Goal: Information Seeking & Learning: Compare options

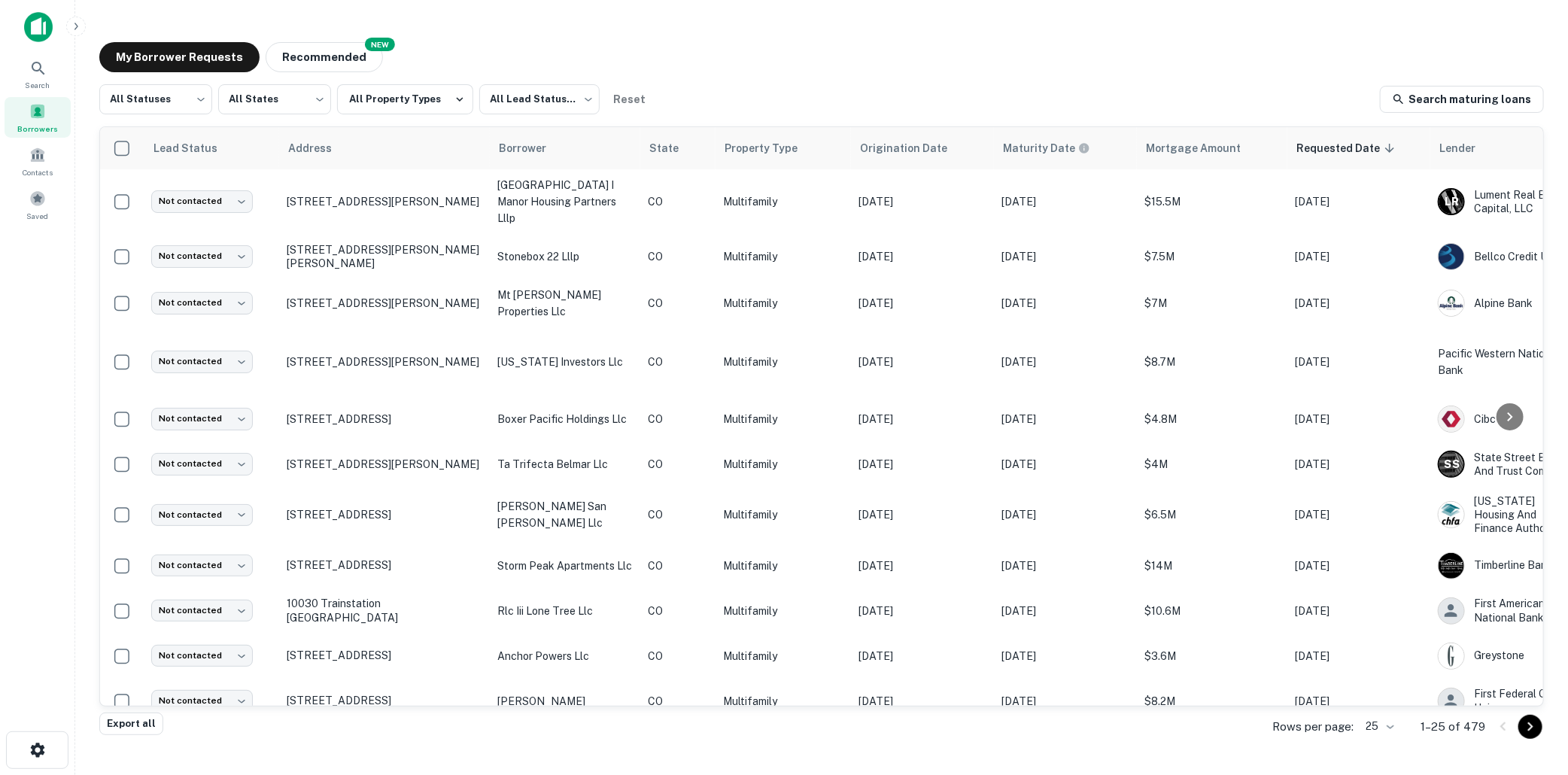
scroll to position [454, 0]
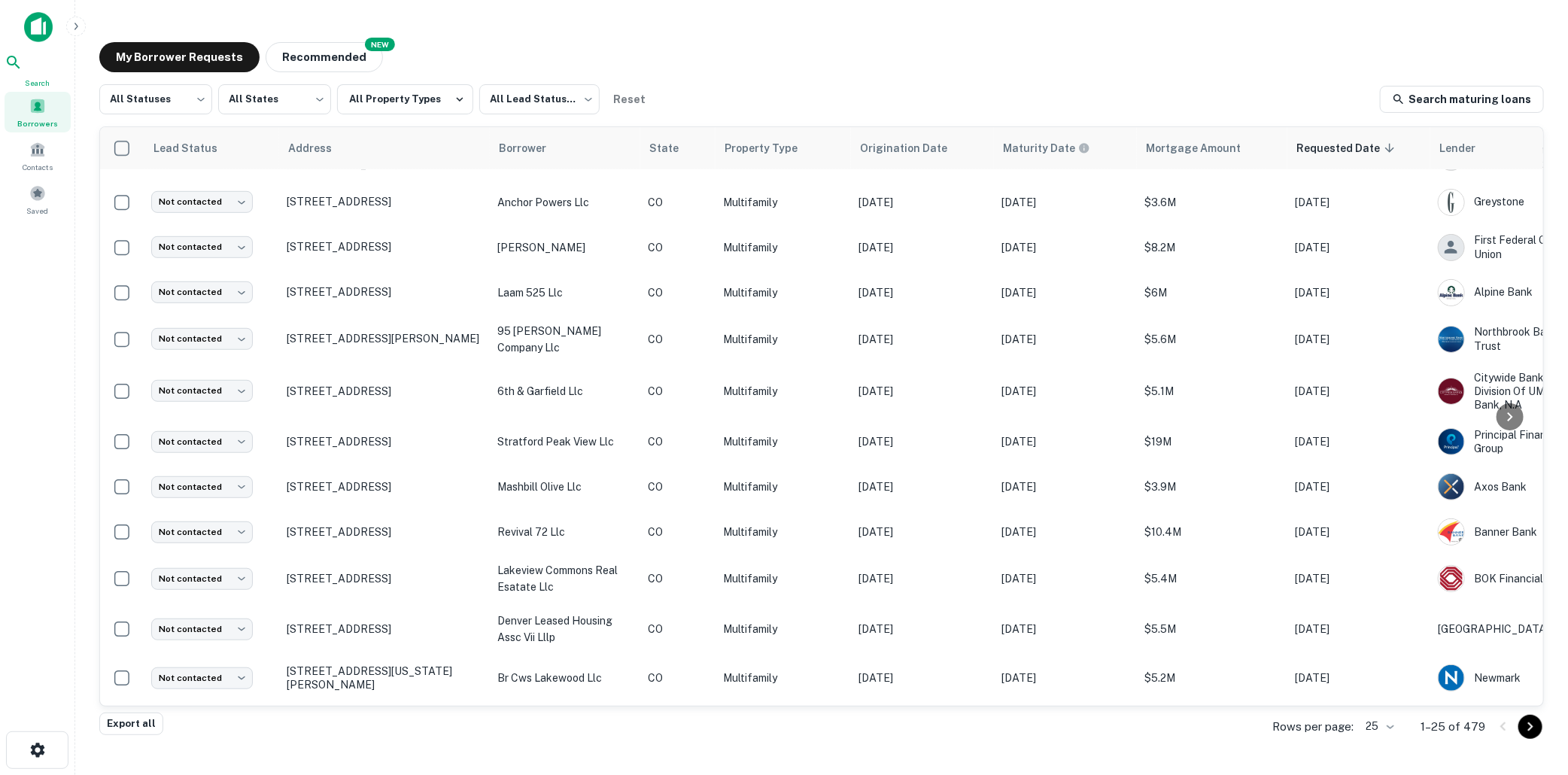
click at [23, 63] on icon at bounding box center [14, 62] width 18 height 18
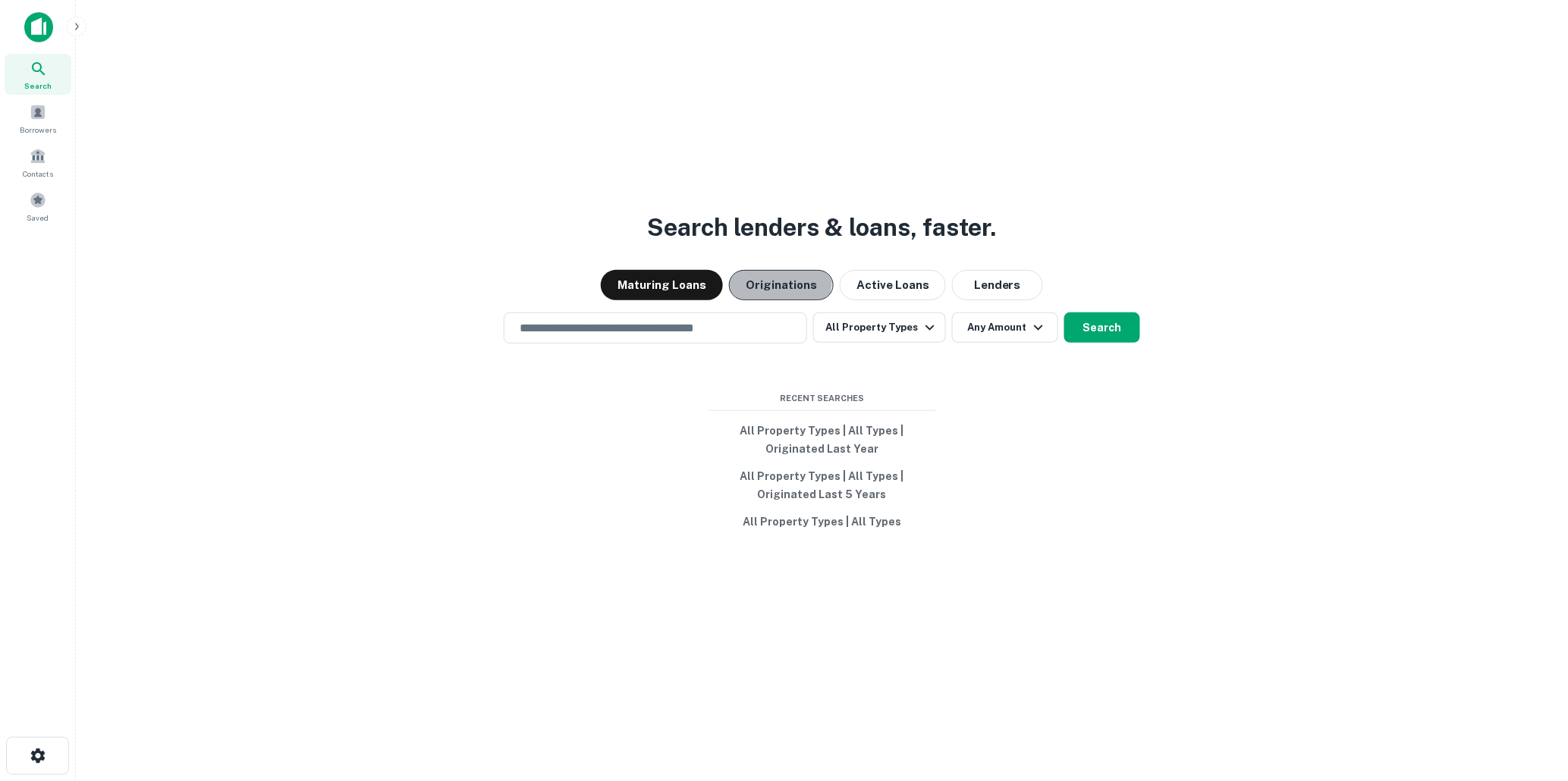
click at [777, 280] on button "Originations" at bounding box center [781, 285] width 104 height 30
click at [1035, 324] on icon "button" at bounding box center [1038, 328] width 18 height 18
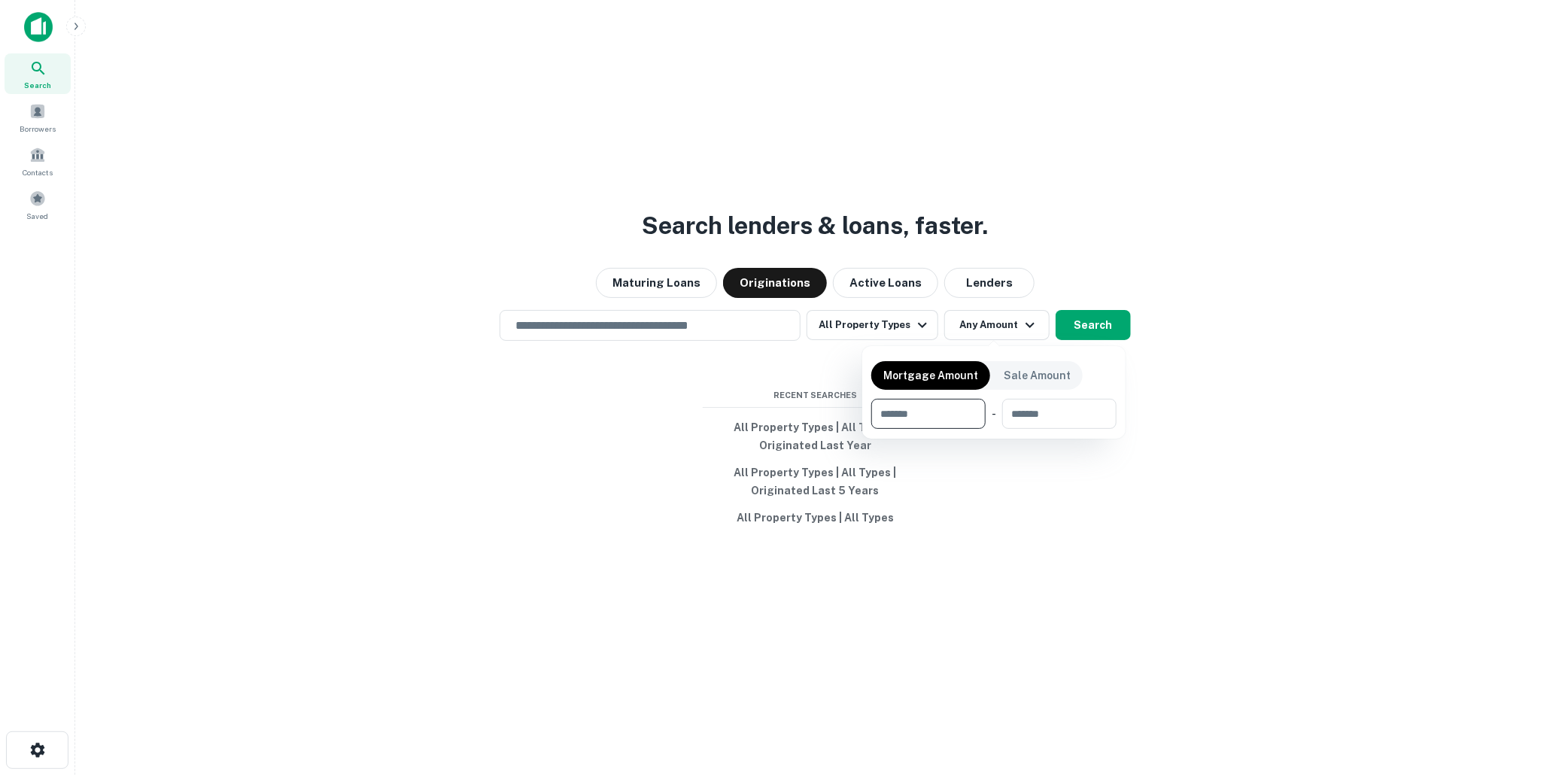
click at [923, 414] on input "number" at bounding box center [923, 413] width 104 height 30
type input "*******"
type input "********"
click at [1212, 472] on div at bounding box center [784, 388] width 1568 height 775
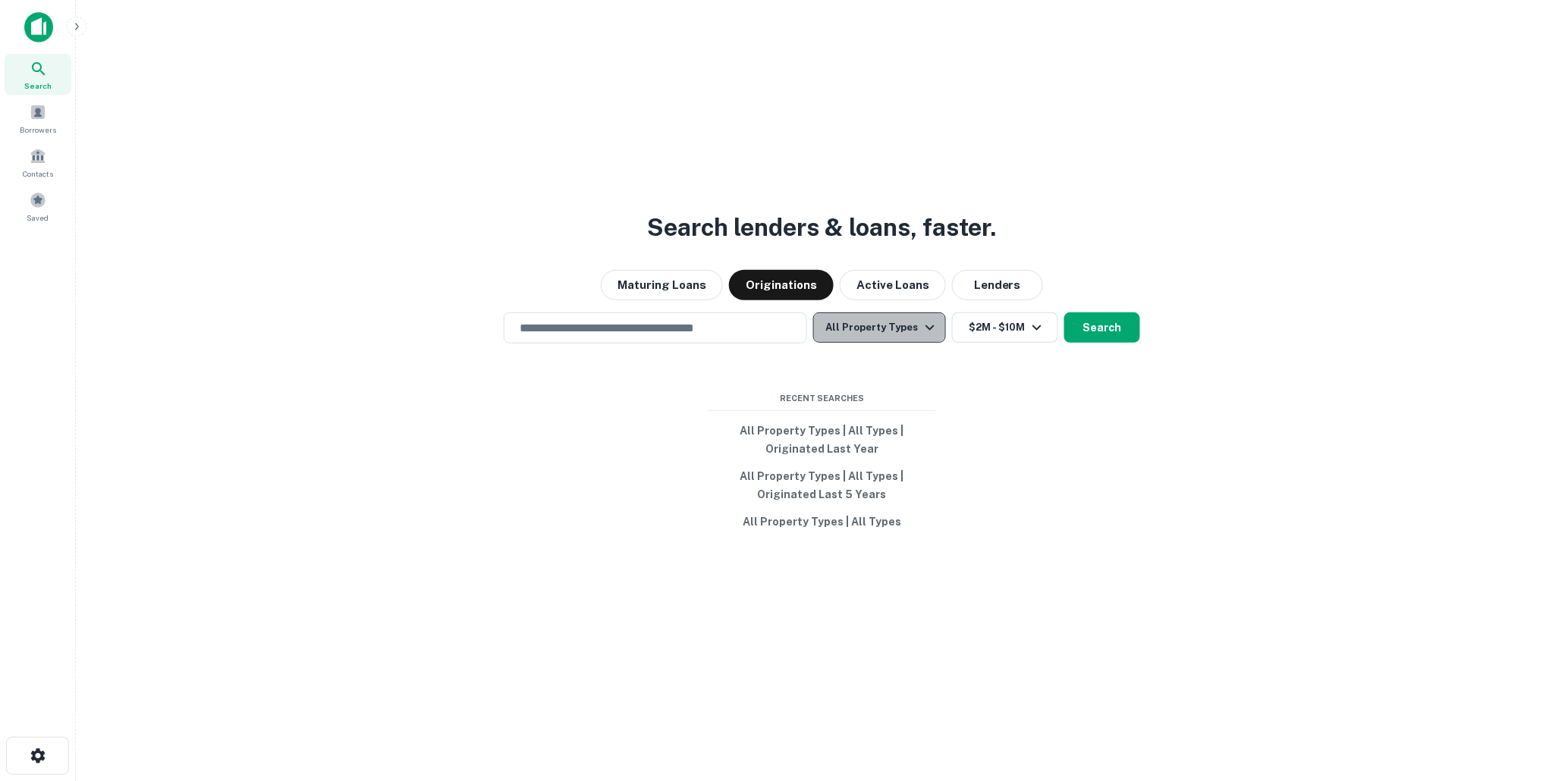
click at [925, 323] on icon "button" at bounding box center [930, 328] width 18 height 18
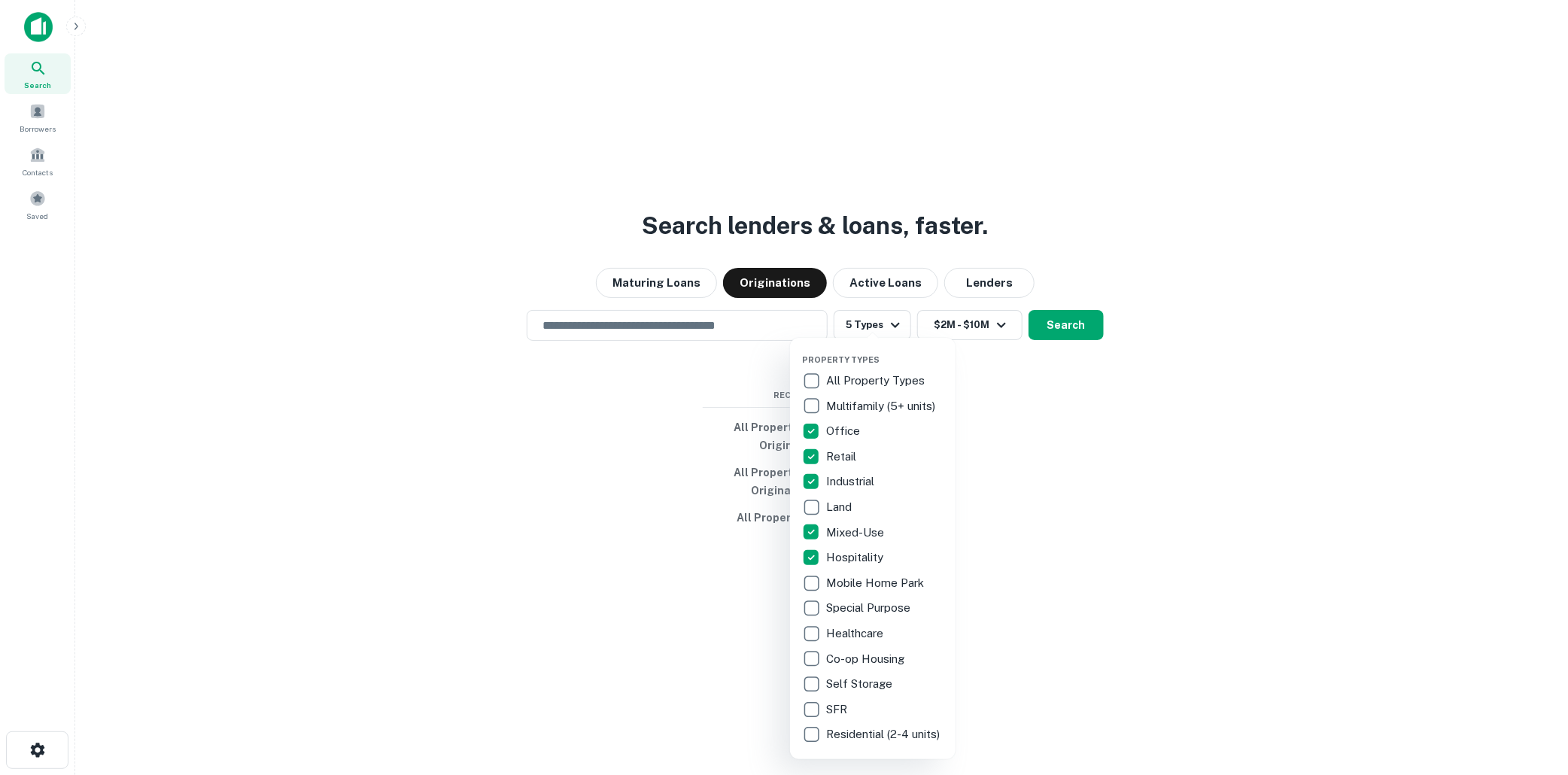
click at [1159, 505] on div at bounding box center [784, 388] width 1568 height 775
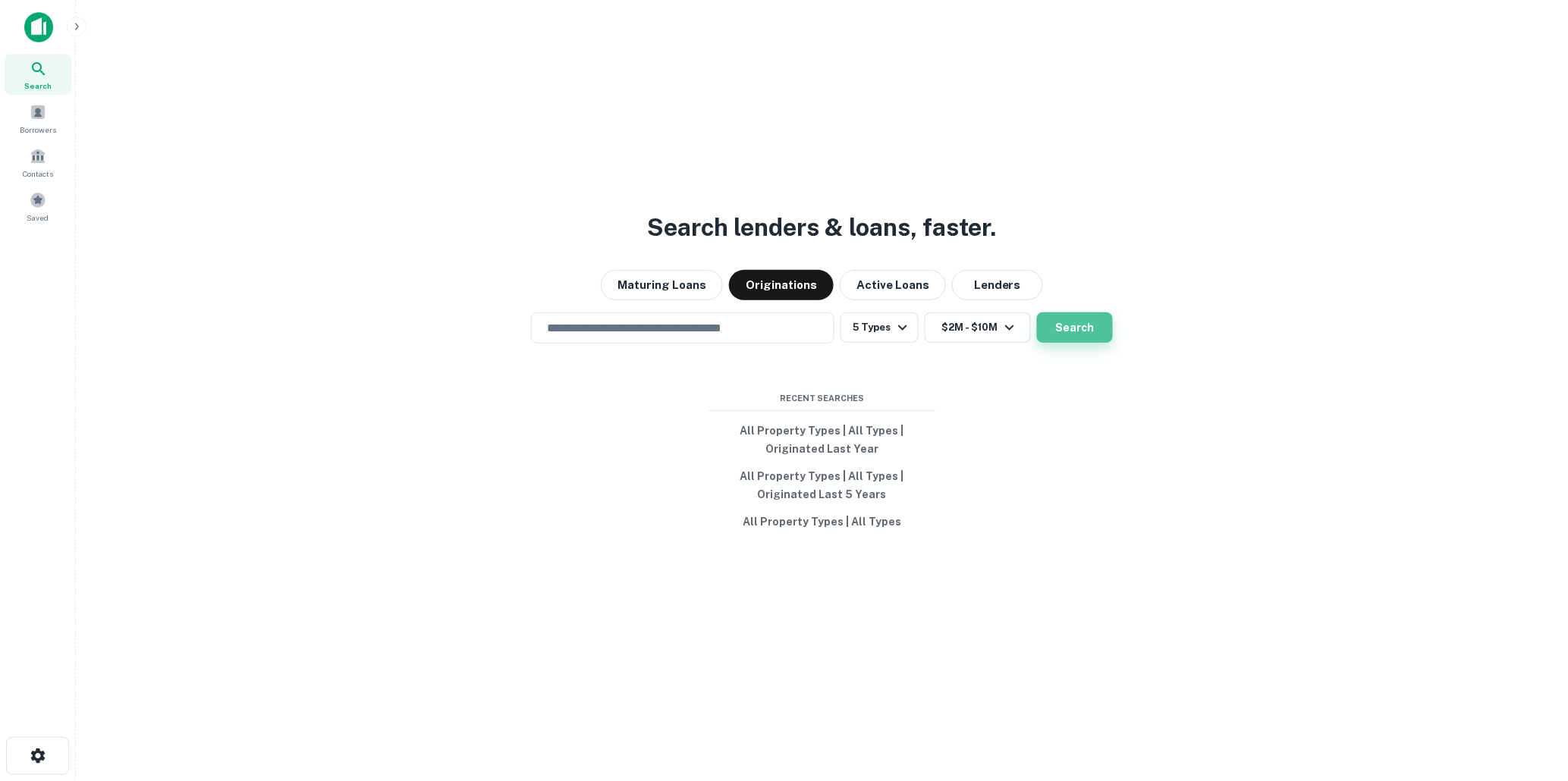
click at [1075, 326] on button "Search" at bounding box center [1075, 327] width 76 height 30
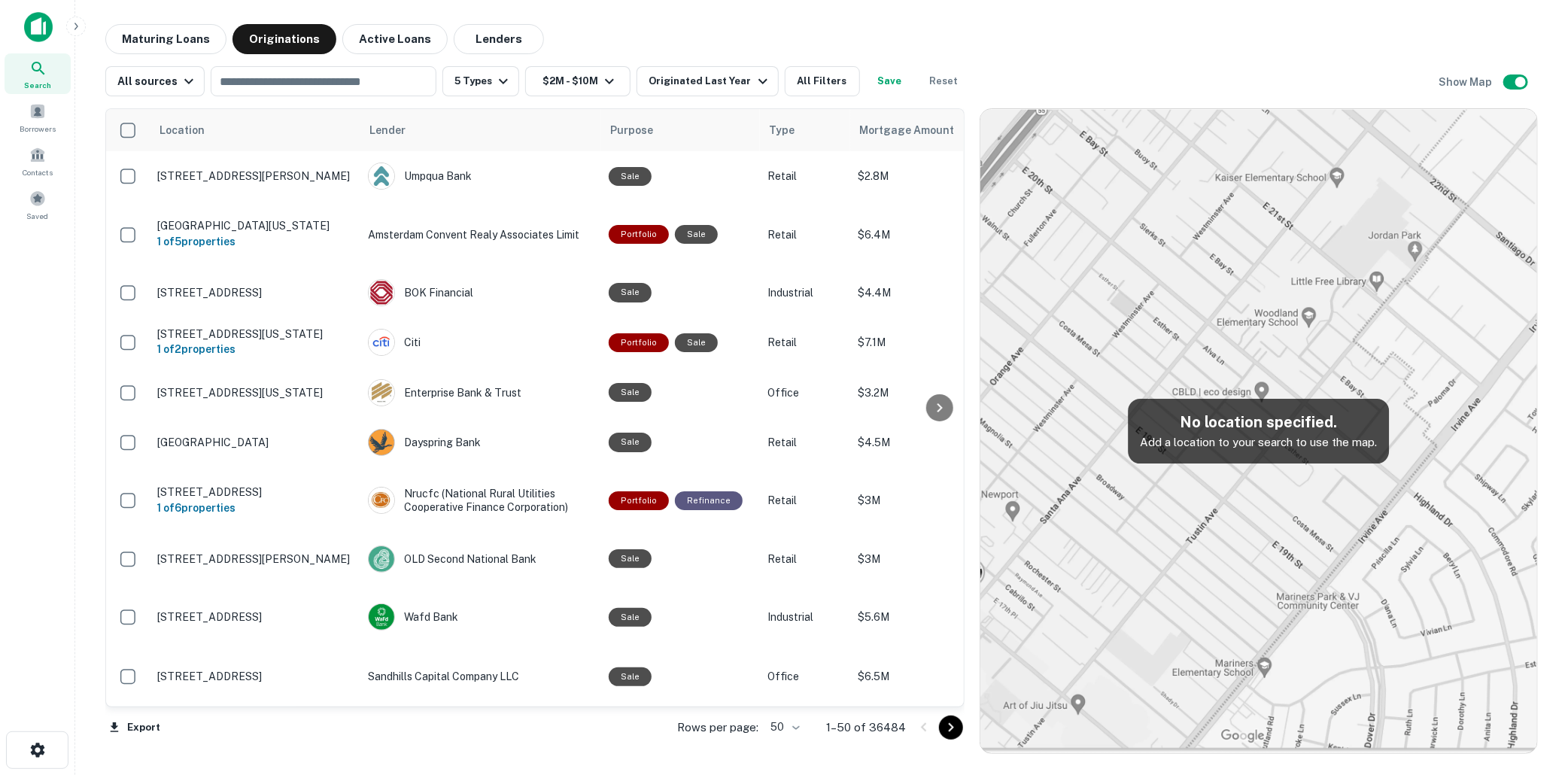
scroll to position [454, 0]
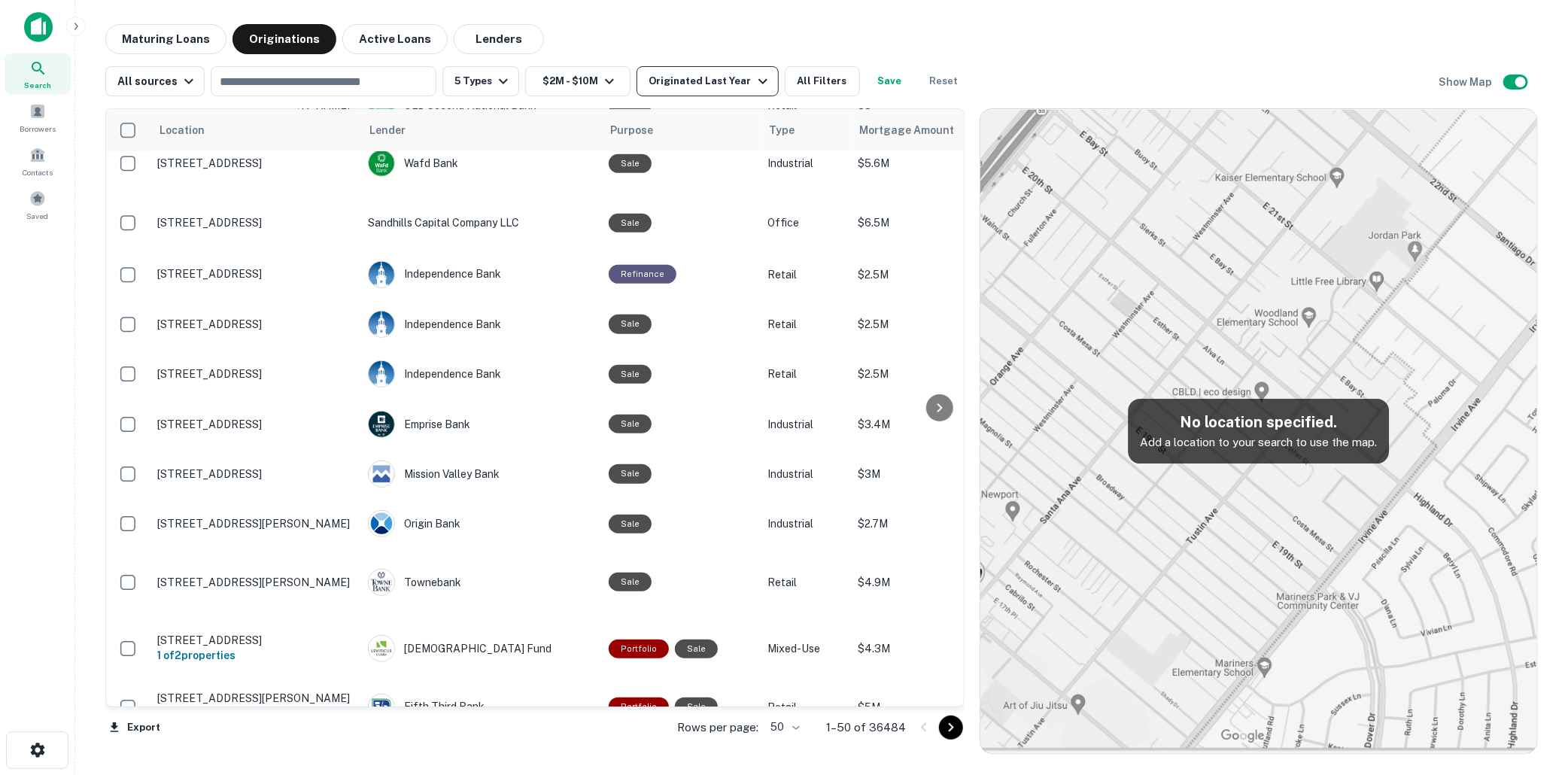
click at [754, 79] on icon "button" at bounding box center [763, 81] width 18 height 18
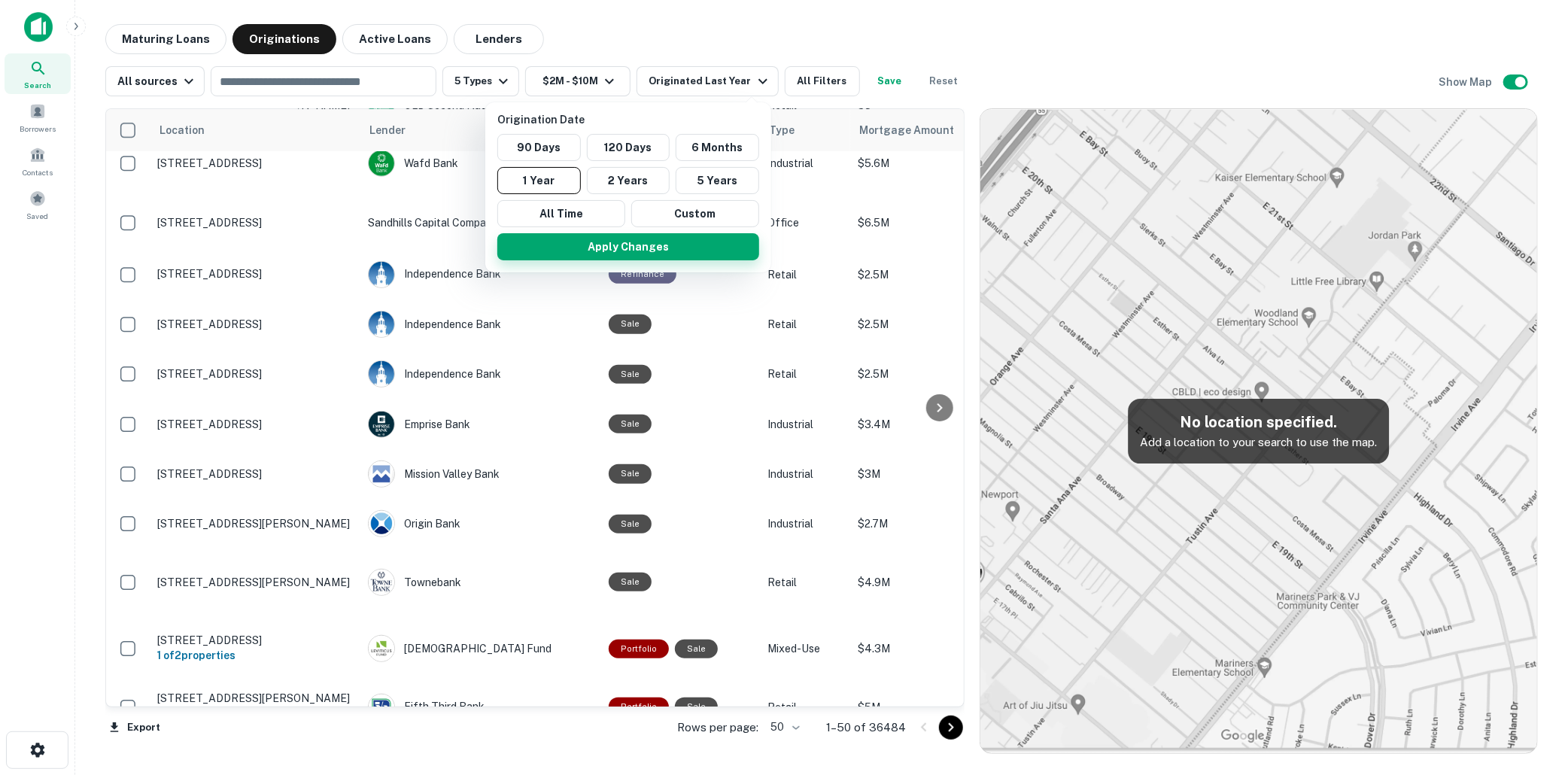
click at [632, 243] on button "Apply Changes" at bounding box center [628, 246] width 262 height 27
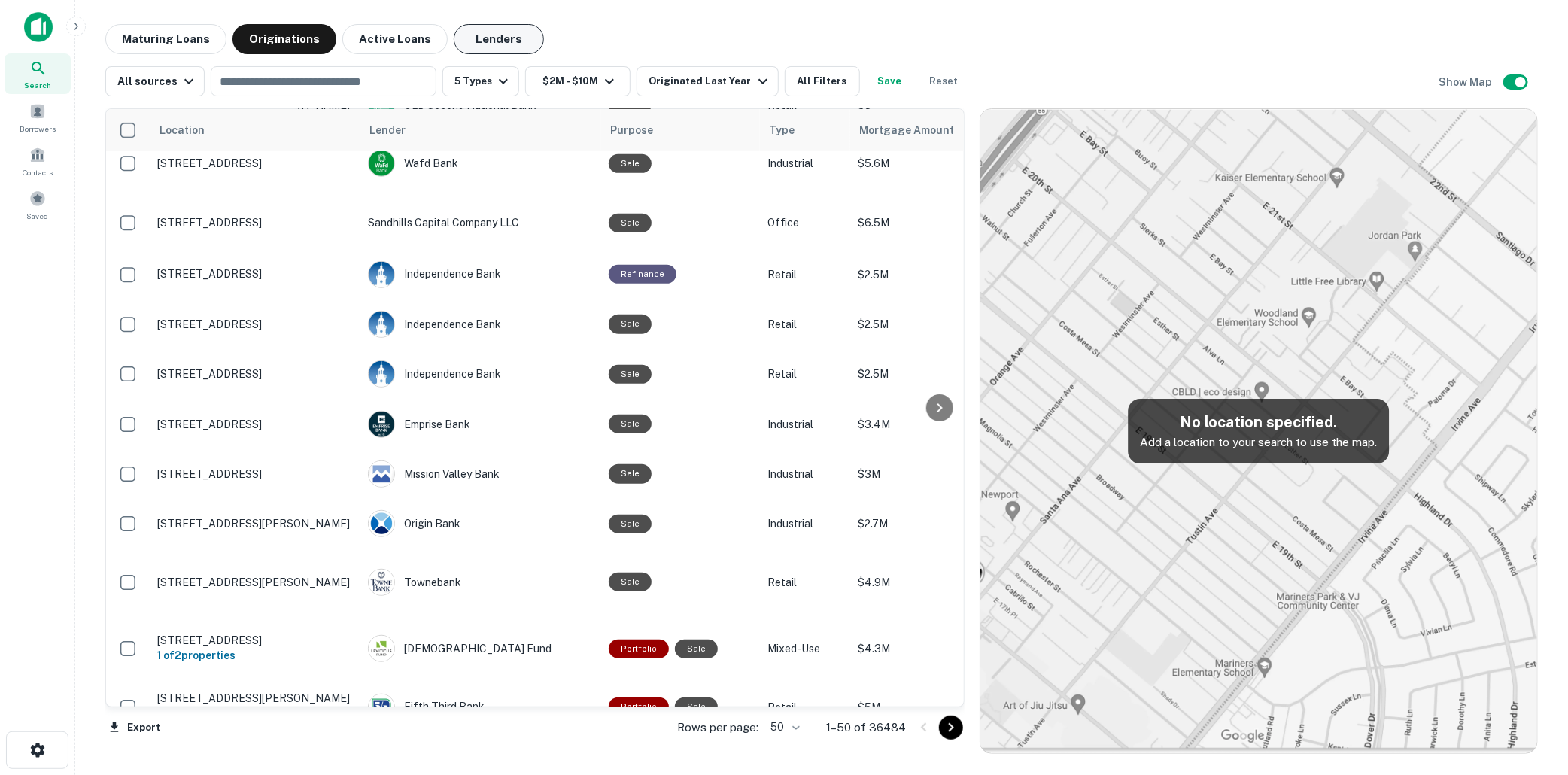
click at [481, 36] on button "Lenders" at bounding box center [499, 39] width 91 height 30
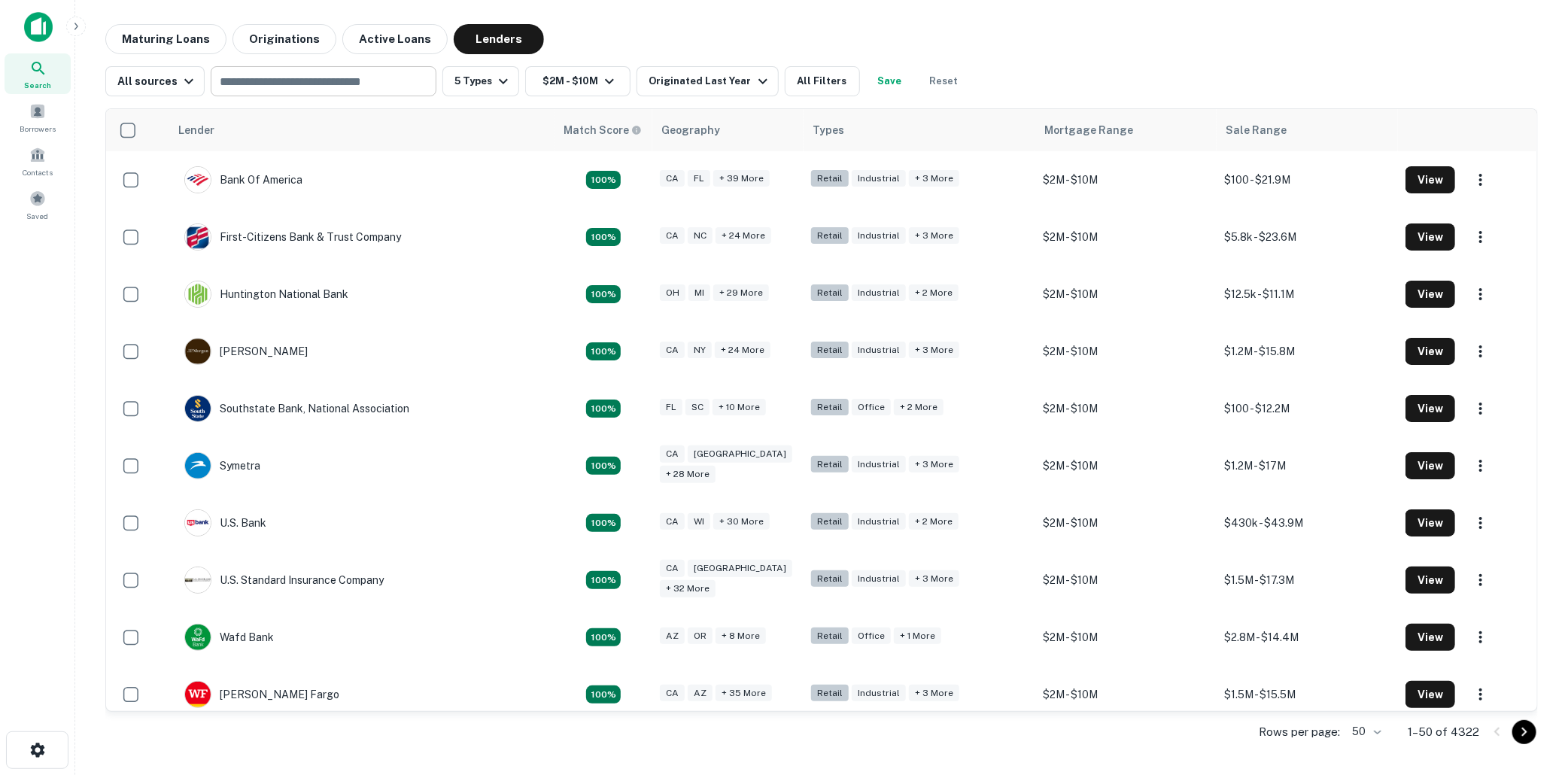
click at [256, 81] on input "text" at bounding box center [322, 81] width 214 height 21
type input "******"
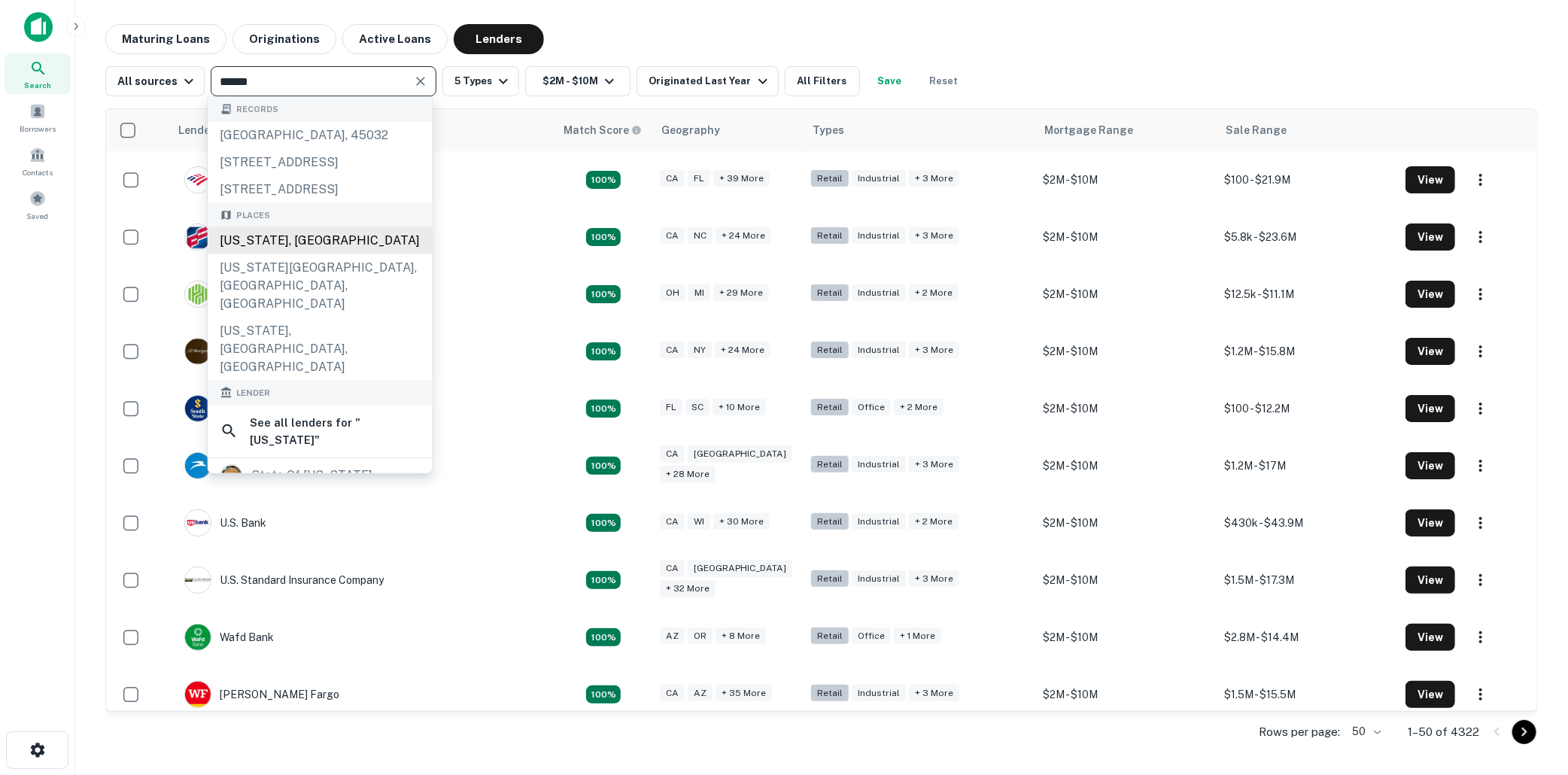
click at [269, 254] on div "[US_STATE], [GEOGRAPHIC_DATA]" at bounding box center [320, 240] width 224 height 27
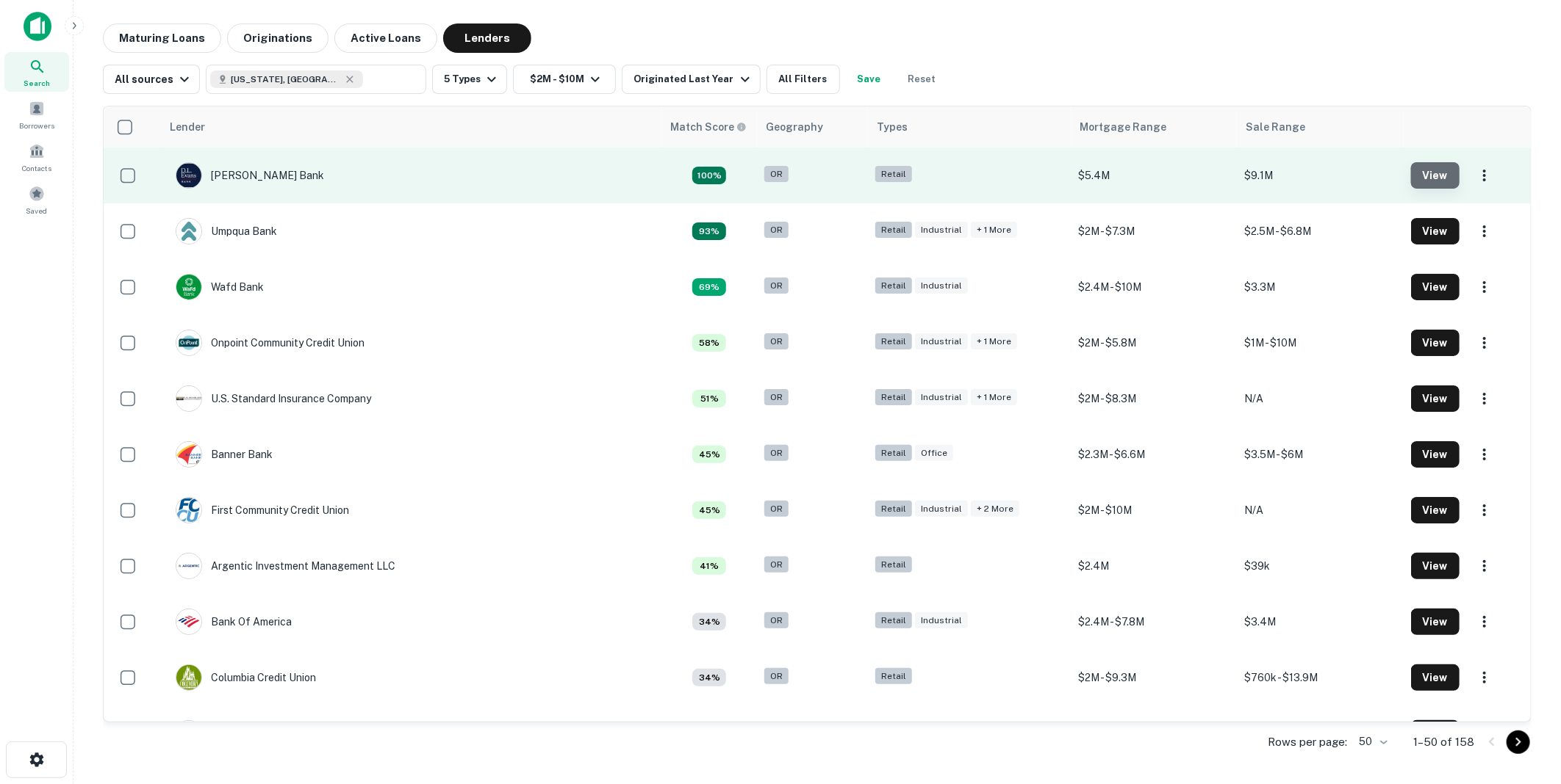
click at [1427, 174] on button "View" at bounding box center [1435, 175] width 48 height 26
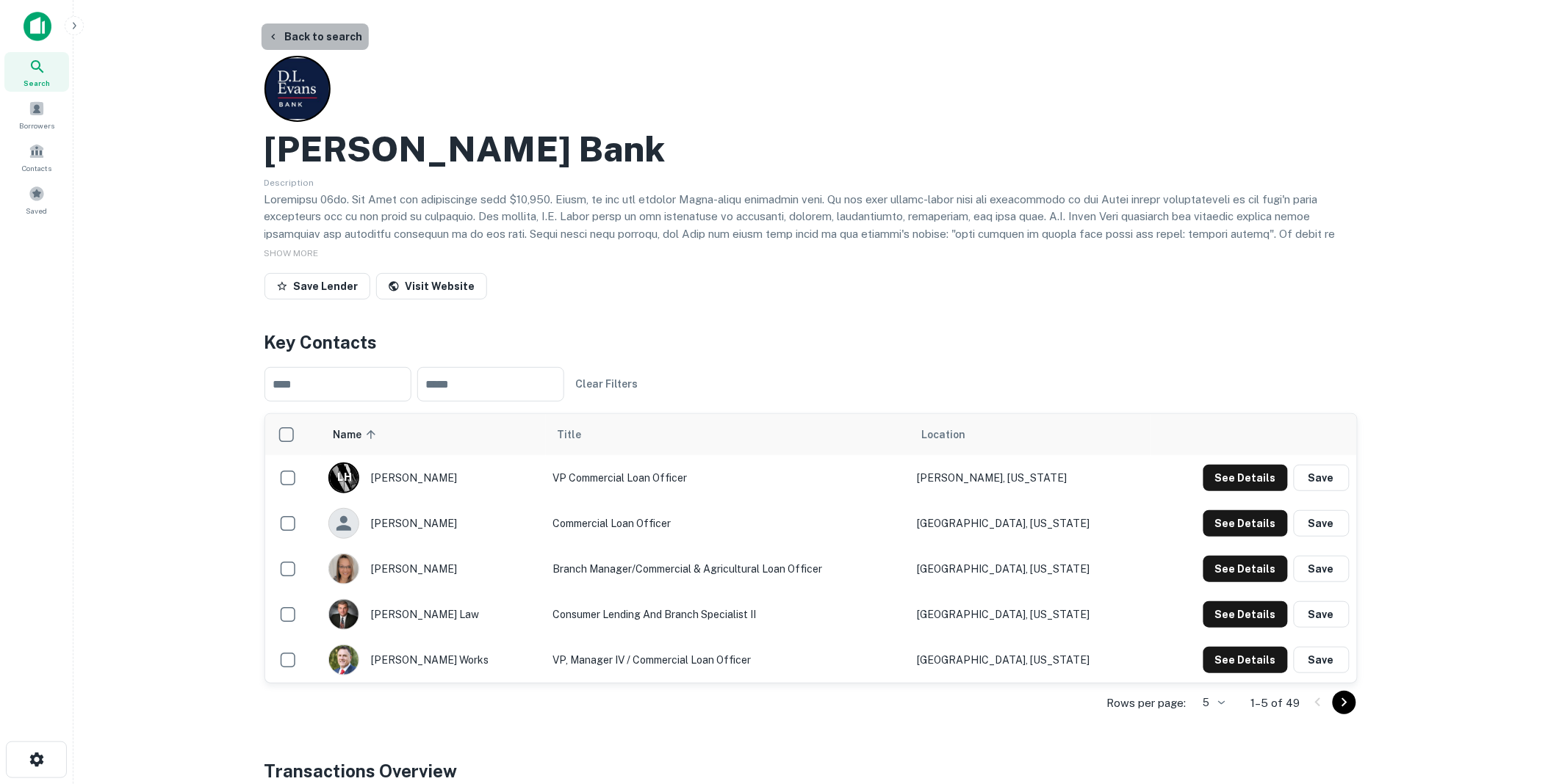
click at [342, 34] on button "Back to search" at bounding box center [315, 36] width 107 height 26
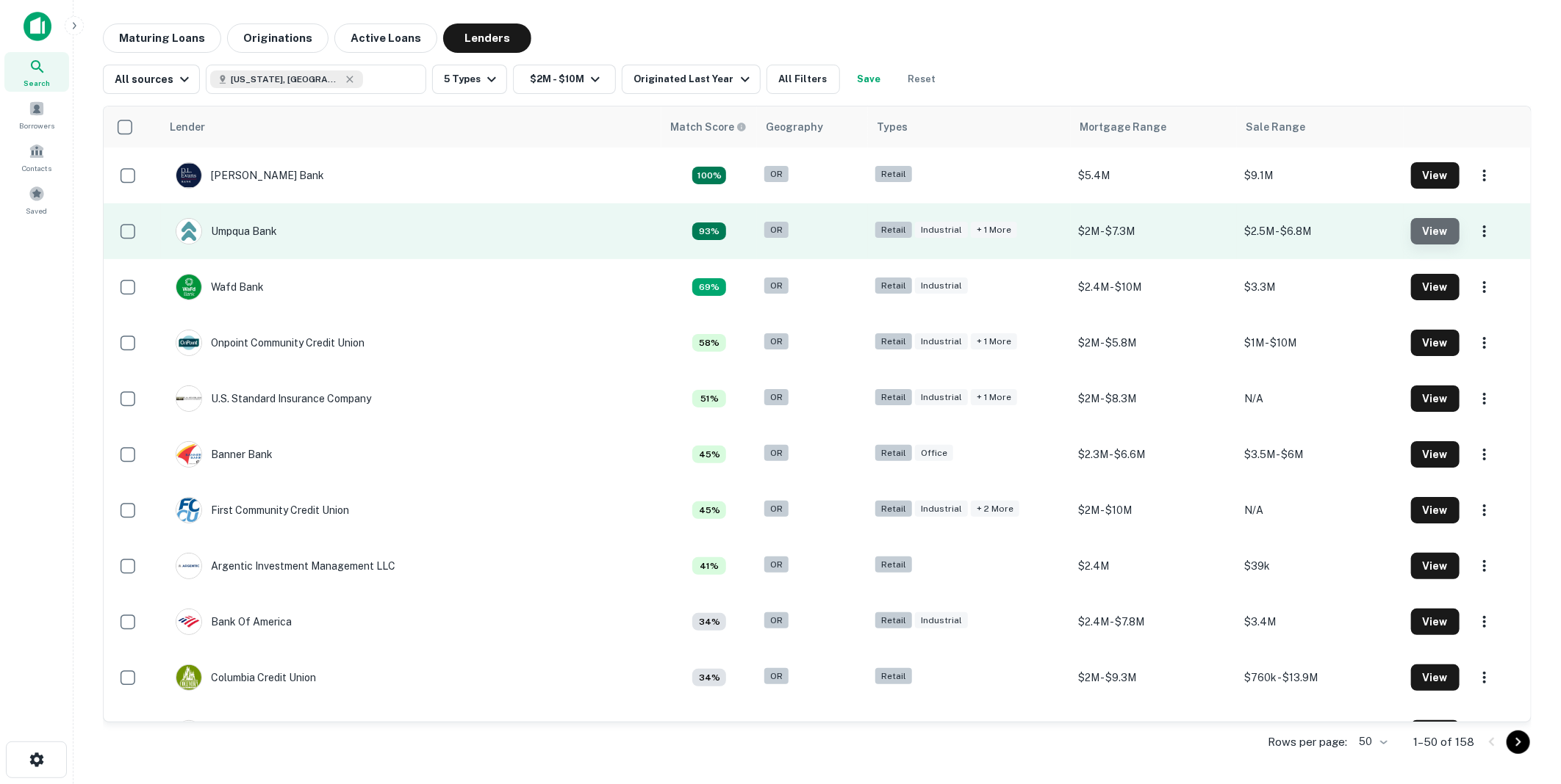
click at [1426, 231] on button "View" at bounding box center [1435, 231] width 48 height 26
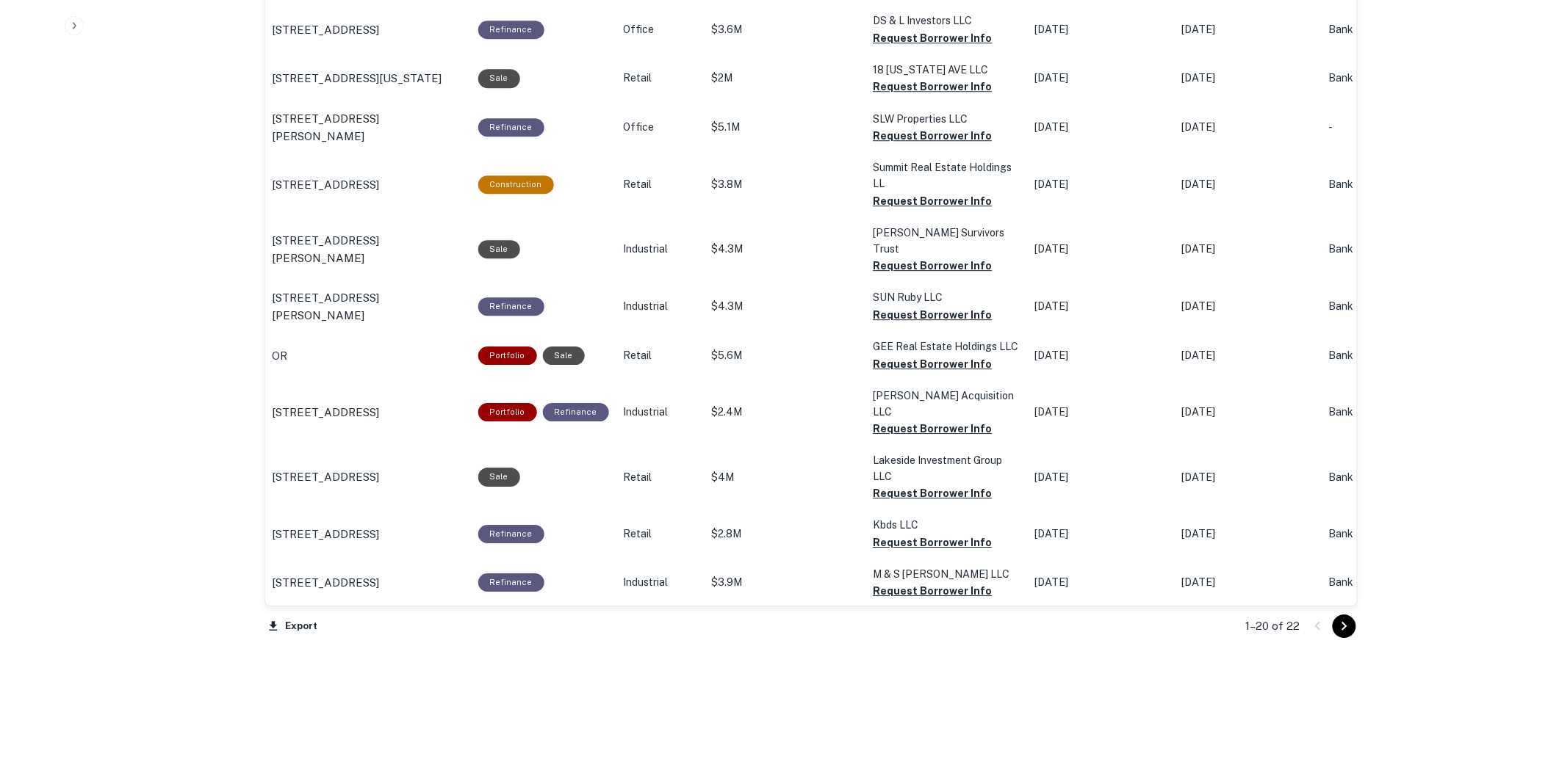
scroll to position [1401, 0]
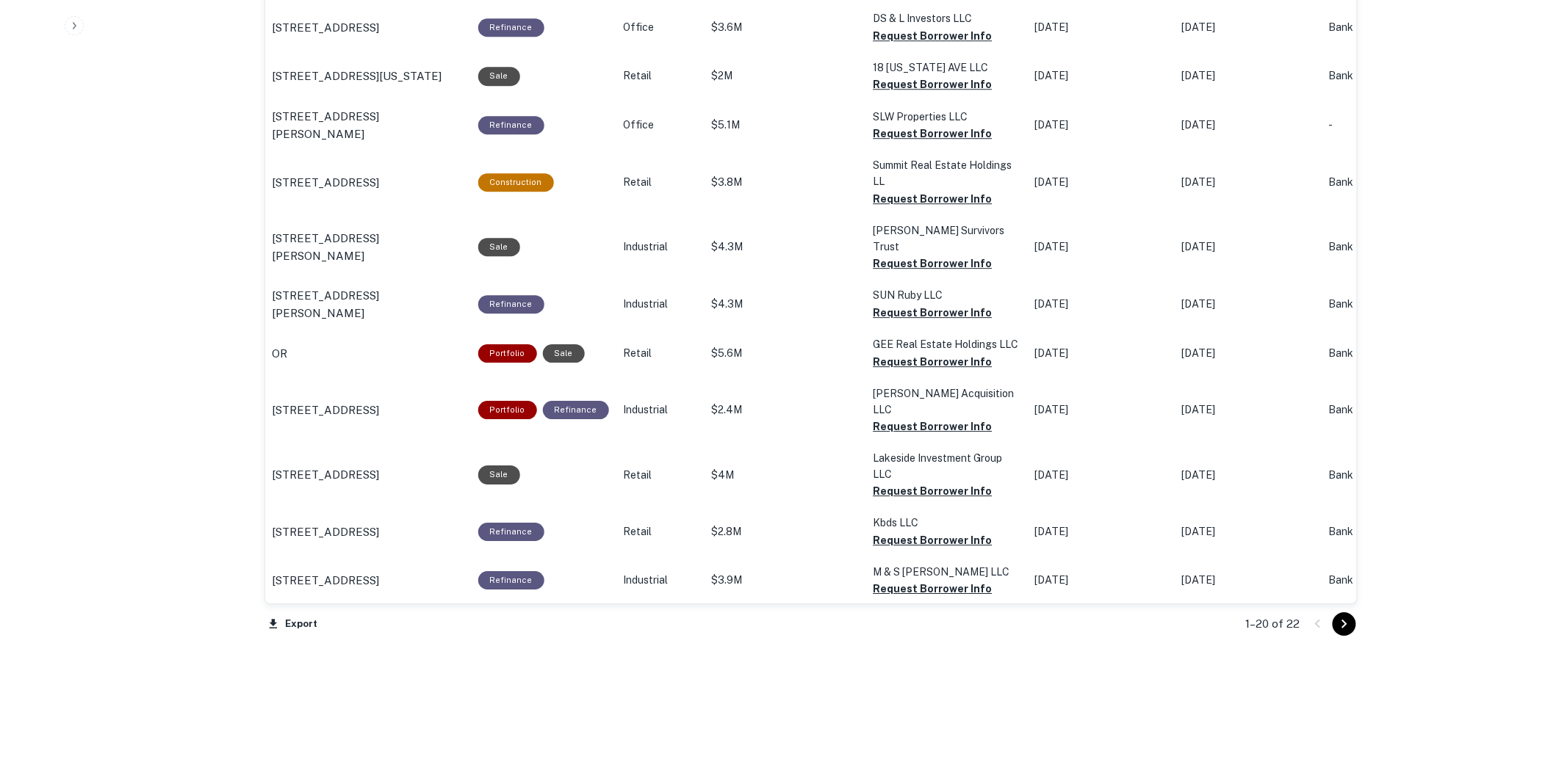
click at [1344, 621] on icon "Go to next page" at bounding box center [1344, 624] width 6 height 9
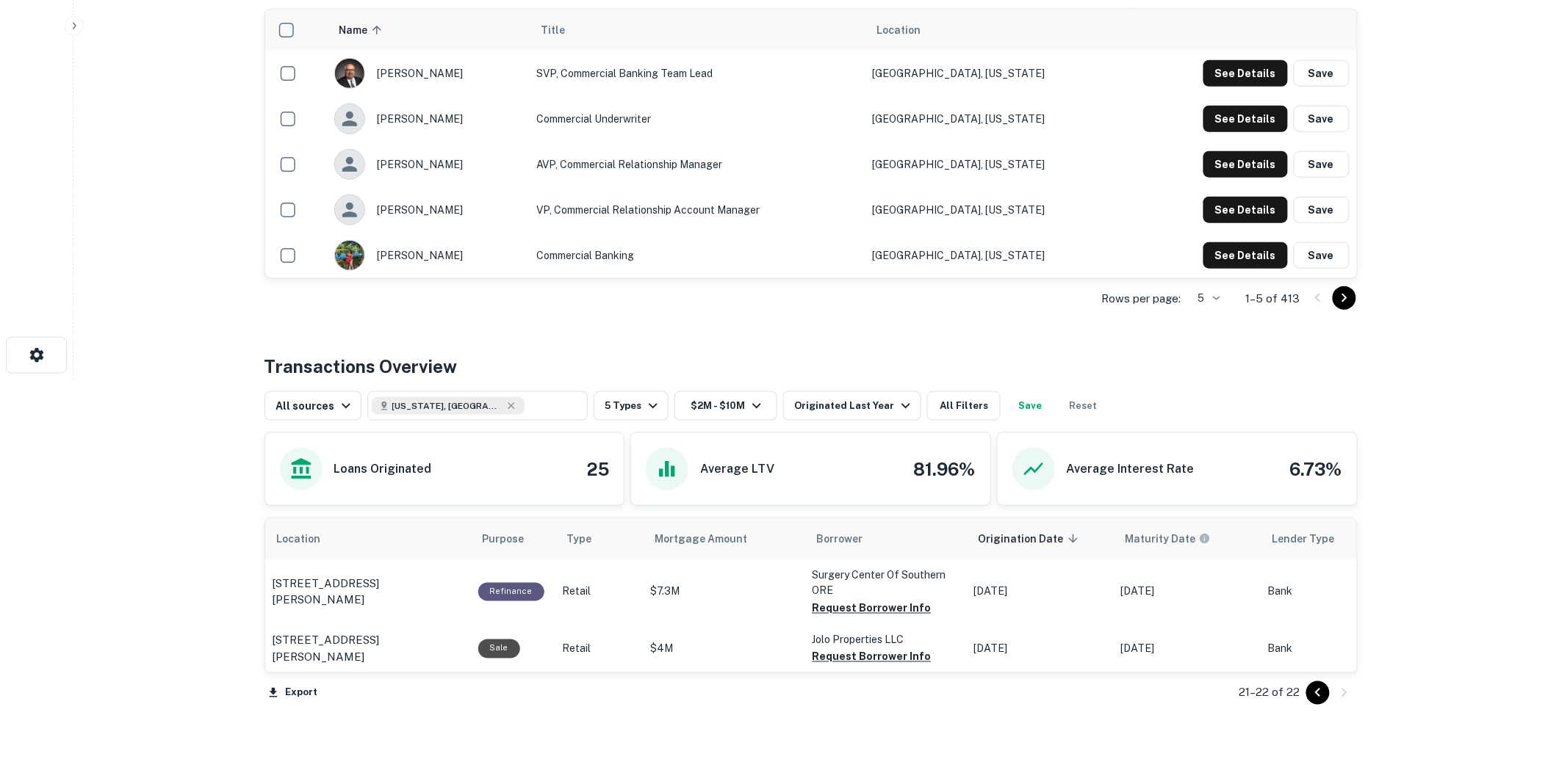
scroll to position [474, 0]
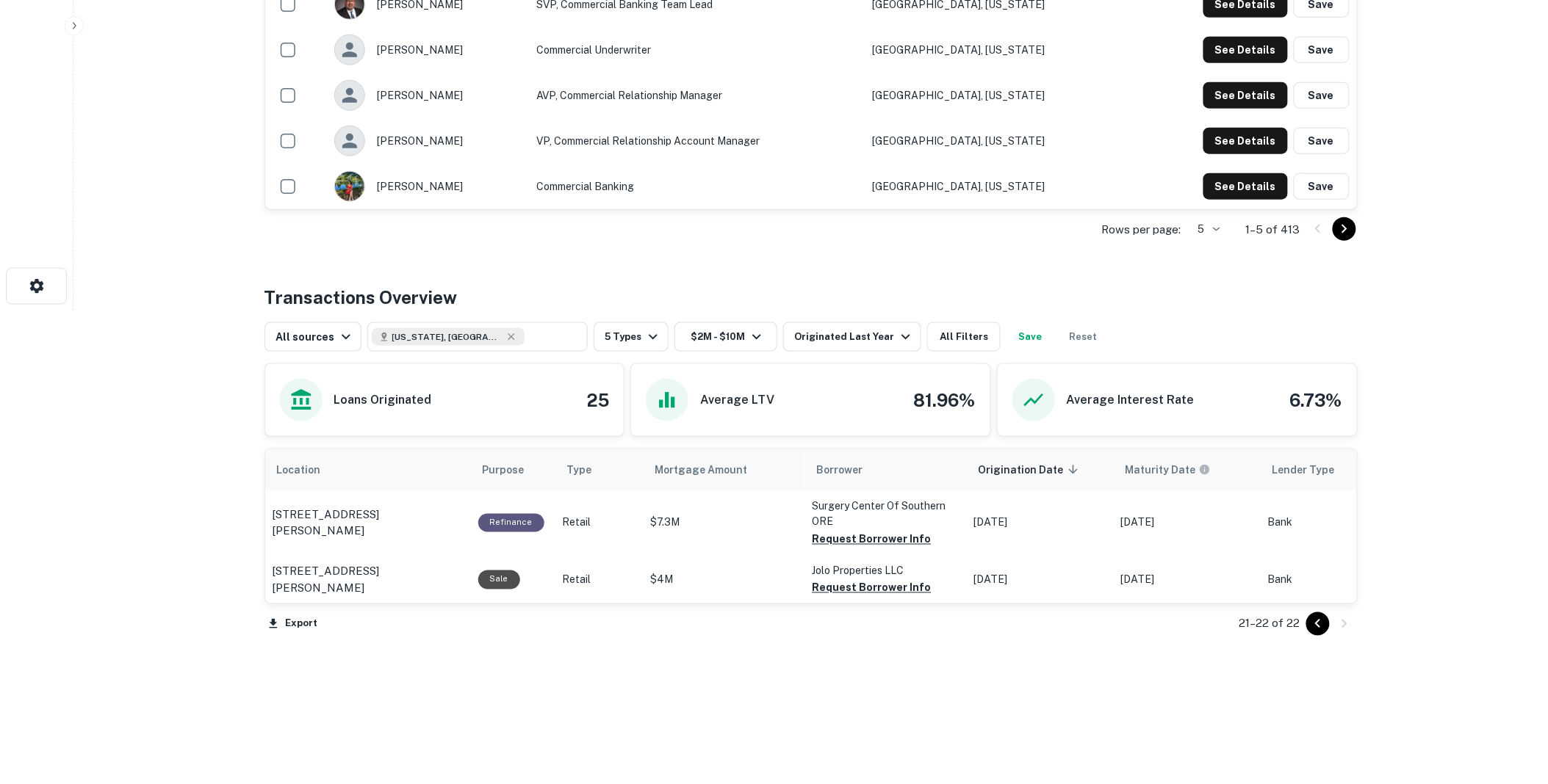
click at [1318, 621] on icon "Go to previous page" at bounding box center [1317, 623] width 6 height 9
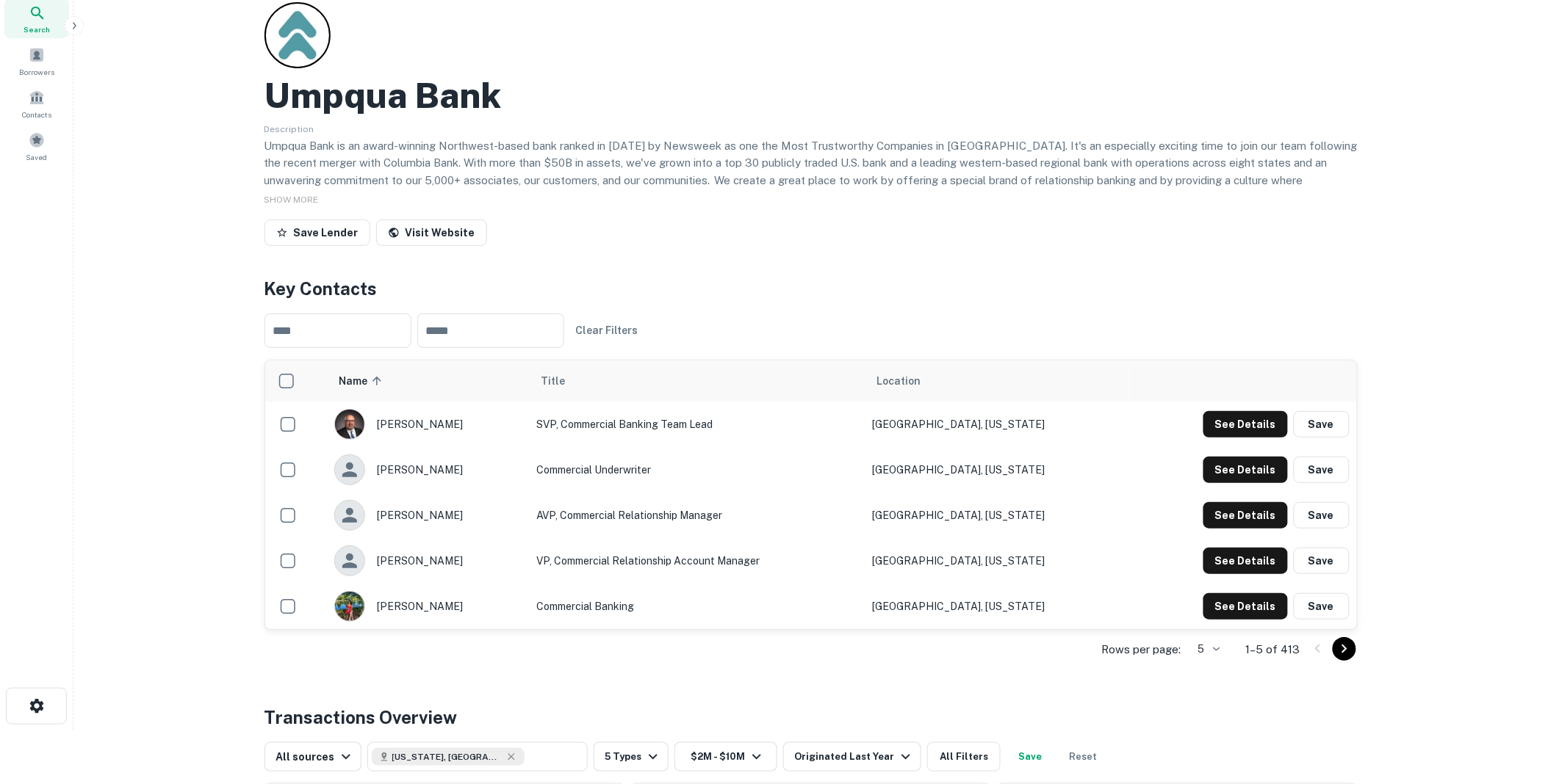
scroll to position [81, 0]
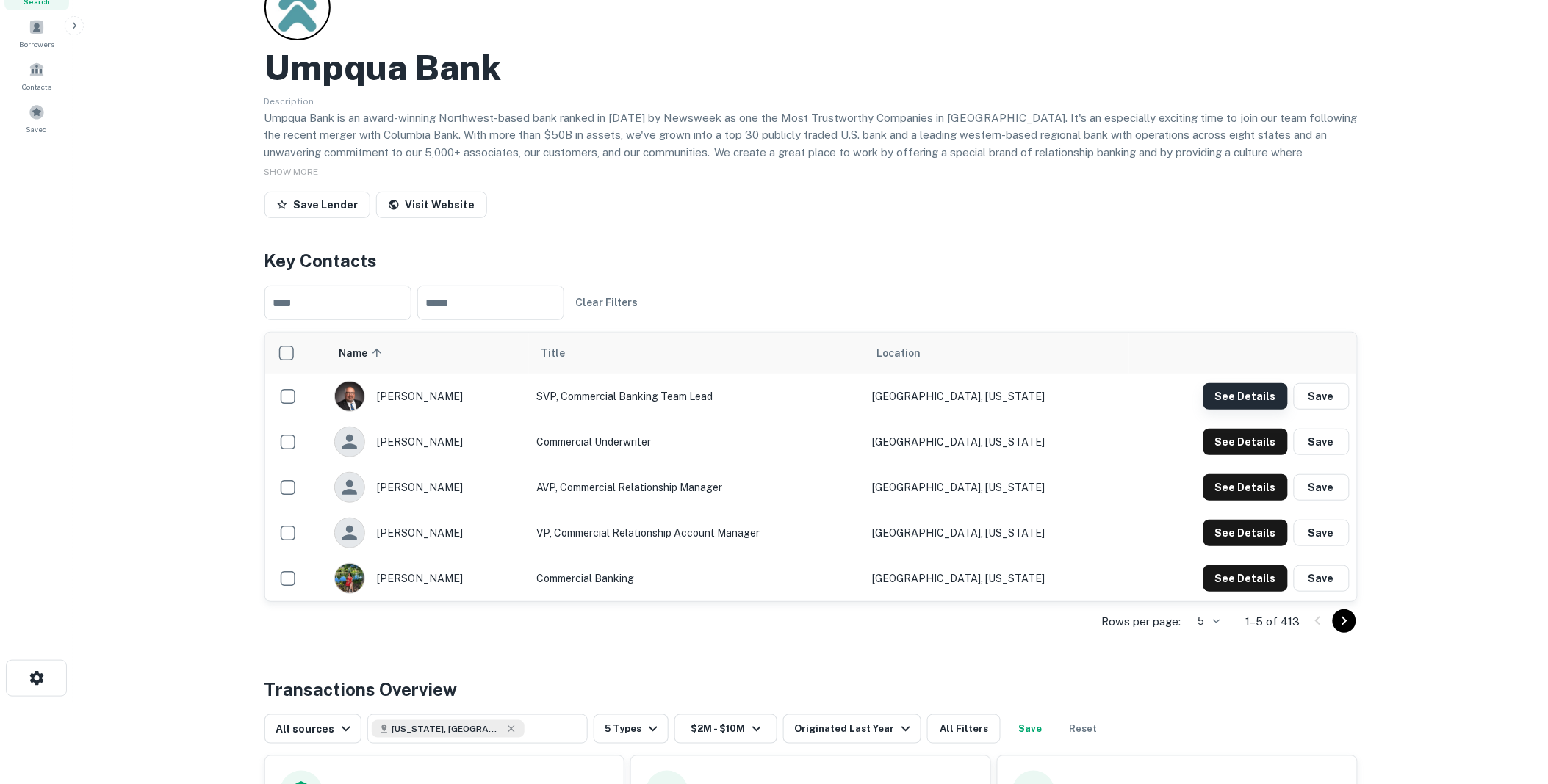
click at [1242, 392] on button "See Details" at bounding box center [1246, 396] width 85 height 26
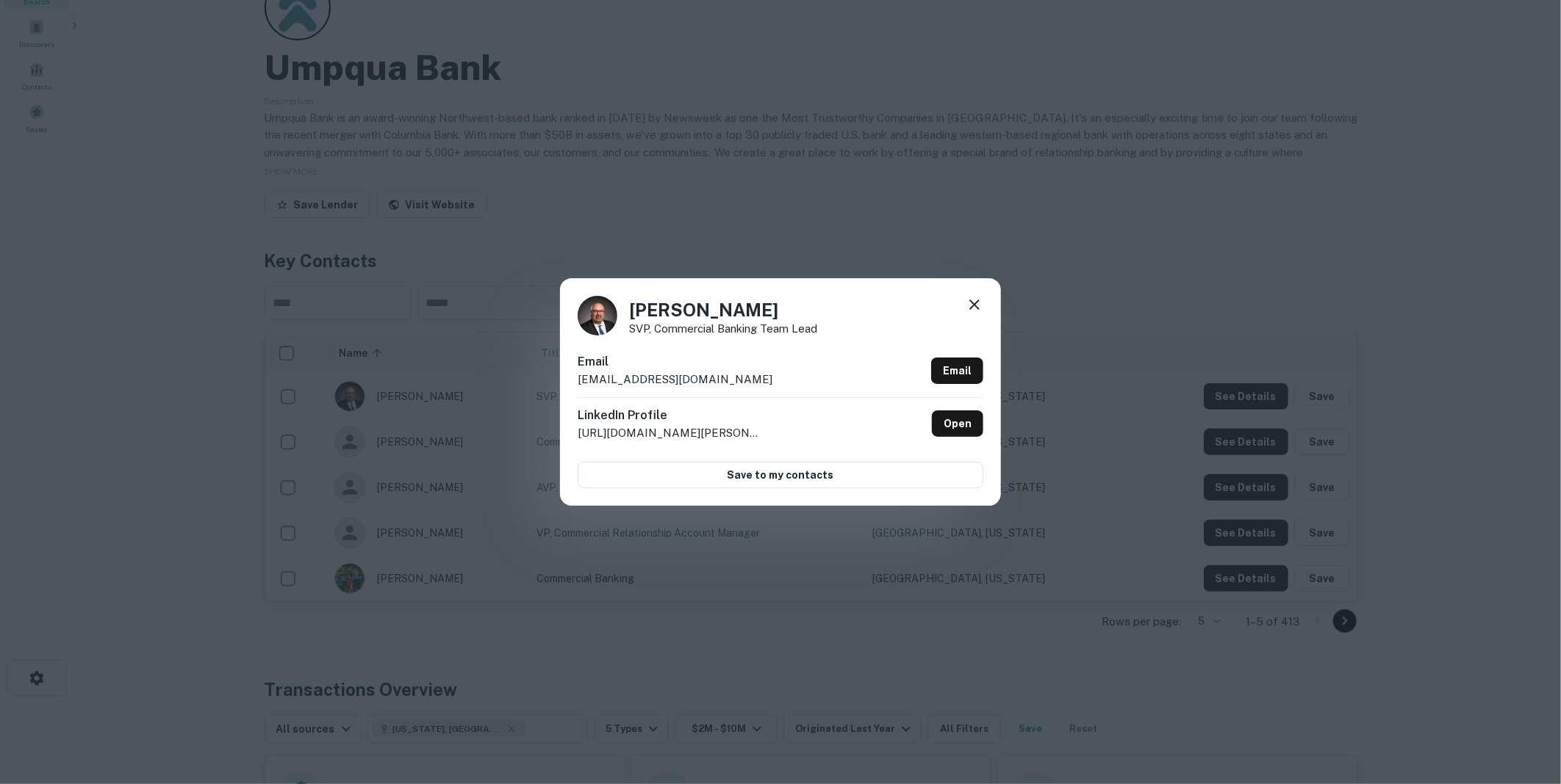
click at [973, 304] on icon at bounding box center [974, 305] width 10 height 10
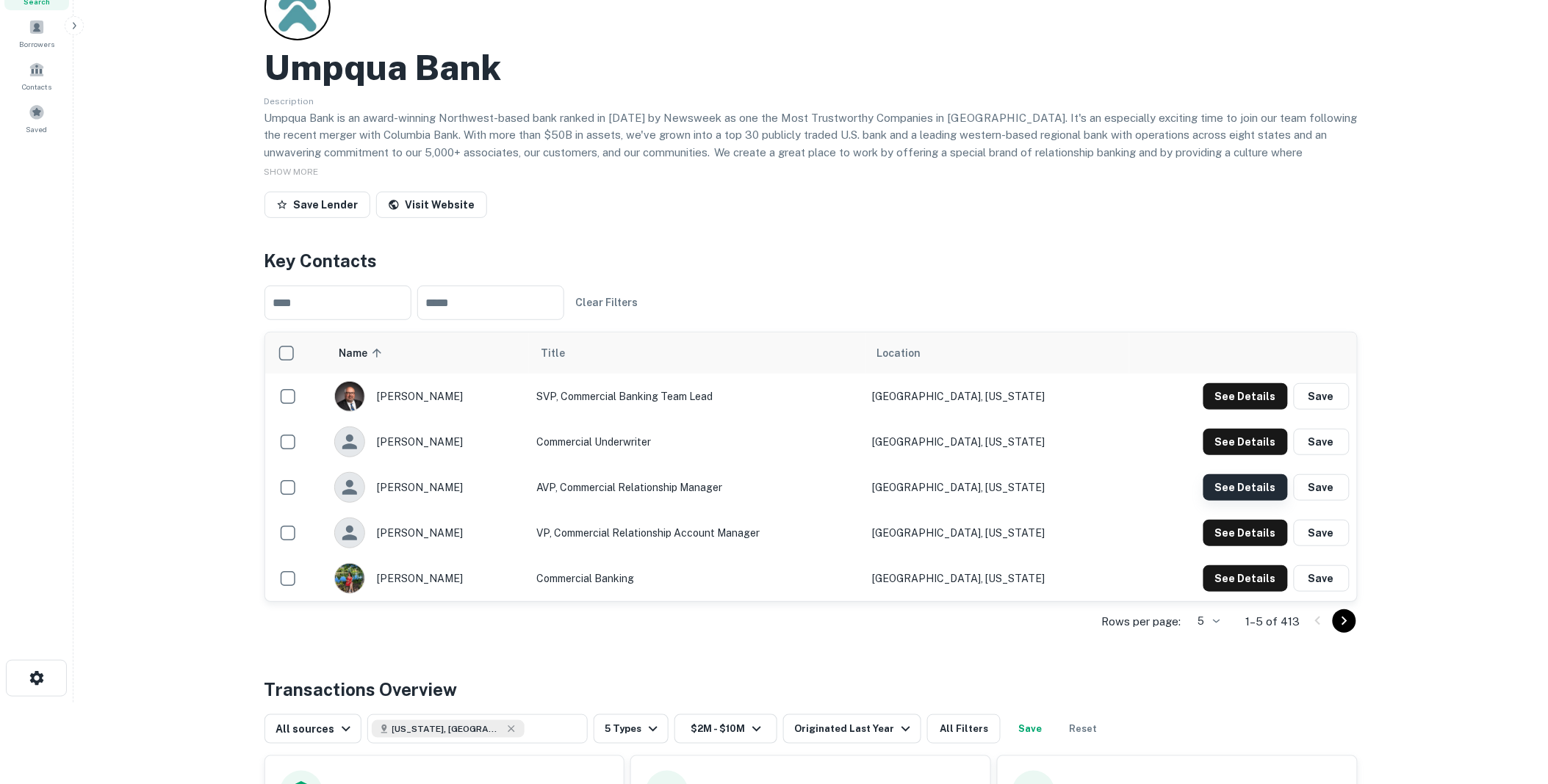
click at [1245, 410] on button "See Details" at bounding box center [1246, 396] width 85 height 26
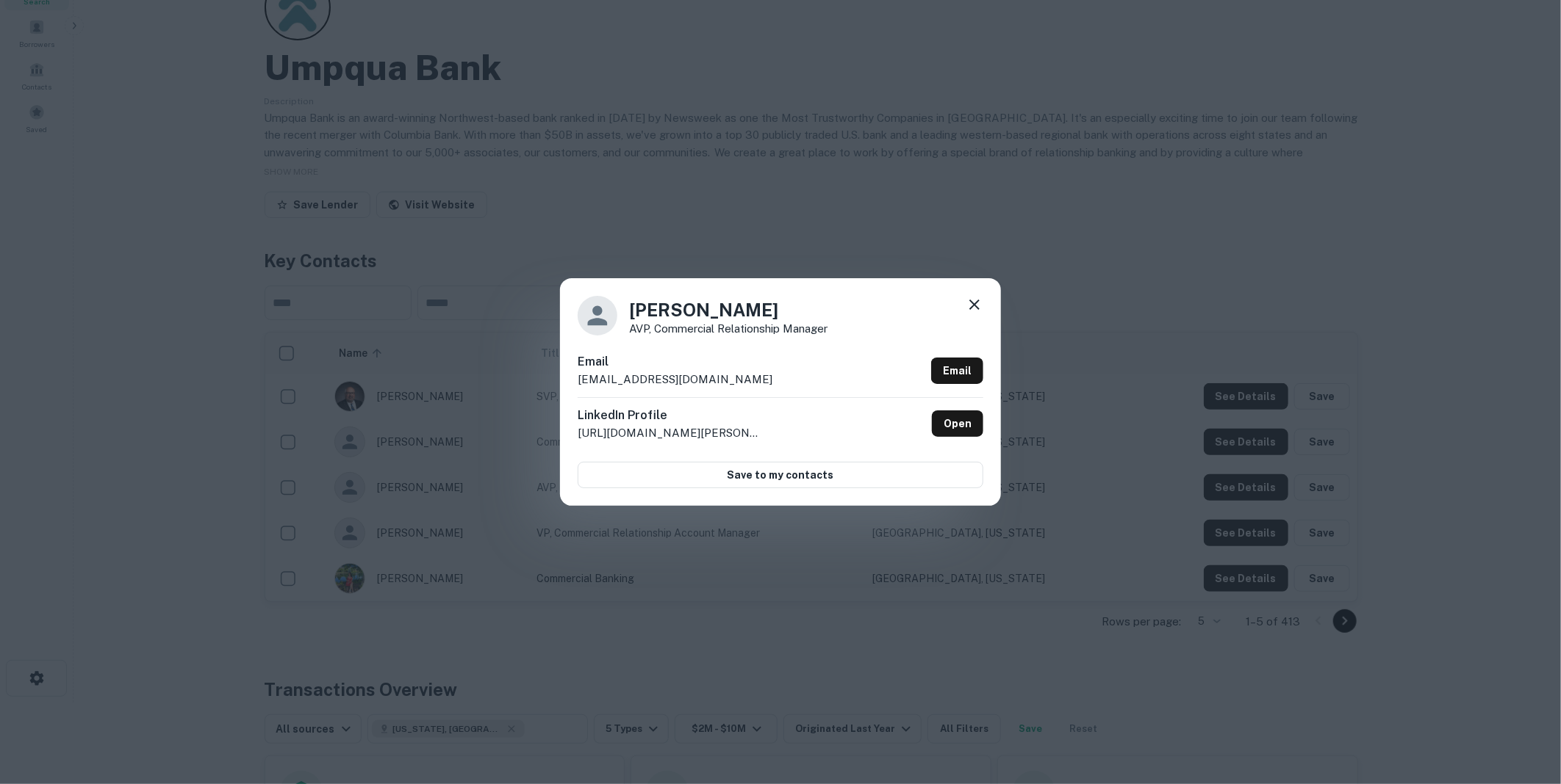
click at [978, 304] on icon at bounding box center [974, 305] width 17 height 17
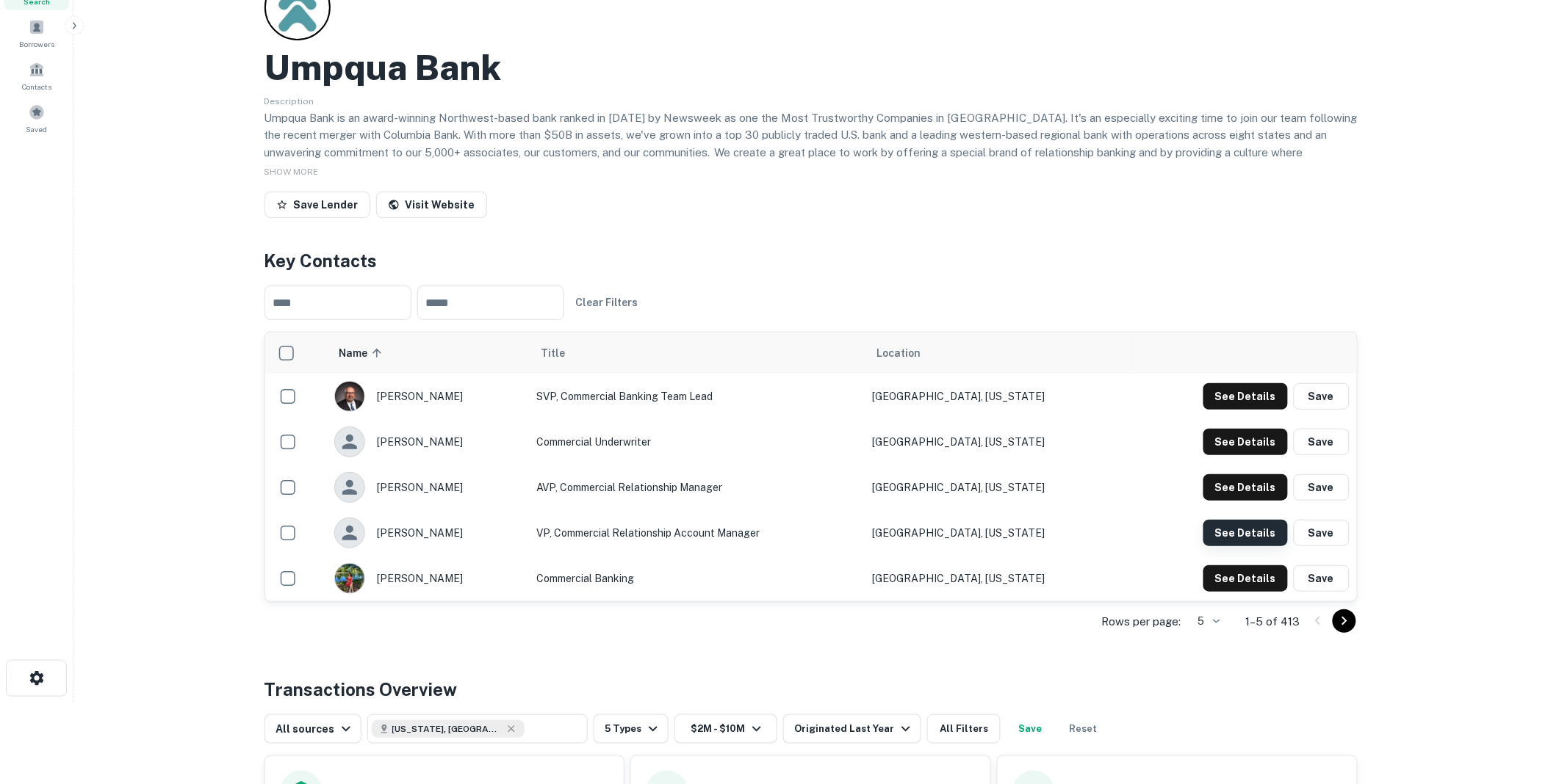
click at [1250, 410] on button "See Details" at bounding box center [1246, 396] width 85 height 26
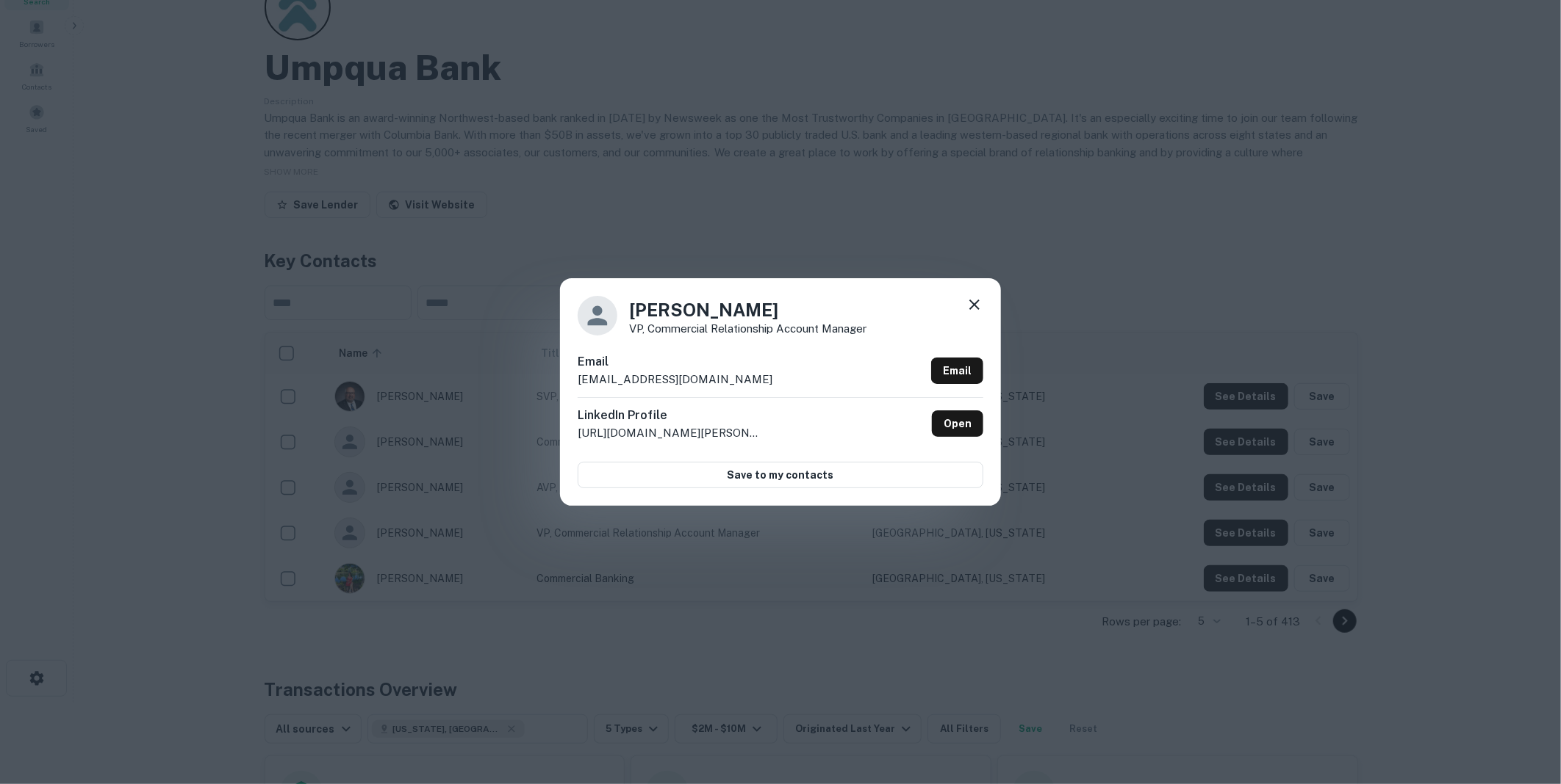
click at [974, 303] on icon at bounding box center [974, 305] width 17 height 17
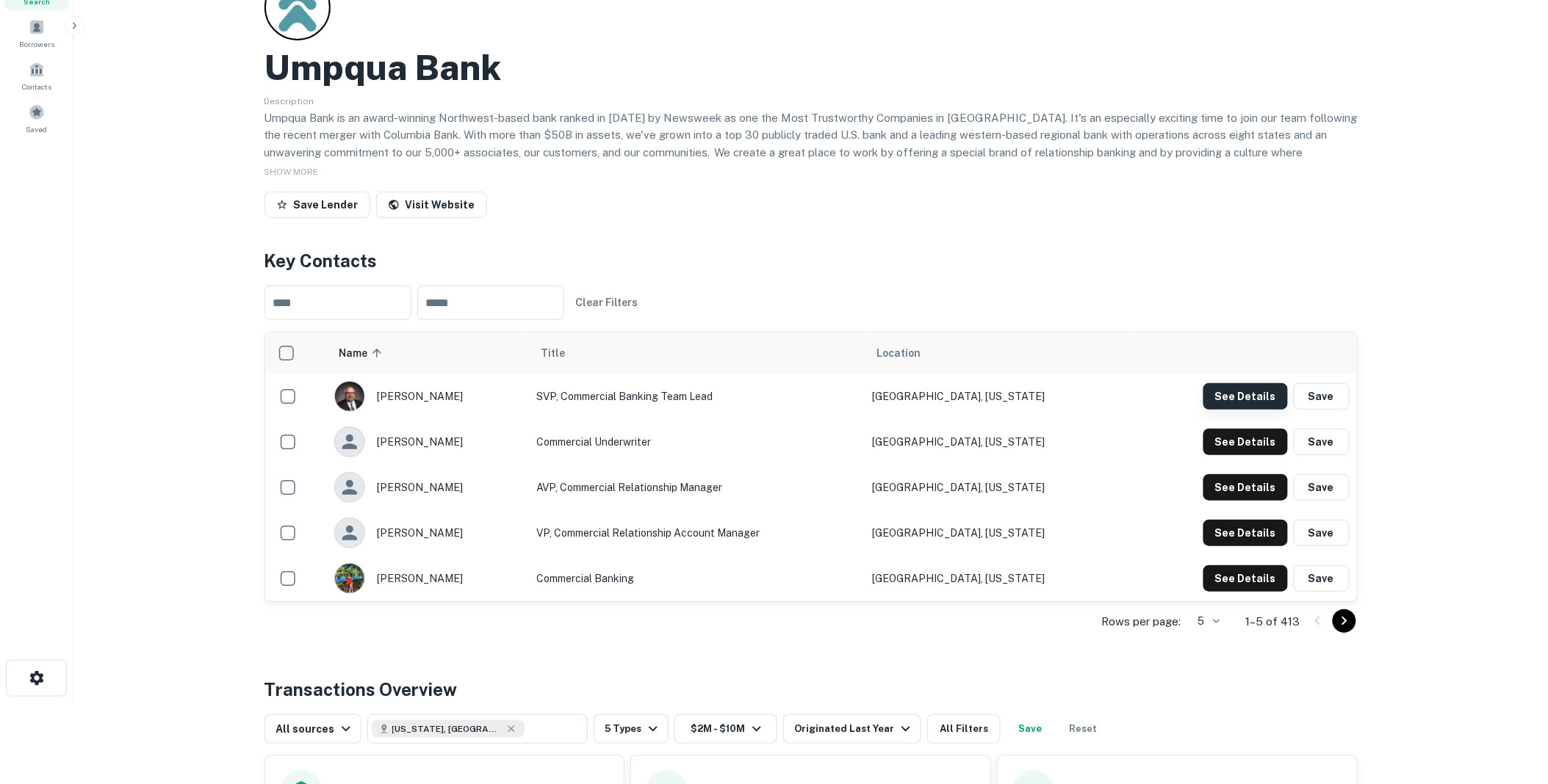
click at [1238, 392] on button "See Details" at bounding box center [1246, 396] width 85 height 26
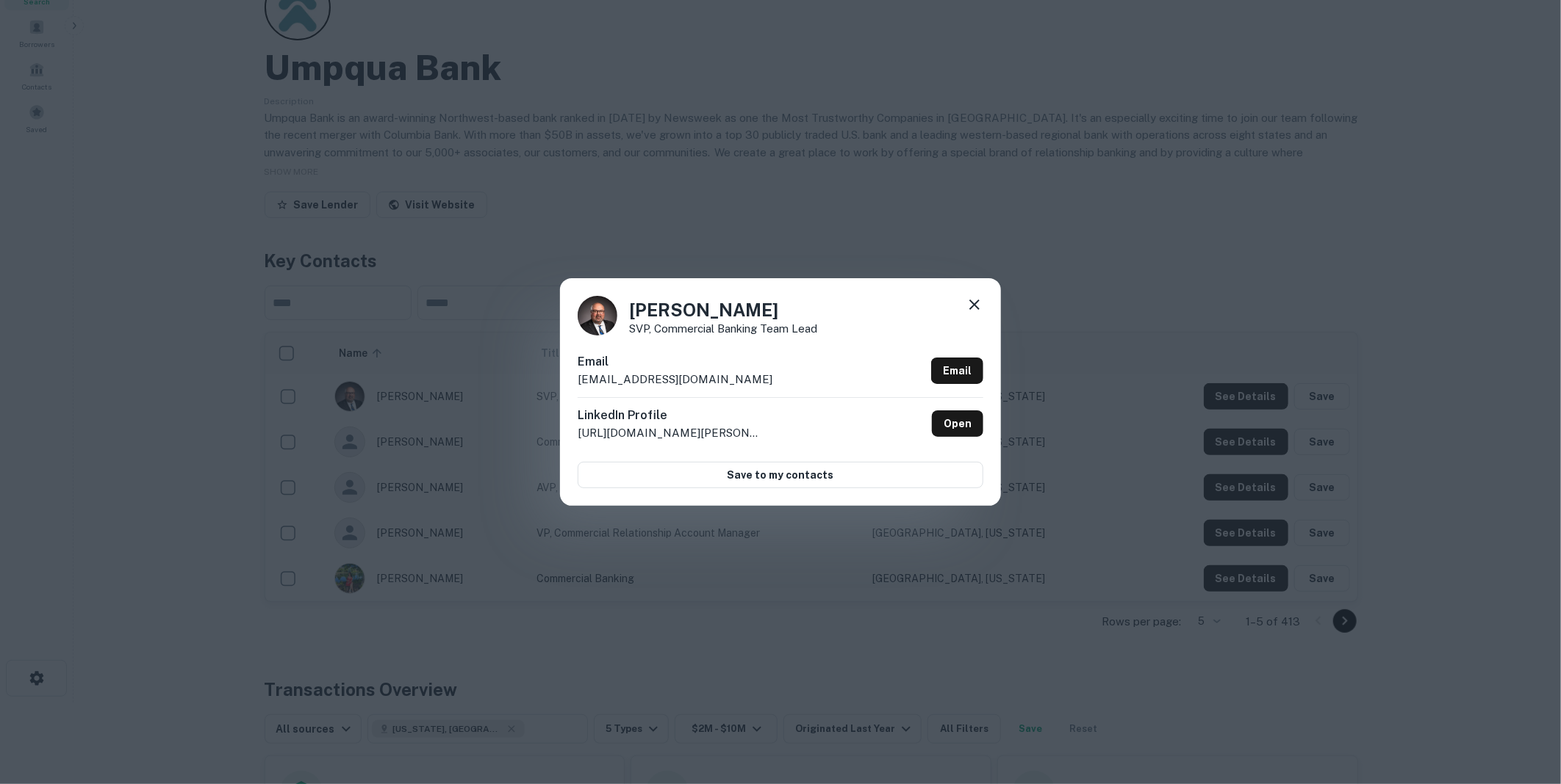
click at [978, 302] on icon at bounding box center [974, 305] width 17 height 17
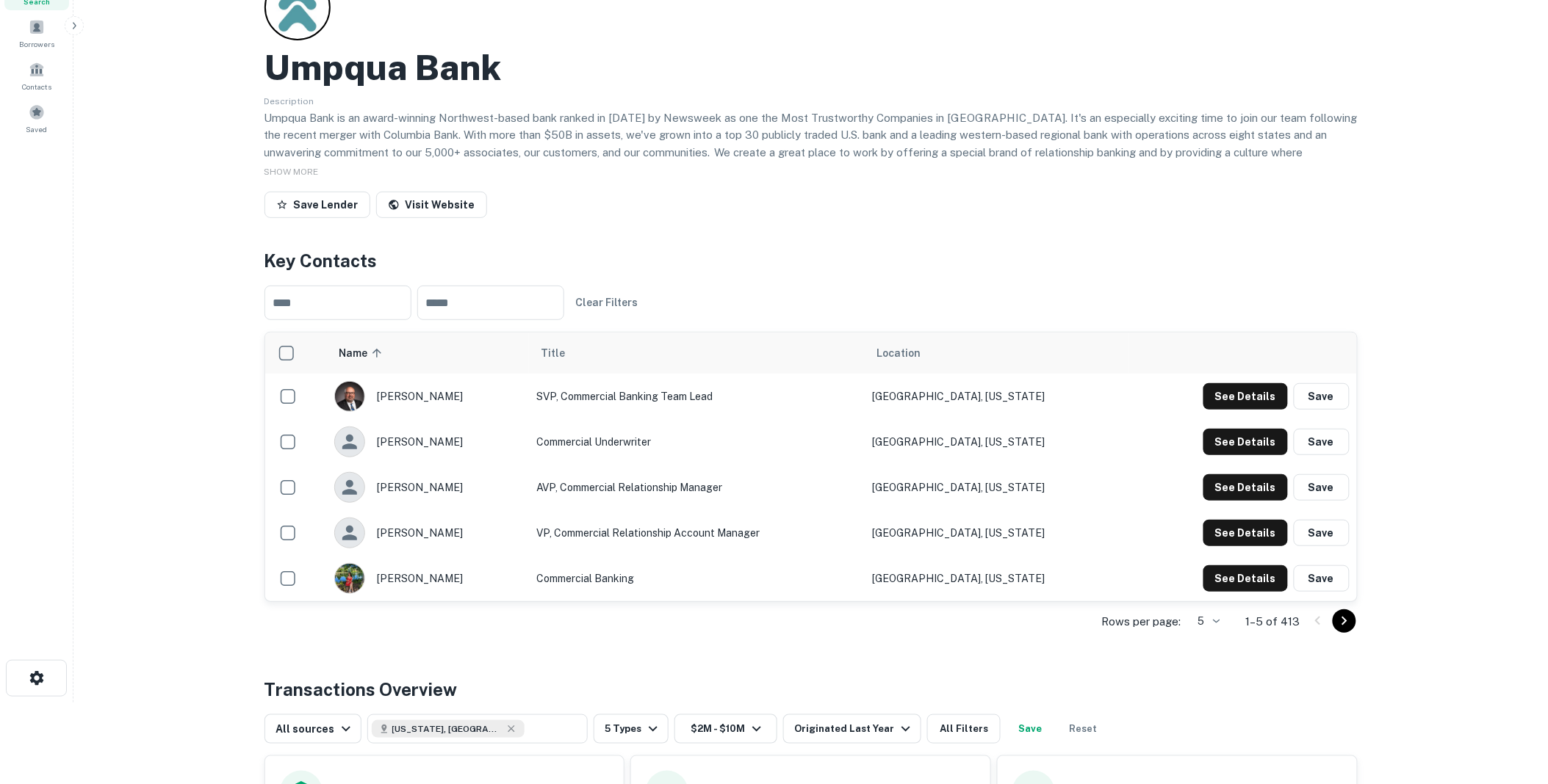
click at [1341, 618] on icon "Go to next page" at bounding box center [1344, 621] width 17 height 17
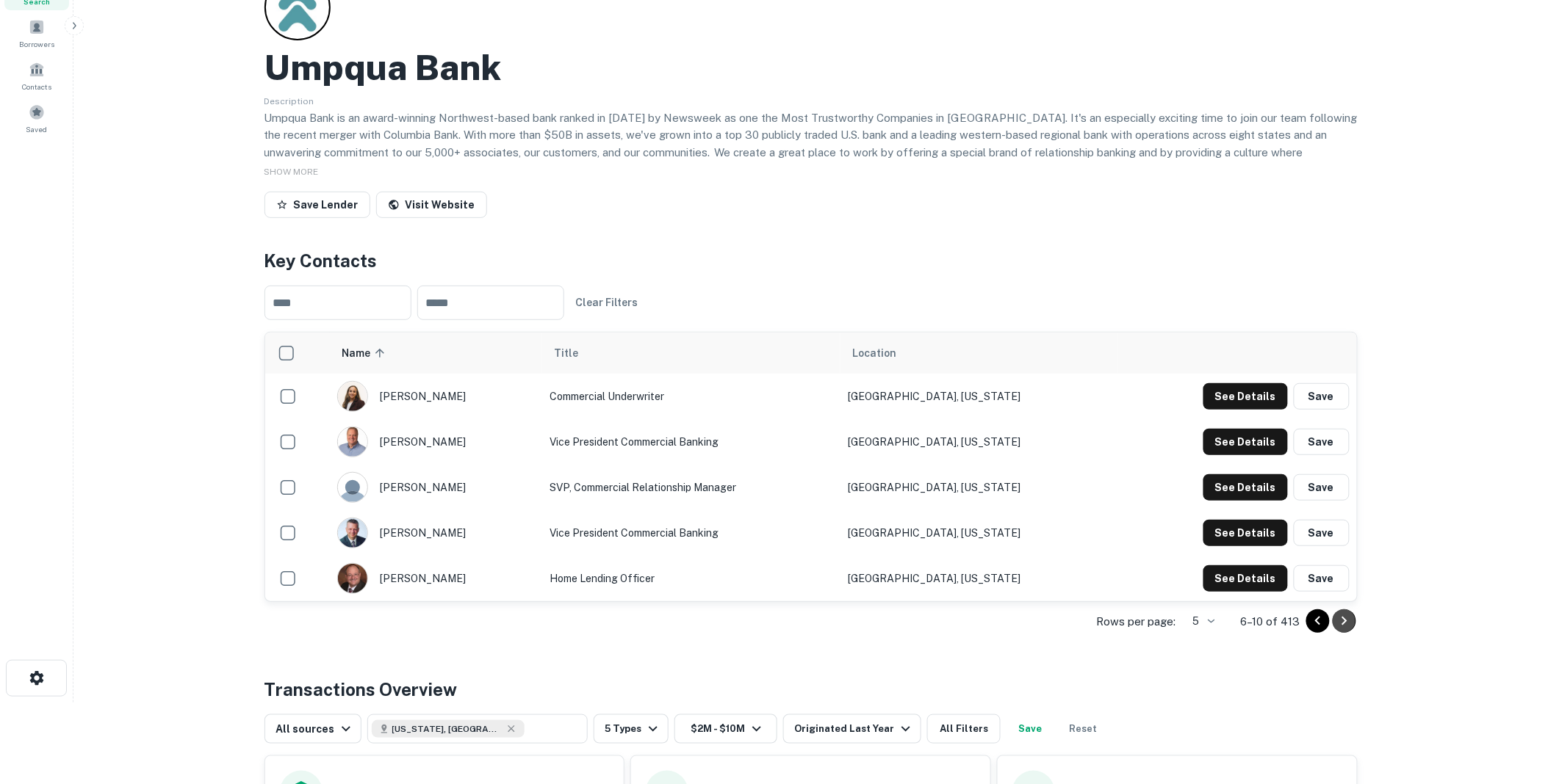
click at [1341, 618] on icon "Go to next page" at bounding box center [1344, 621] width 17 height 17
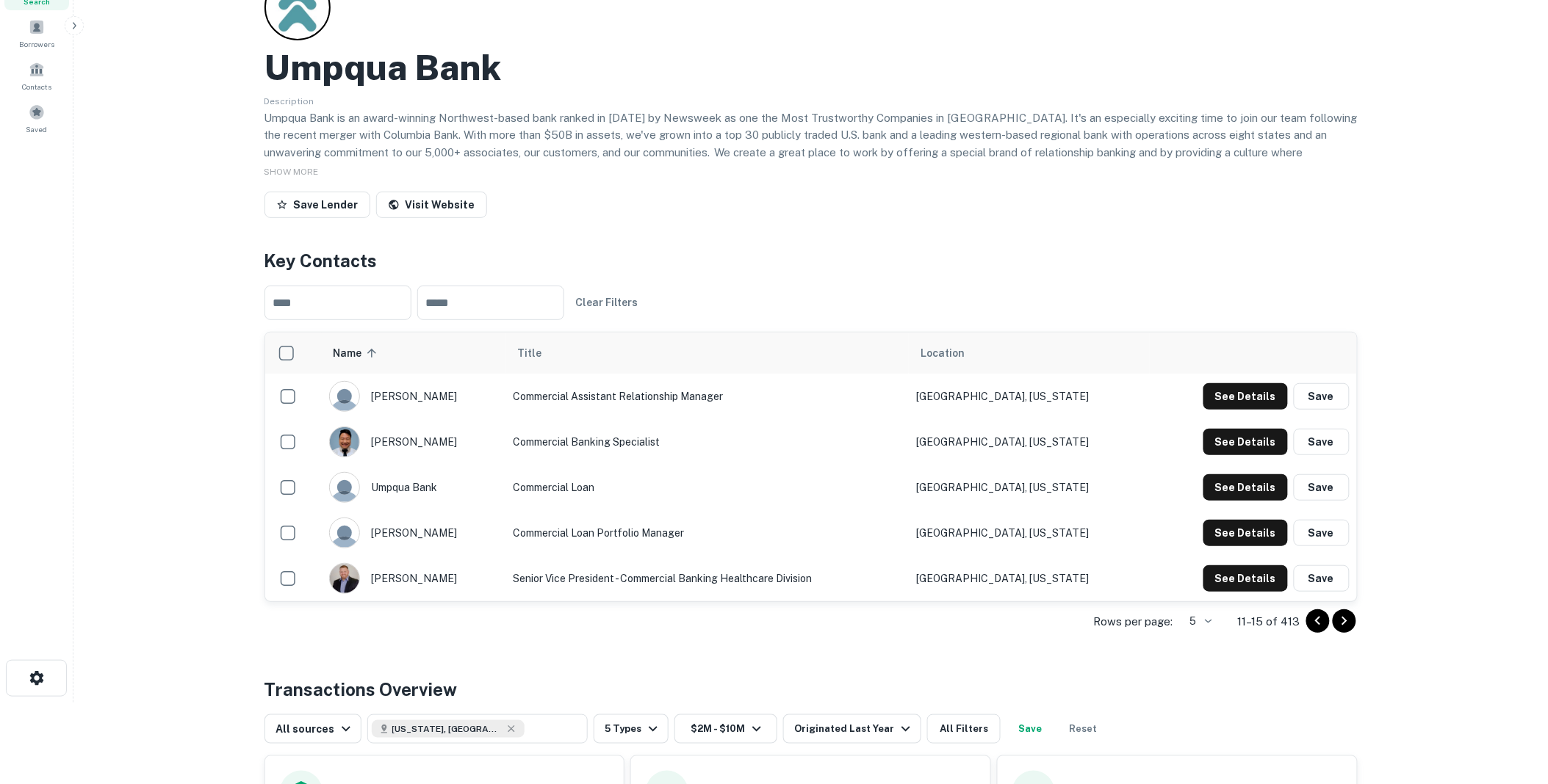
scroll to position [0, 0]
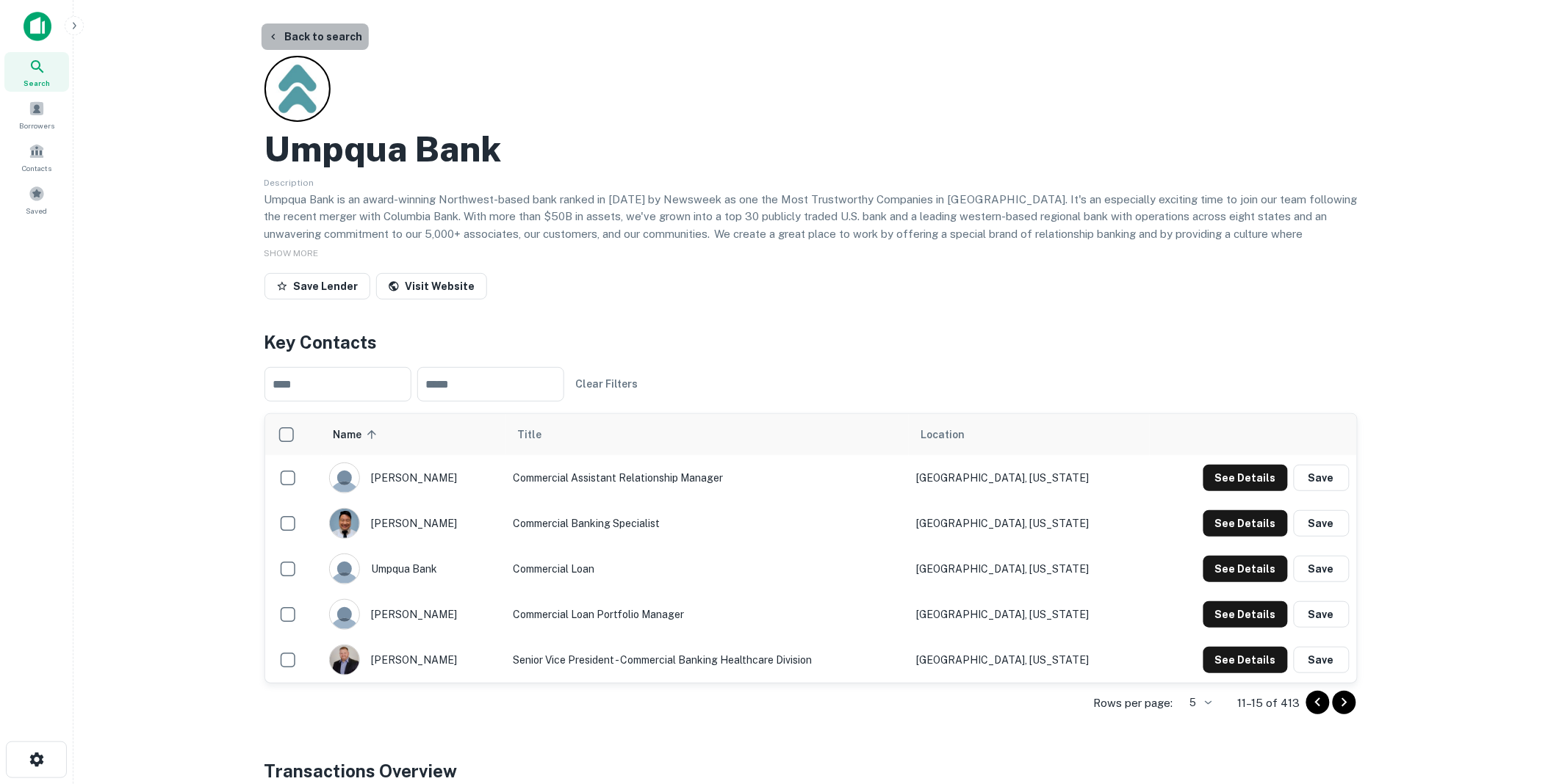
click at [319, 29] on button "Back to search" at bounding box center [315, 36] width 107 height 26
click at [335, 37] on button "Back to search" at bounding box center [315, 36] width 107 height 26
click at [329, 34] on button "Back to search" at bounding box center [315, 36] width 107 height 26
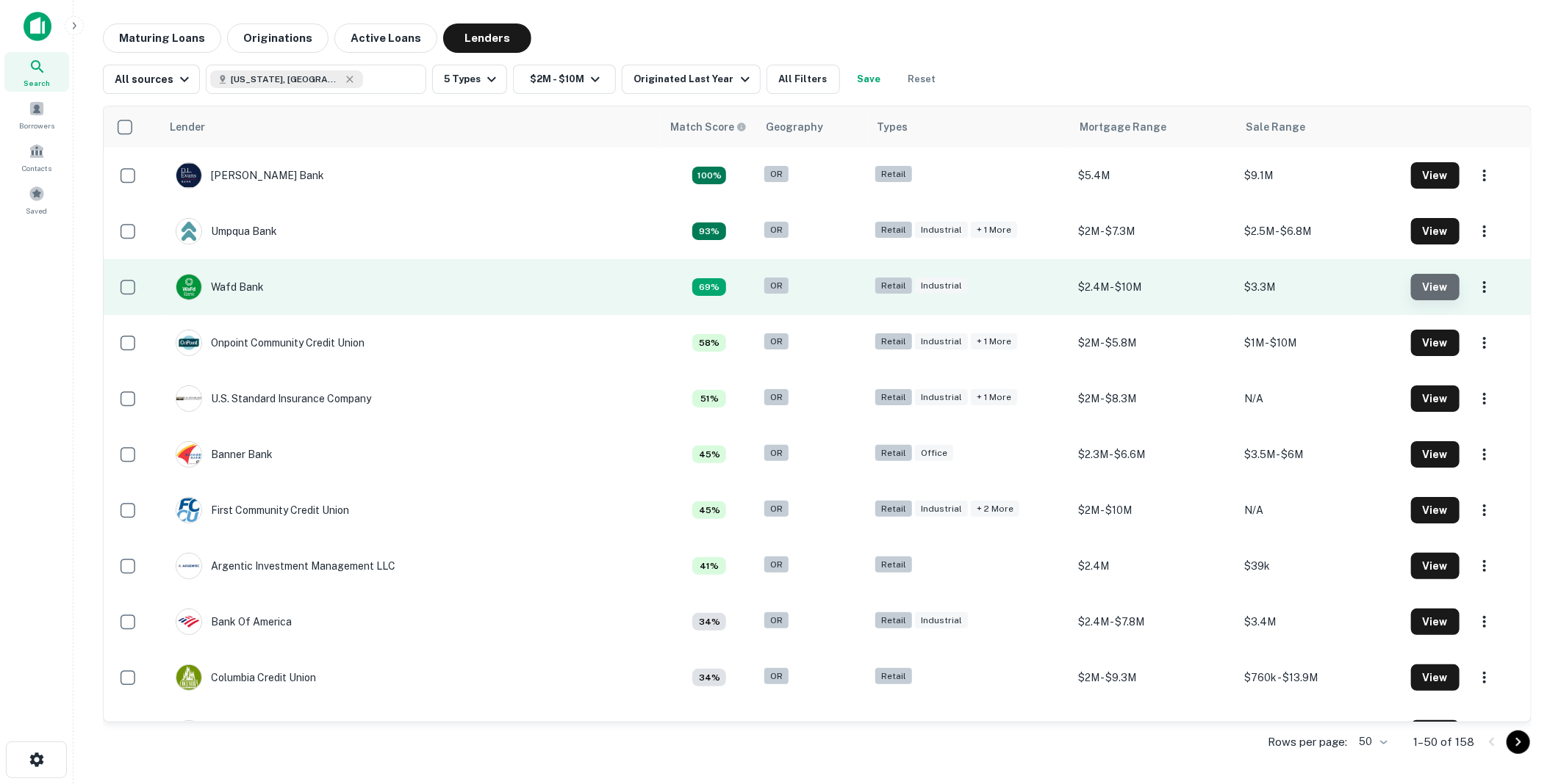
click at [1431, 285] on button "View" at bounding box center [1435, 287] width 48 height 26
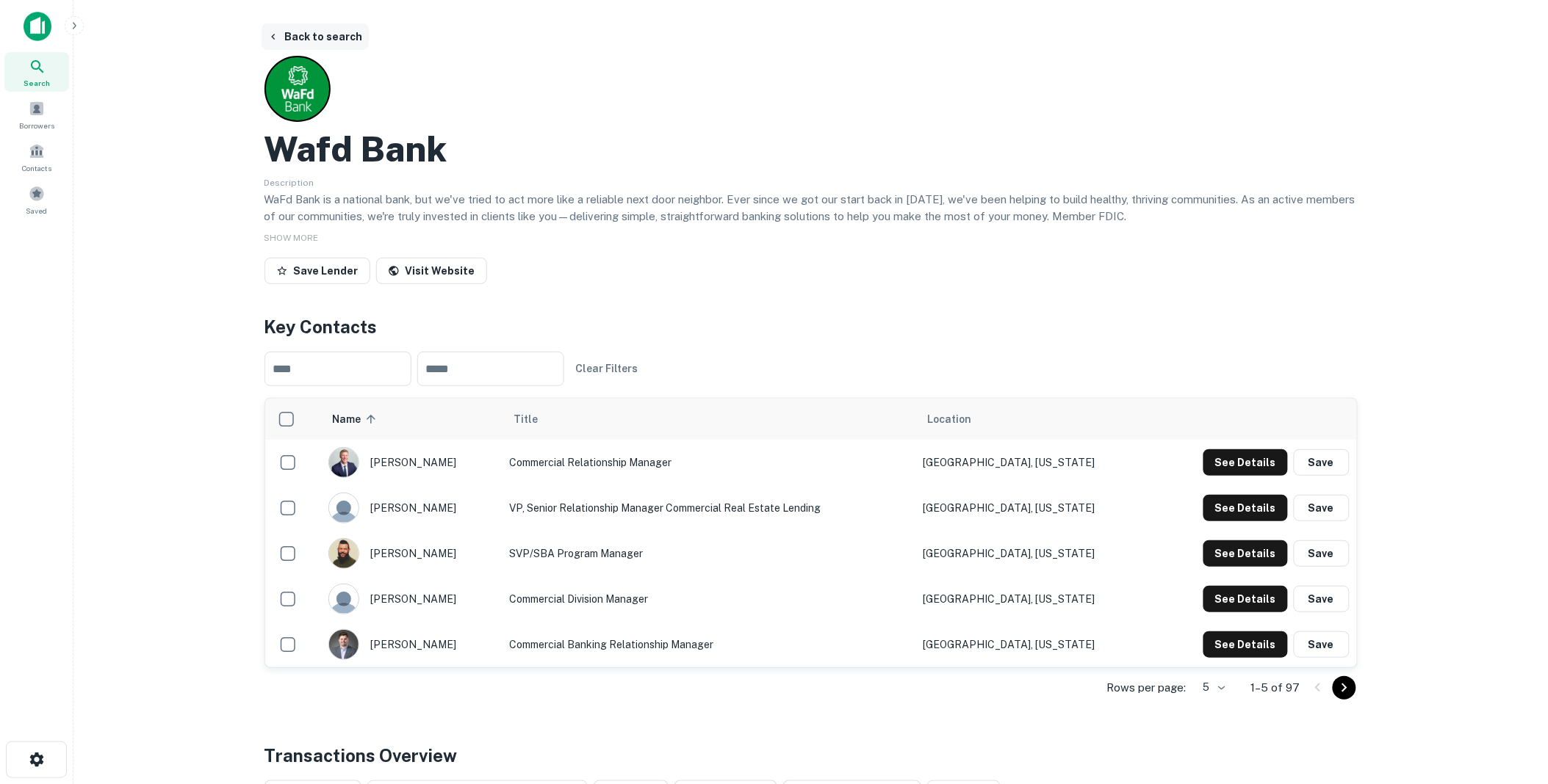
click at [316, 32] on button "Back to search" at bounding box center [315, 36] width 107 height 26
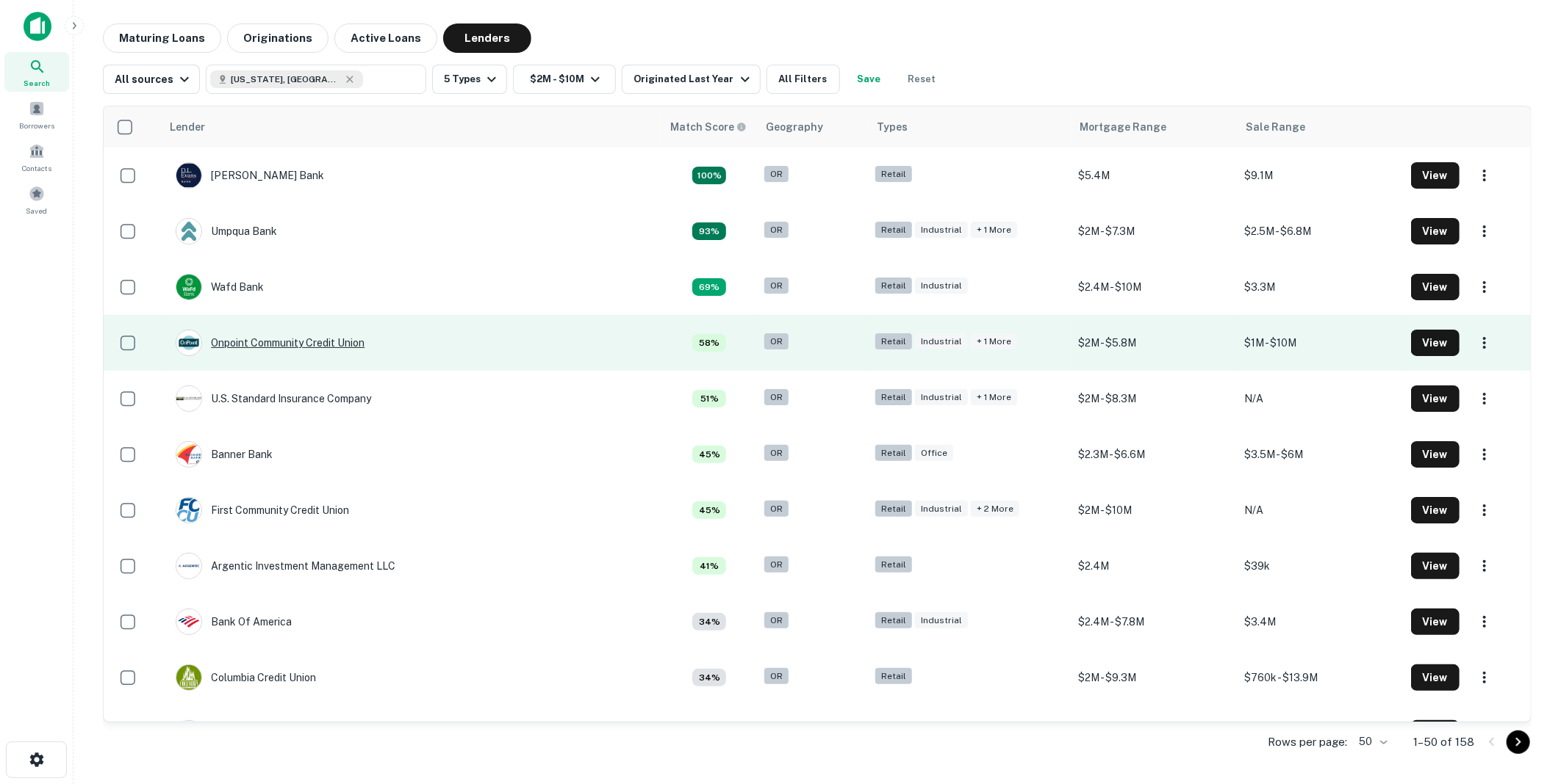
click at [262, 339] on div "Onpoint Community Credit Union" at bounding box center [269, 343] width 189 height 26
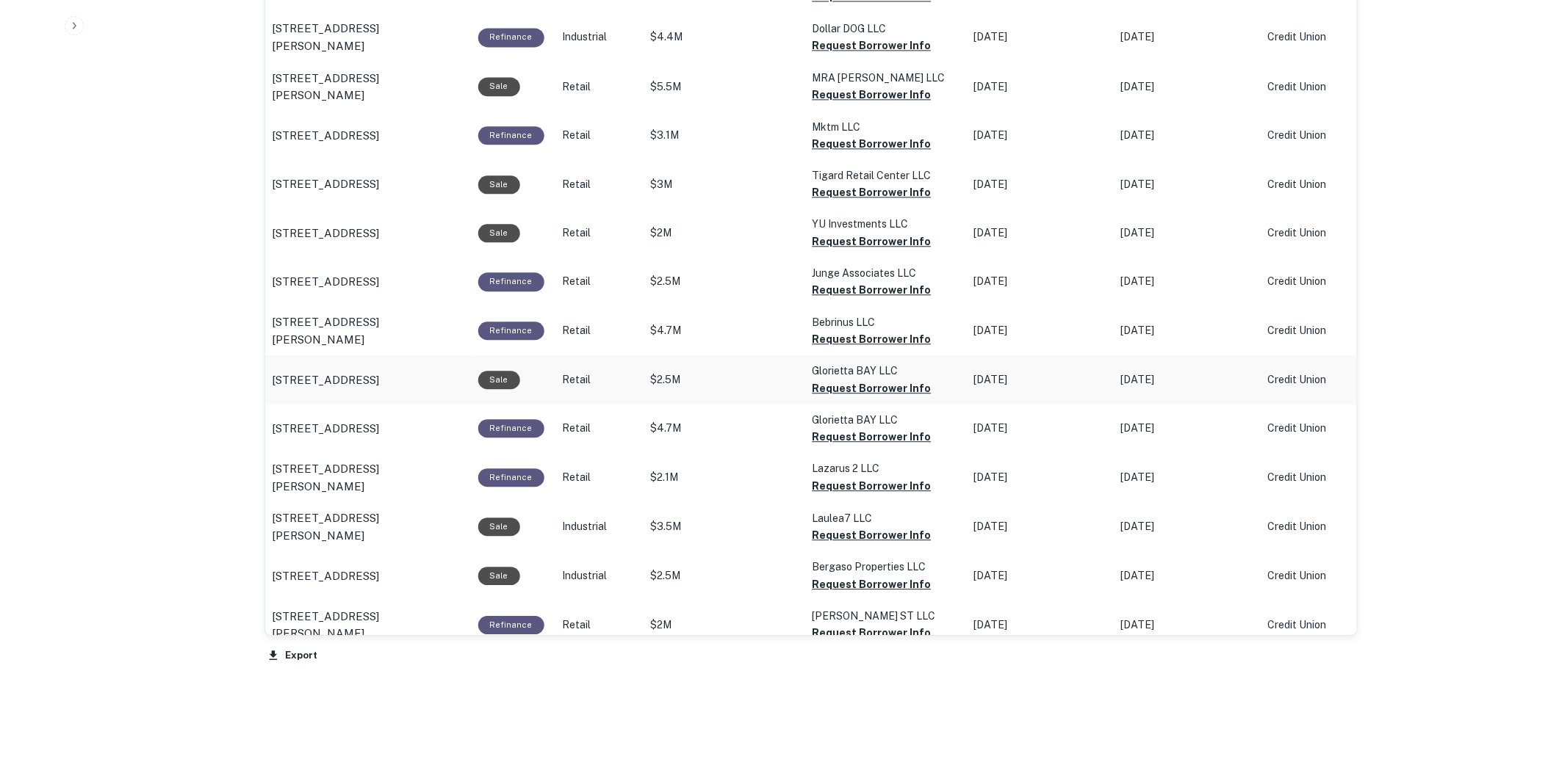
scroll to position [1186, 0]
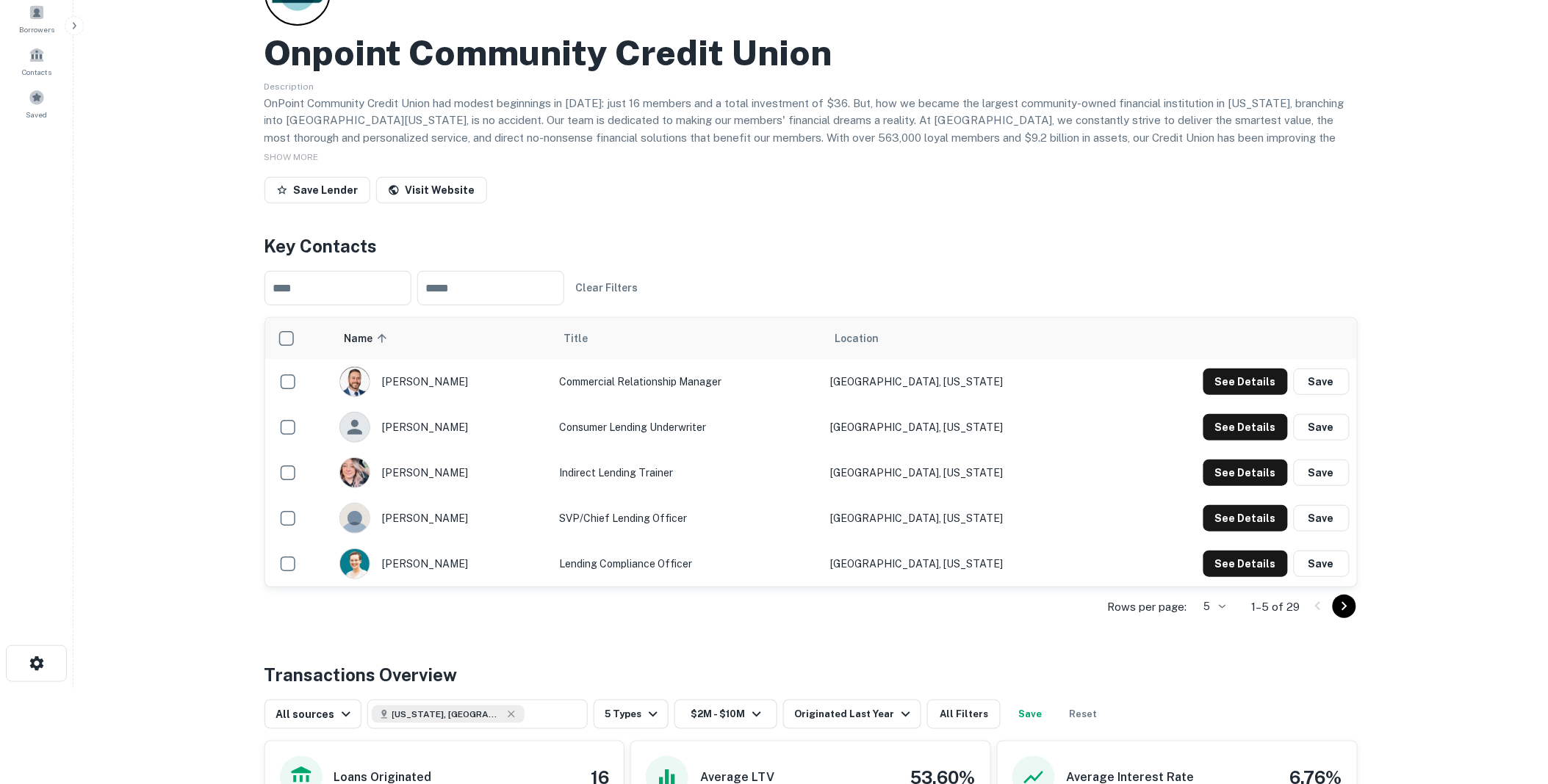
scroll to position [0, 0]
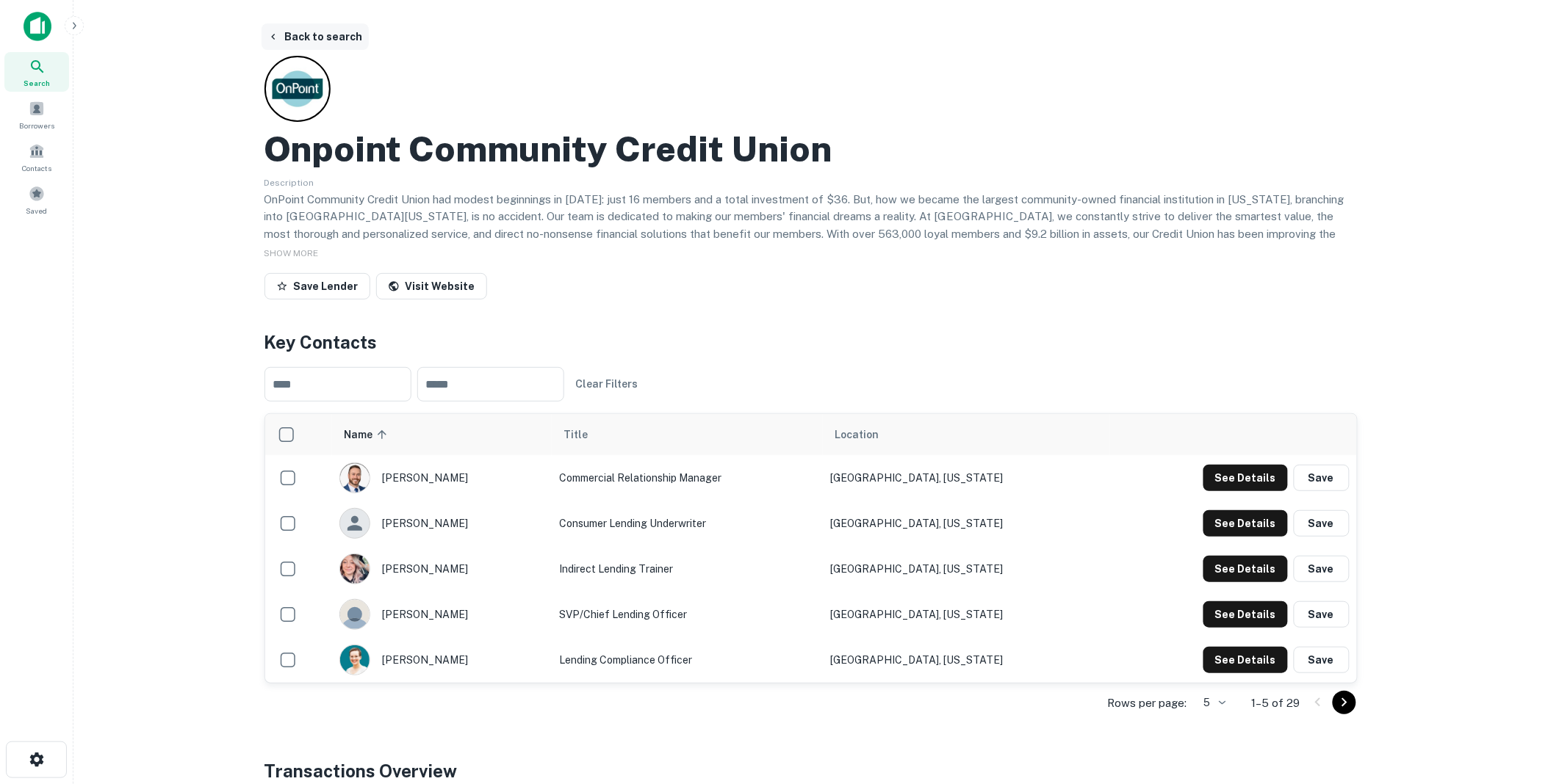
click at [299, 32] on button "Back to search" at bounding box center [315, 36] width 107 height 26
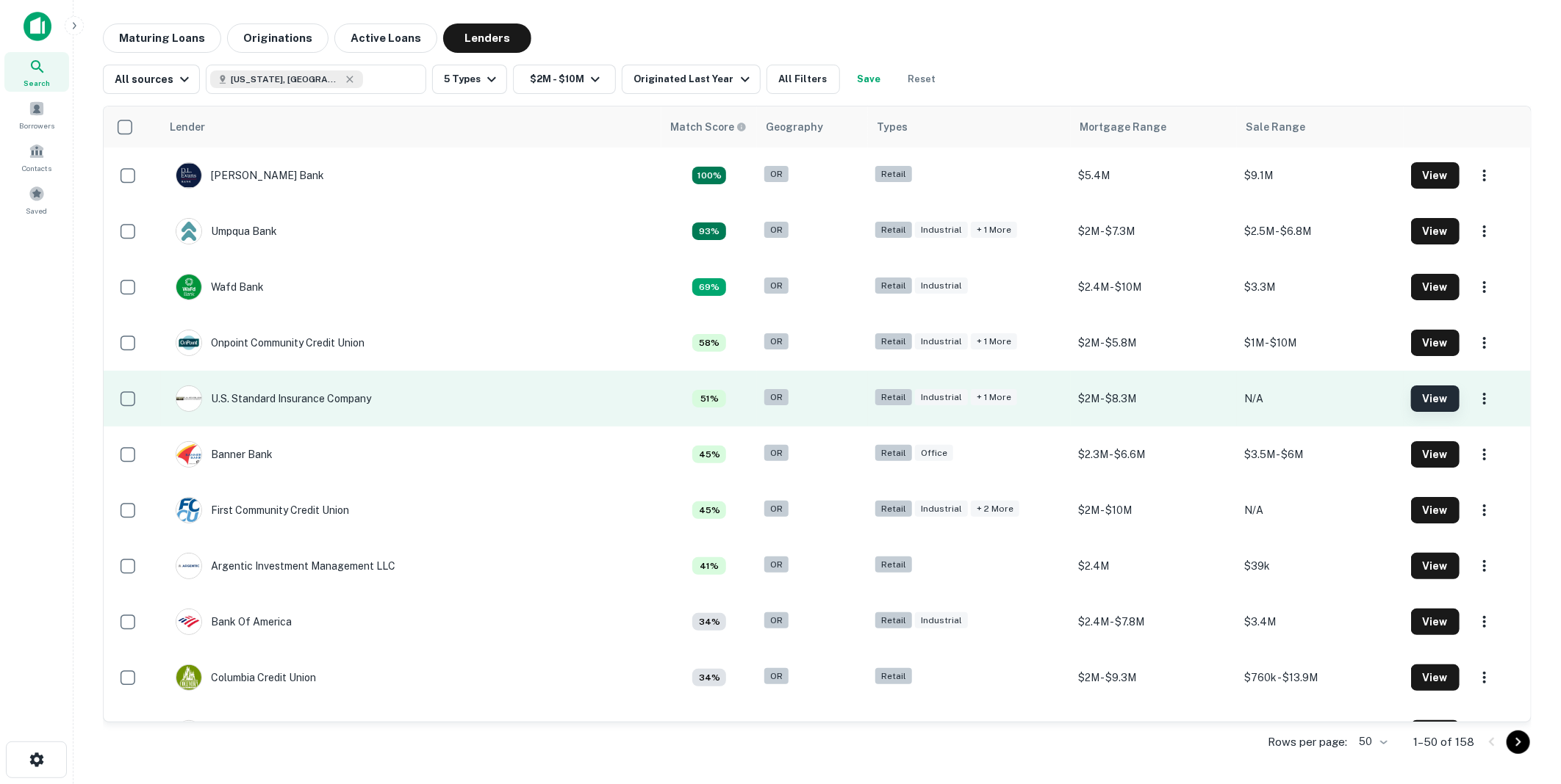
click at [1423, 395] on button "View" at bounding box center [1435, 398] width 48 height 26
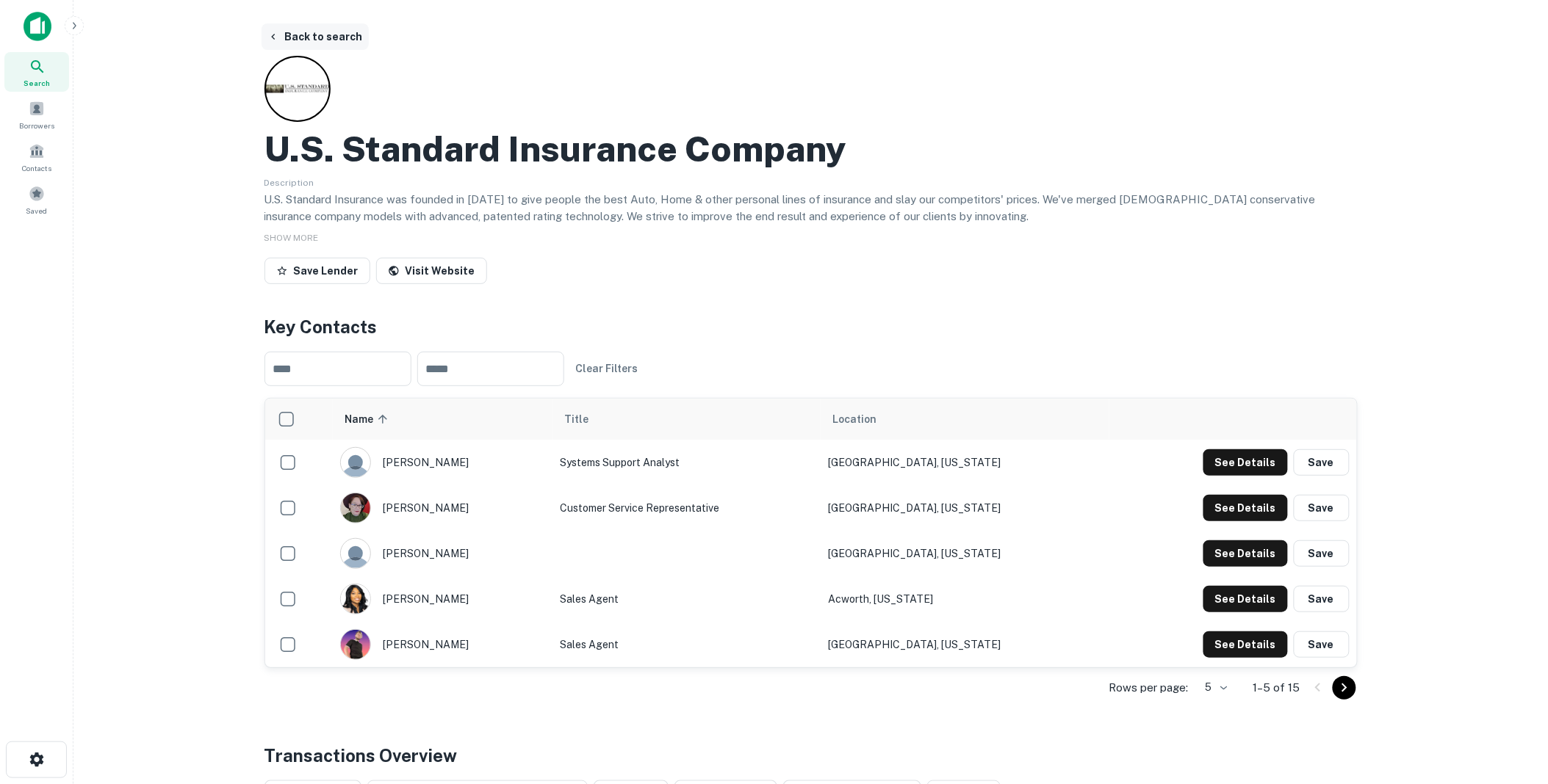
click at [325, 32] on button "Back to search" at bounding box center [315, 36] width 107 height 26
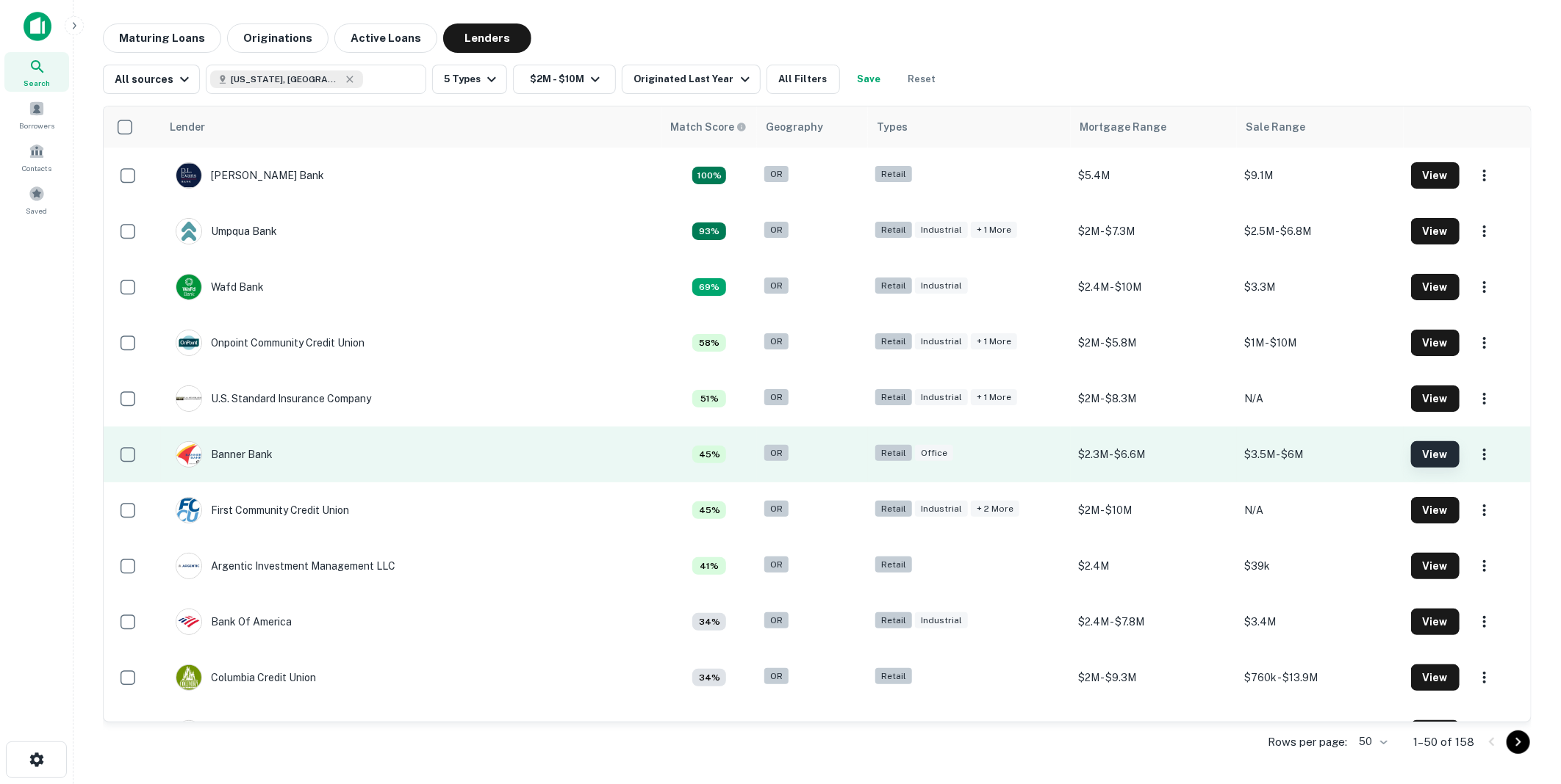
click at [1421, 451] on button "View" at bounding box center [1435, 454] width 48 height 26
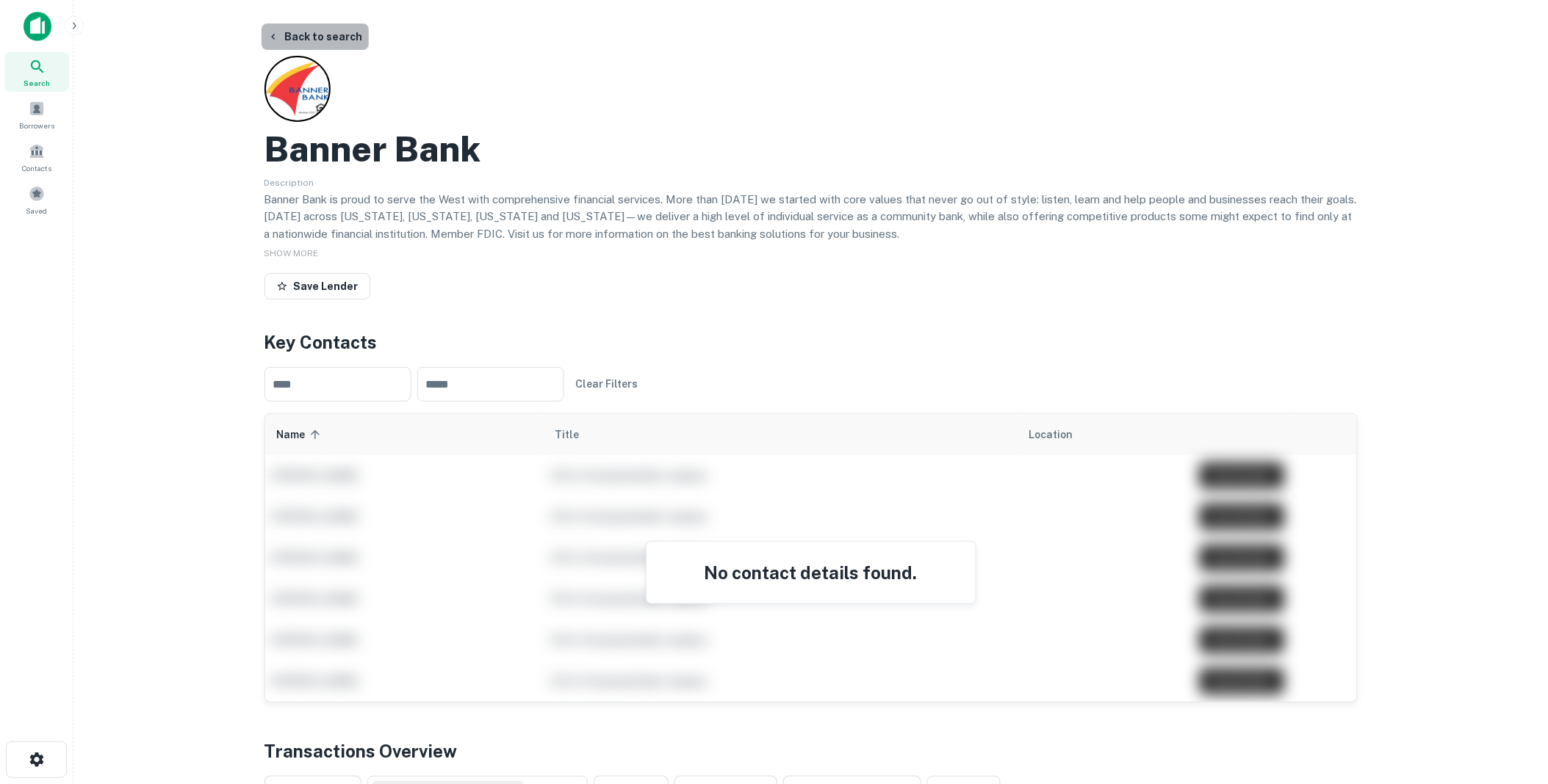
click at [314, 34] on button "Back to search" at bounding box center [315, 36] width 107 height 26
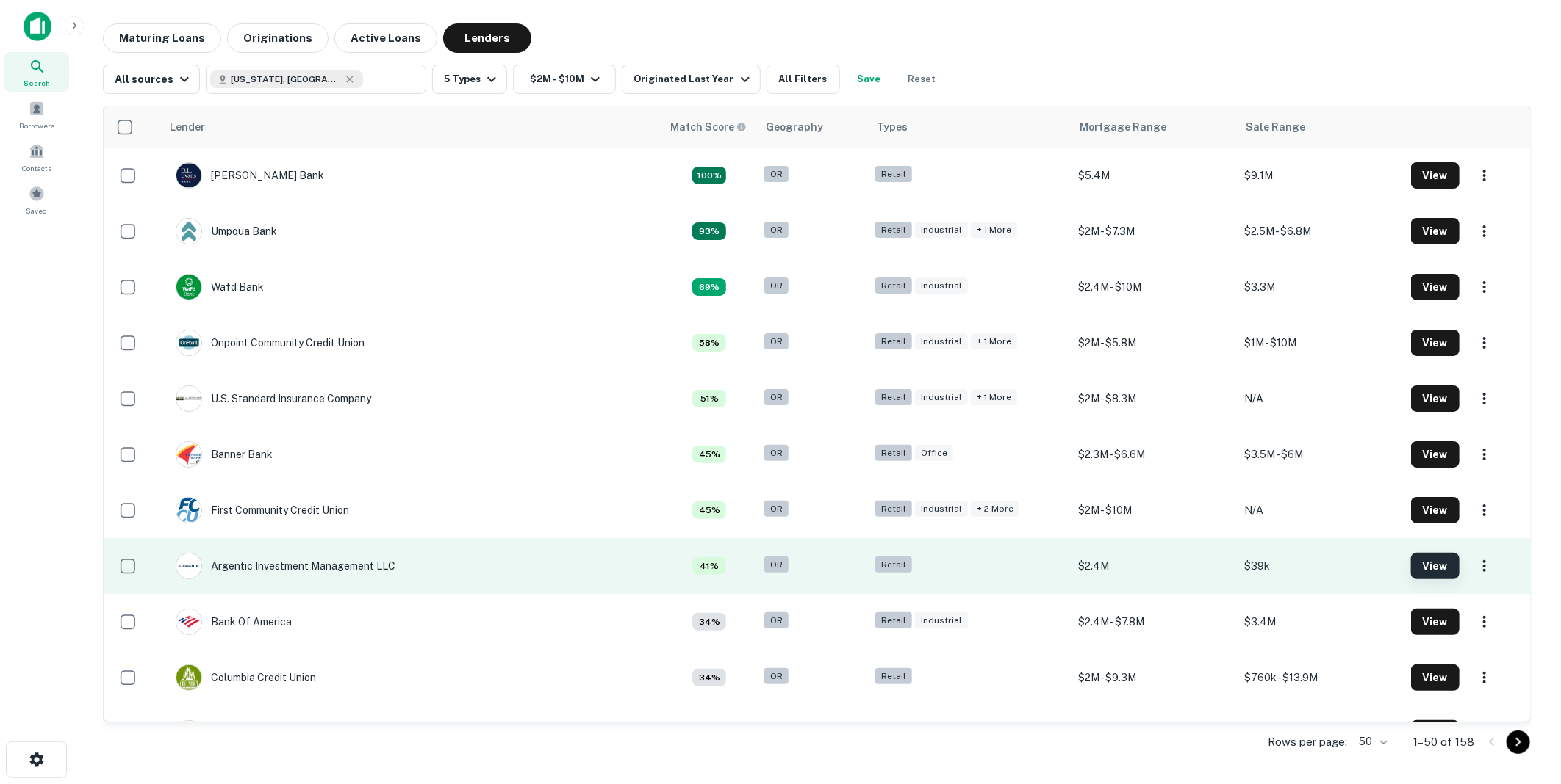
click at [1424, 563] on button "View" at bounding box center [1435, 565] width 48 height 26
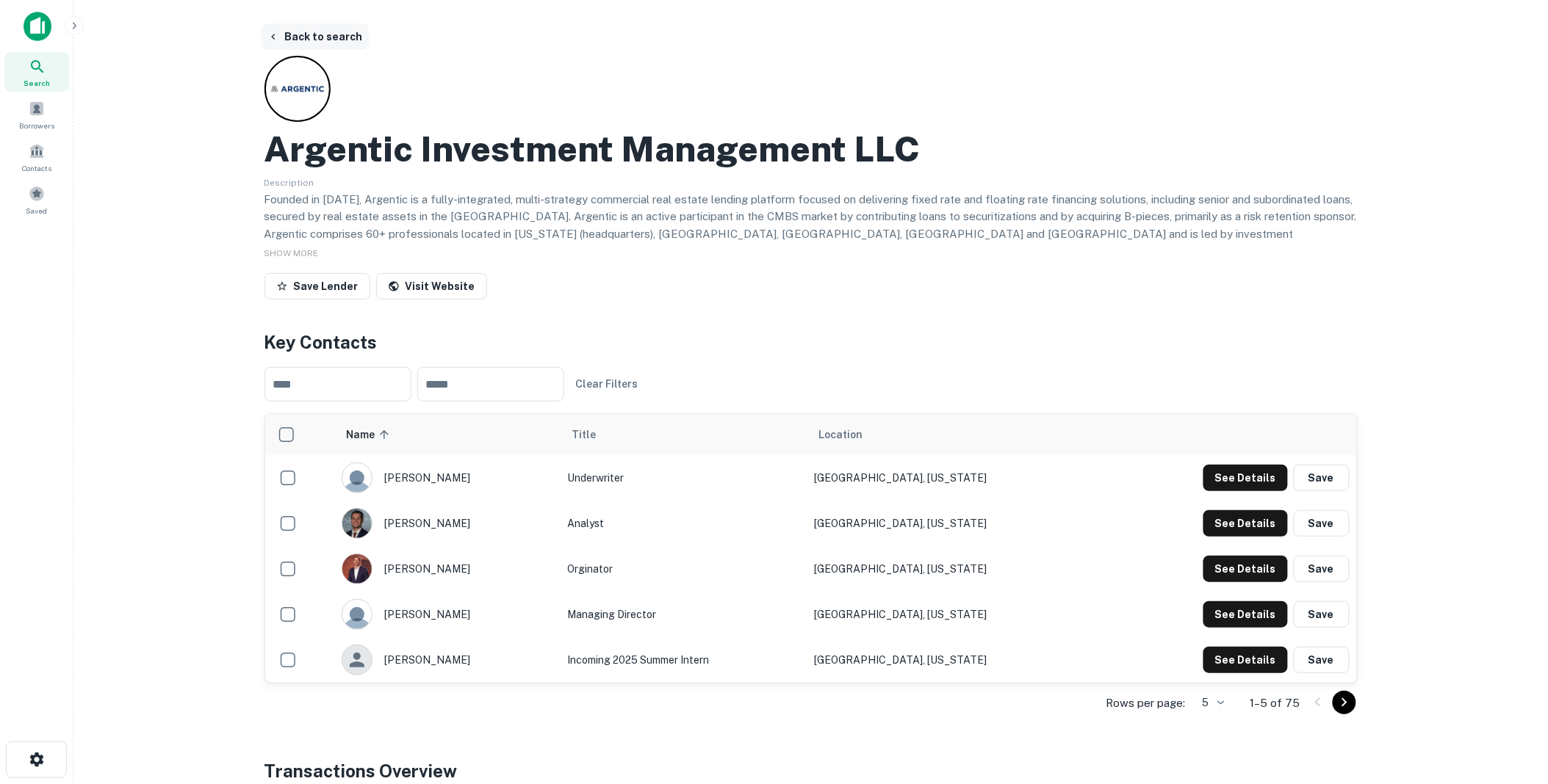
click at [333, 37] on button "Back to search" at bounding box center [315, 36] width 107 height 26
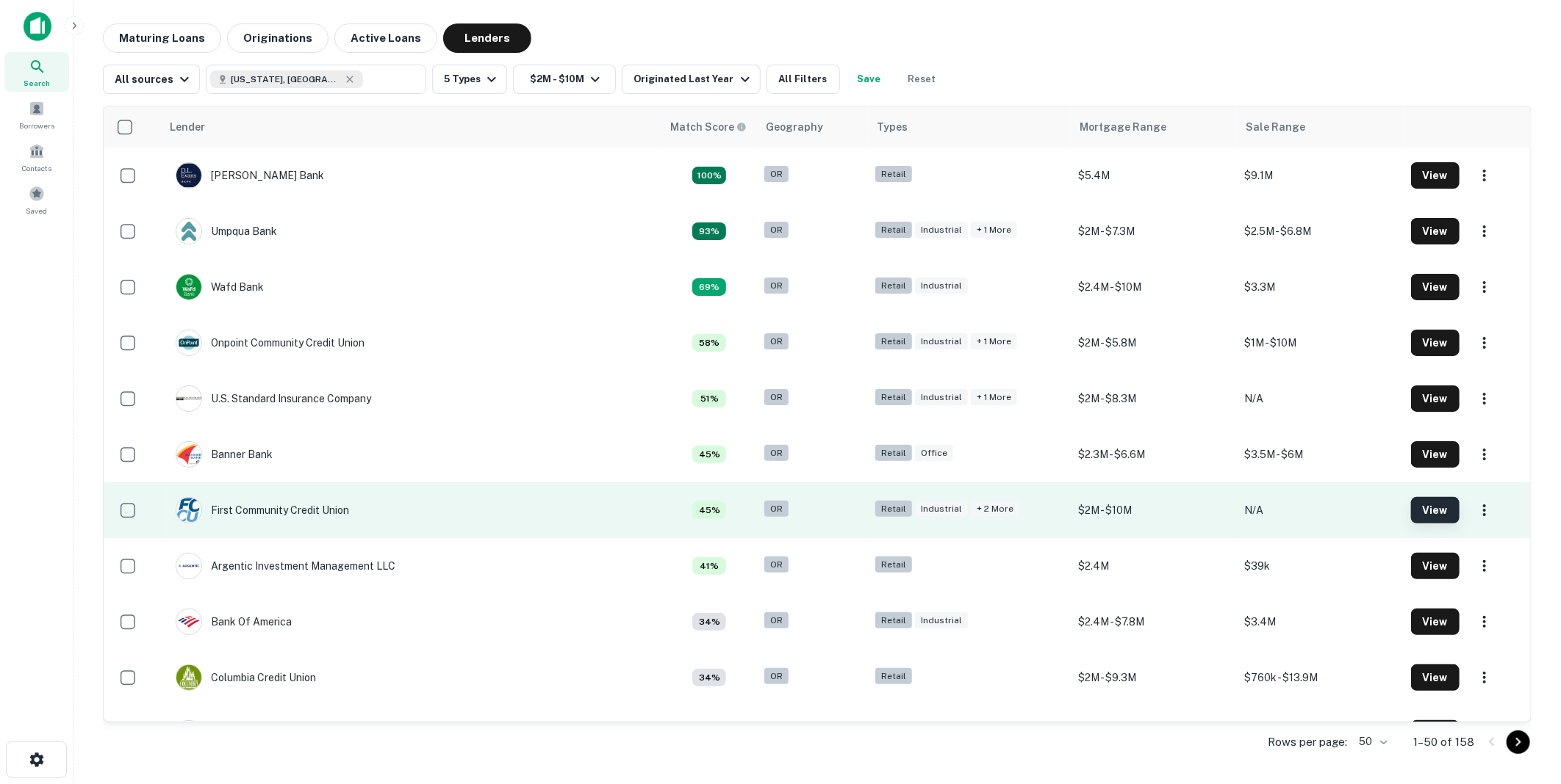
click at [1428, 508] on button "View" at bounding box center [1435, 510] width 48 height 26
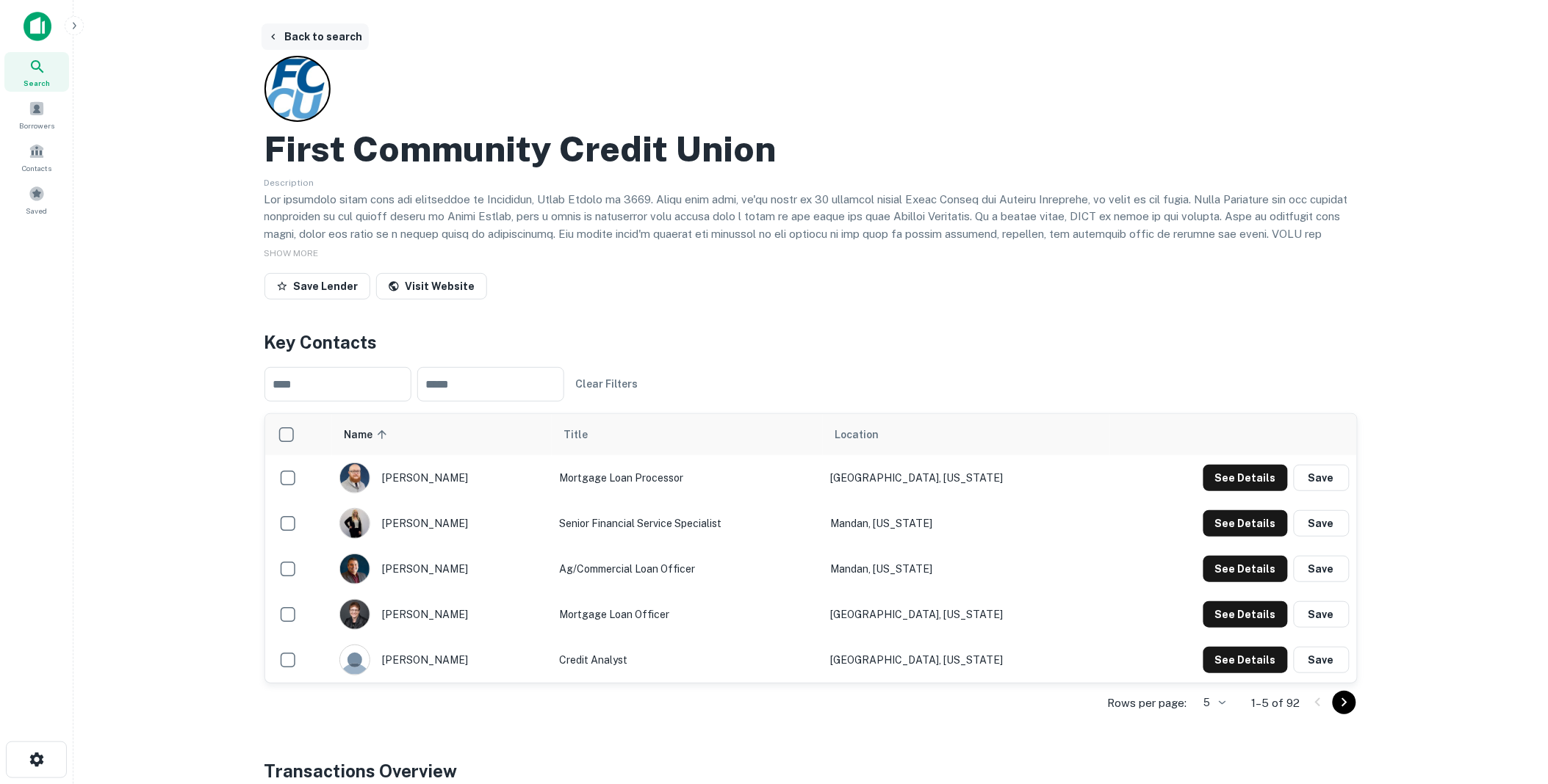
click at [305, 34] on button "Back to search" at bounding box center [315, 36] width 107 height 26
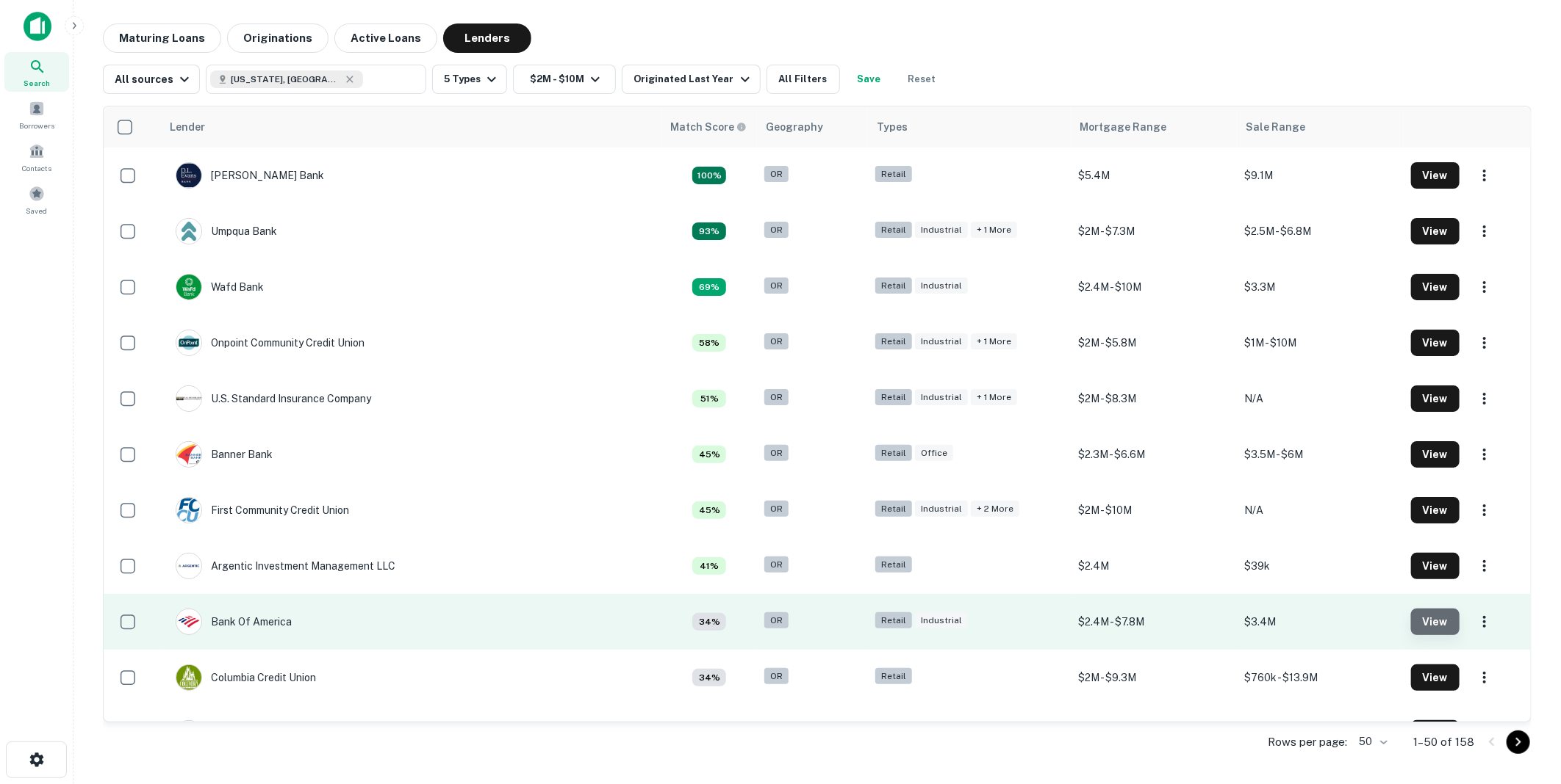
click at [1427, 617] on button "View" at bounding box center [1435, 621] width 48 height 26
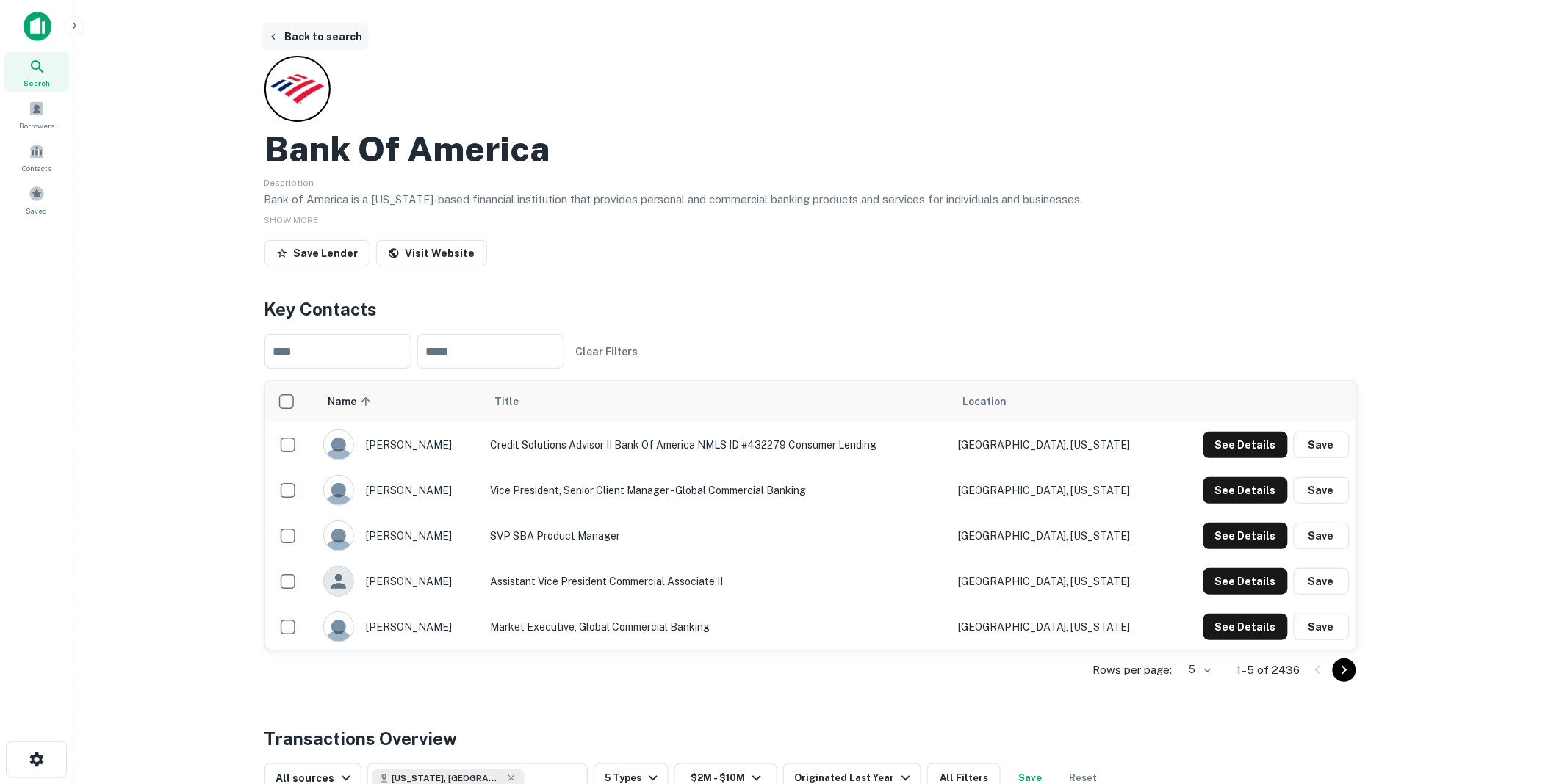
click at [321, 32] on button "Back to search" at bounding box center [315, 36] width 107 height 26
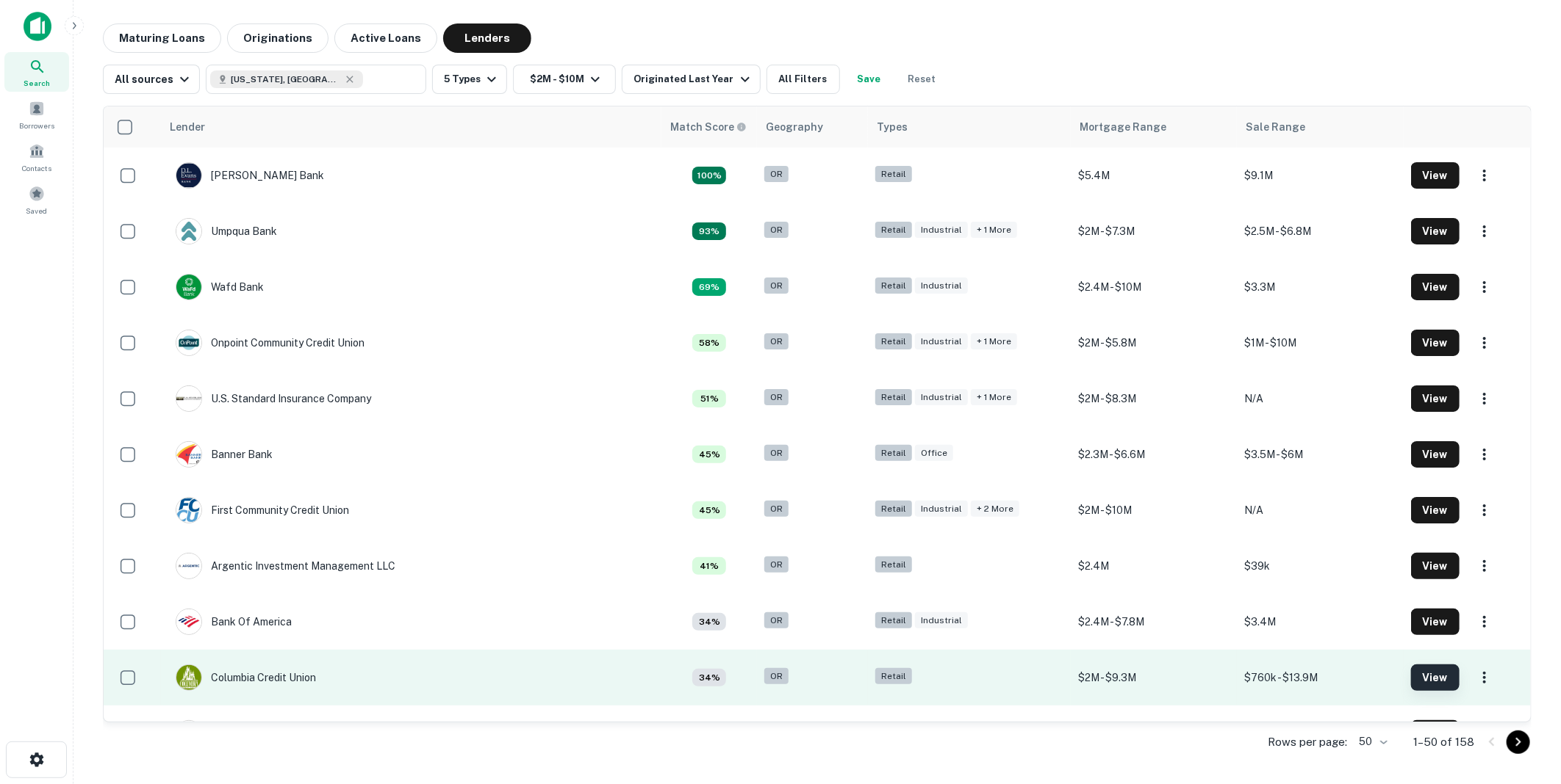
click at [1427, 676] on button "View" at bounding box center [1435, 677] width 48 height 26
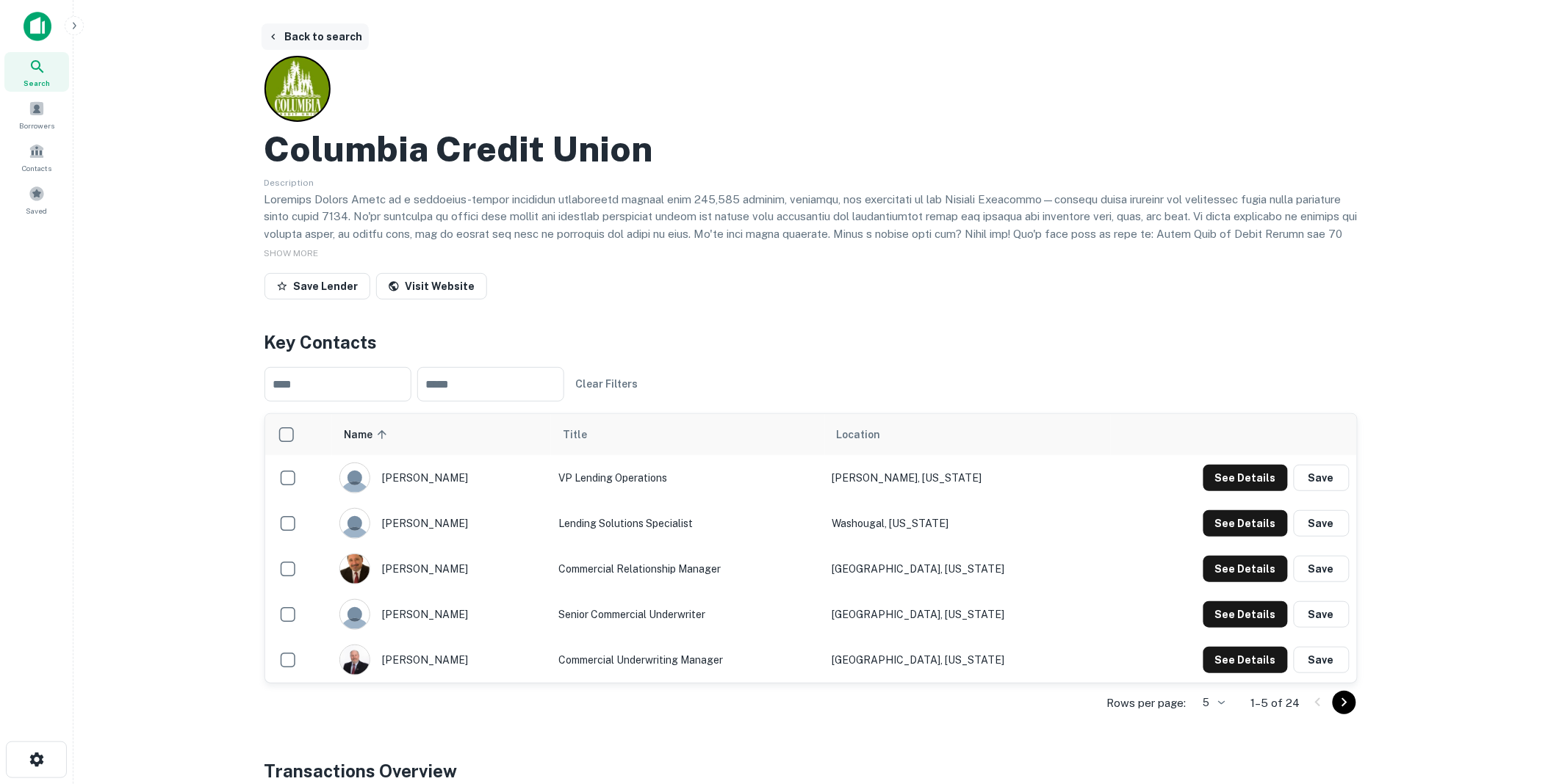
click at [309, 33] on button "Back to search" at bounding box center [315, 36] width 107 height 26
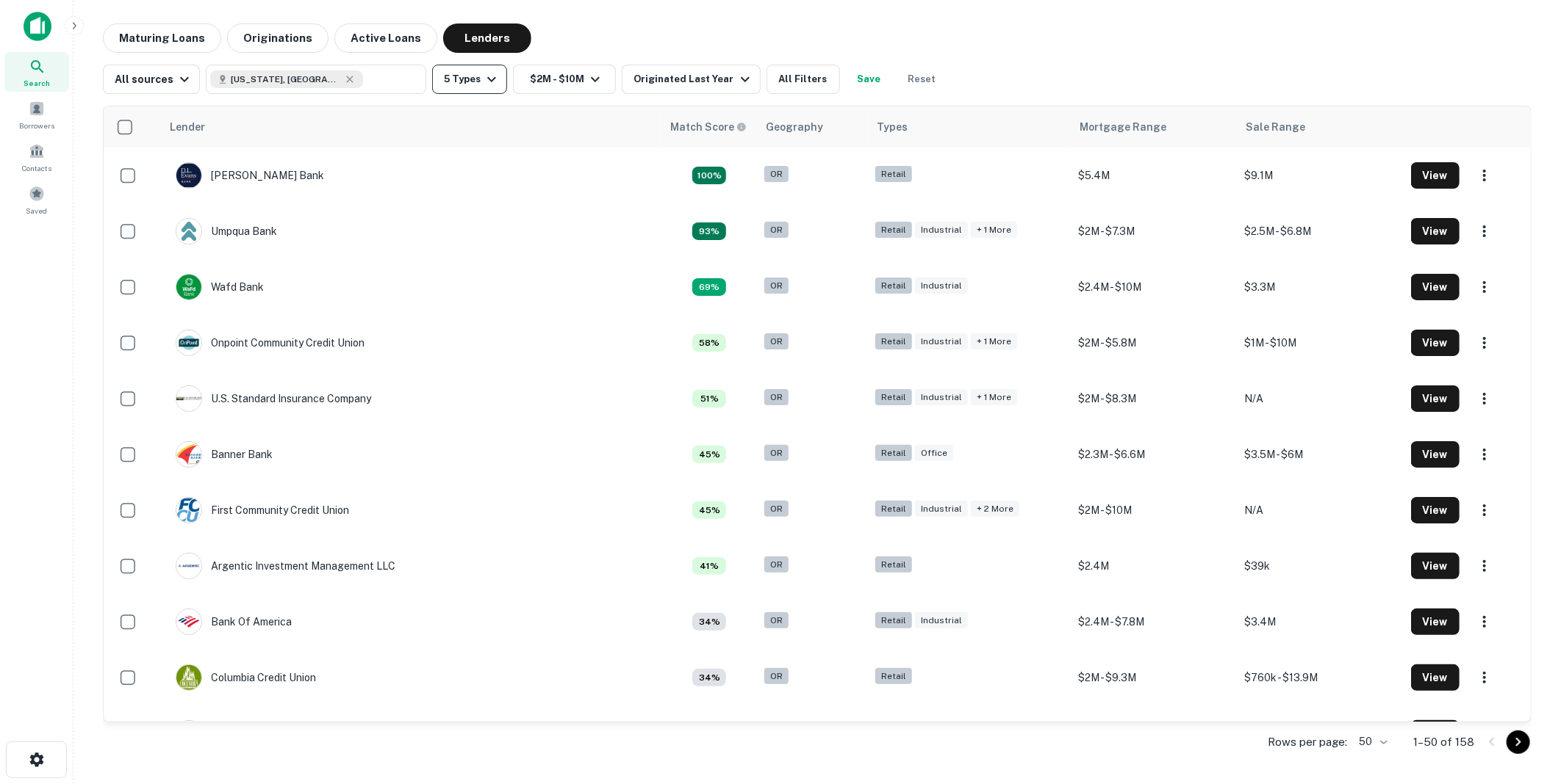
click at [491, 77] on icon "button" at bounding box center [491, 79] width 17 height 17
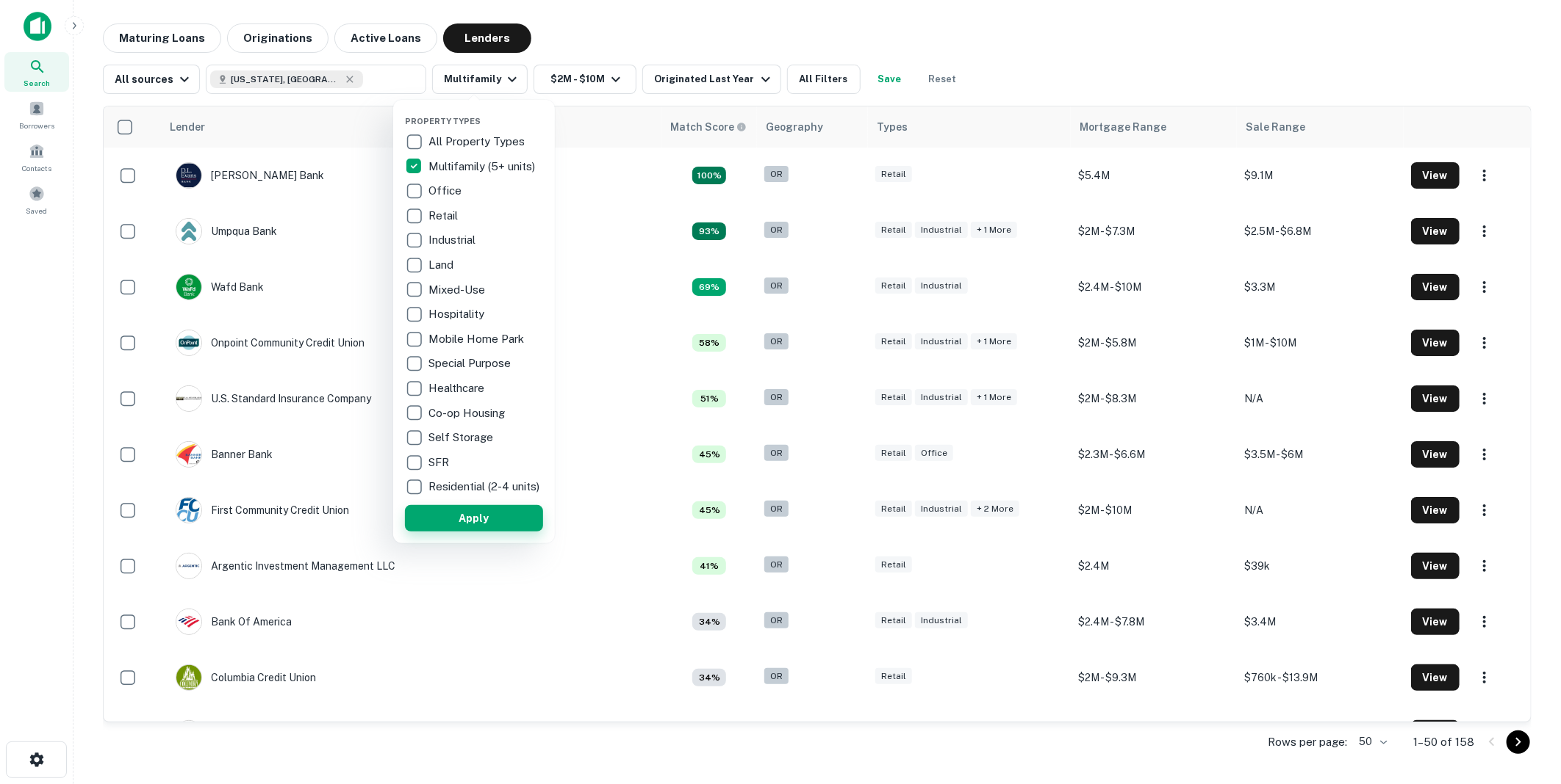
click at [471, 523] on button "Apply" at bounding box center [474, 518] width 138 height 26
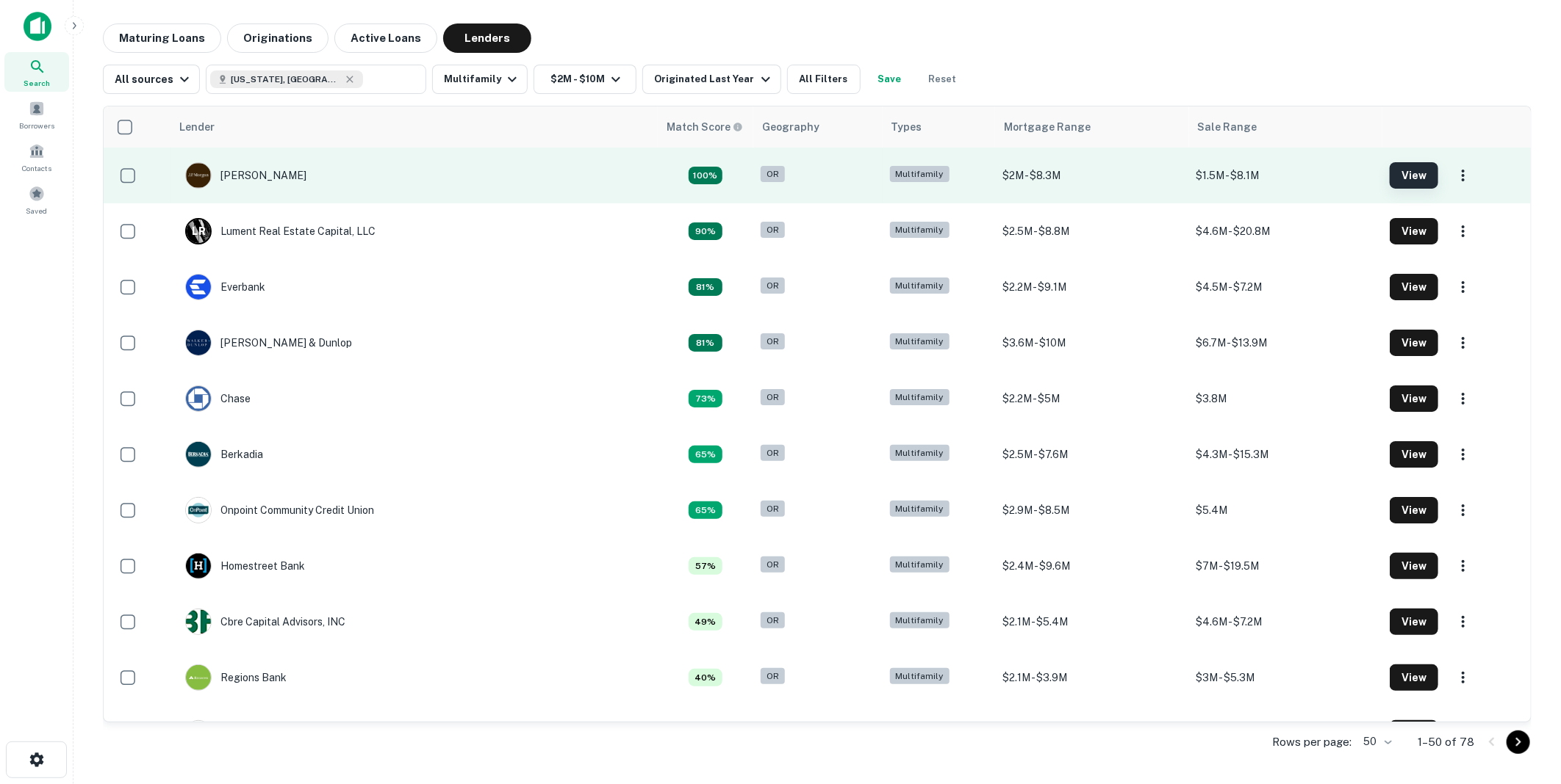
click at [1400, 169] on button "View" at bounding box center [1413, 175] width 48 height 26
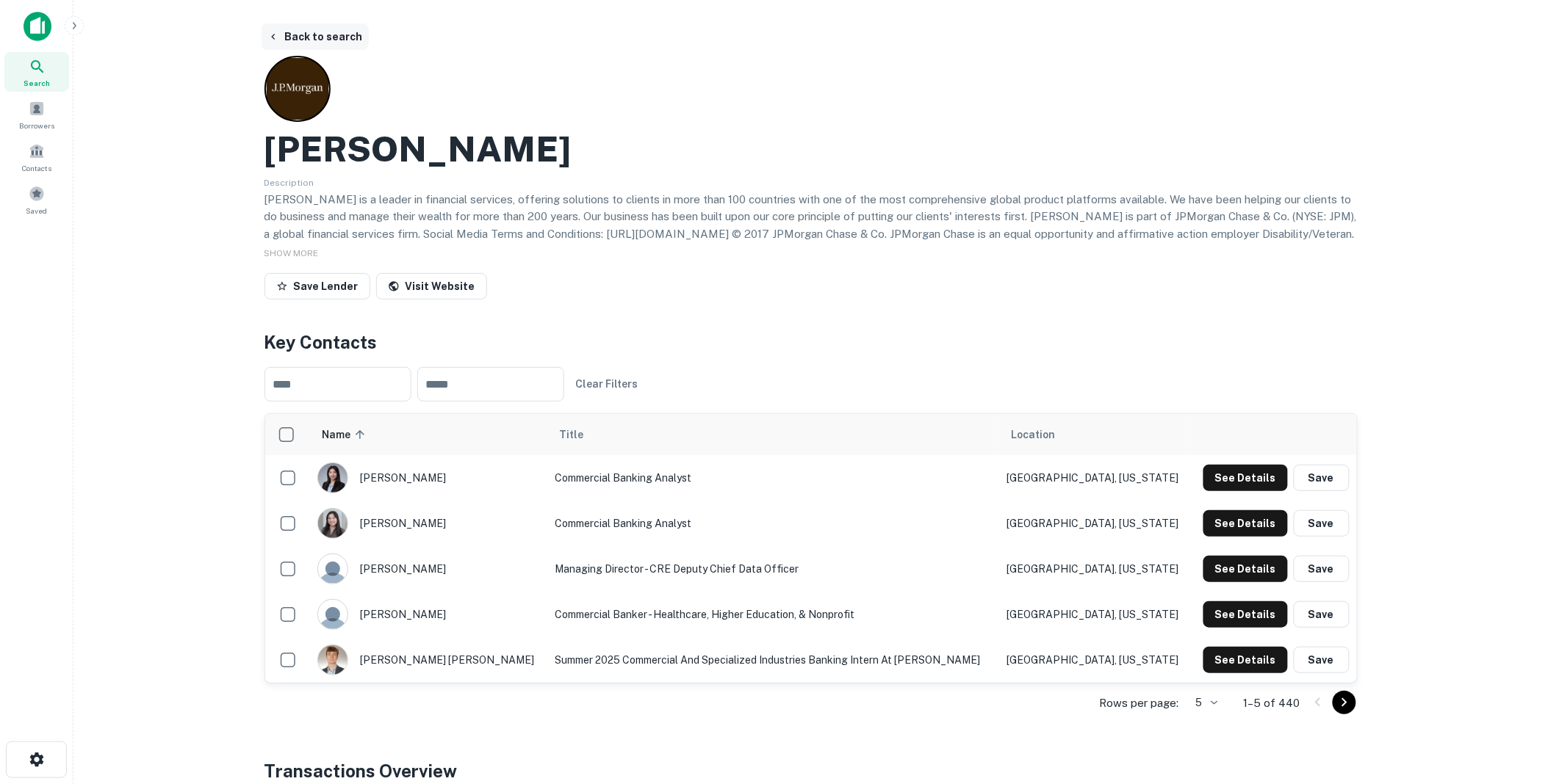
click at [302, 28] on button "Back to search" at bounding box center [315, 36] width 107 height 26
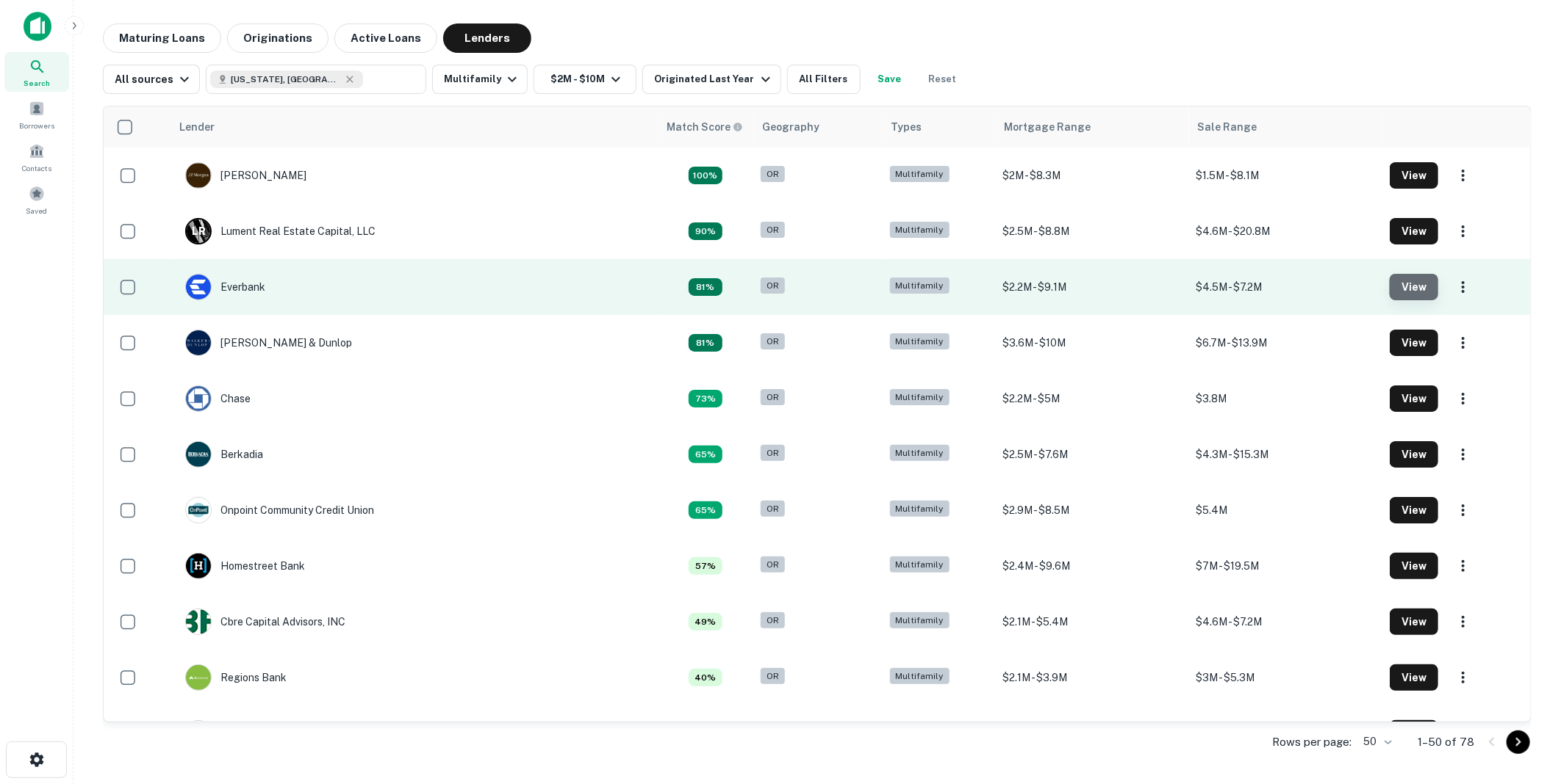
click at [1406, 281] on button "View" at bounding box center [1413, 287] width 48 height 26
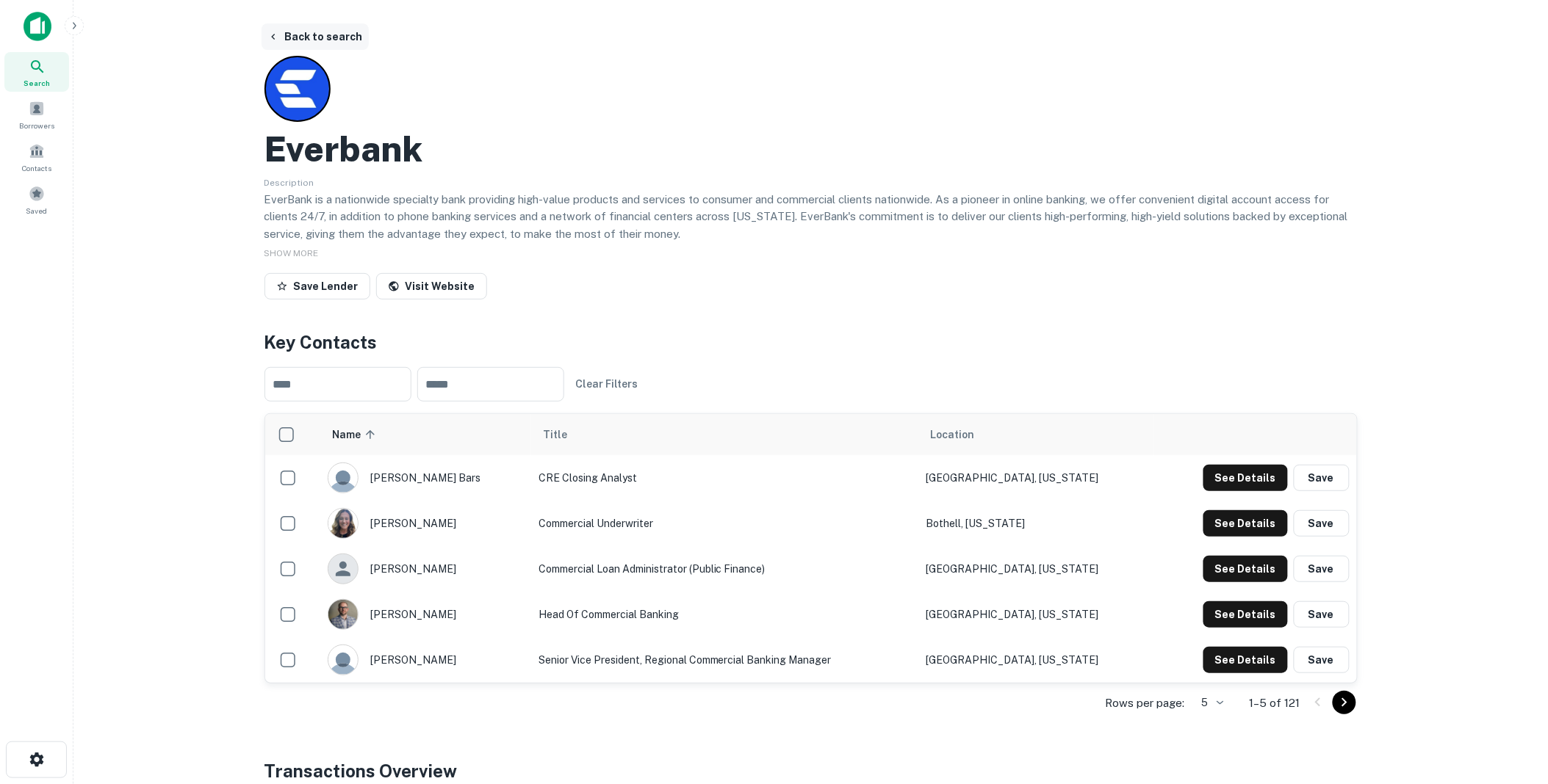
click at [299, 35] on button "Back to search" at bounding box center [315, 36] width 107 height 26
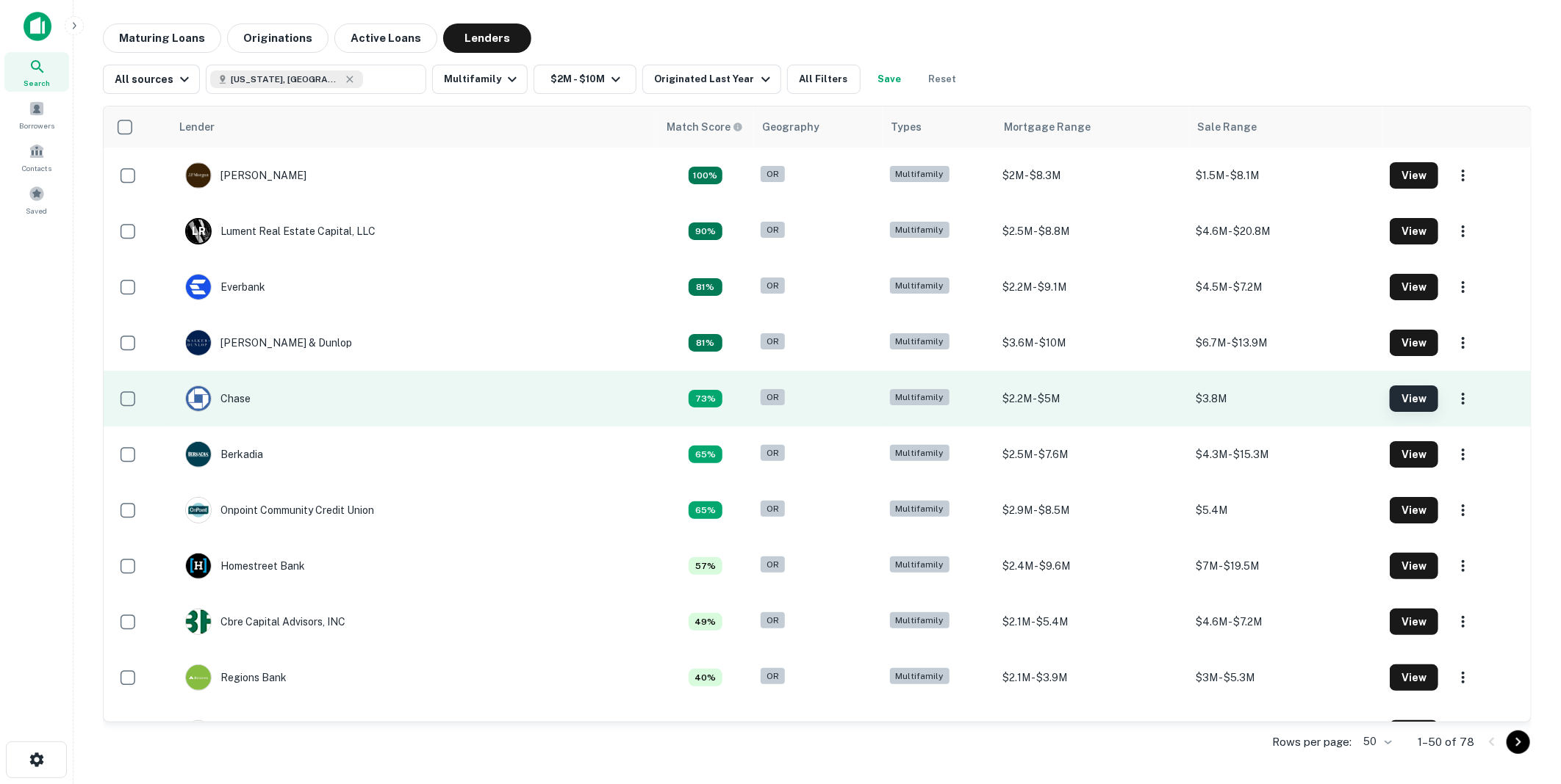
click at [1404, 395] on button "View" at bounding box center [1413, 398] width 48 height 26
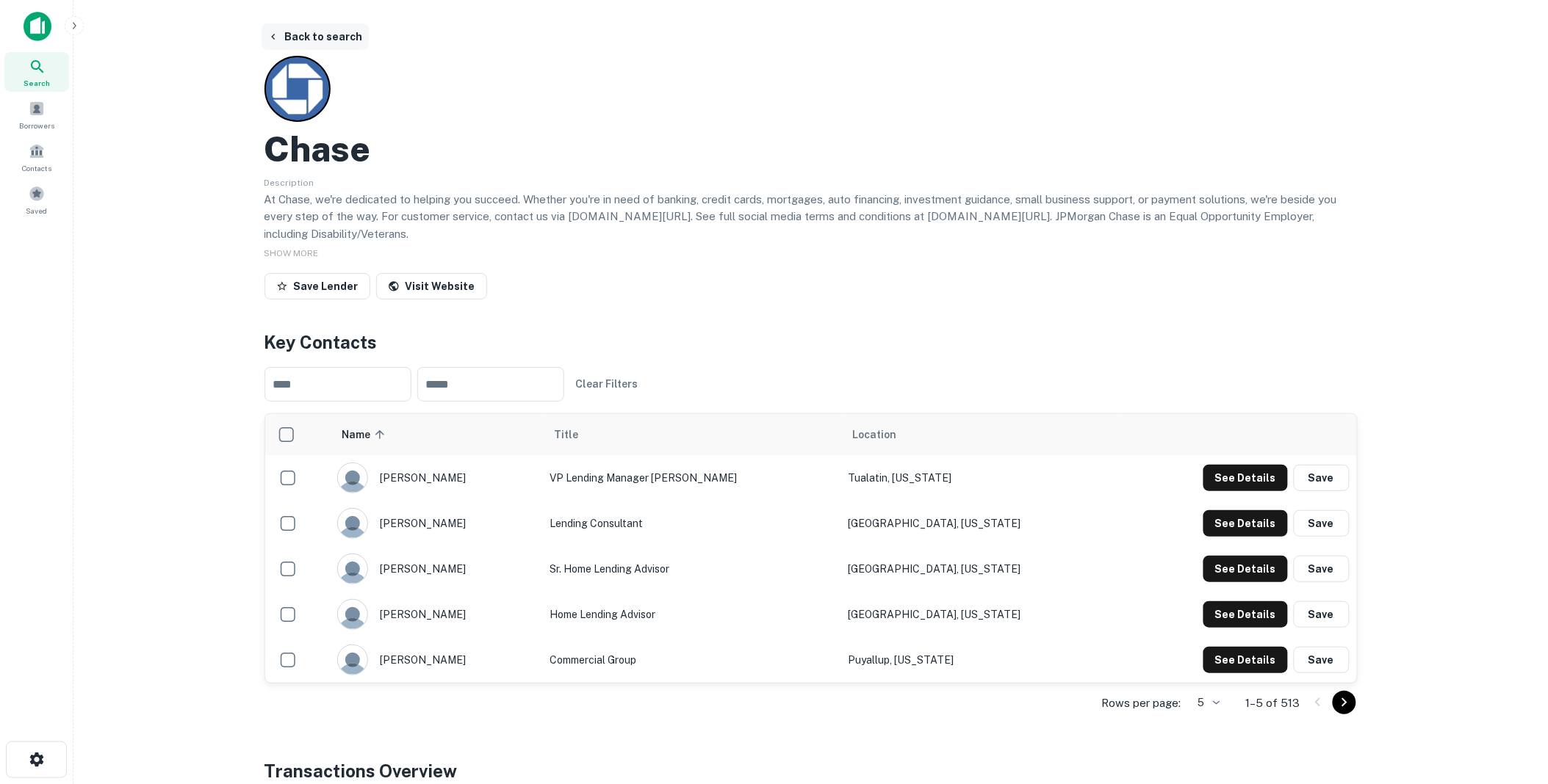
click at [310, 31] on button "Back to search" at bounding box center [315, 36] width 107 height 26
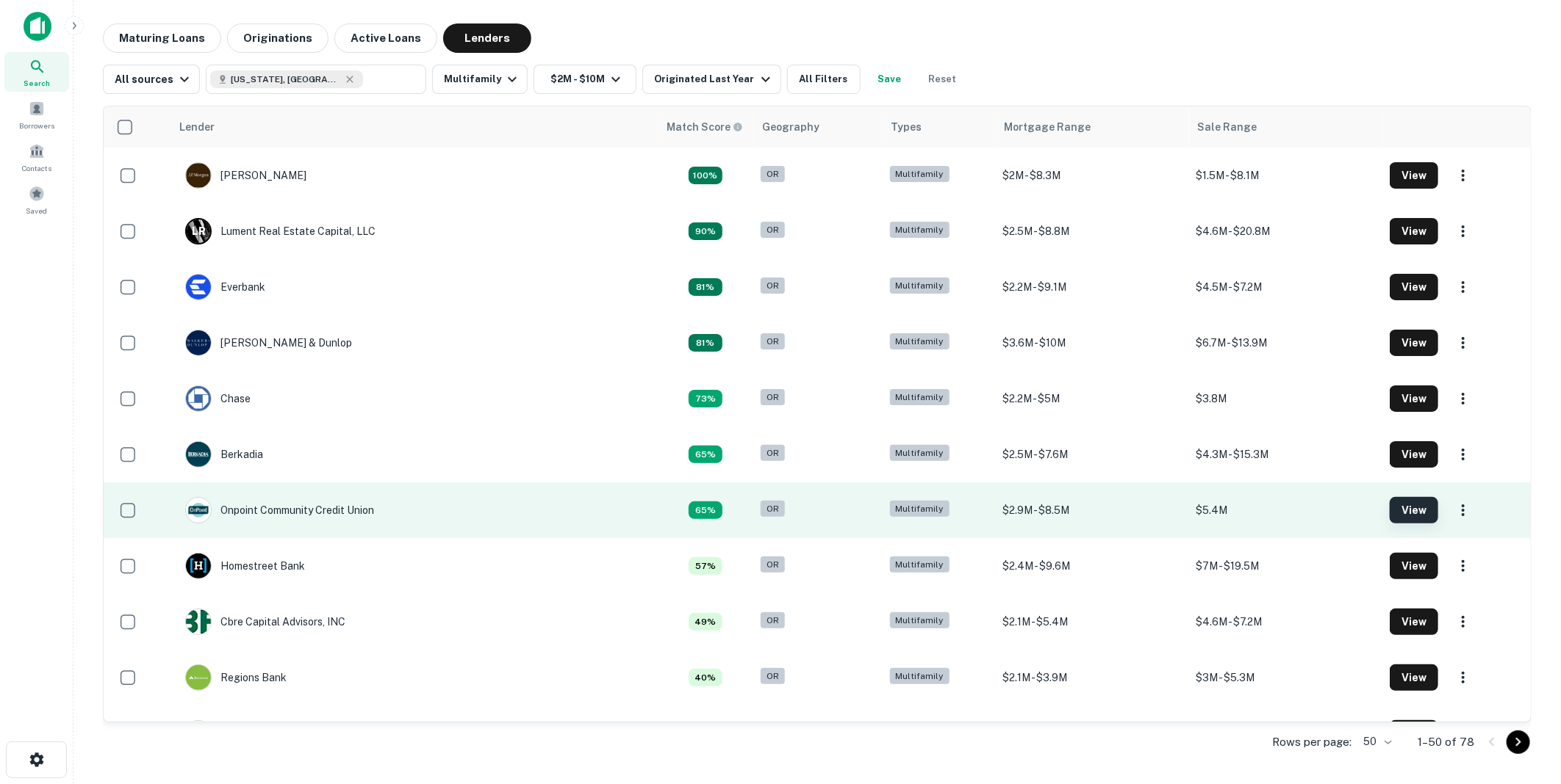
click at [1406, 508] on button "View" at bounding box center [1413, 510] width 48 height 26
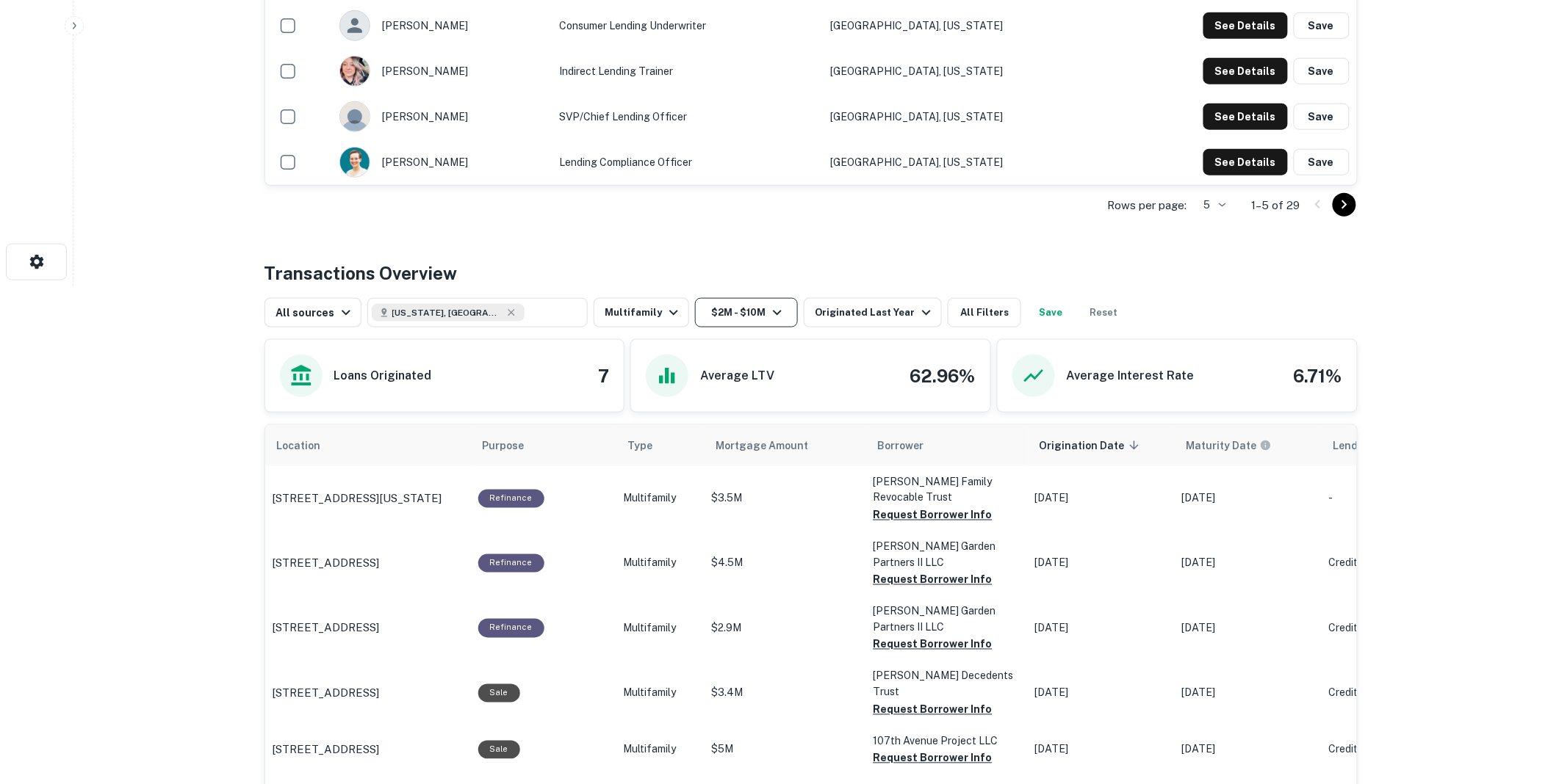
scroll to position [514, 0]
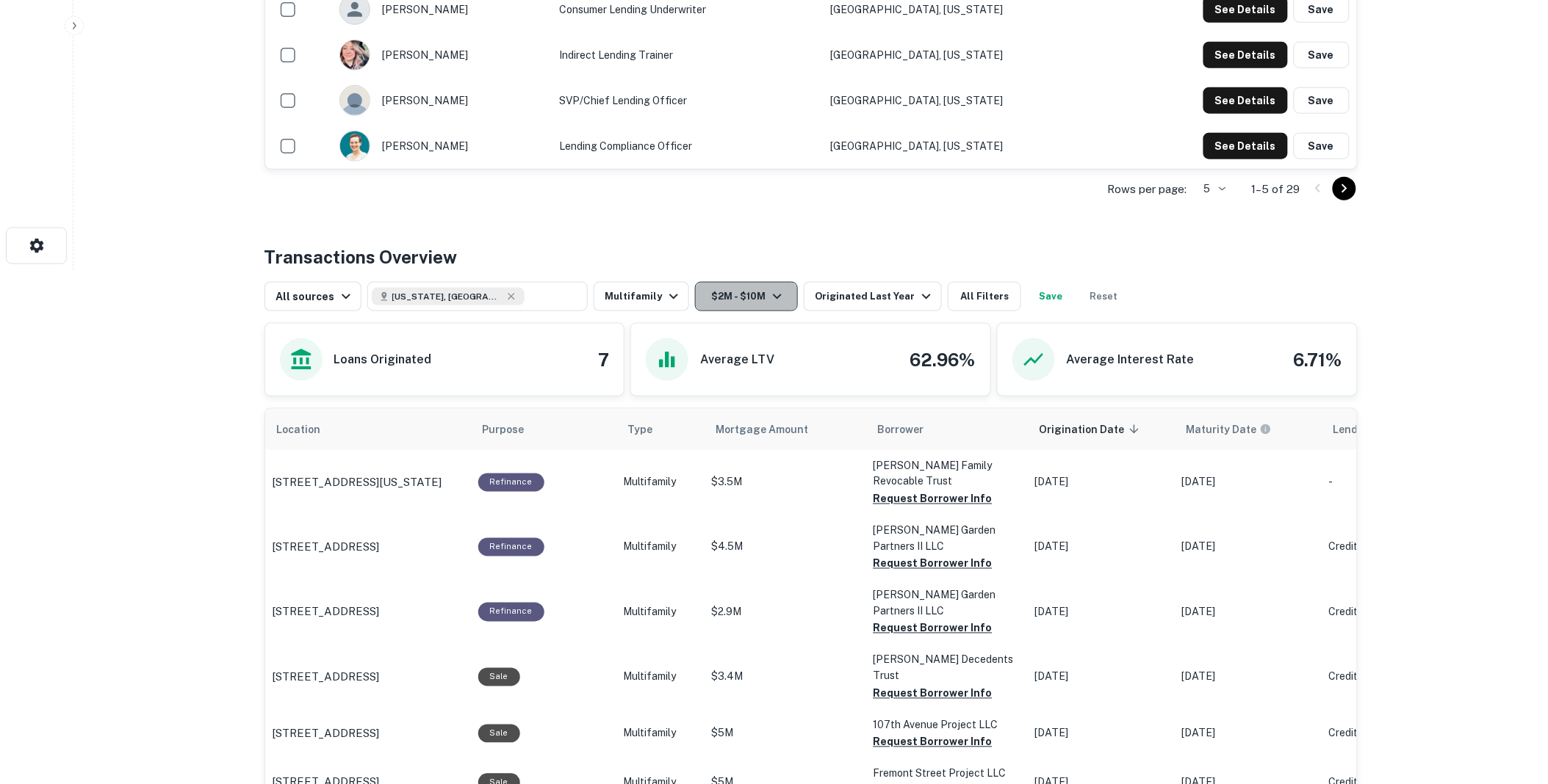
click at [774, 294] on icon "button" at bounding box center [777, 297] width 17 height 17
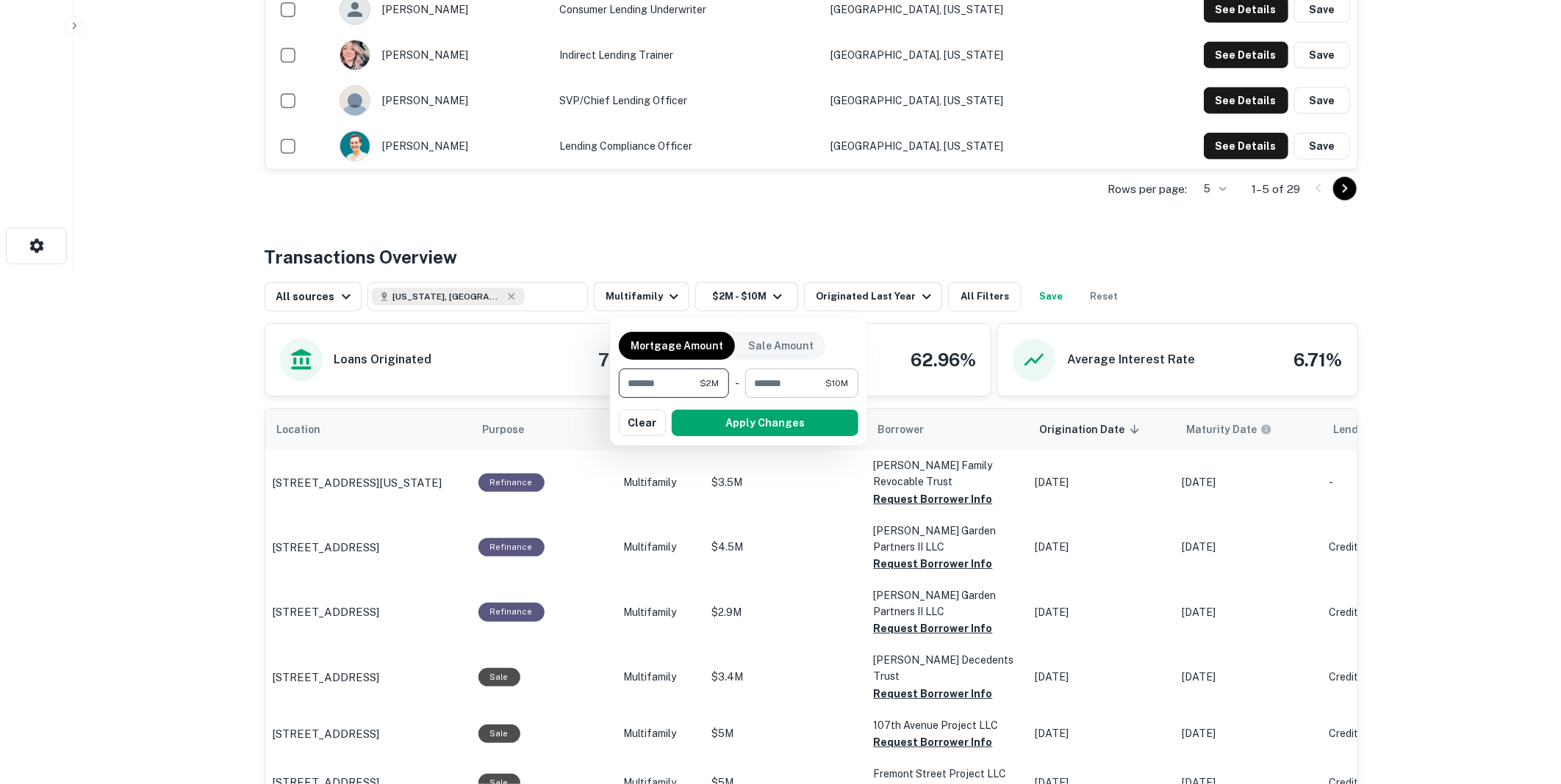
click at [806, 382] on input "********" at bounding box center [784, 383] width 80 height 29
type input "*"
type input "*********"
click at [743, 424] on button "Apply Changes" at bounding box center [765, 422] width 186 height 26
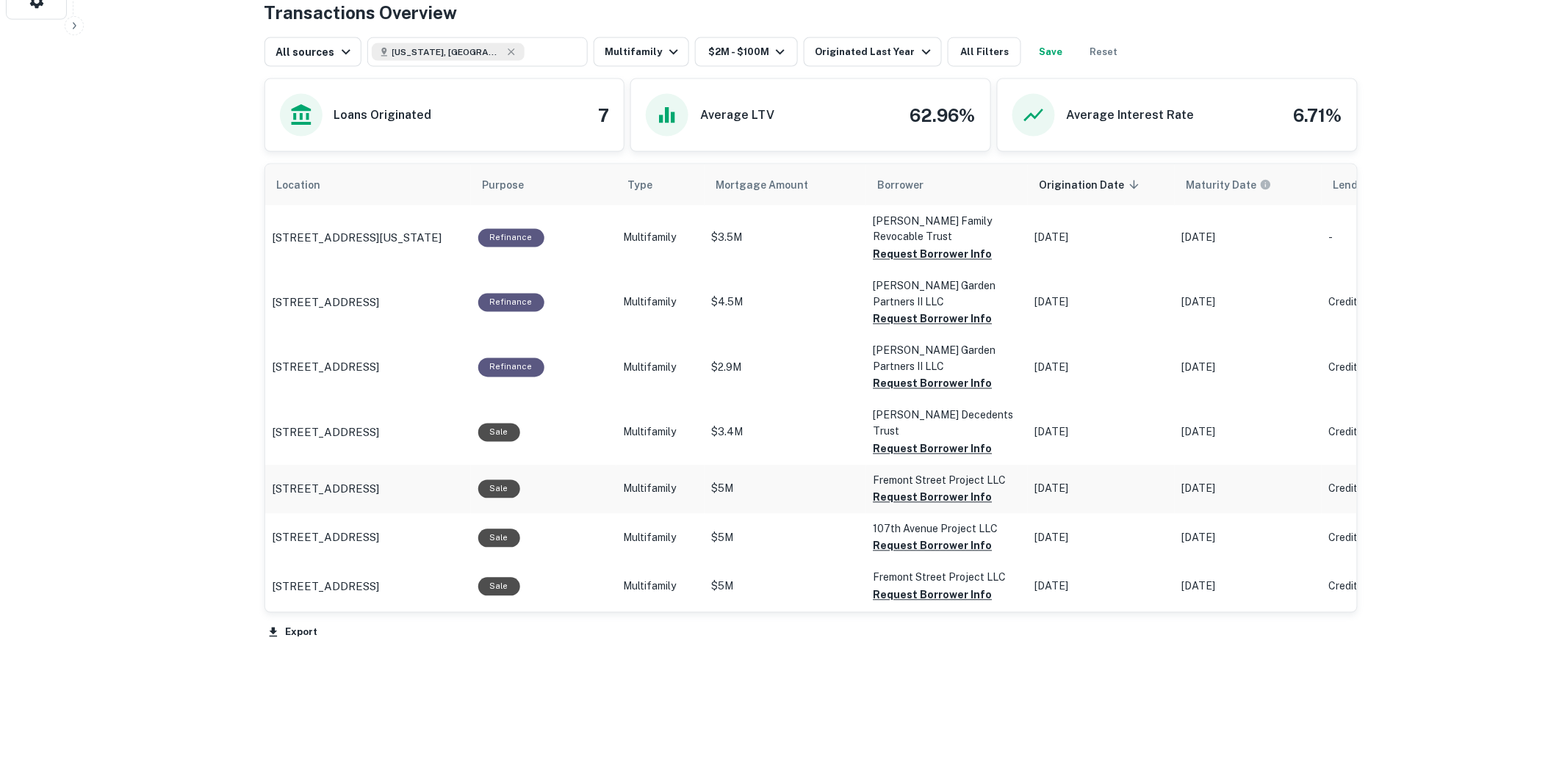
scroll to position [24, 0]
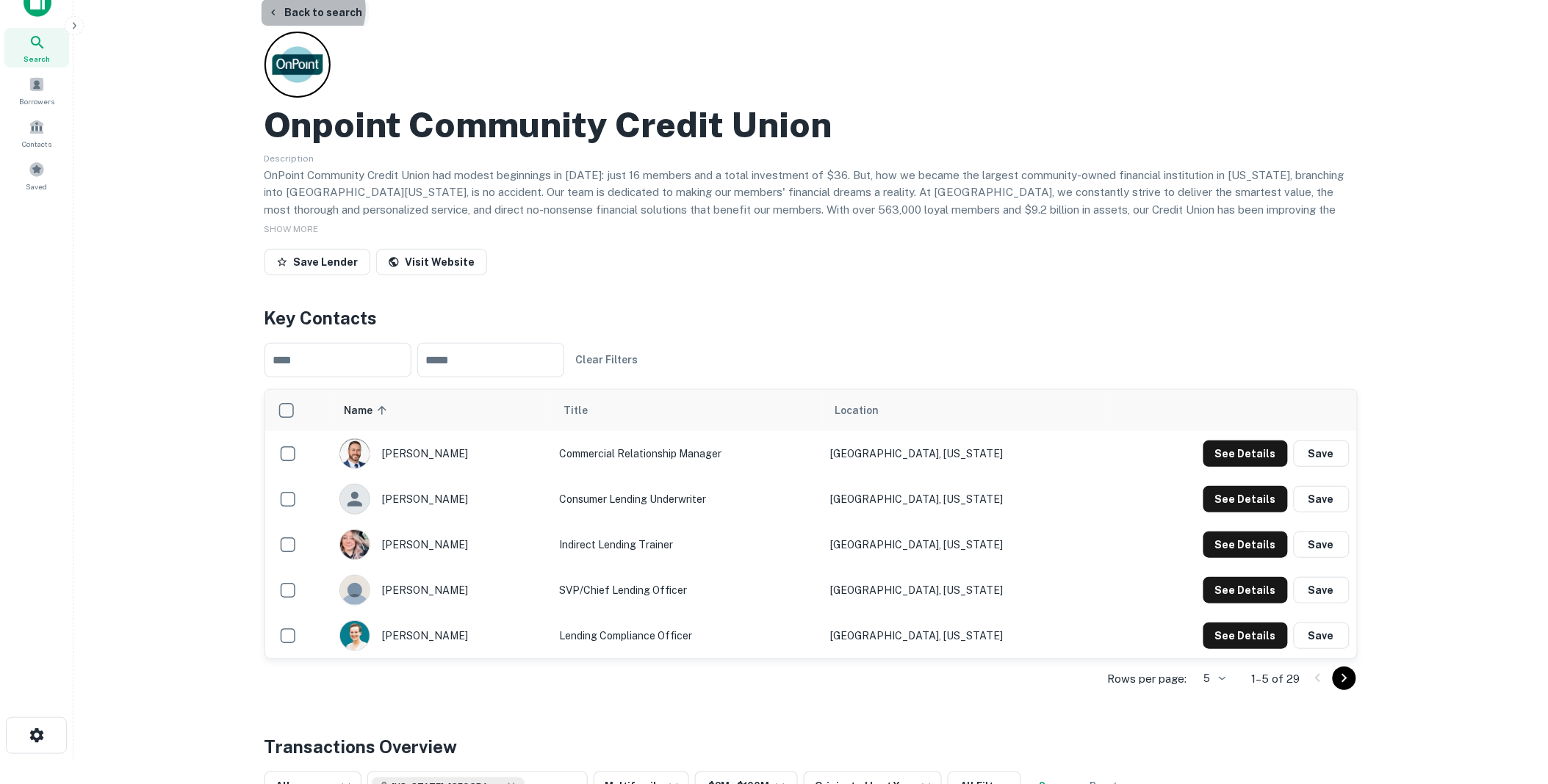
click at [310, 9] on button "Back to search" at bounding box center [315, 12] width 107 height 26
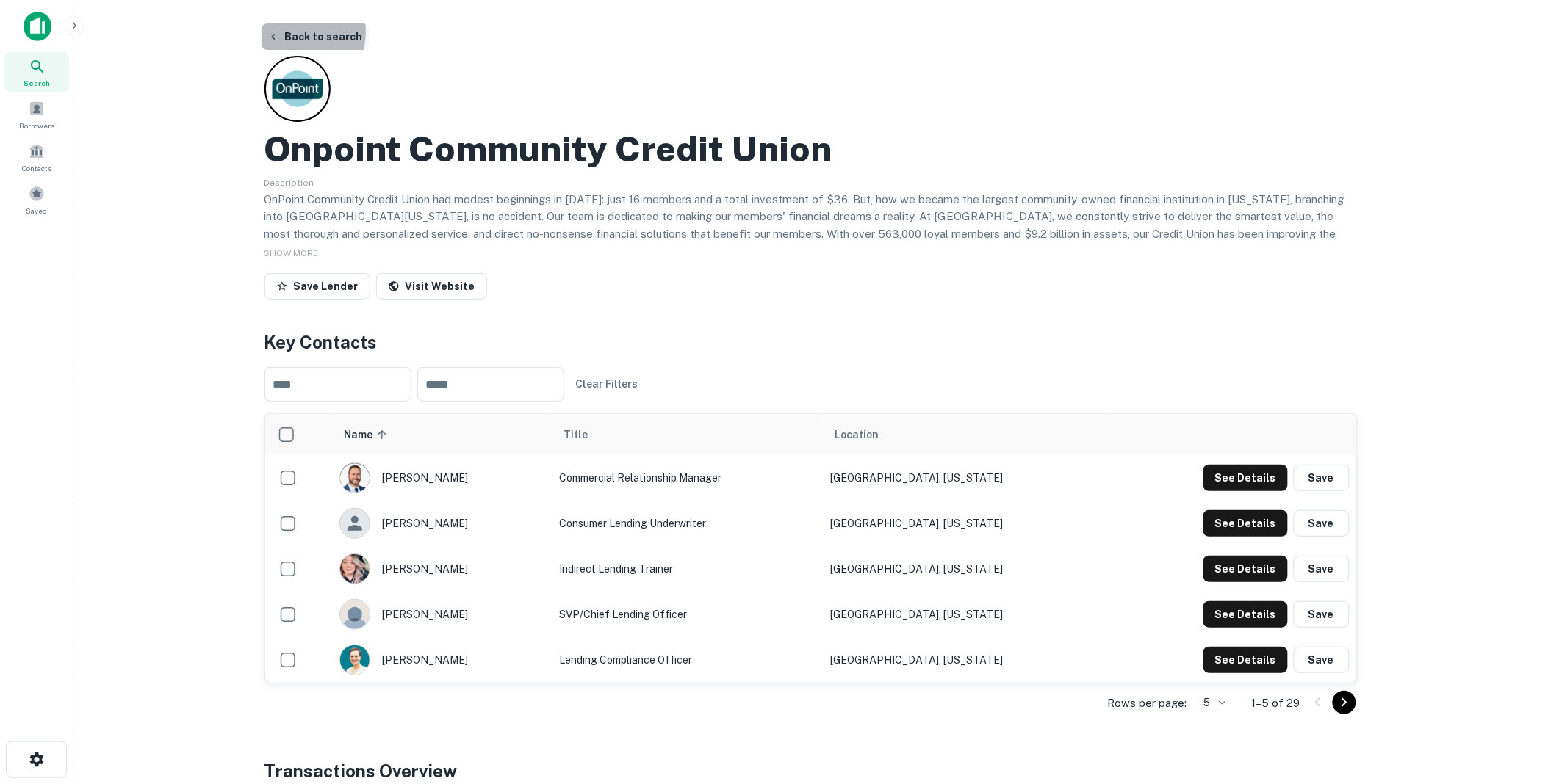
click at [299, 32] on button "Back to search" at bounding box center [315, 36] width 107 height 26
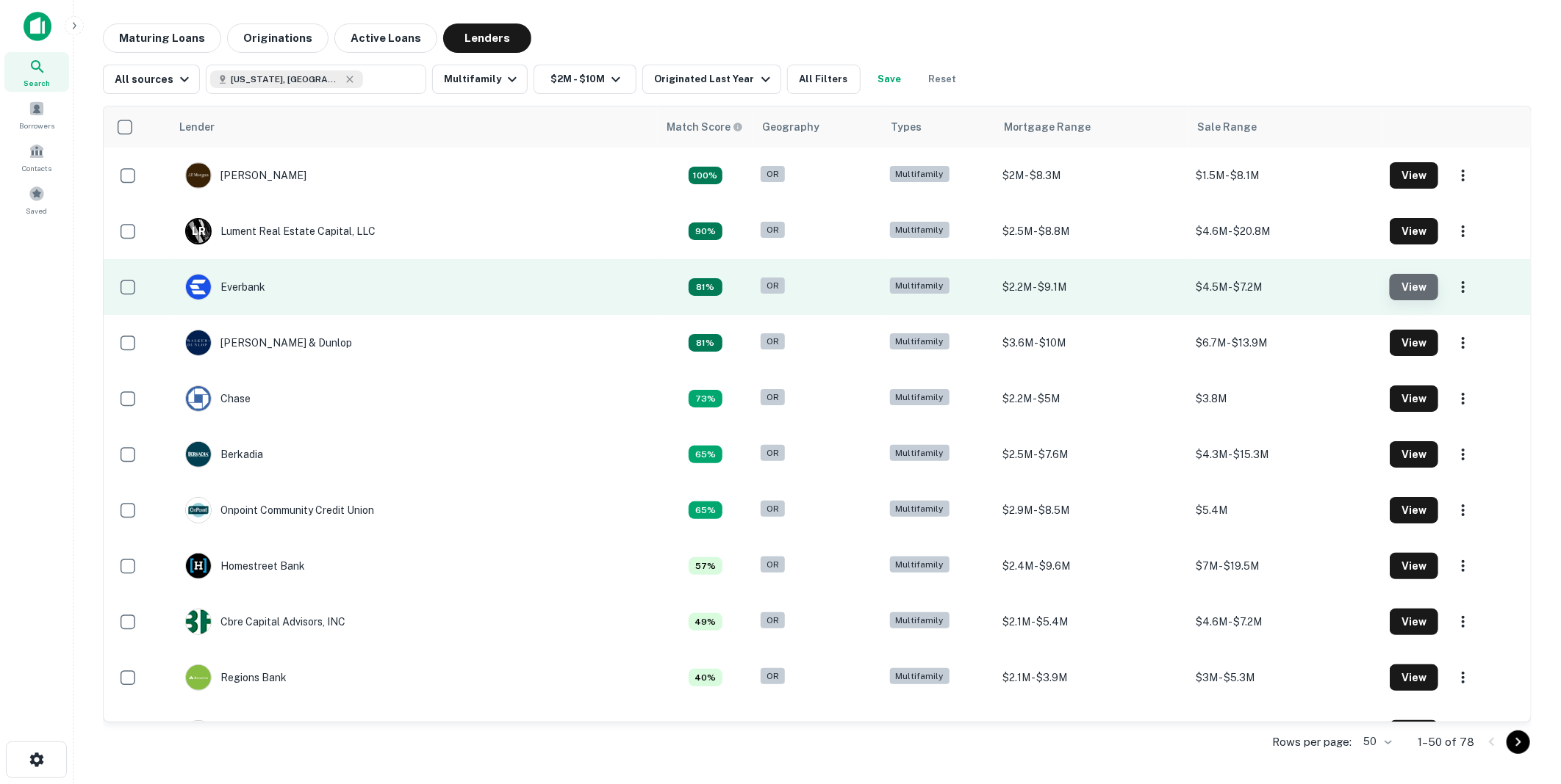
click at [1405, 283] on button "View" at bounding box center [1413, 287] width 48 height 26
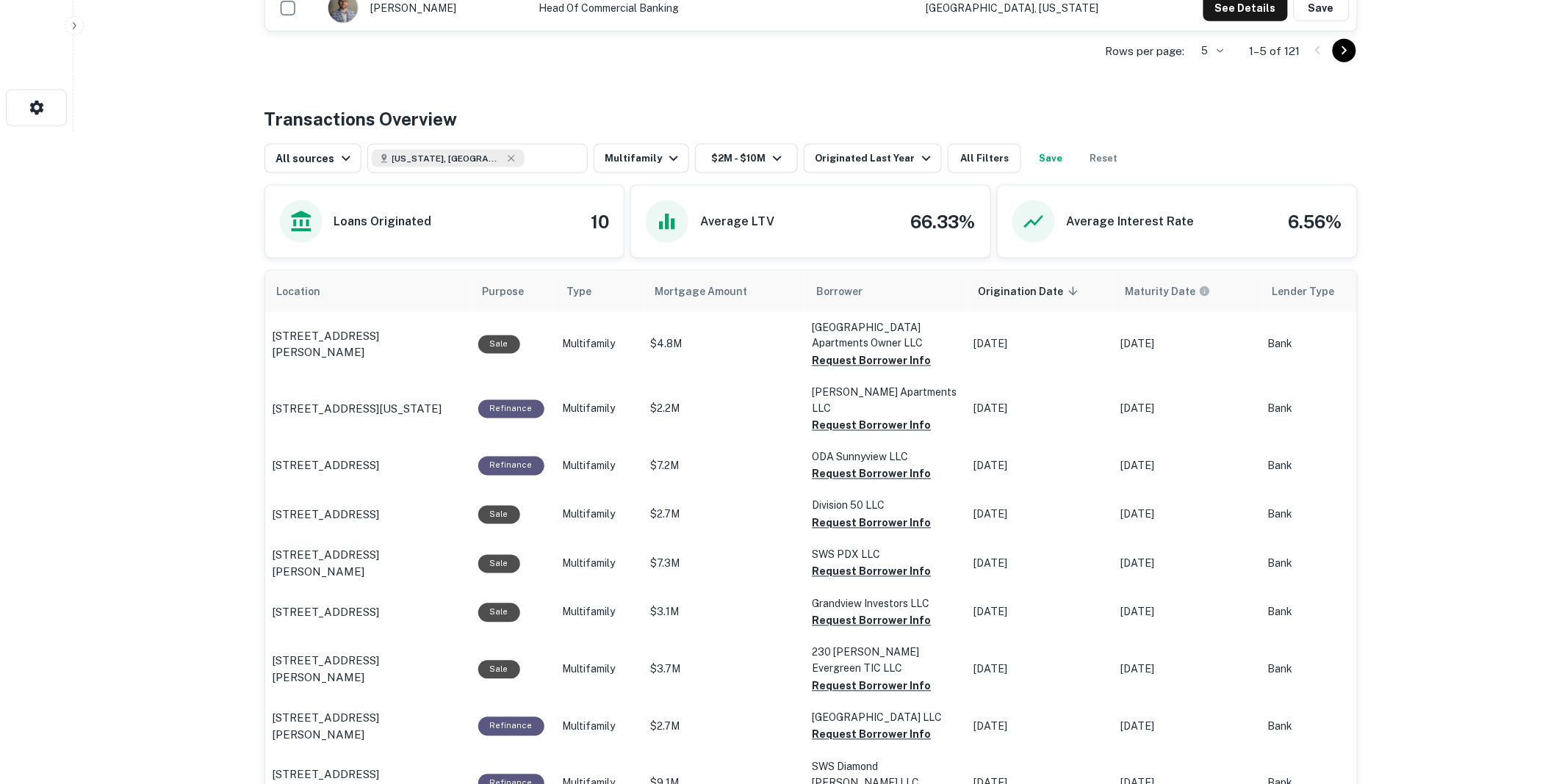
scroll to position [734, 0]
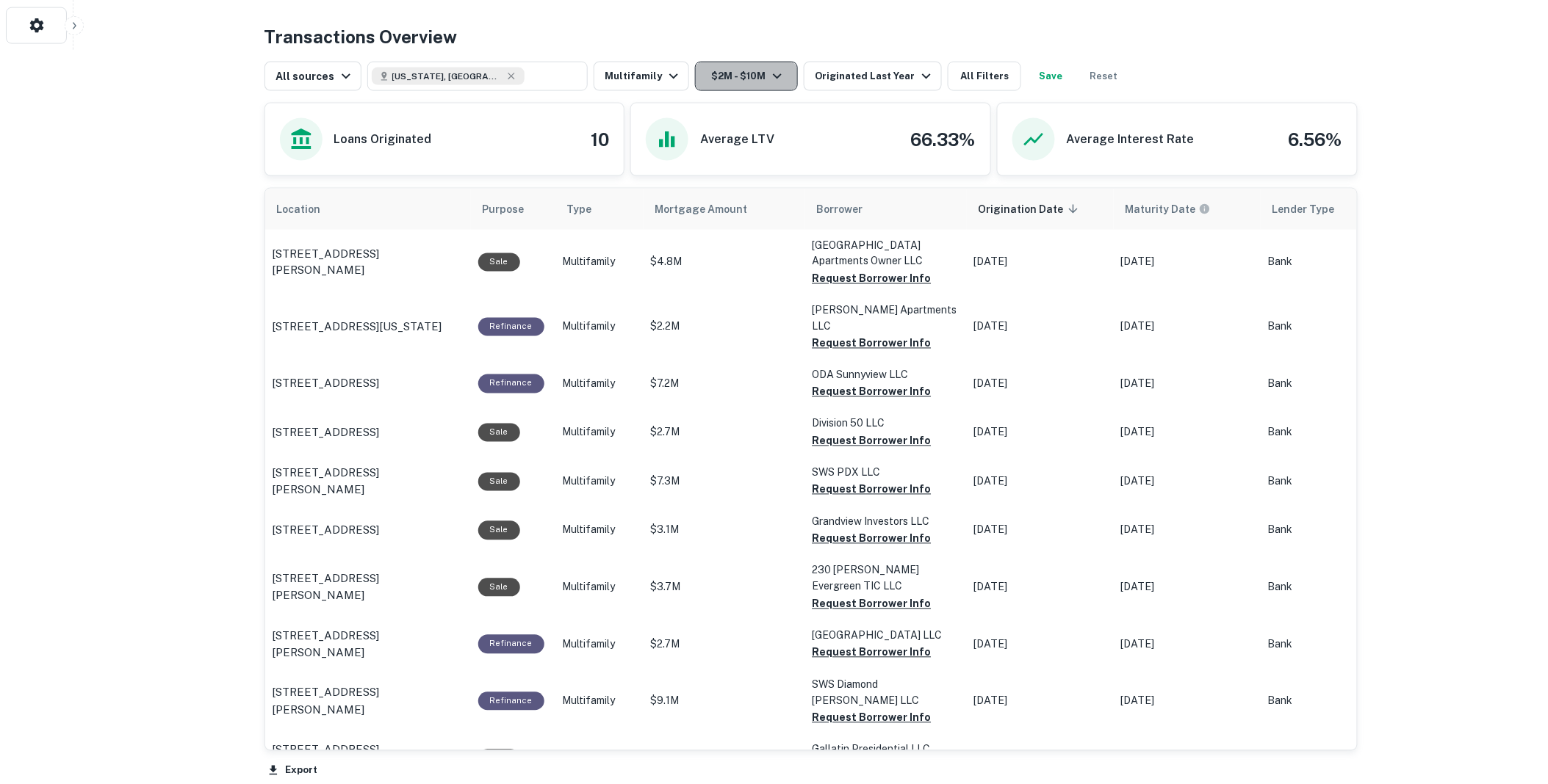
click at [772, 77] on icon "button" at bounding box center [777, 77] width 17 height 17
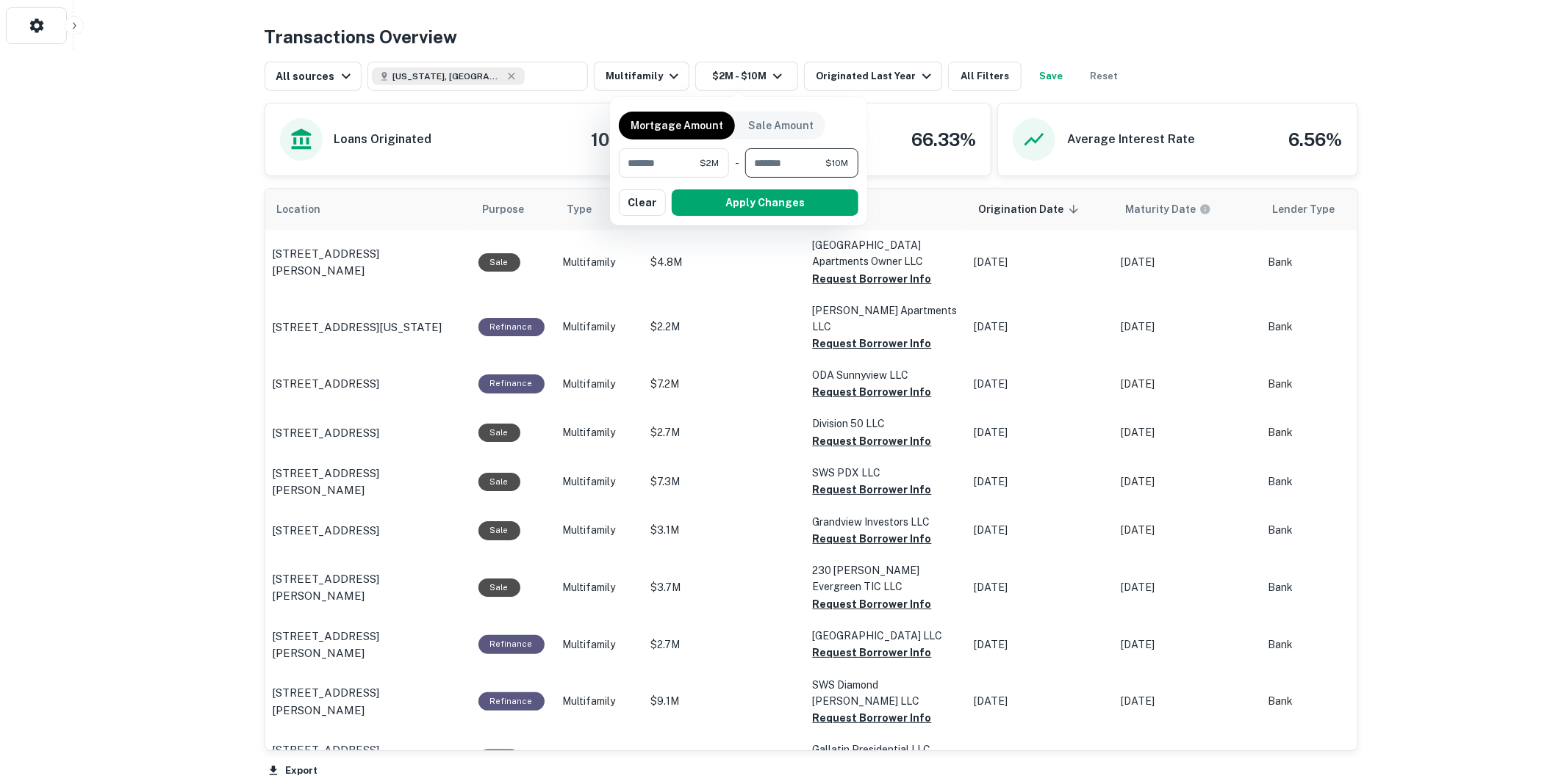
click at [808, 162] on input "********" at bounding box center [784, 163] width 80 height 29
type input "*********"
click at [763, 200] on button "Apply Changes" at bounding box center [765, 202] width 186 height 26
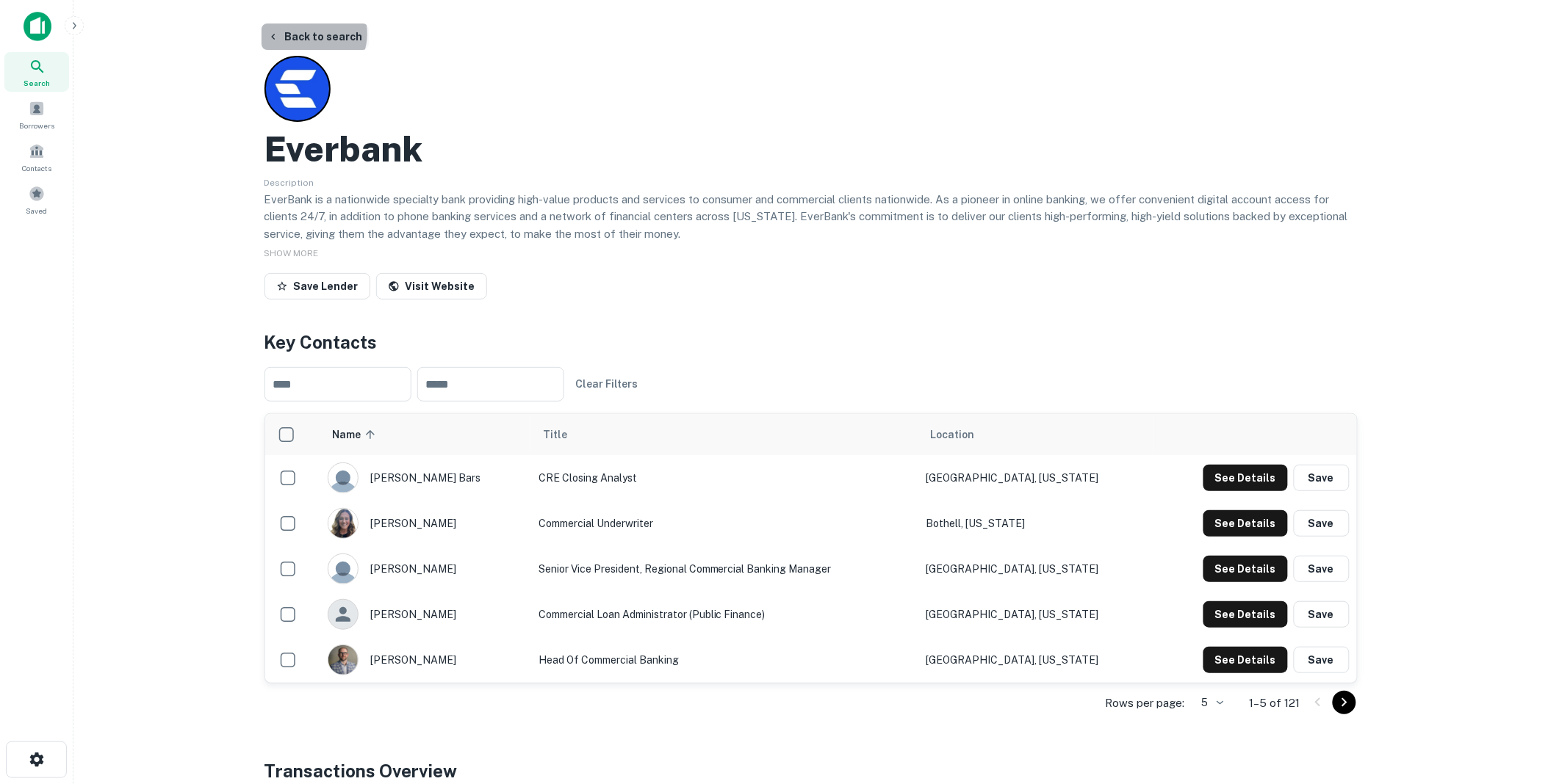
click at [313, 34] on button "Back to search" at bounding box center [315, 36] width 107 height 26
click at [321, 33] on button "Back to search" at bounding box center [315, 36] width 107 height 26
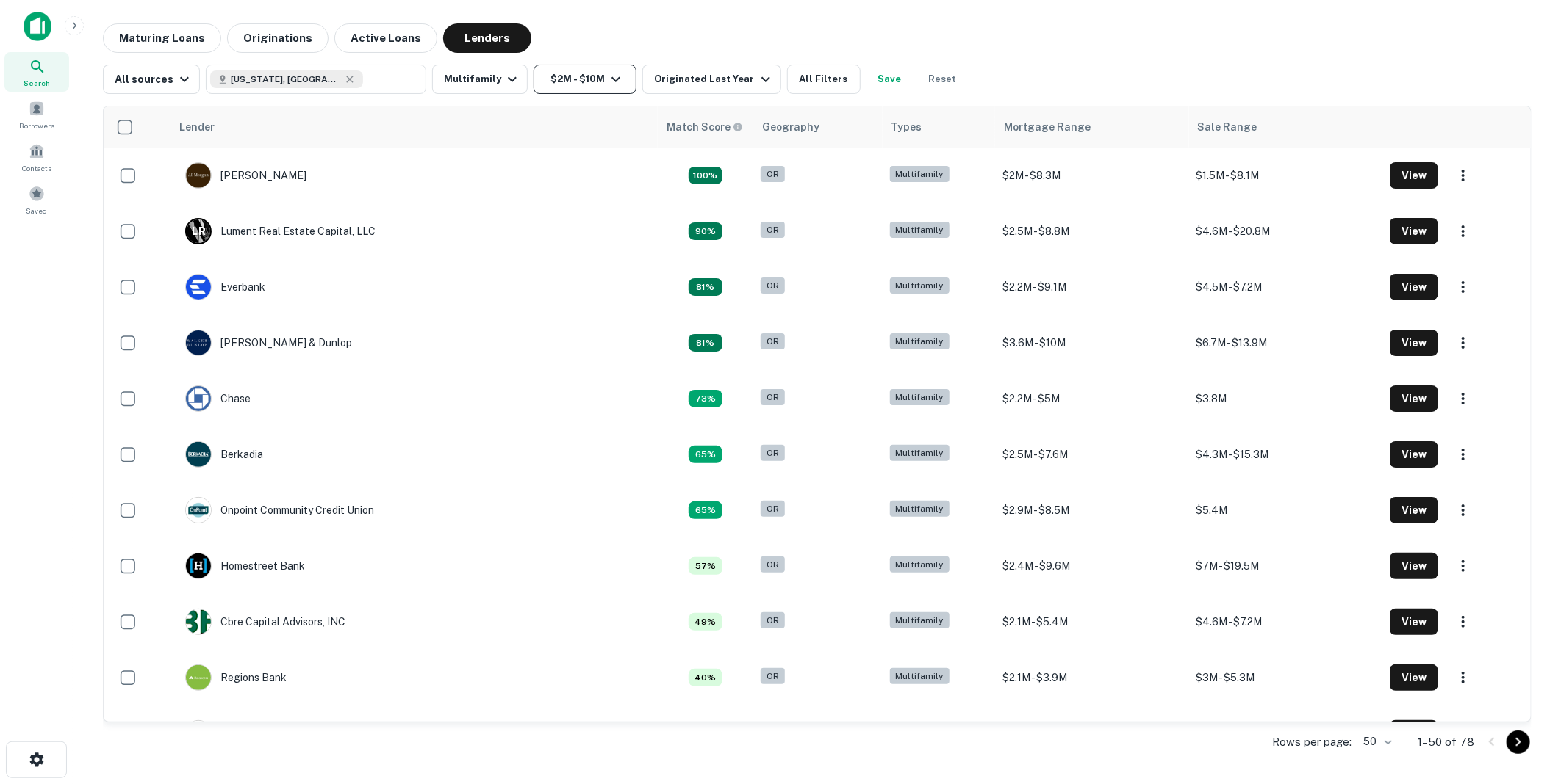
click at [607, 77] on icon "button" at bounding box center [615, 79] width 17 height 17
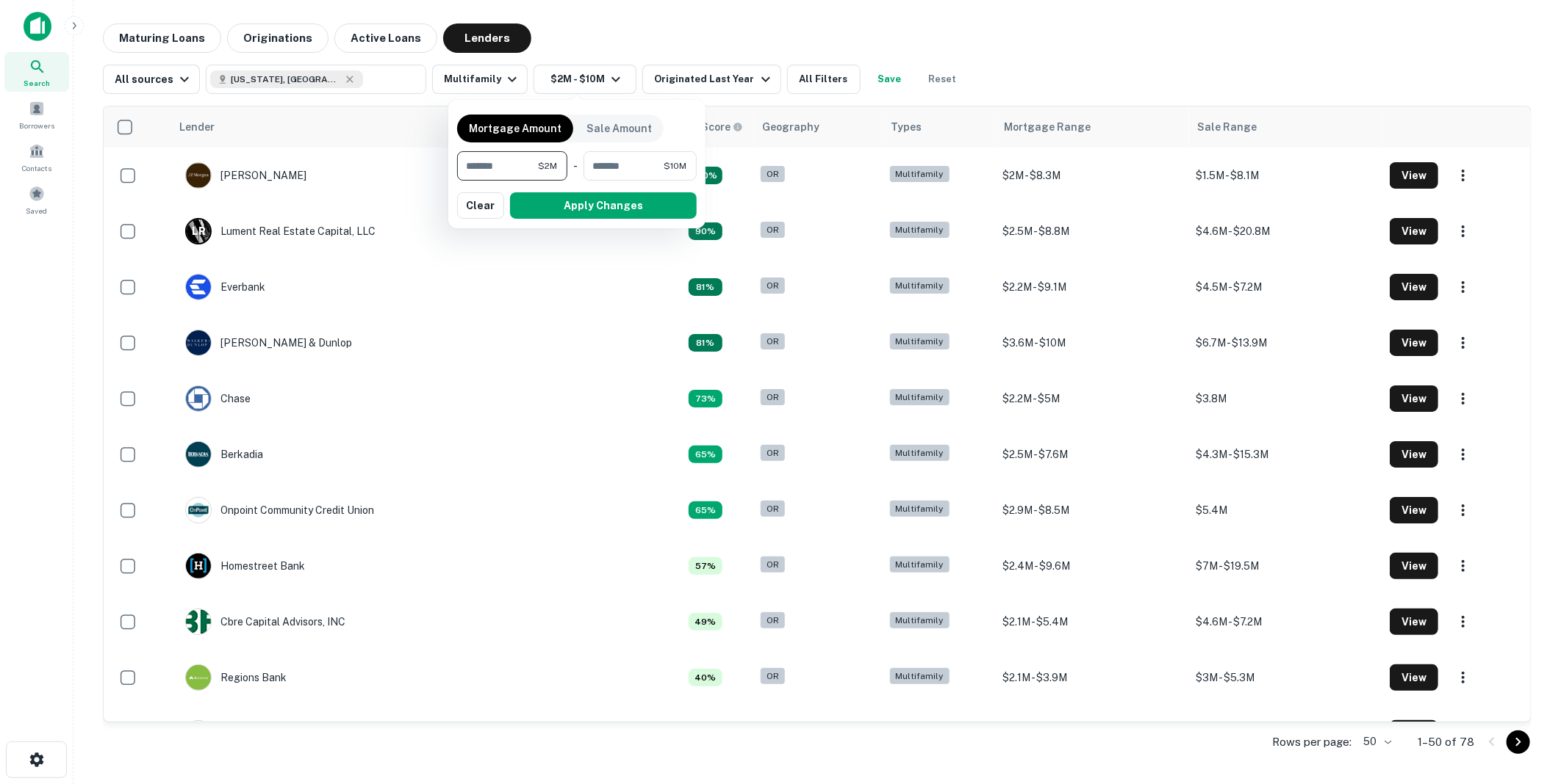
click at [512, 167] on input "*******" at bounding box center [498, 166] width 81 height 29
type input "********"
click at [649, 165] on input "********" at bounding box center [624, 166] width 78 height 29
type input "*********"
click at [596, 201] on button "Apply Changes" at bounding box center [604, 205] width 186 height 26
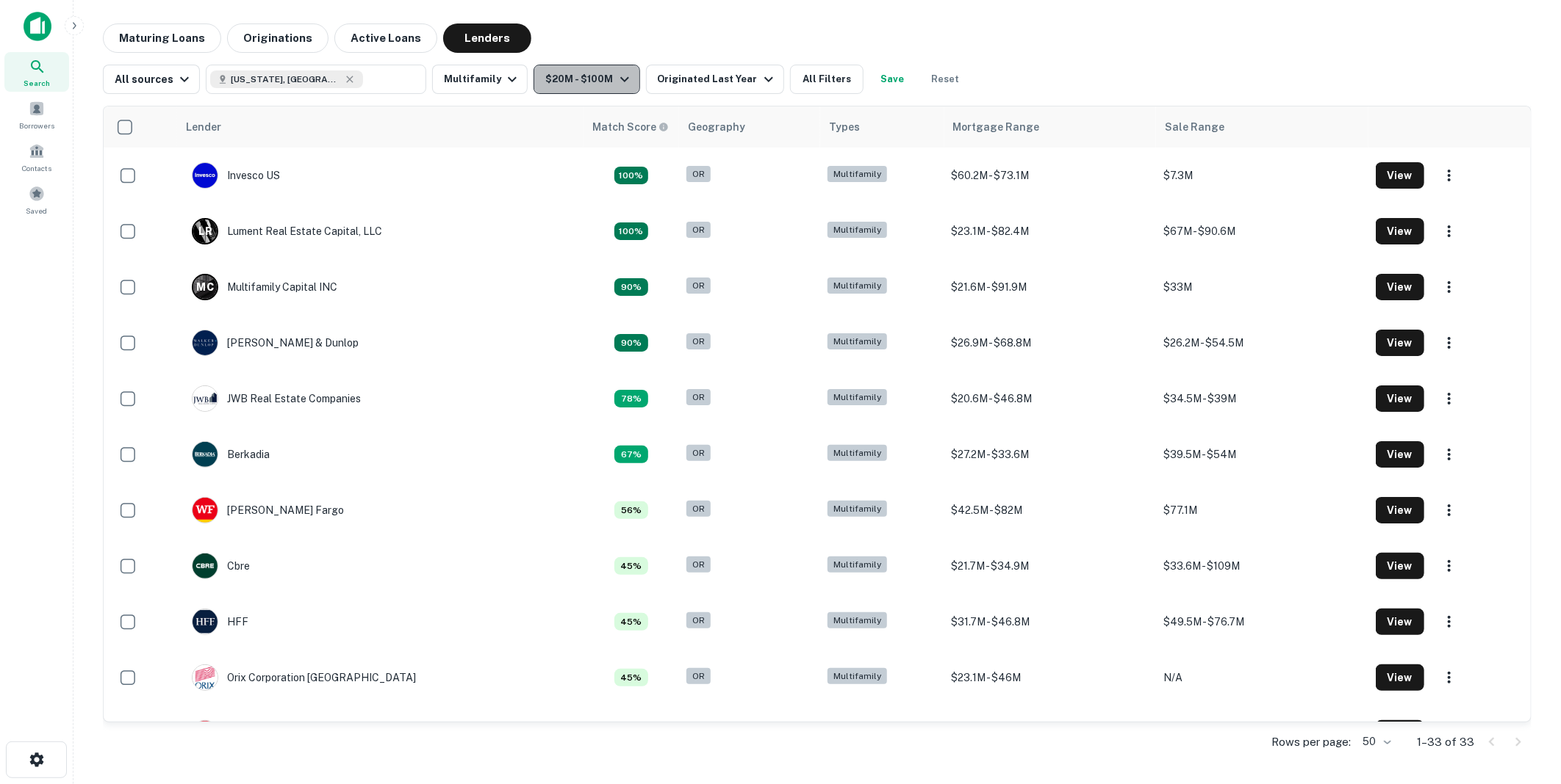
click at [616, 79] on icon "button" at bounding box center [625, 79] width 17 height 17
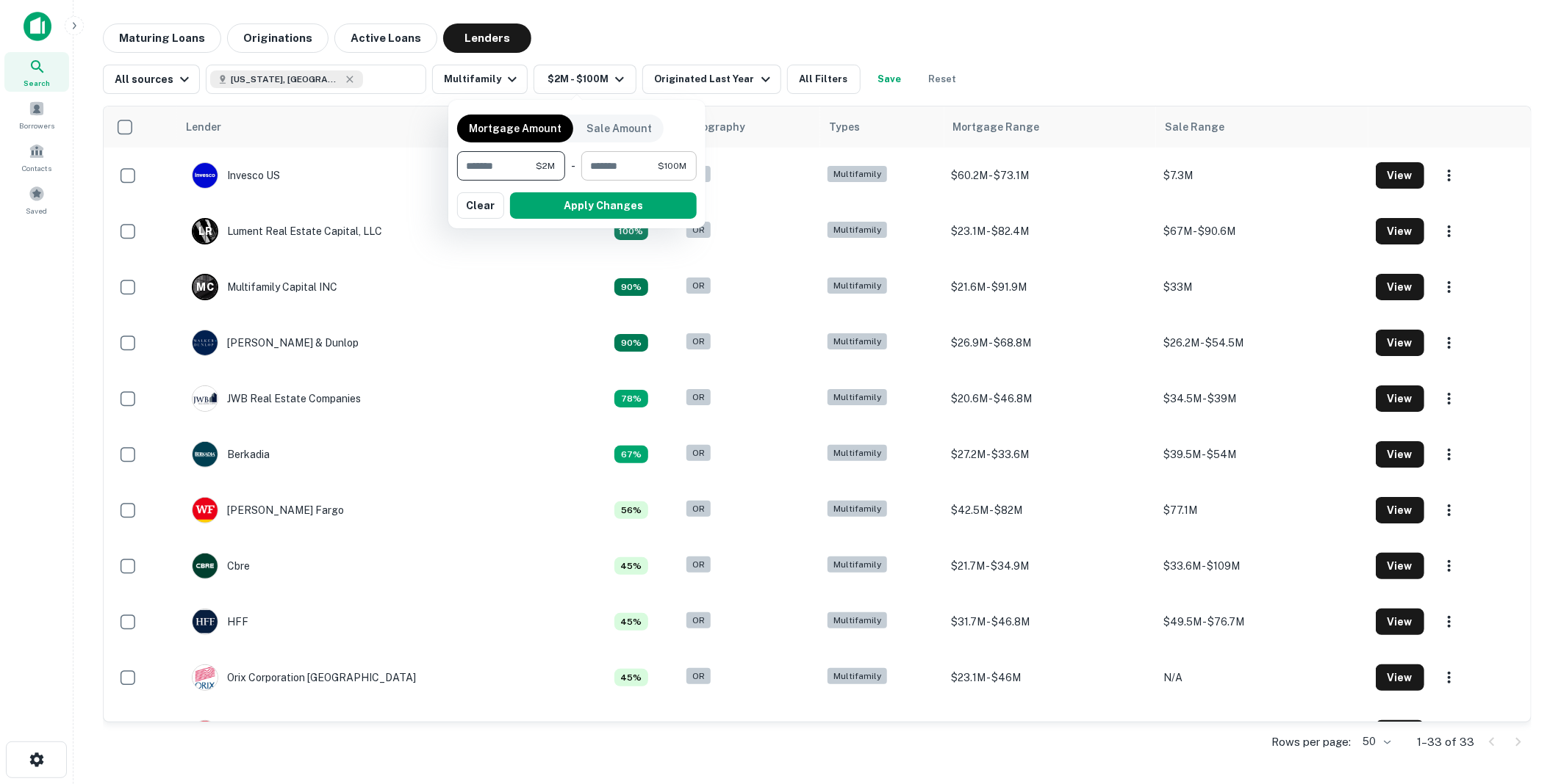
type input "*******"
click at [648, 167] on input "*********" at bounding box center [619, 166] width 77 height 29
type input "********"
click at [615, 204] on button "Apply Changes" at bounding box center [604, 205] width 186 height 26
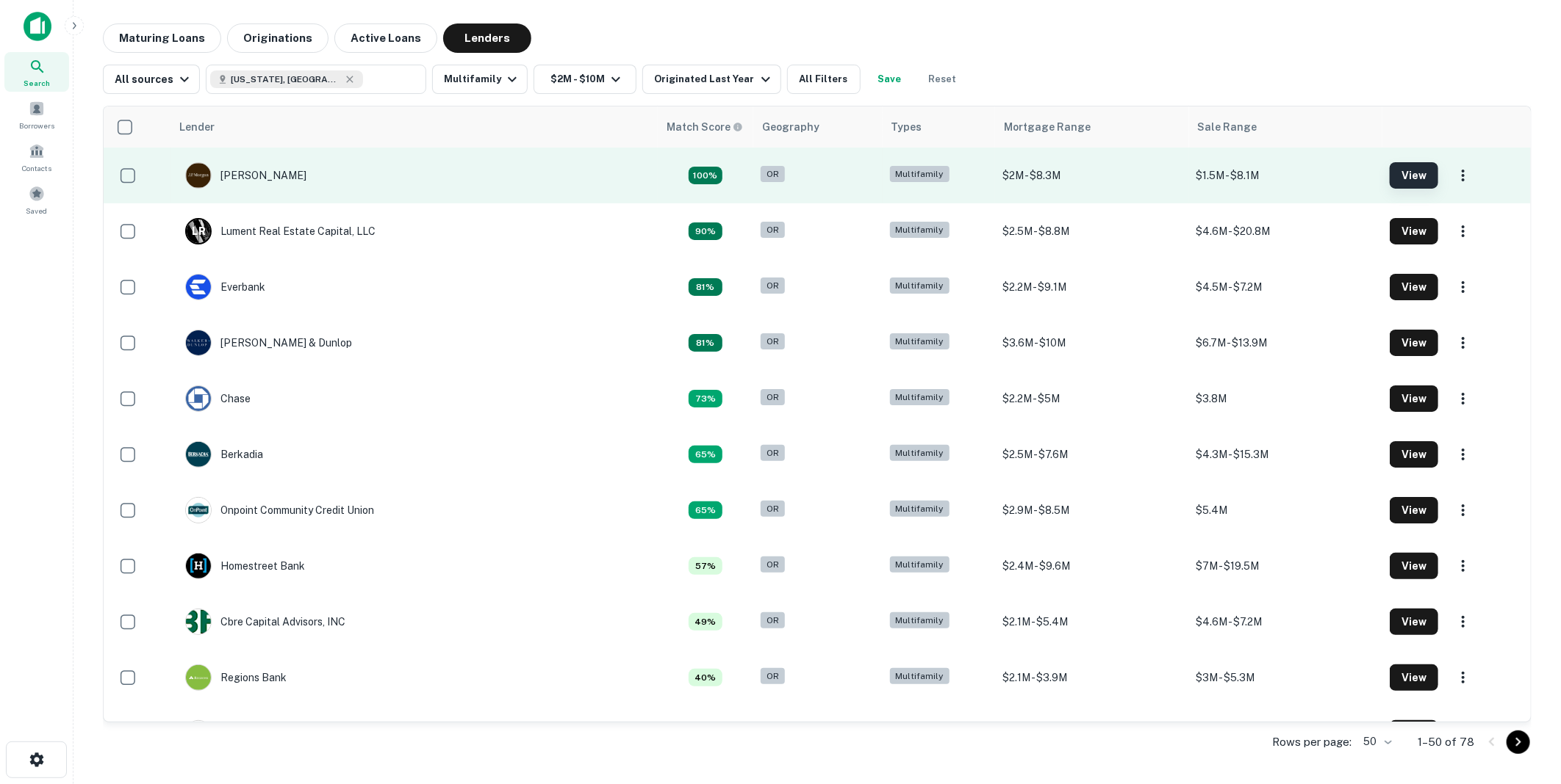
click at [1402, 169] on button "View" at bounding box center [1413, 175] width 48 height 26
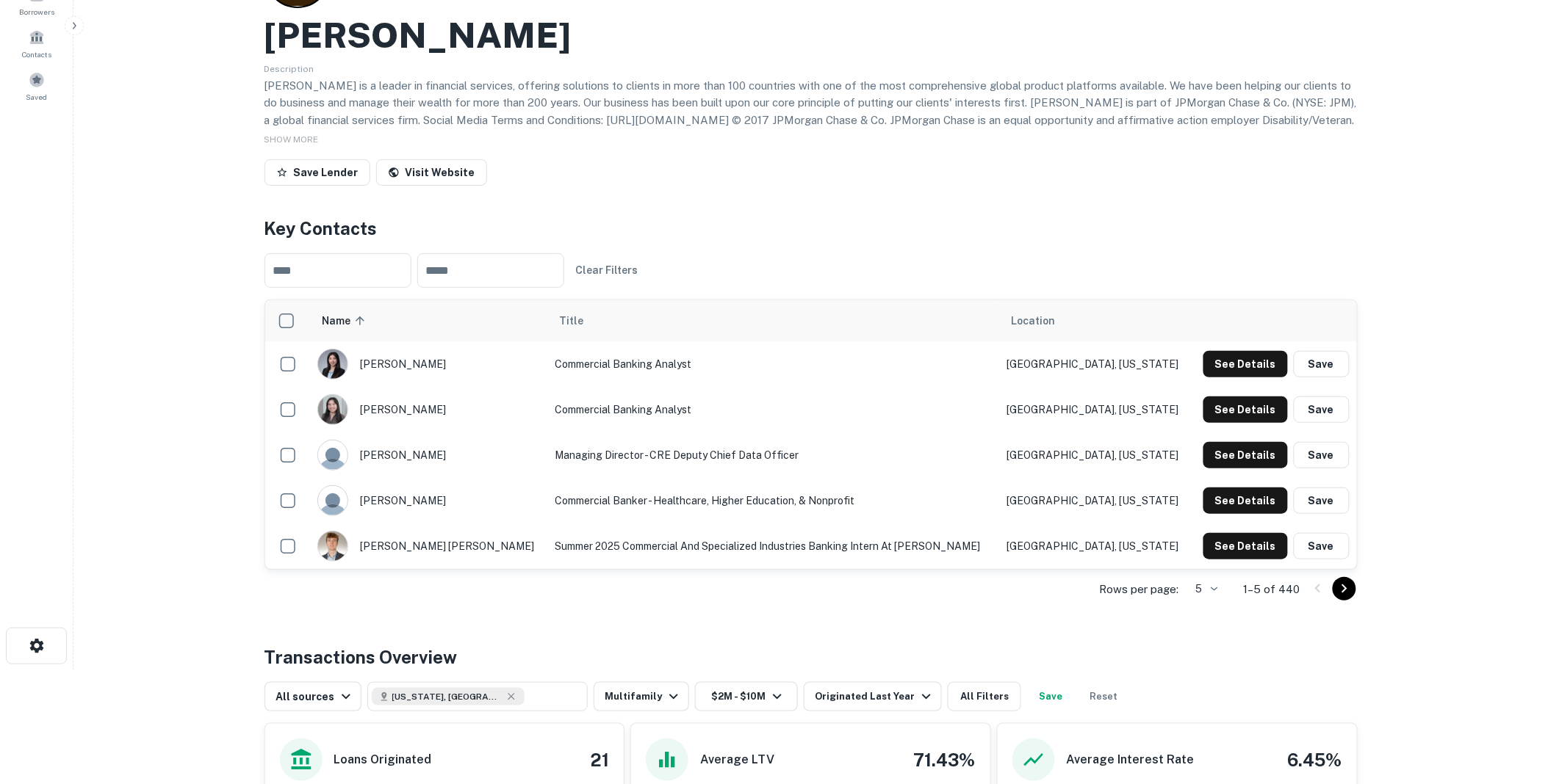
scroll to position [163, 0]
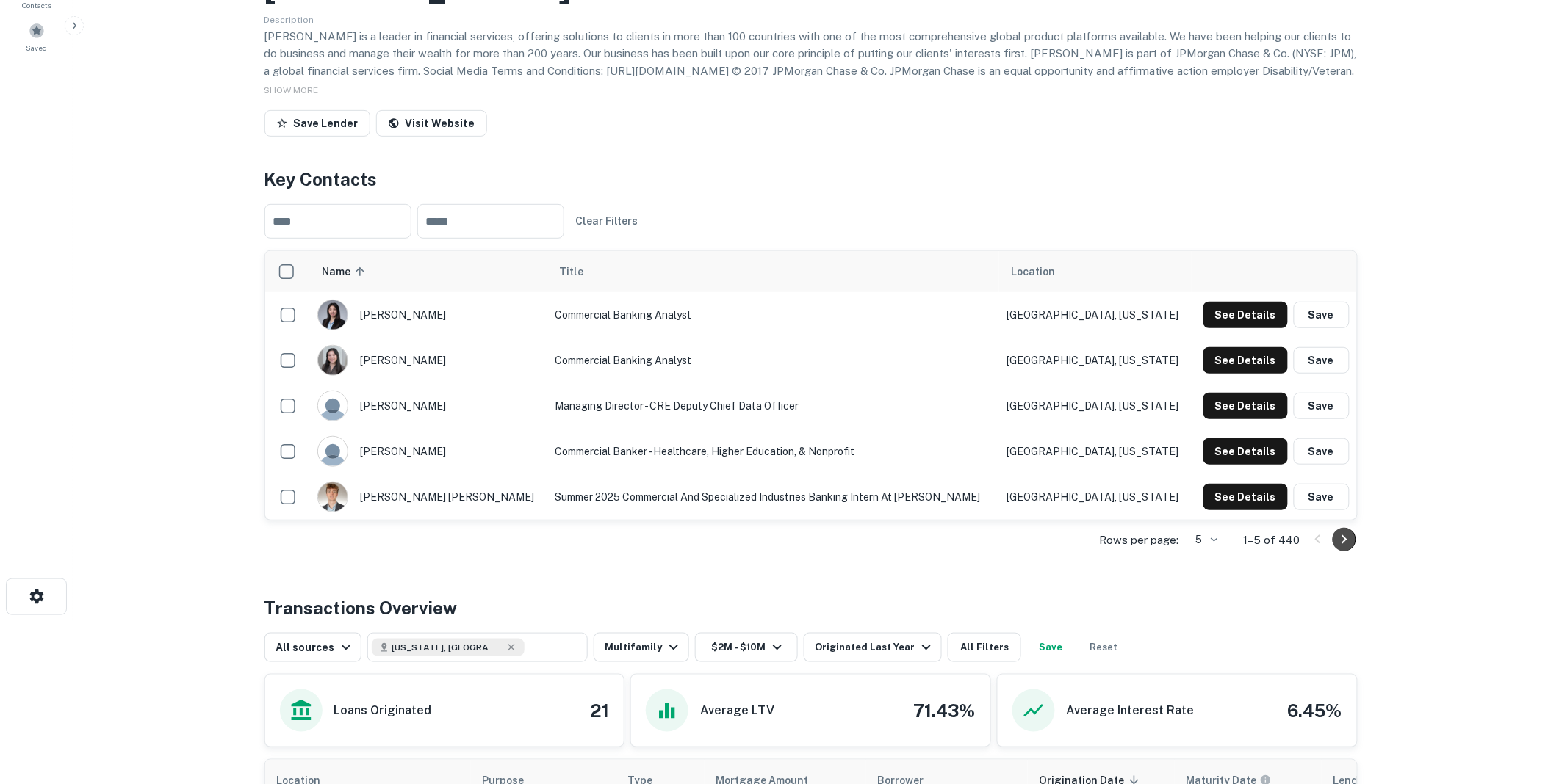
click at [1346, 534] on icon "Go to next page" at bounding box center [1344, 540] width 17 height 17
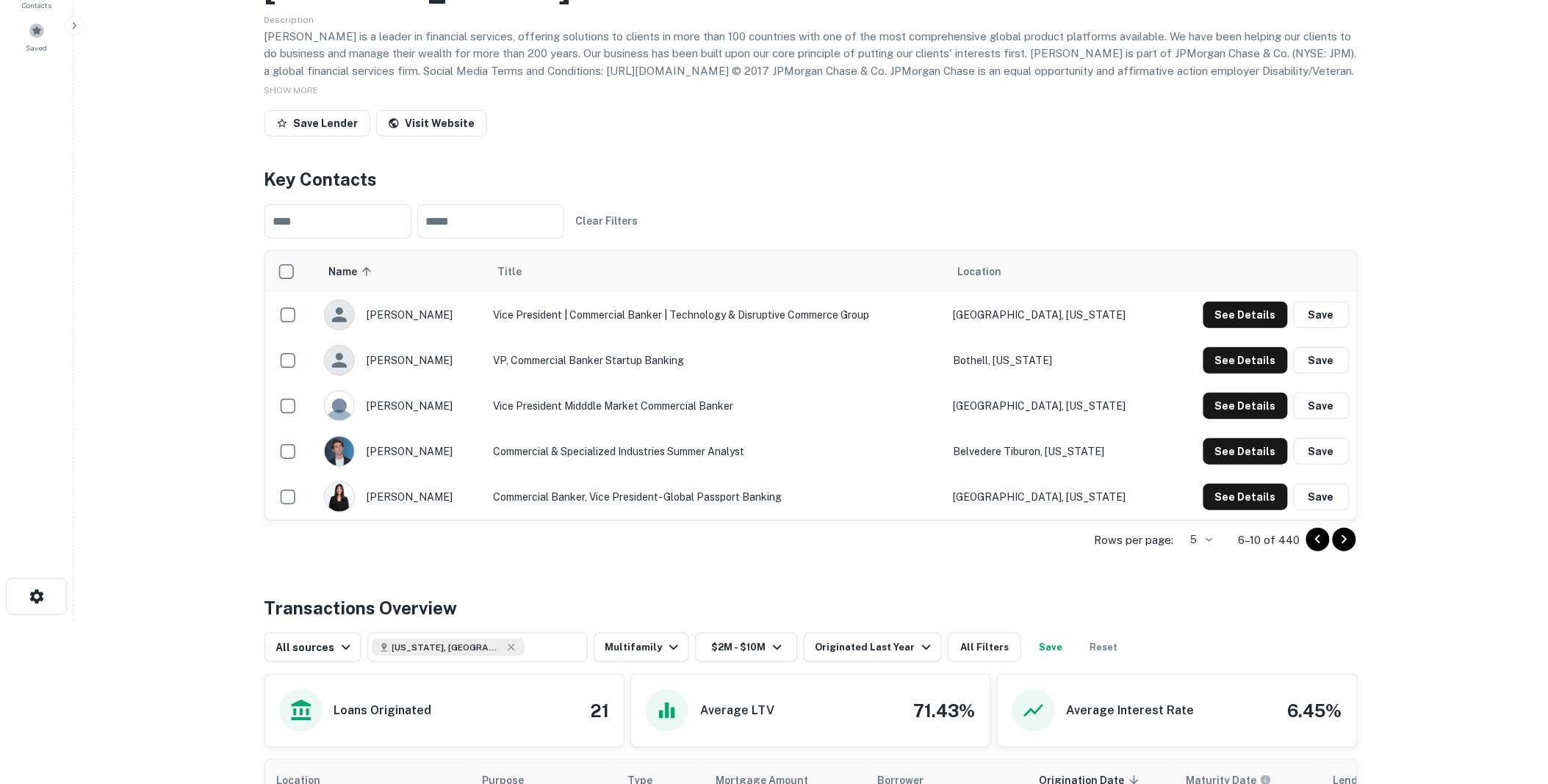
click at [1340, 534] on icon "Go to next page" at bounding box center [1344, 540] width 17 height 17
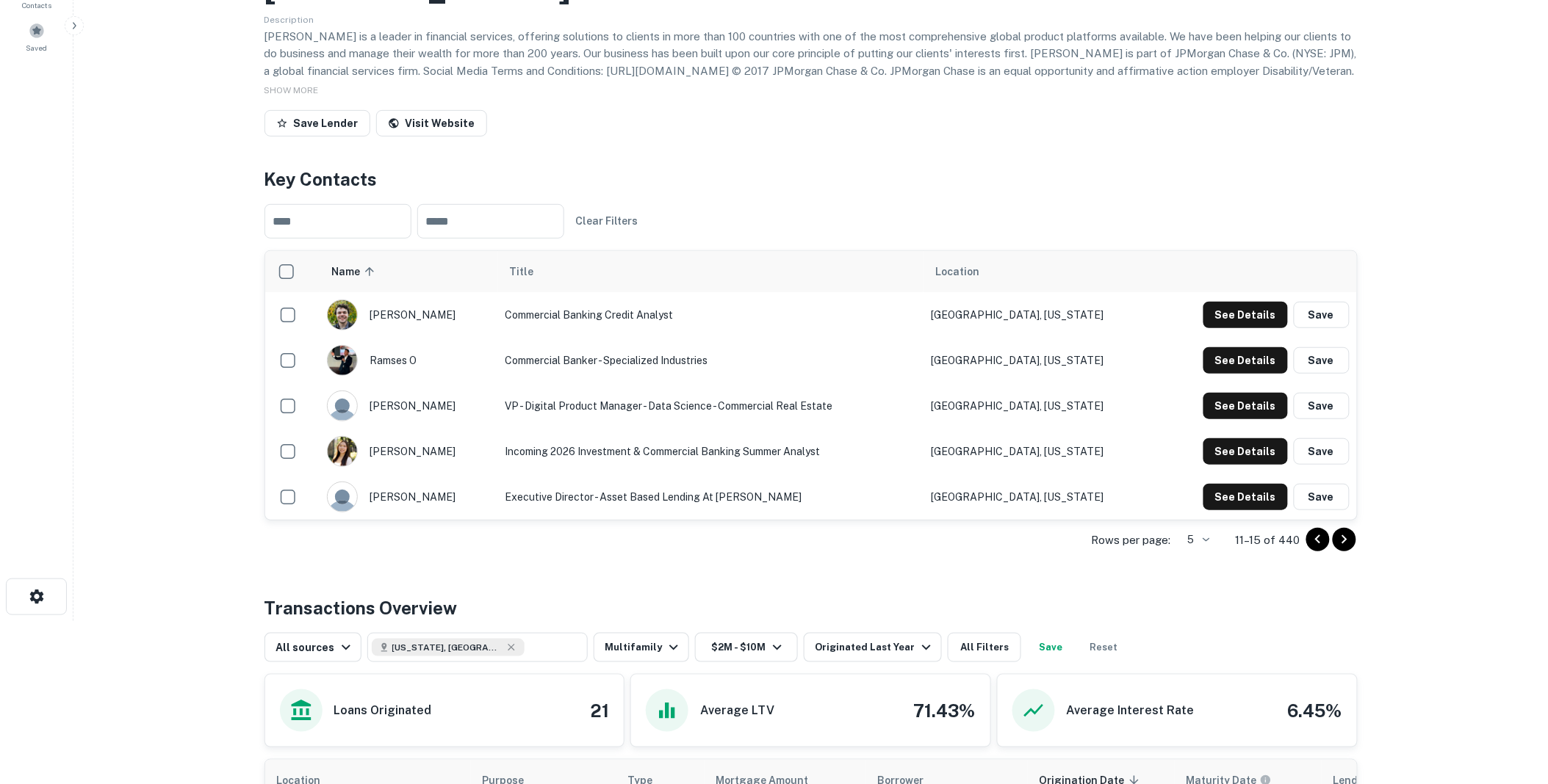
click at [1347, 537] on icon "Go to next page" at bounding box center [1344, 540] width 17 height 17
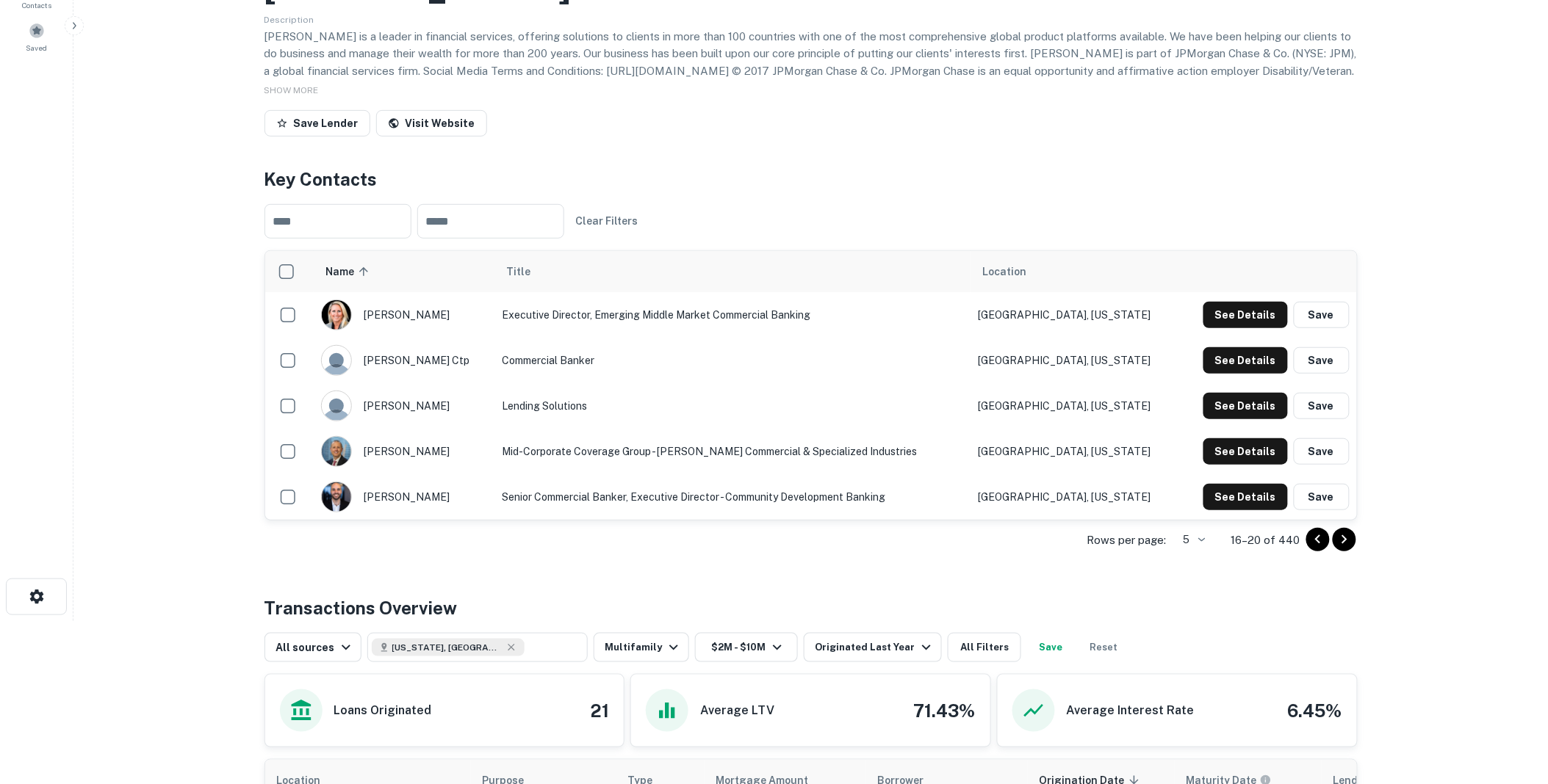
click at [339, 310] on img "scrollable content" at bounding box center [336, 314] width 29 height 29
click at [1344, 537] on icon "Go to next page" at bounding box center [1344, 540] width 17 height 17
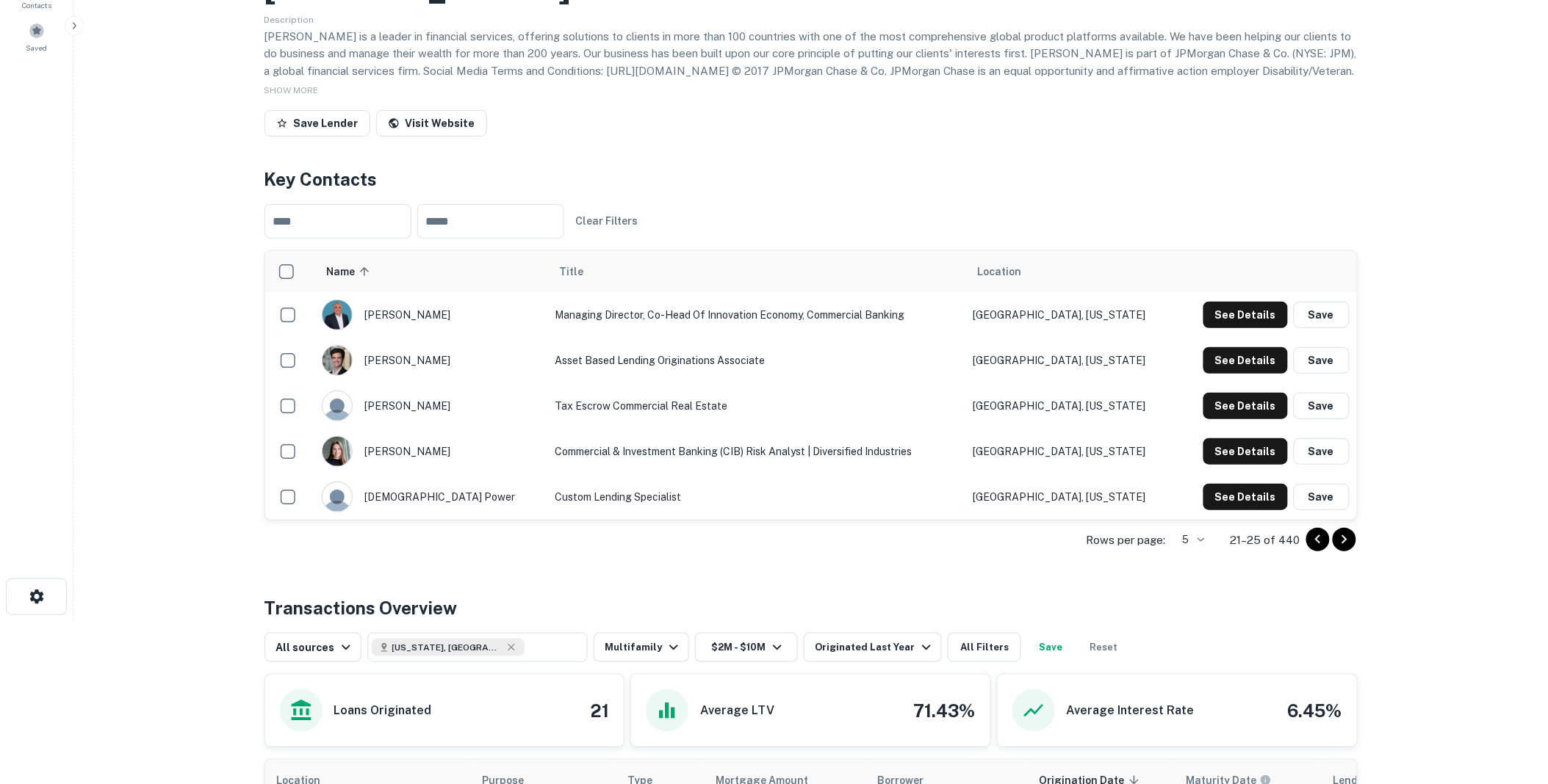
click at [1344, 537] on icon "Go to next page" at bounding box center [1344, 540] width 17 height 17
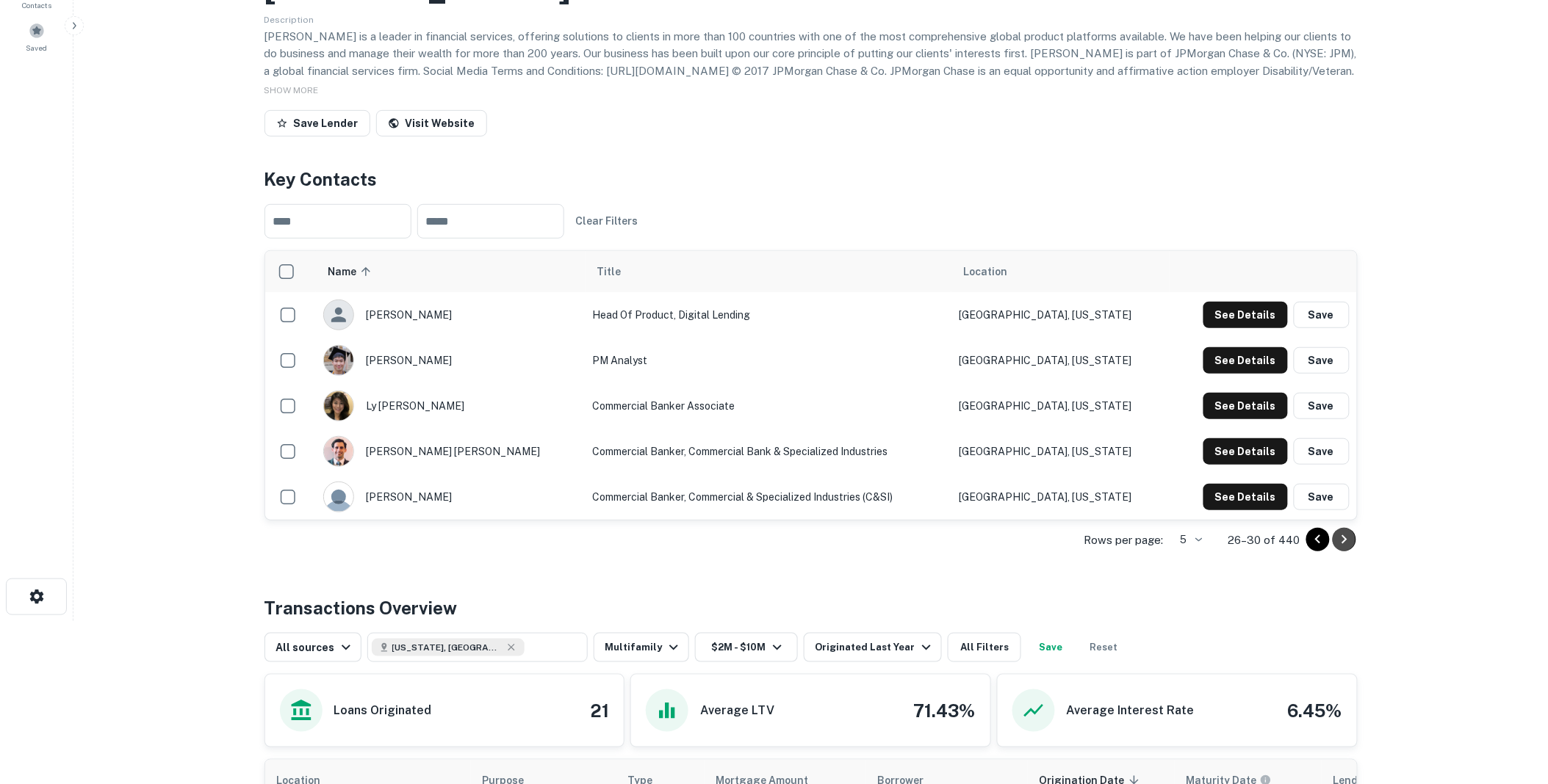
click at [1344, 537] on icon "Go to next page" at bounding box center [1344, 540] width 17 height 17
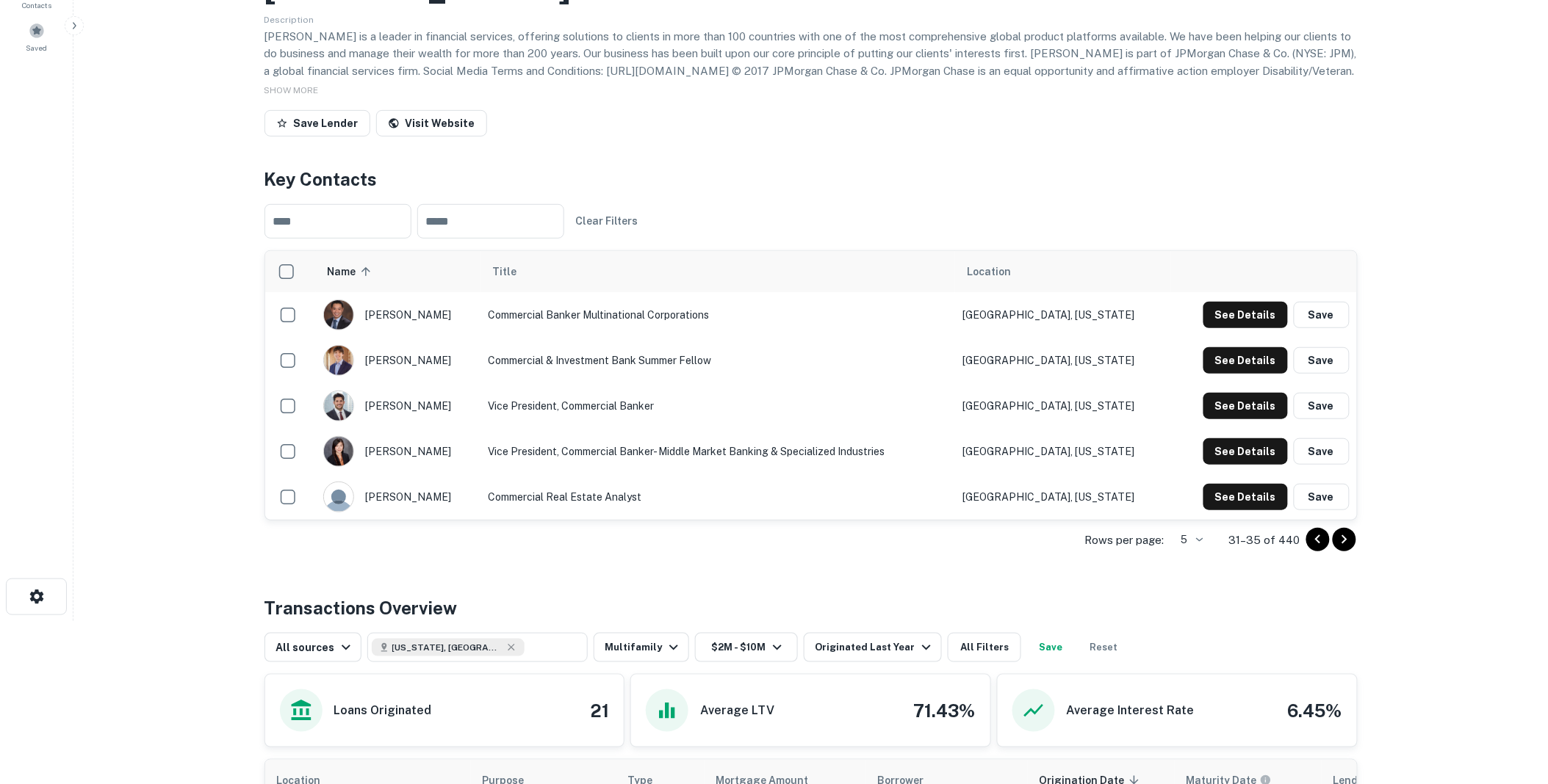
click at [1344, 537] on icon "Go to next page" at bounding box center [1344, 540] width 17 height 17
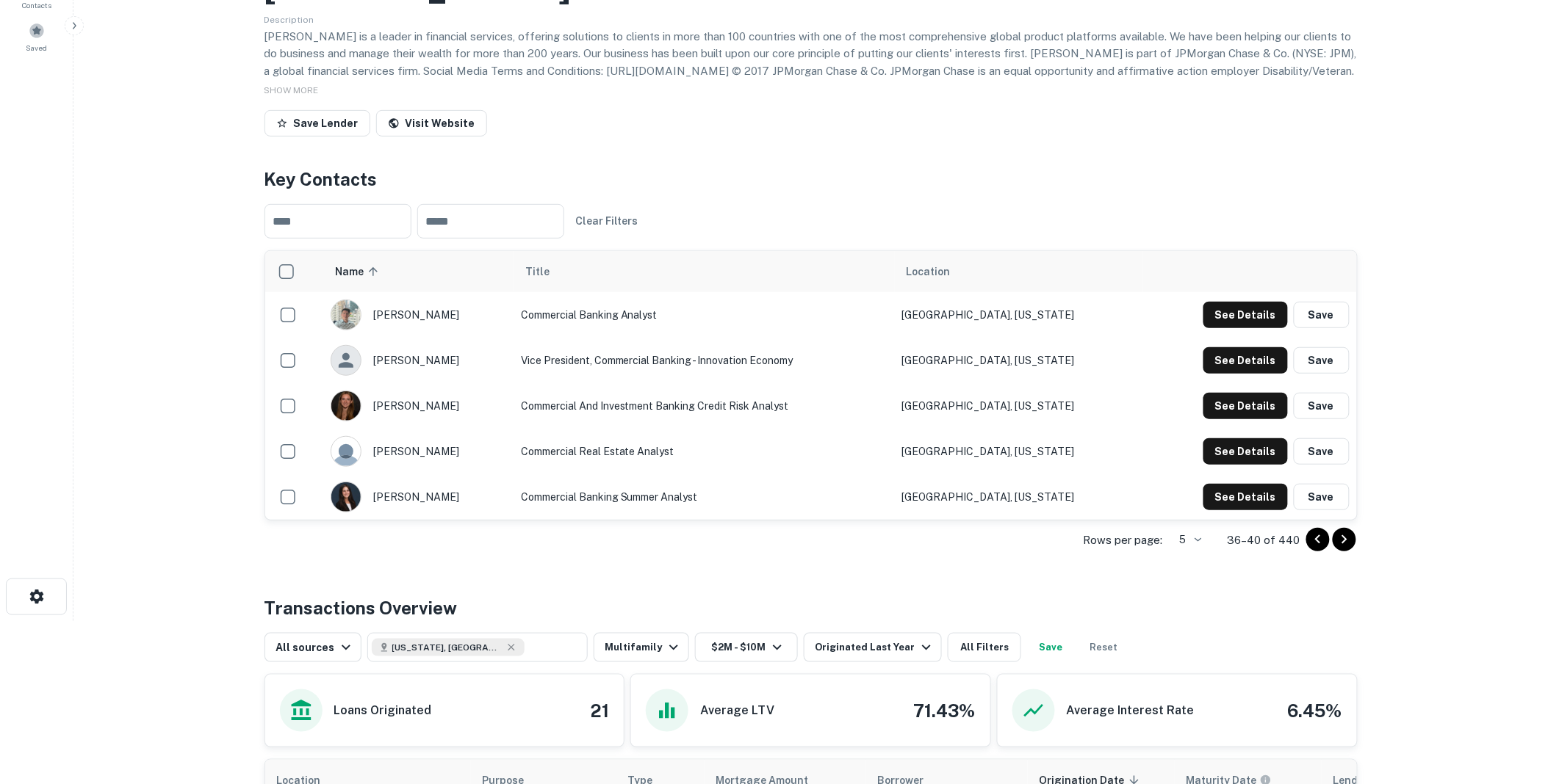
click at [1344, 537] on icon "Go to next page" at bounding box center [1344, 540] width 17 height 17
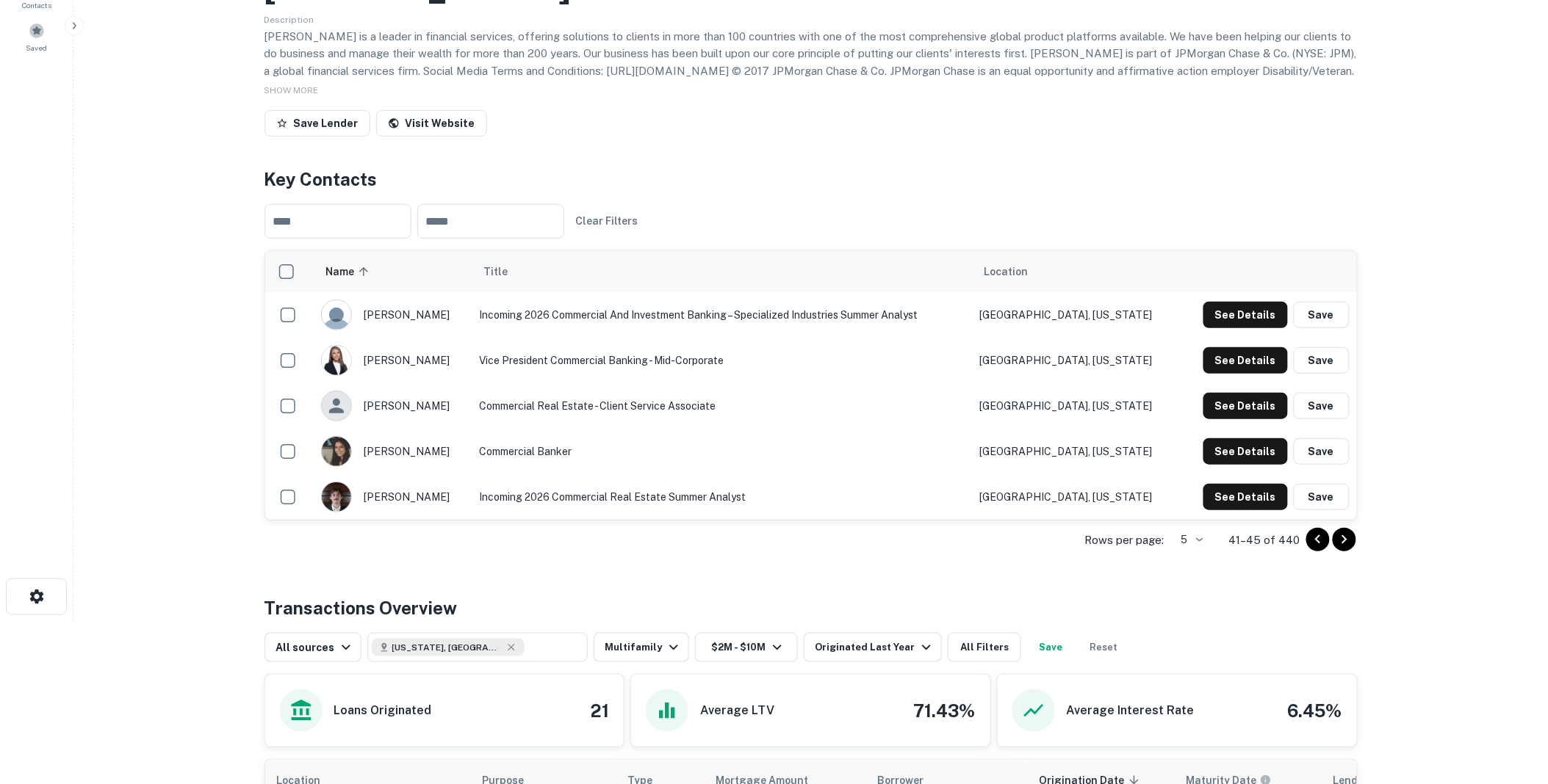
click at [1344, 537] on icon "Go to next page" at bounding box center [1344, 540] width 17 height 17
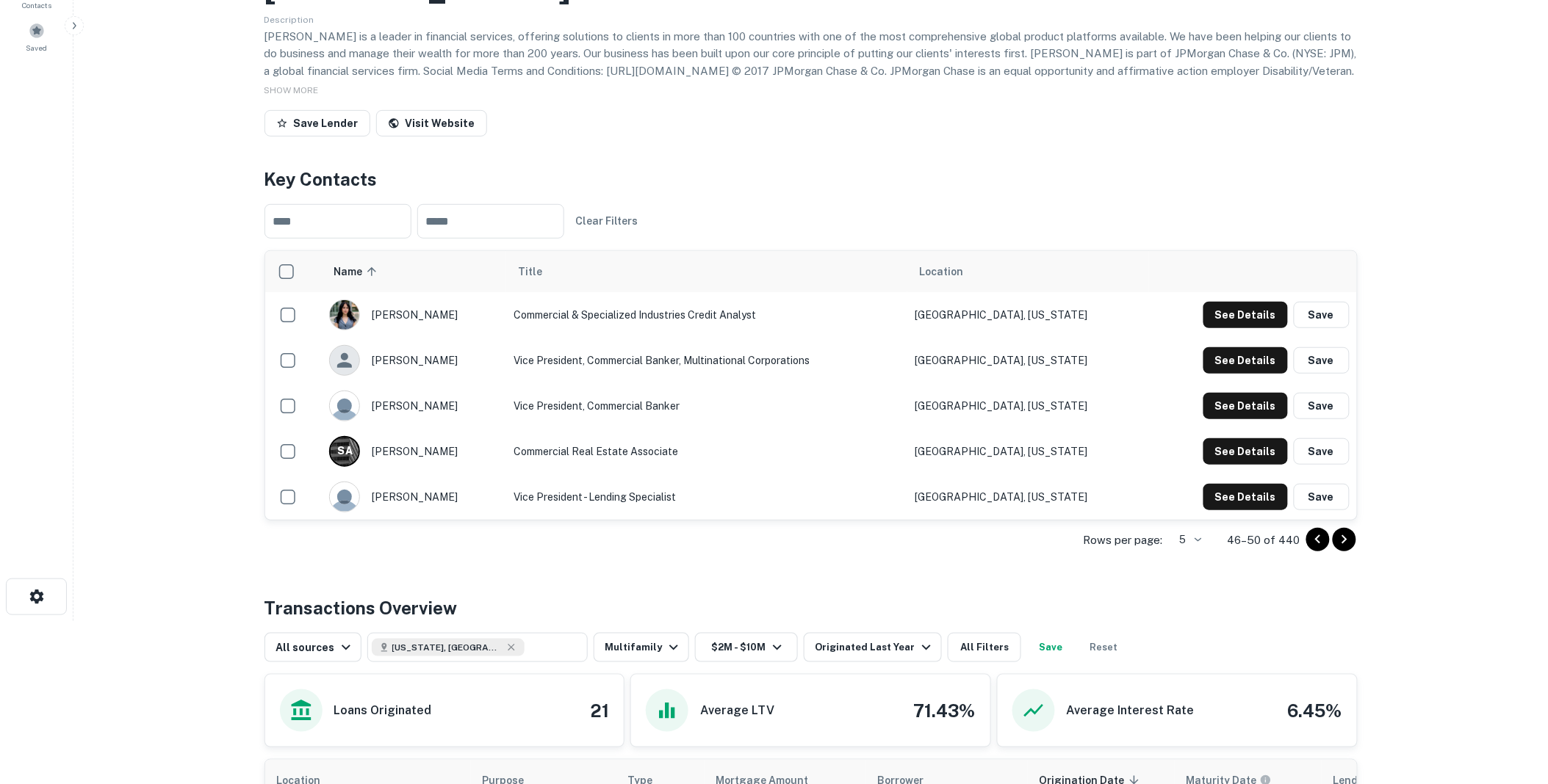
click at [1344, 537] on icon "Go to next page" at bounding box center [1344, 540] width 17 height 17
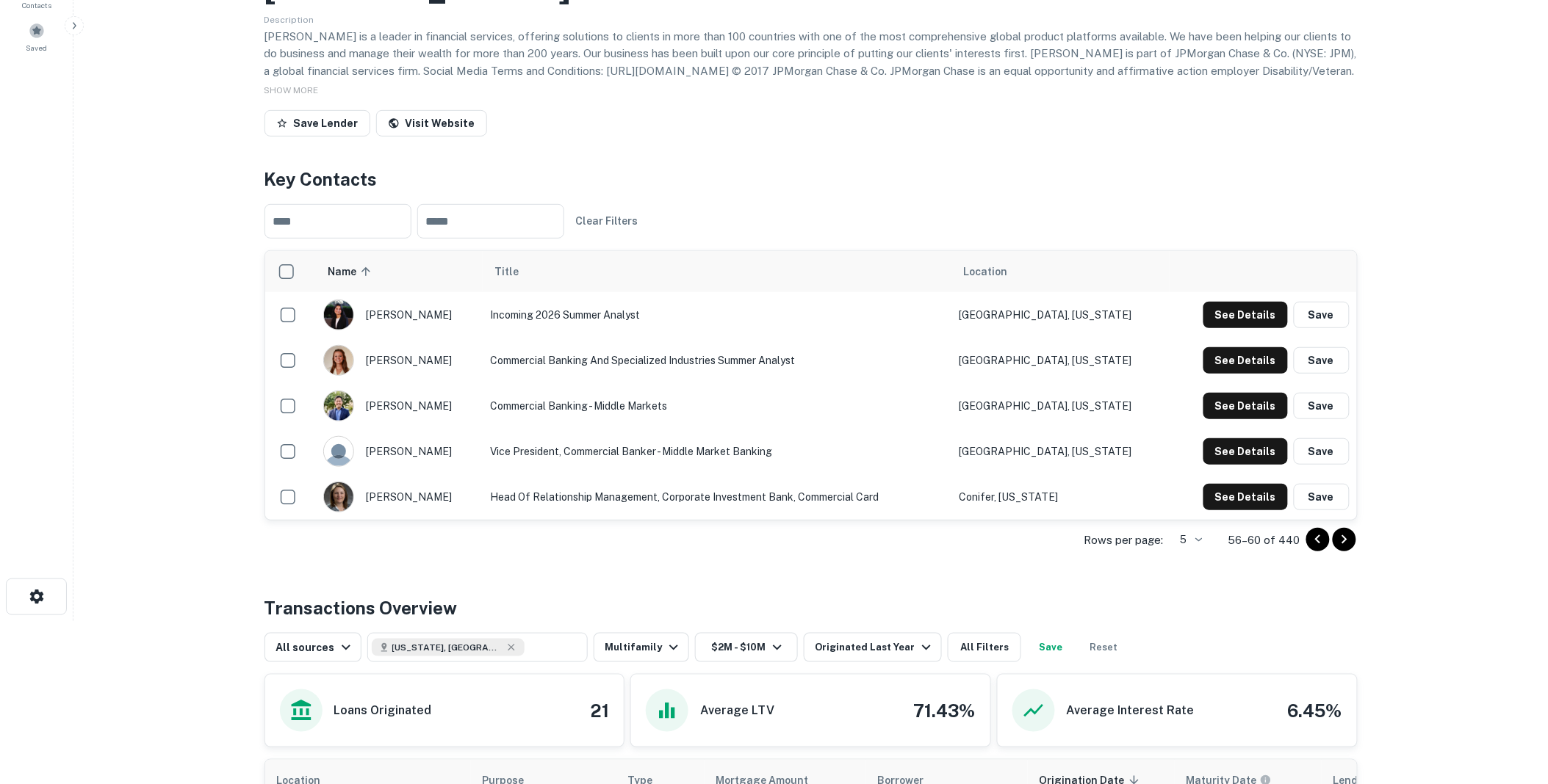
click at [1344, 537] on icon "Go to next page" at bounding box center [1344, 540] width 17 height 17
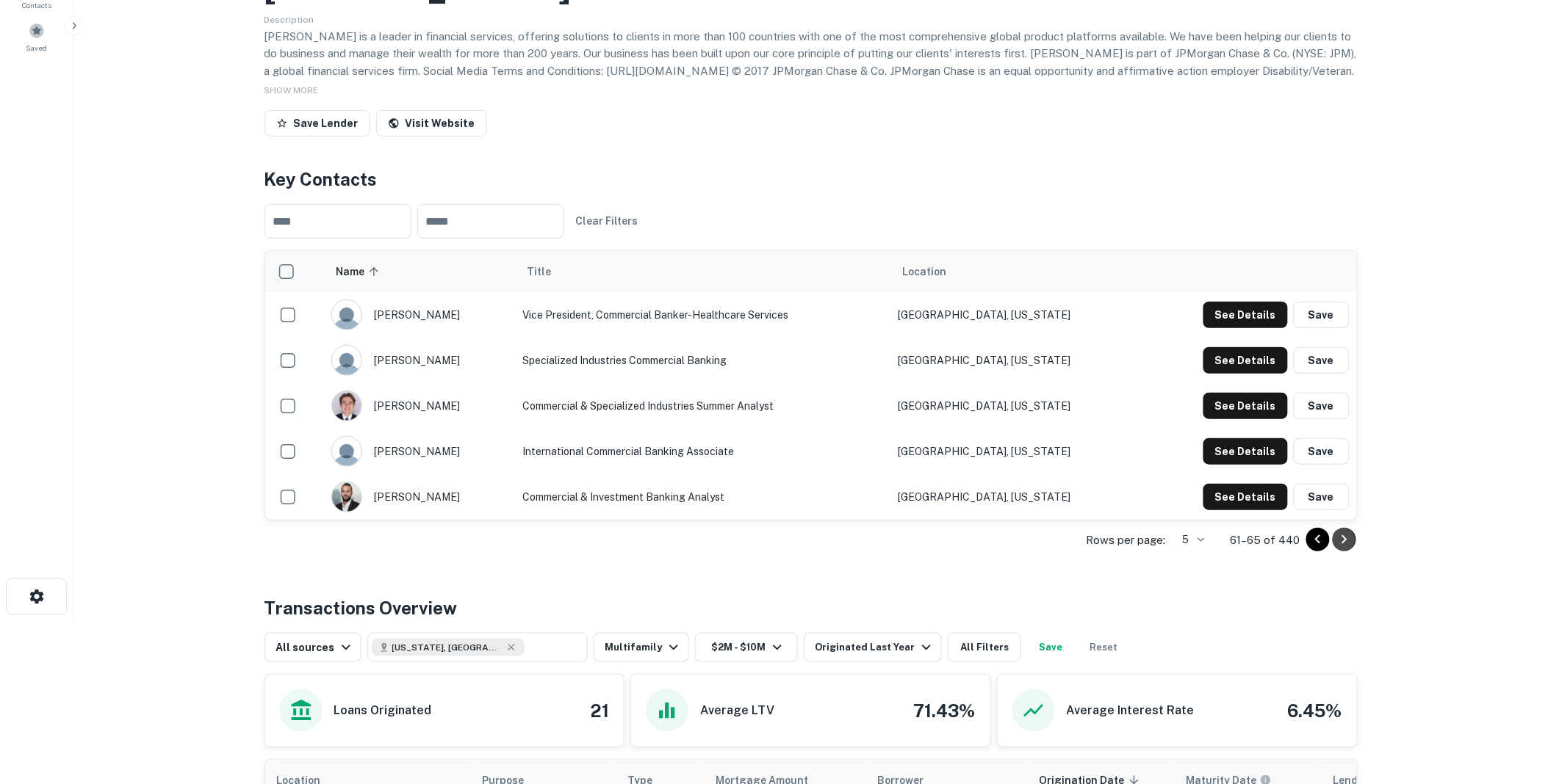
click at [1344, 537] on icon "Go to next page" at bounding box center [1344, 540] width 17 height 17
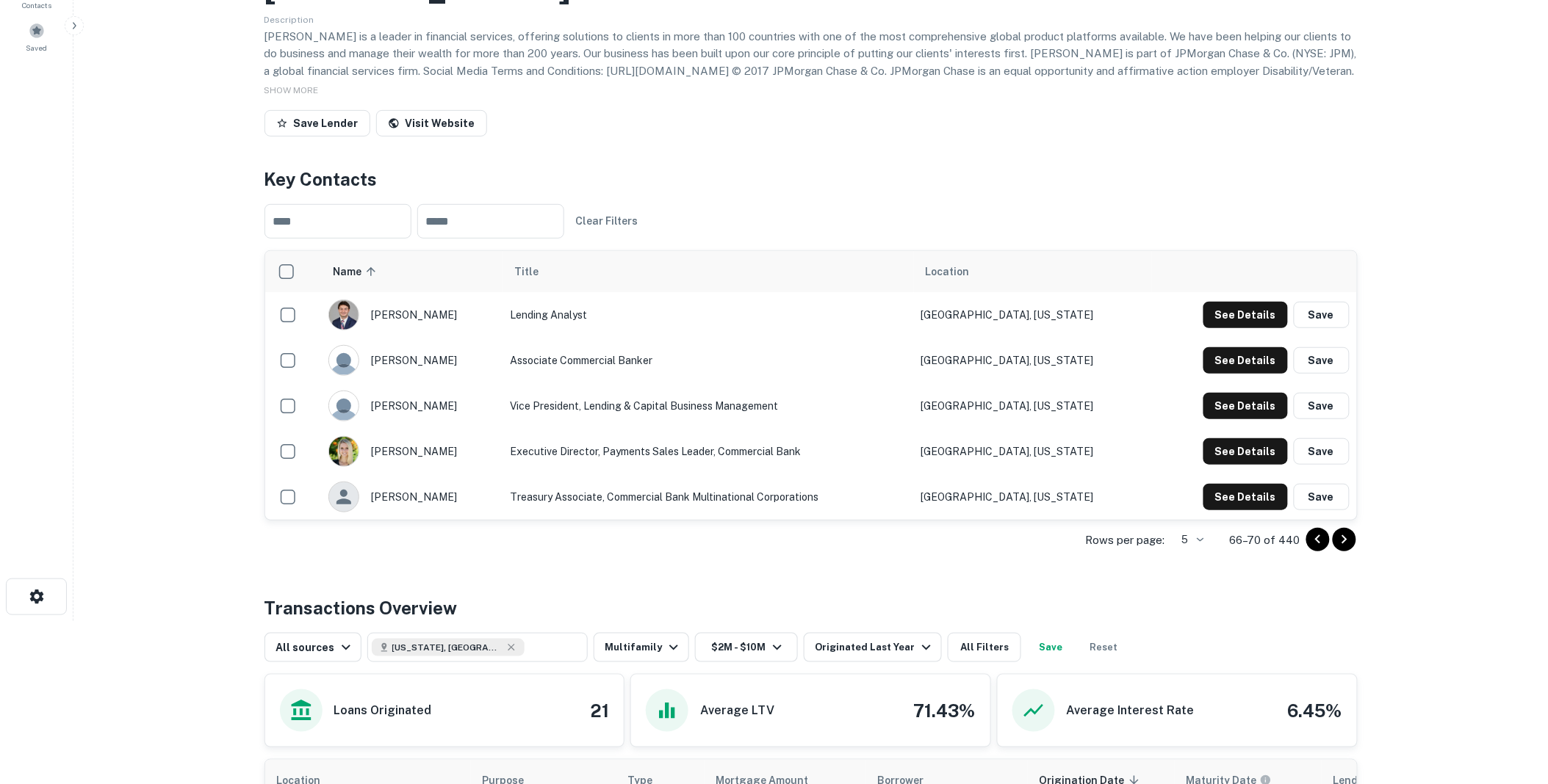
click at [1344, 537] on icon "Go to next page" at bounding box center [1344, 540] width 17 height 17
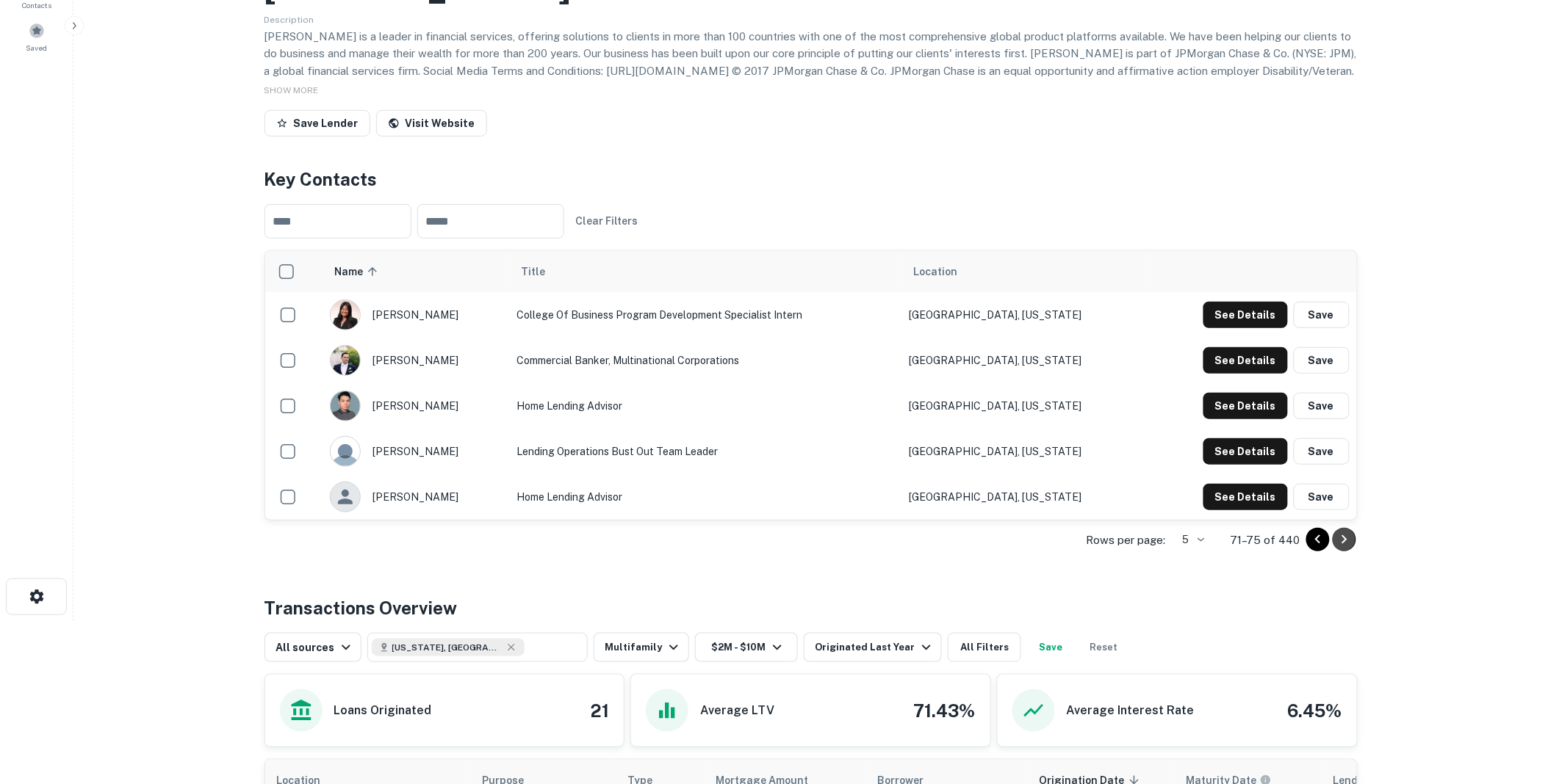
click at [1344, 537] on icon "Go to next page" at bounding box center [1344, 540] width 17 height 17
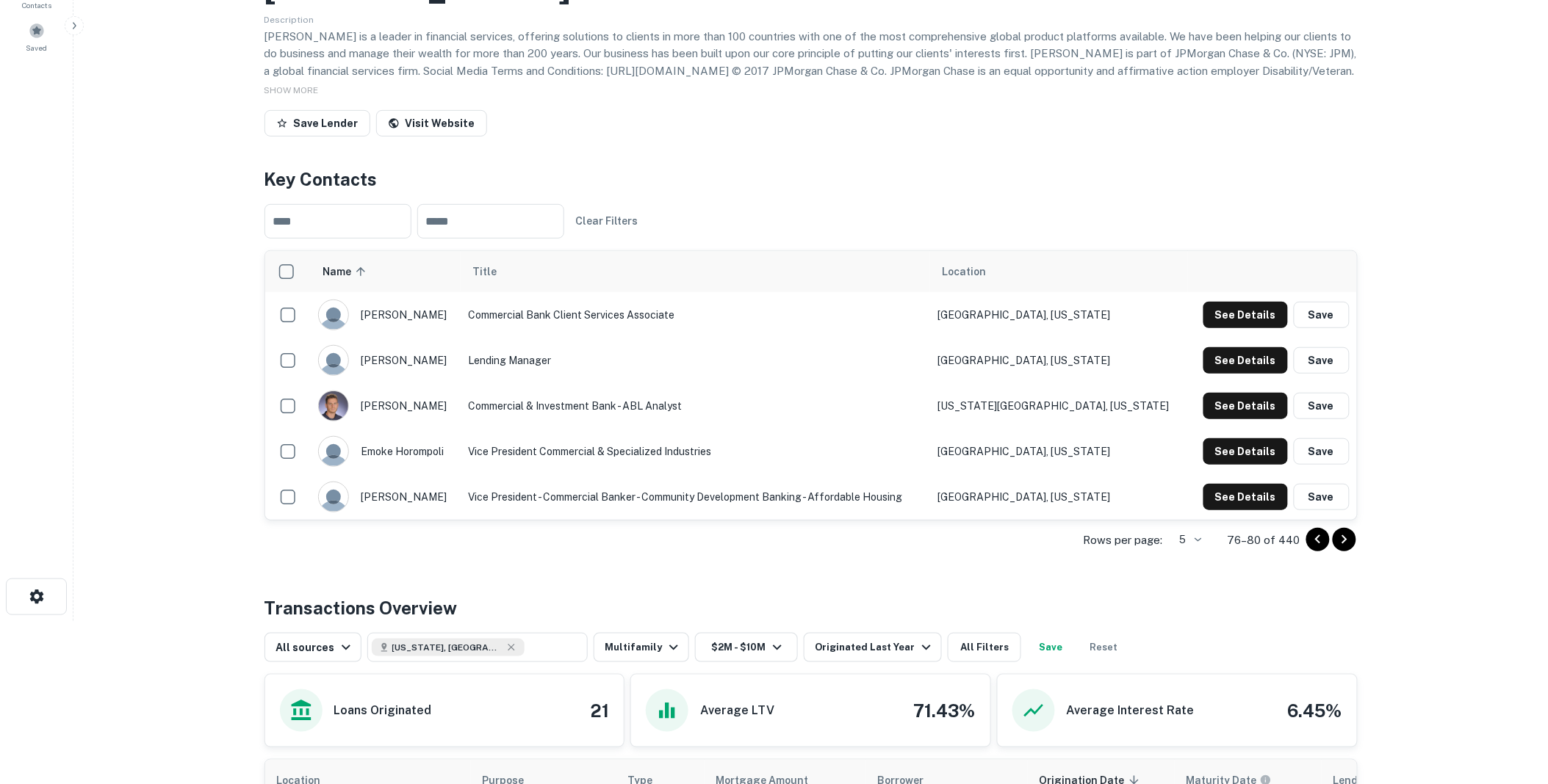
click at [1344, 537] on icon "Go to next page" at bounding box center [1344, 540] width 17 height 17
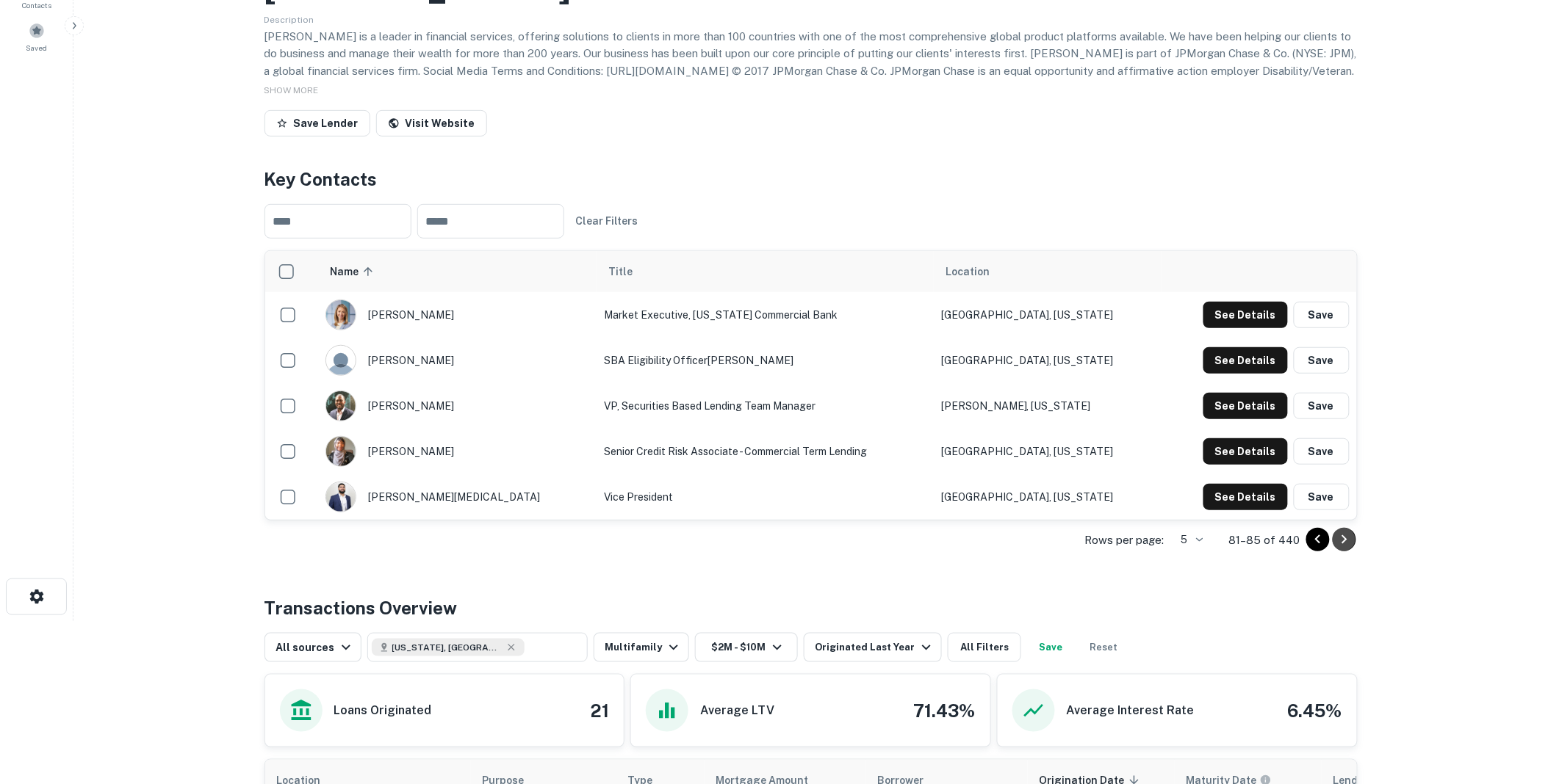
click at [1344, 537] on icon "Go to next page" at bounding box center [1344, 540] width 17 height 17
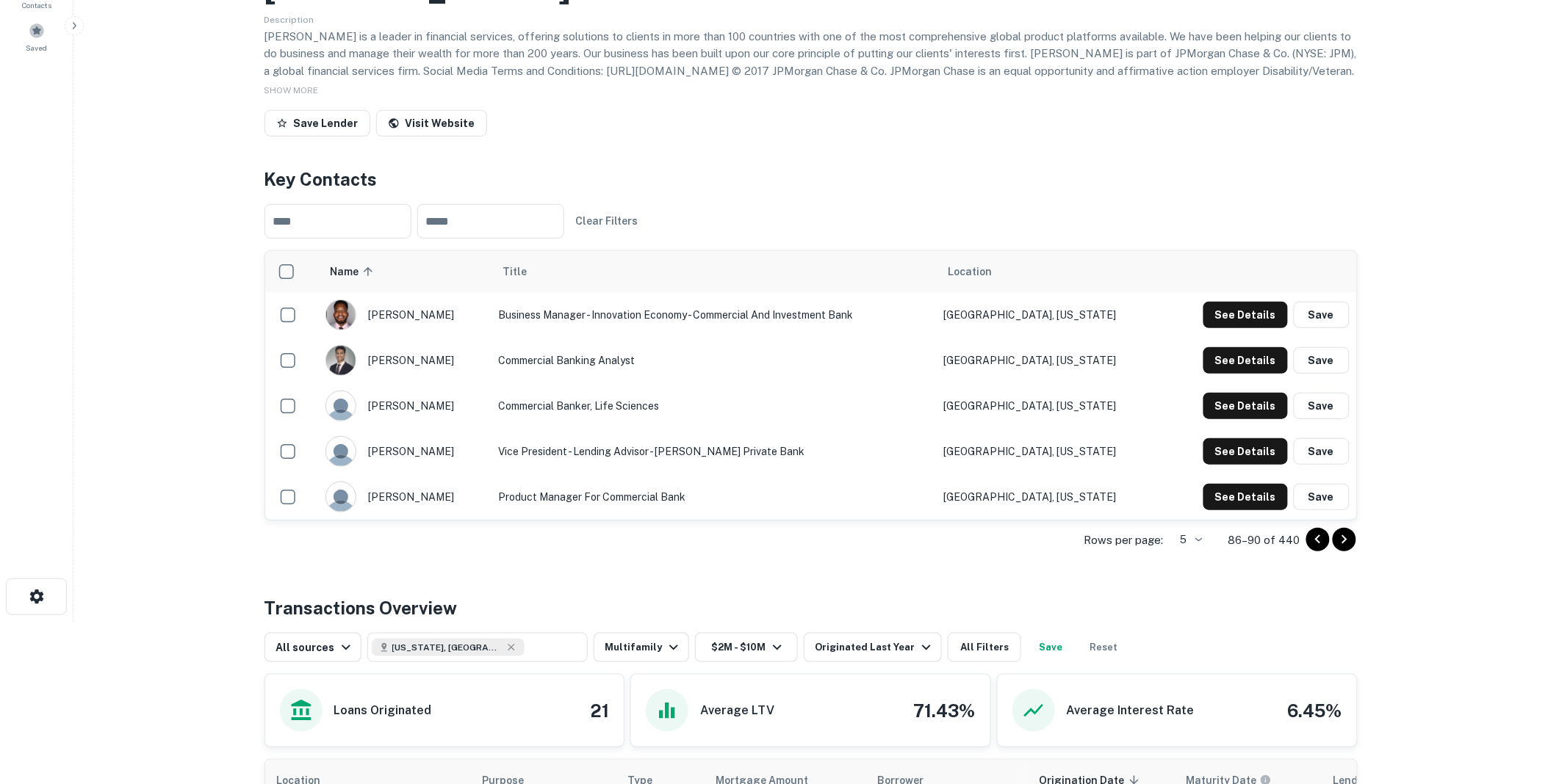
click at [1343, 536] on icon "Go to next page" at bounding box center [1344, 539] width 6 height 9
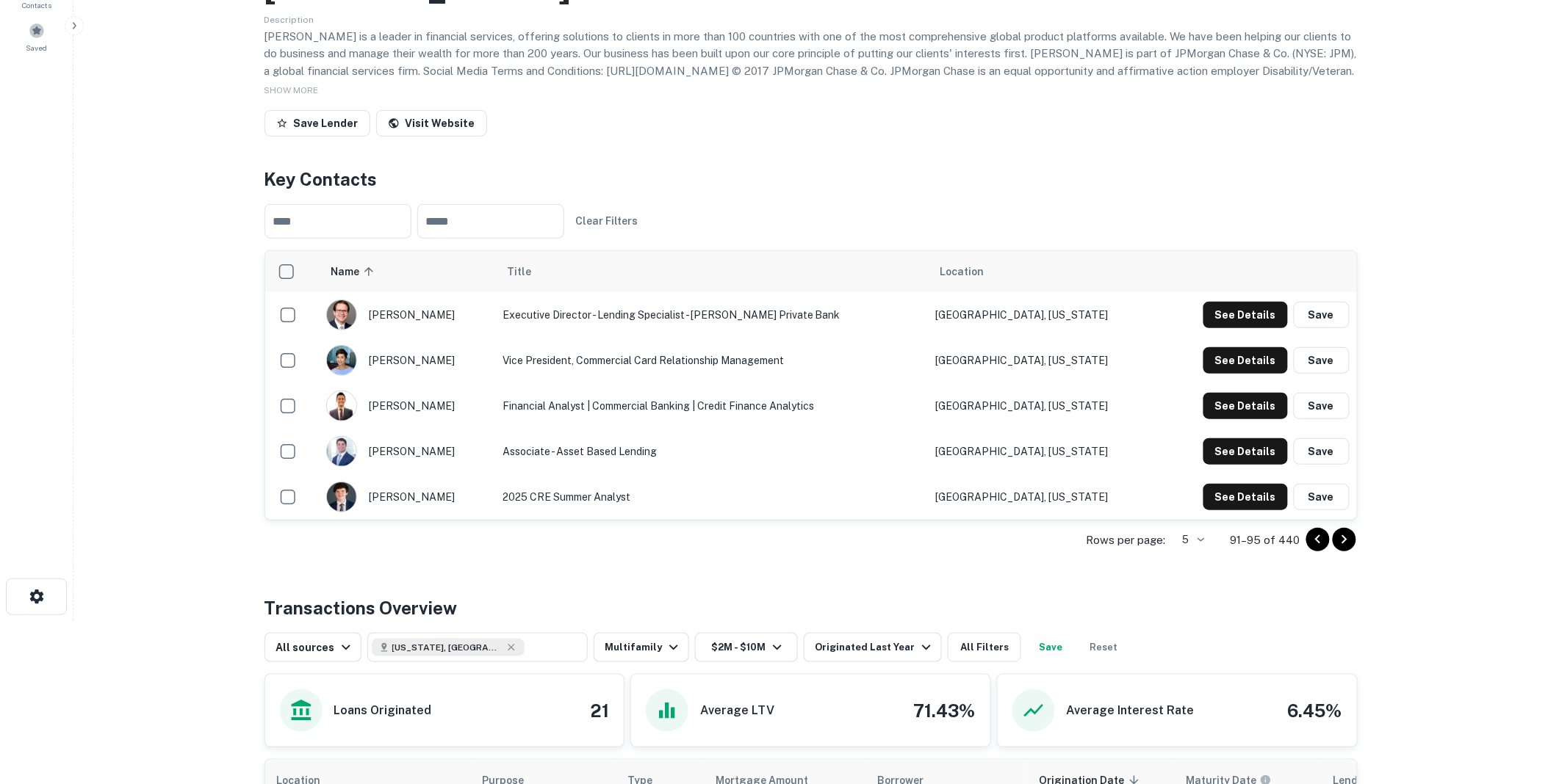
click at [1343, 536] on icon "Go to next page" at bounding box center [1344, 539] width 6 height 9
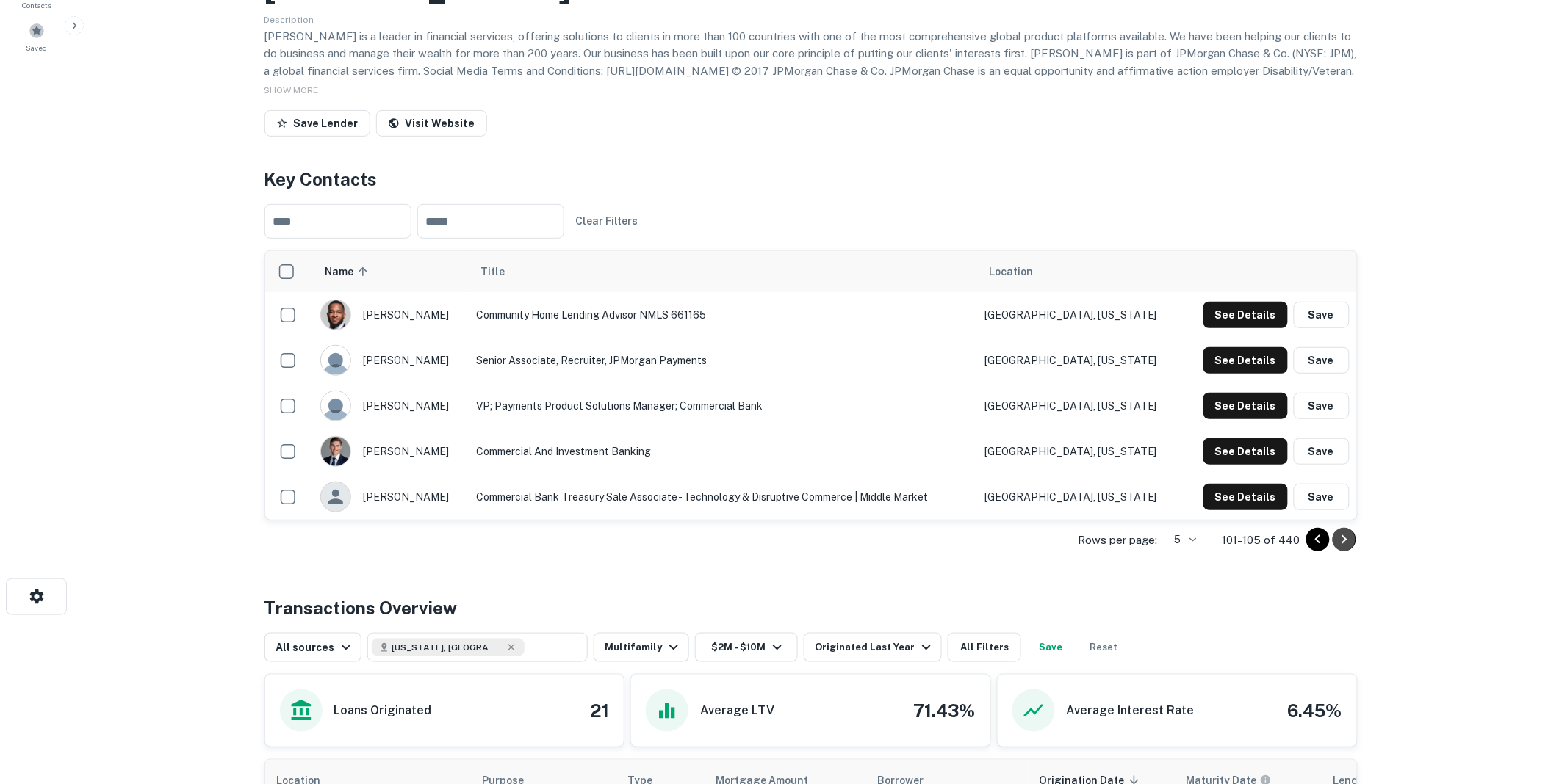
click at [1343, 536] on icon "Go to next page" at bounding box center [1344, 539] width 6 height 9
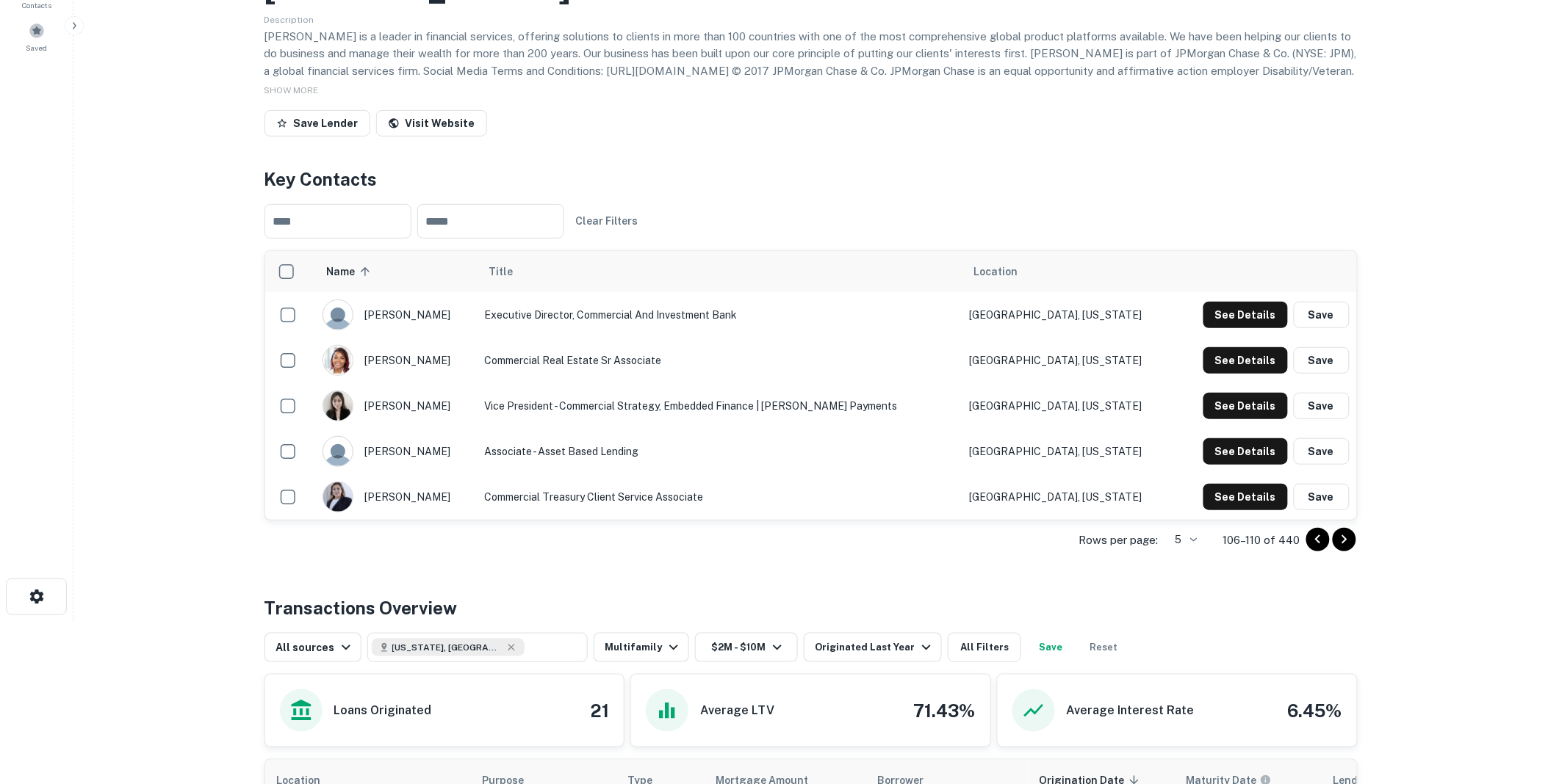
click at [1343, 536] on icon "Go to next page" at bounding box center [1344, 539] width 6 height 9
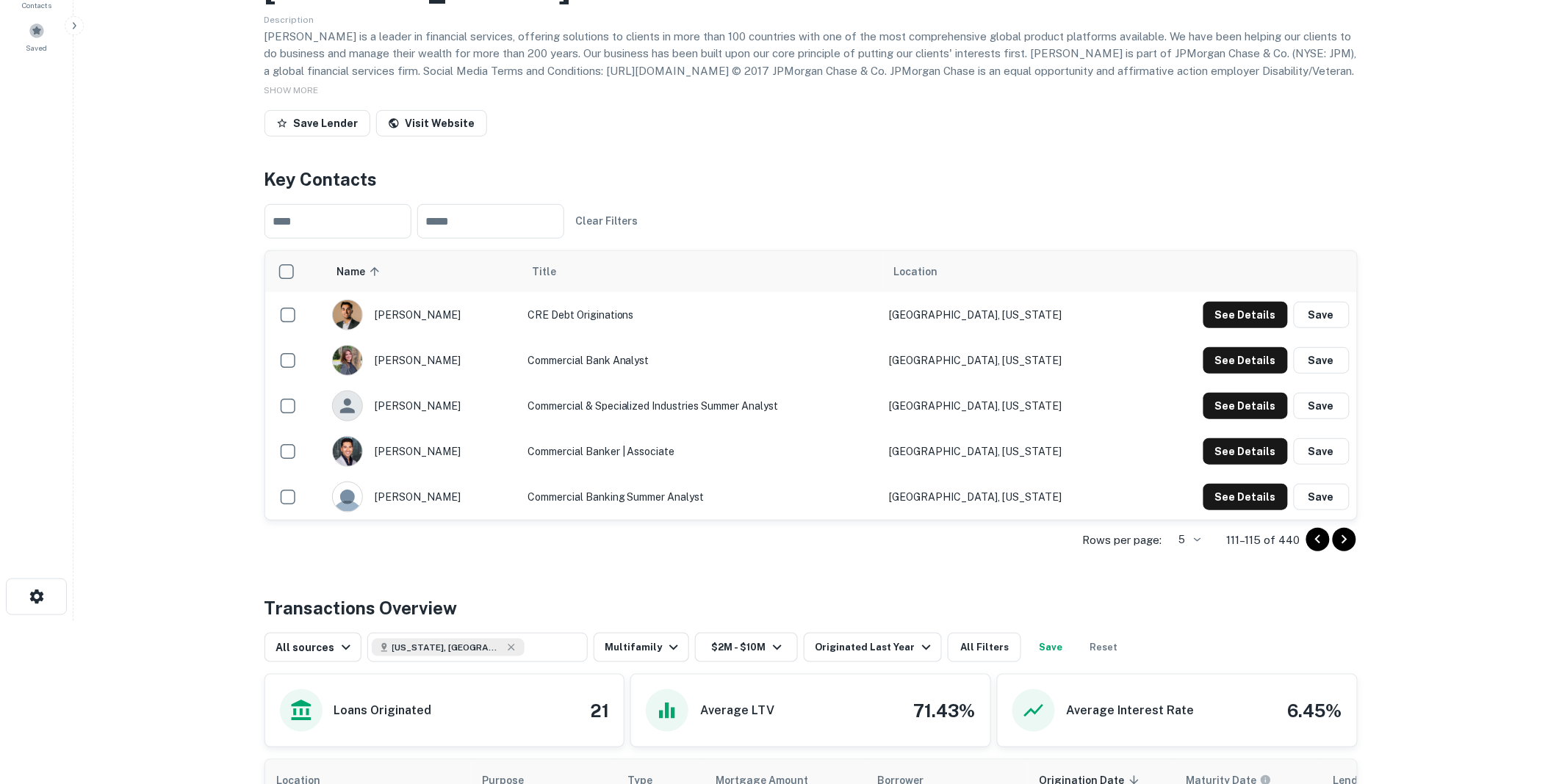
click at [1343, 536] on icon "Go to next page" at bounding box center [1344, 539] width 6 height 9
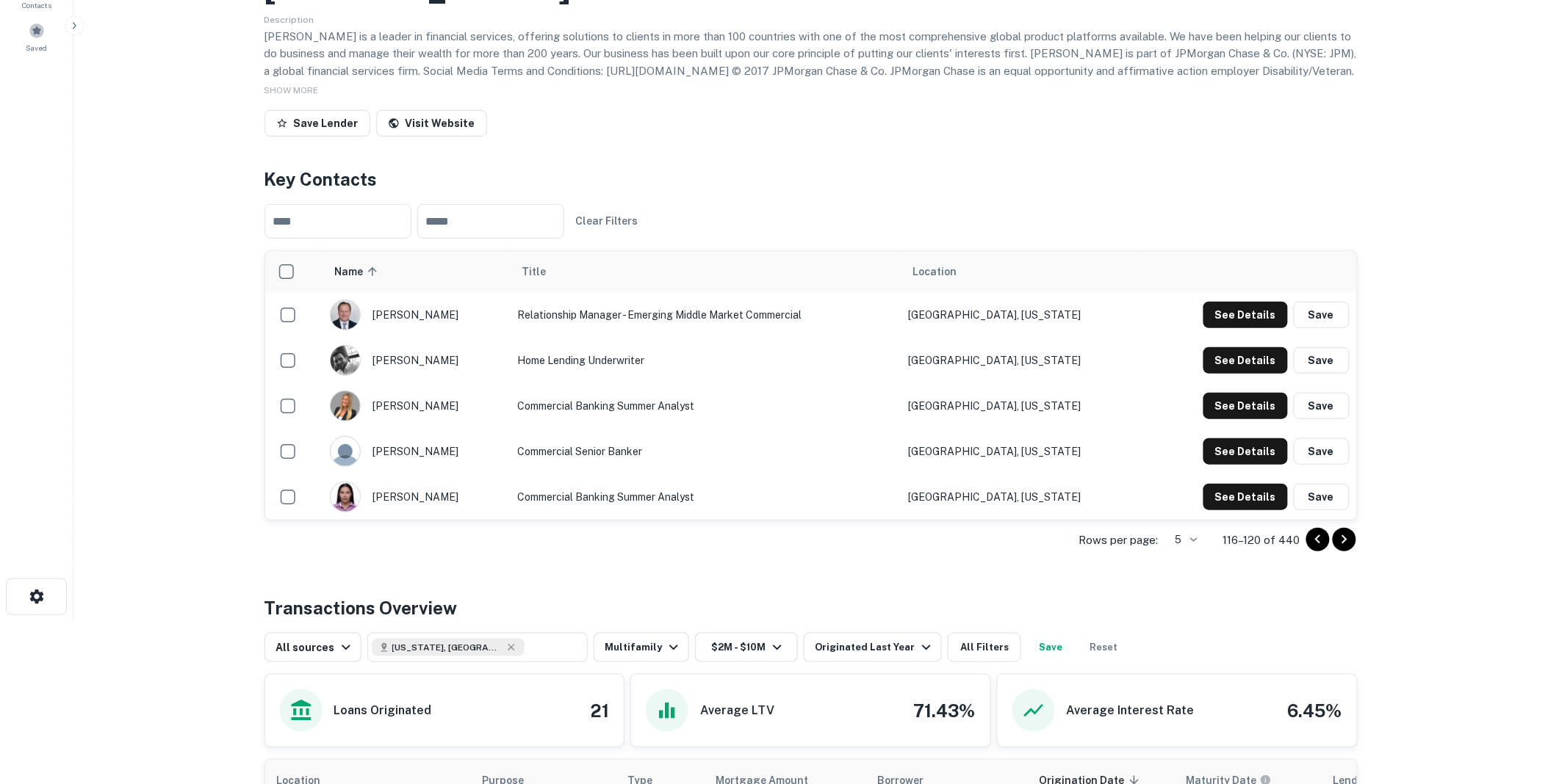
click at [1343, 536] on icon "Go to next page" at bounding box center [1344, 539] width 6 height 9
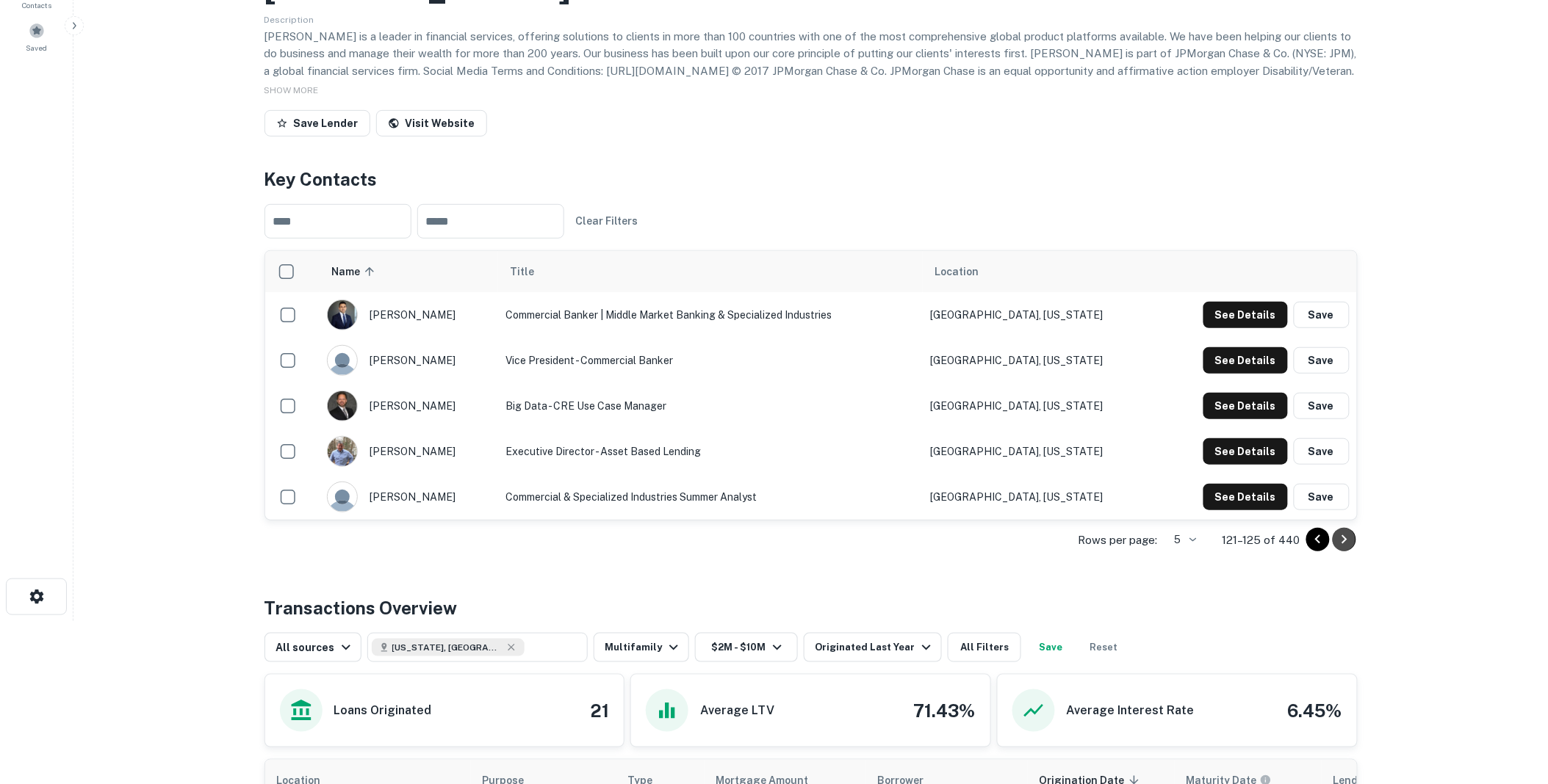
drag, startPoint x: 1343, startPoint y: 538, endPoint x: 1368, endPoint y: 529, distance: 26.6
click at [1347, 537] on icon "Go to next page" at bounding box center [1344, 540] width 17 height 17
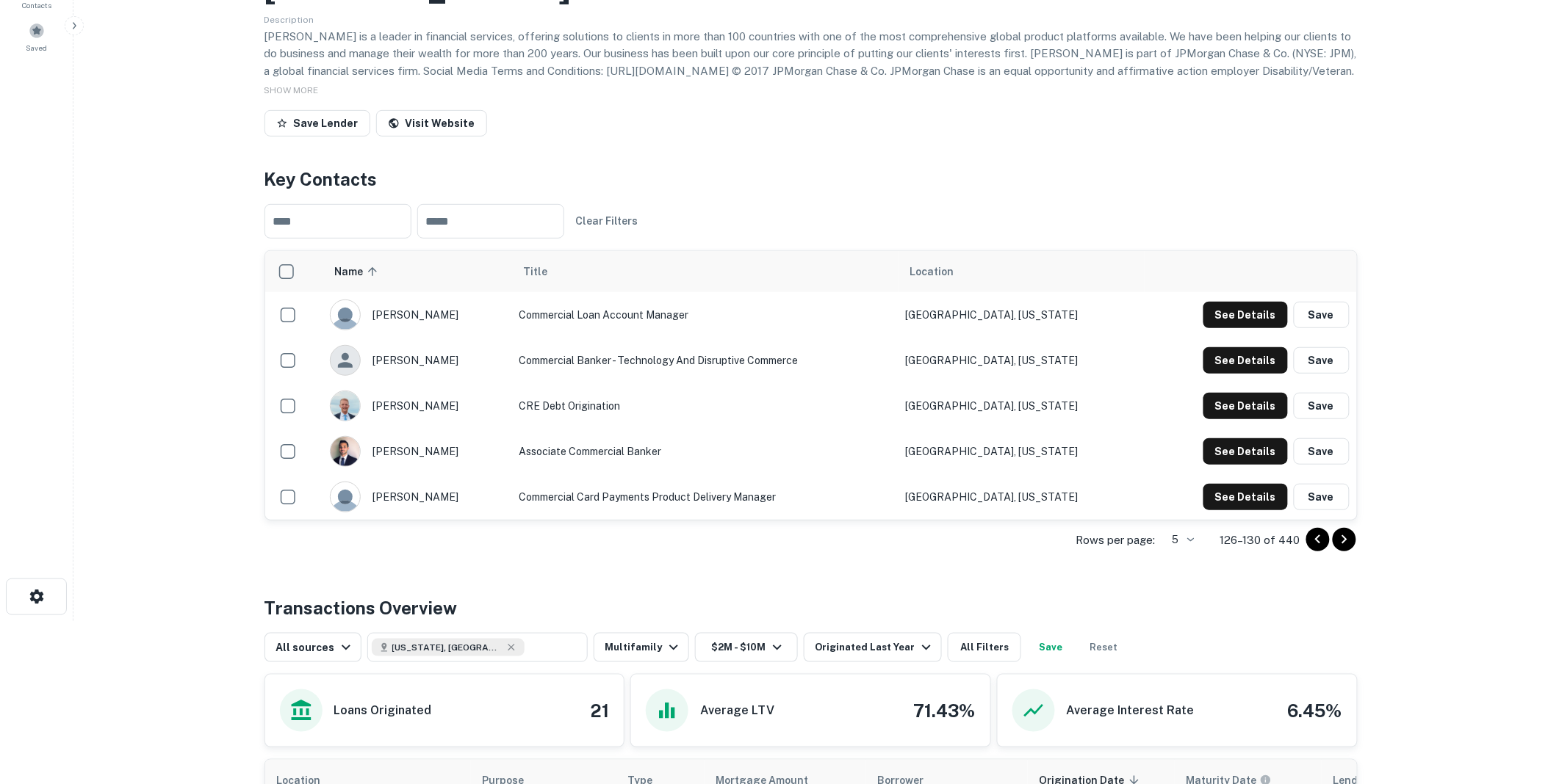
click at [1193, 543] on body "Search Borrowers Contacts Saved Back to search [PERSON_NAME] Description [PERSO…" at bounding box center [774, 228] width 1548 height 784
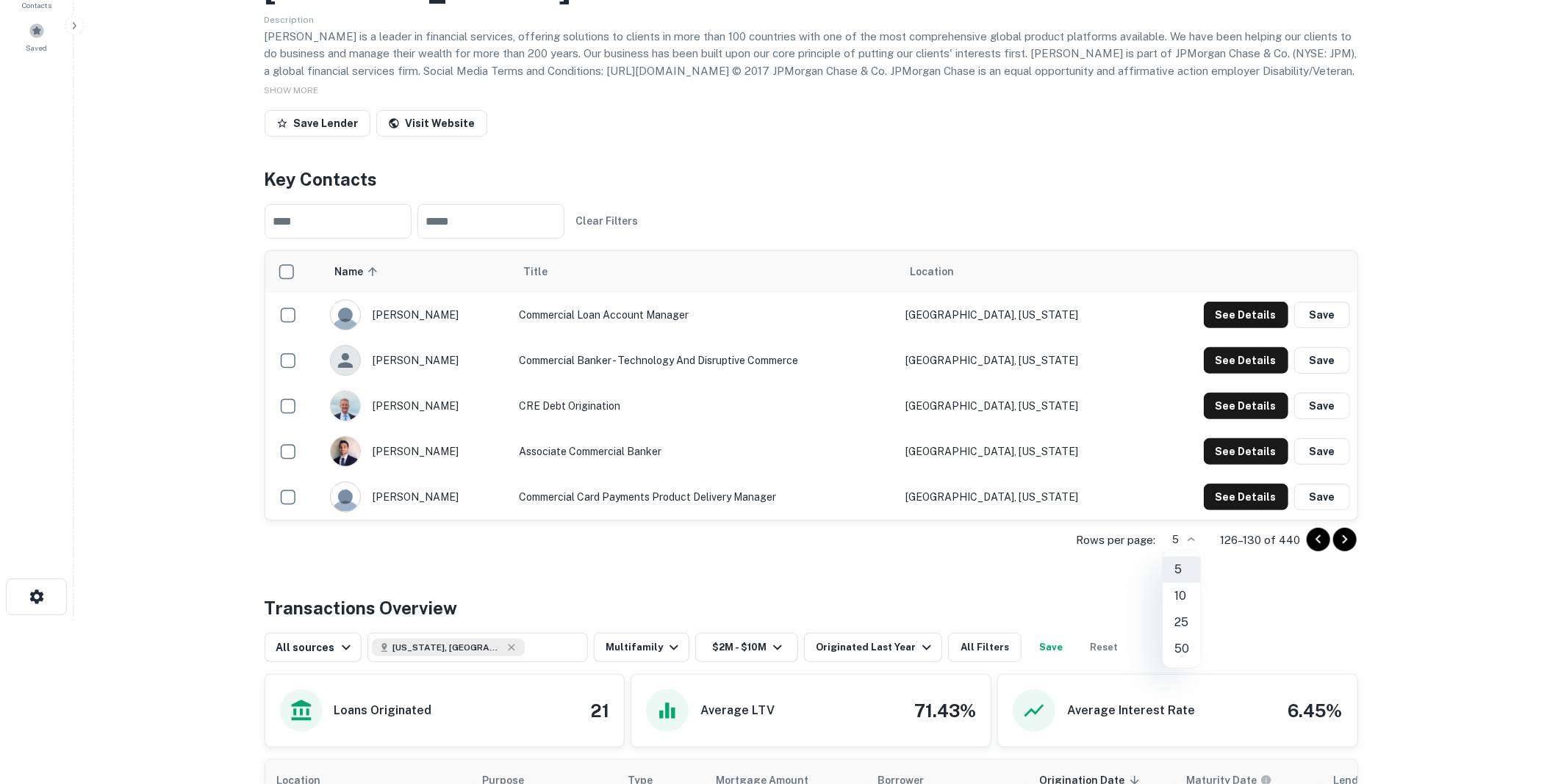
click at [1181, 651] on li "50" at bounding box center [1182, 649] width 38 height 26
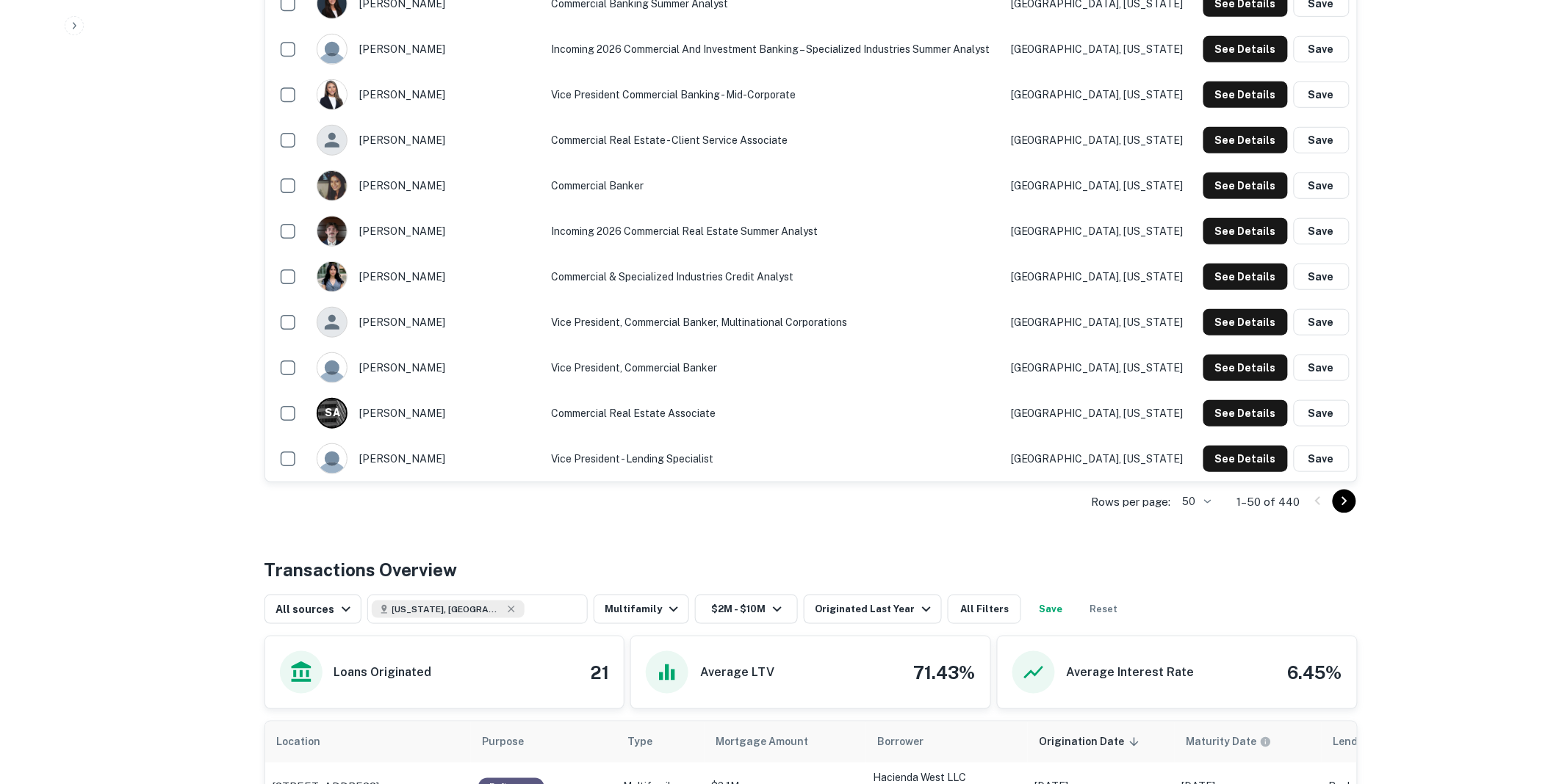
scroll to position [2285, 0]
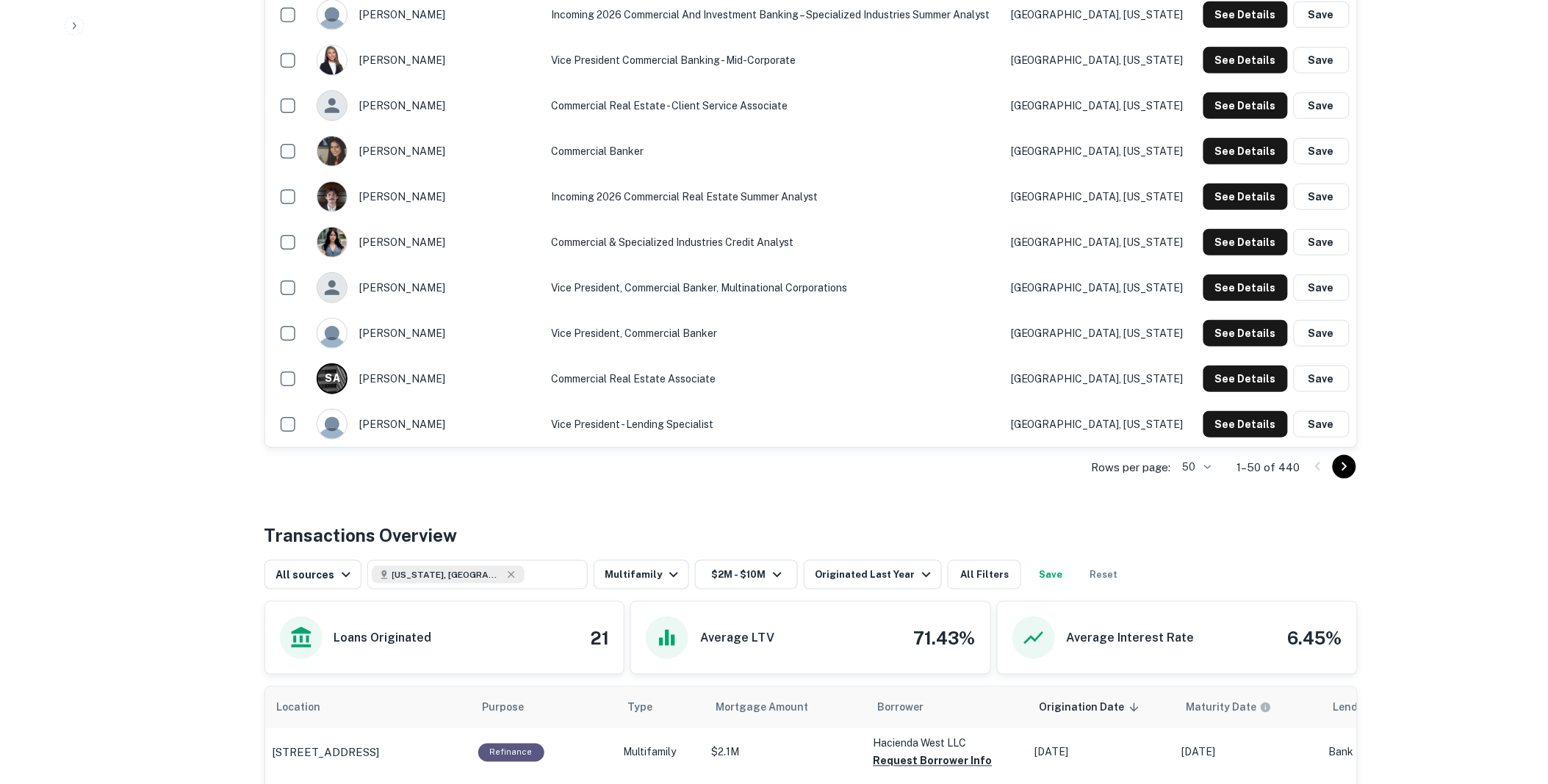
click at [1347, 465] on icon "Go to next page" at bounding box center [1344, 467] width 17 height 17
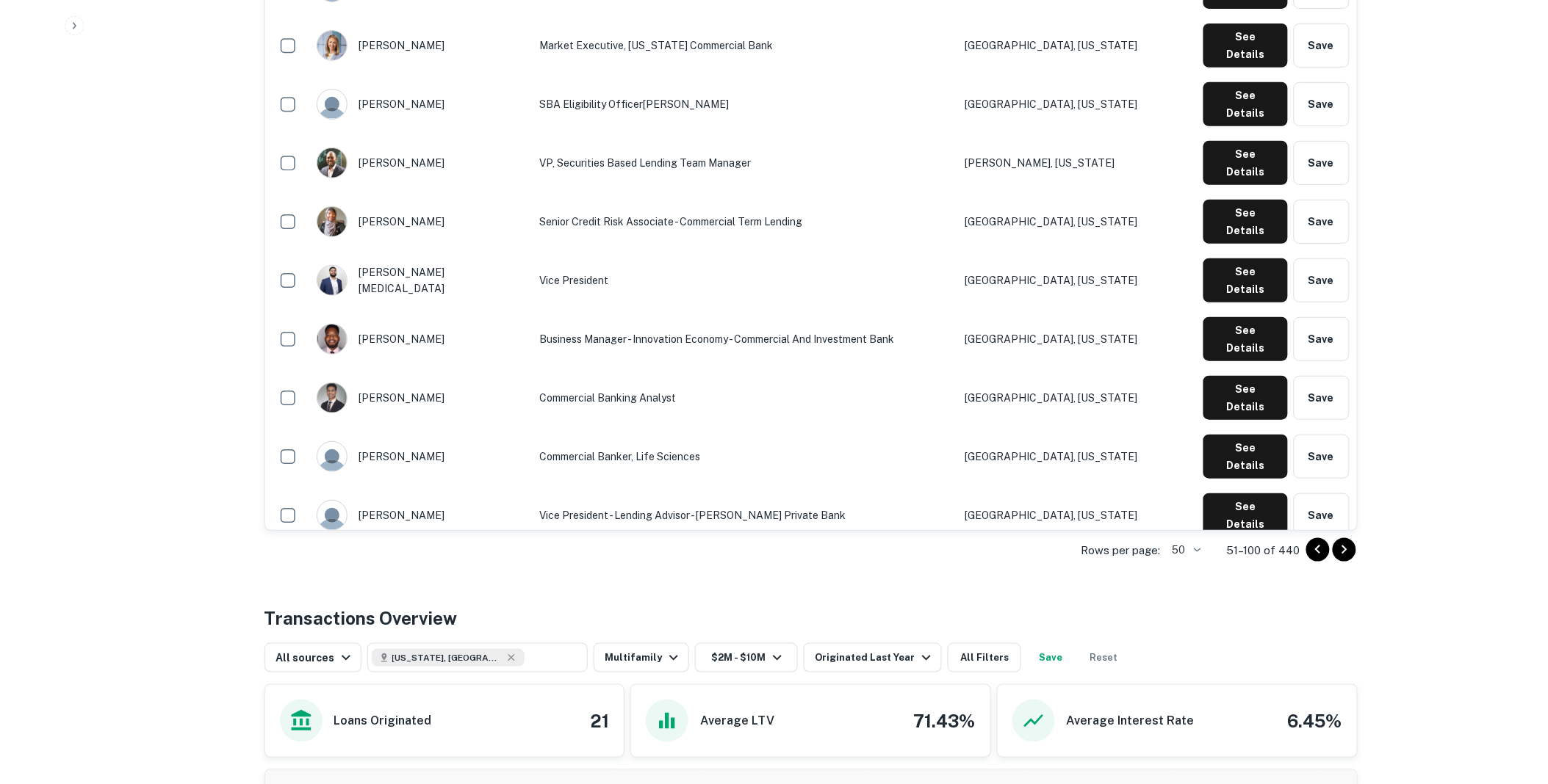
scroll to position [2204, 0]
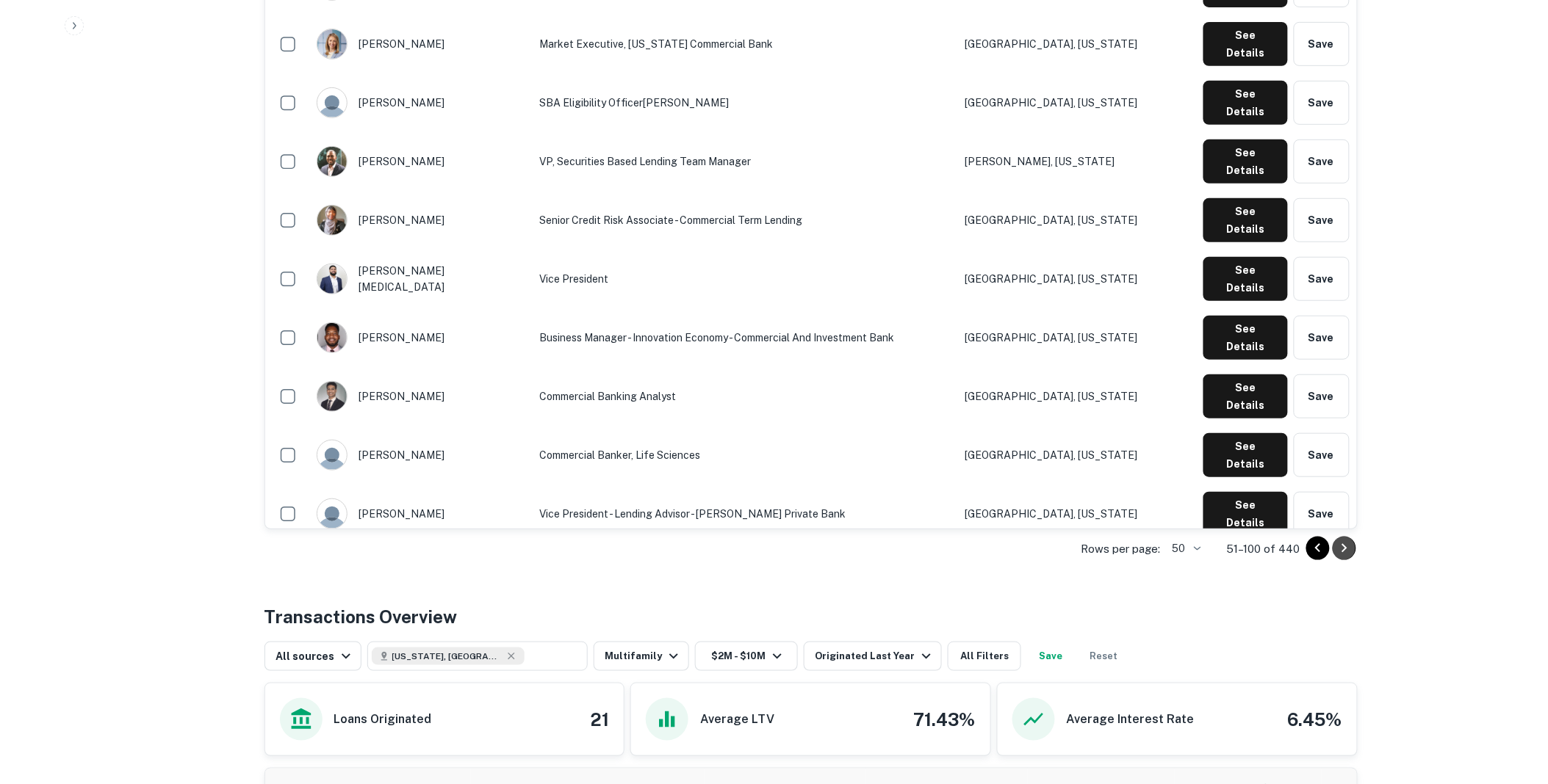
click at [1344, 551] on icon "Go to next page" at bounding box center [1344, 548] width 6 height 9
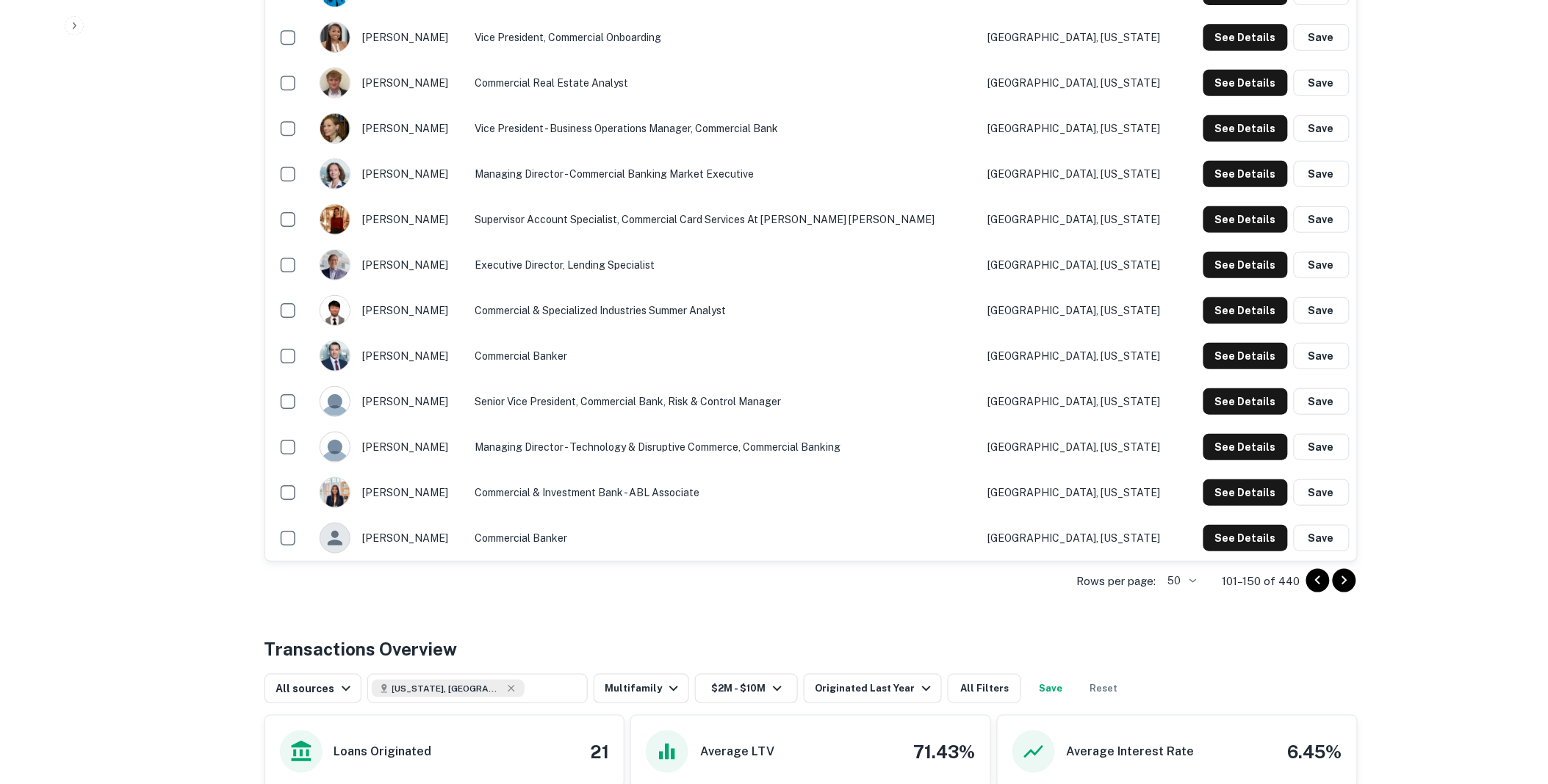
scroll to position [2180, 0]
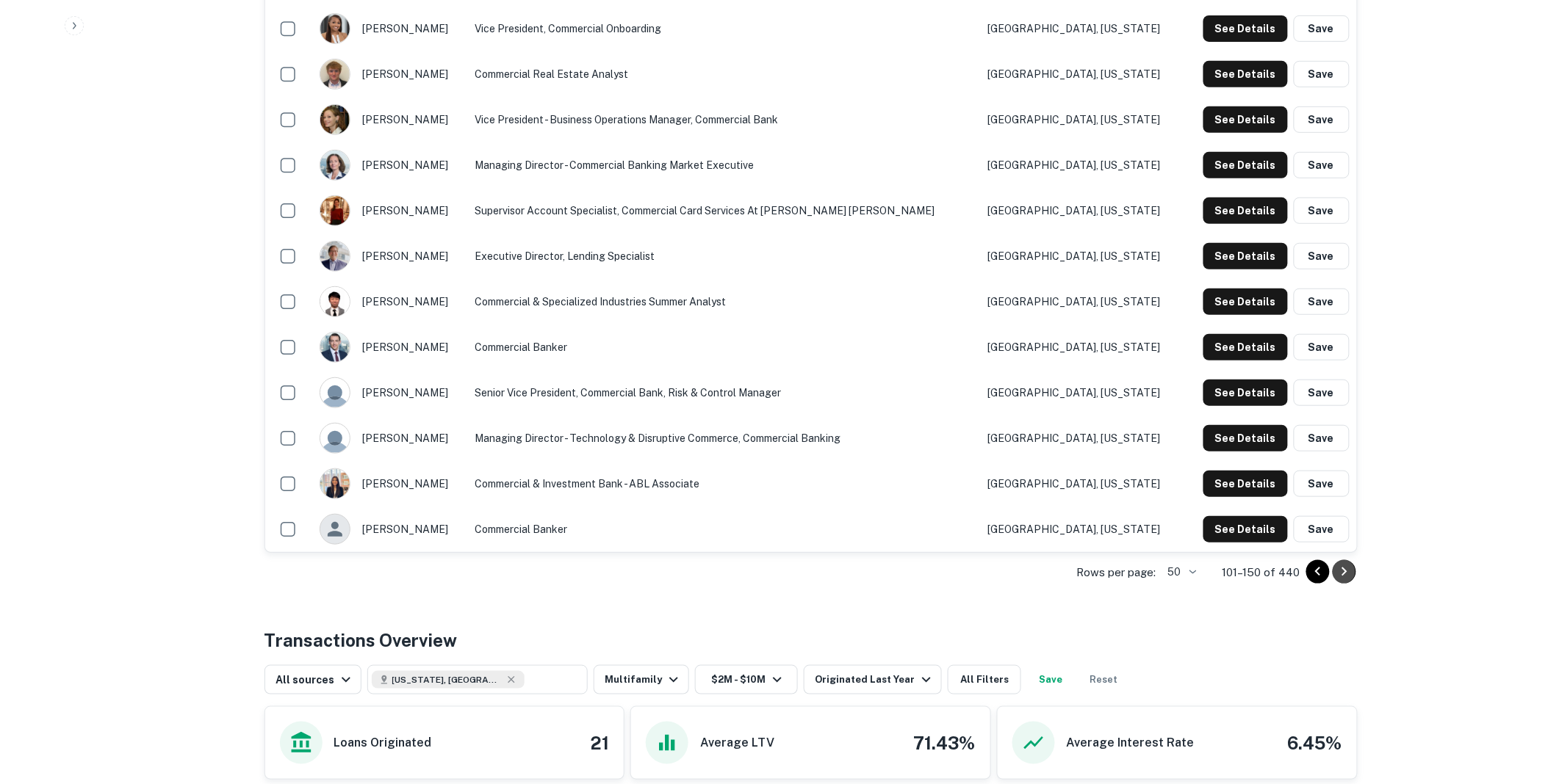
click at [1340, 571] on icon "Go to next page" at bounding box center [1344, 572] width 17 height 17
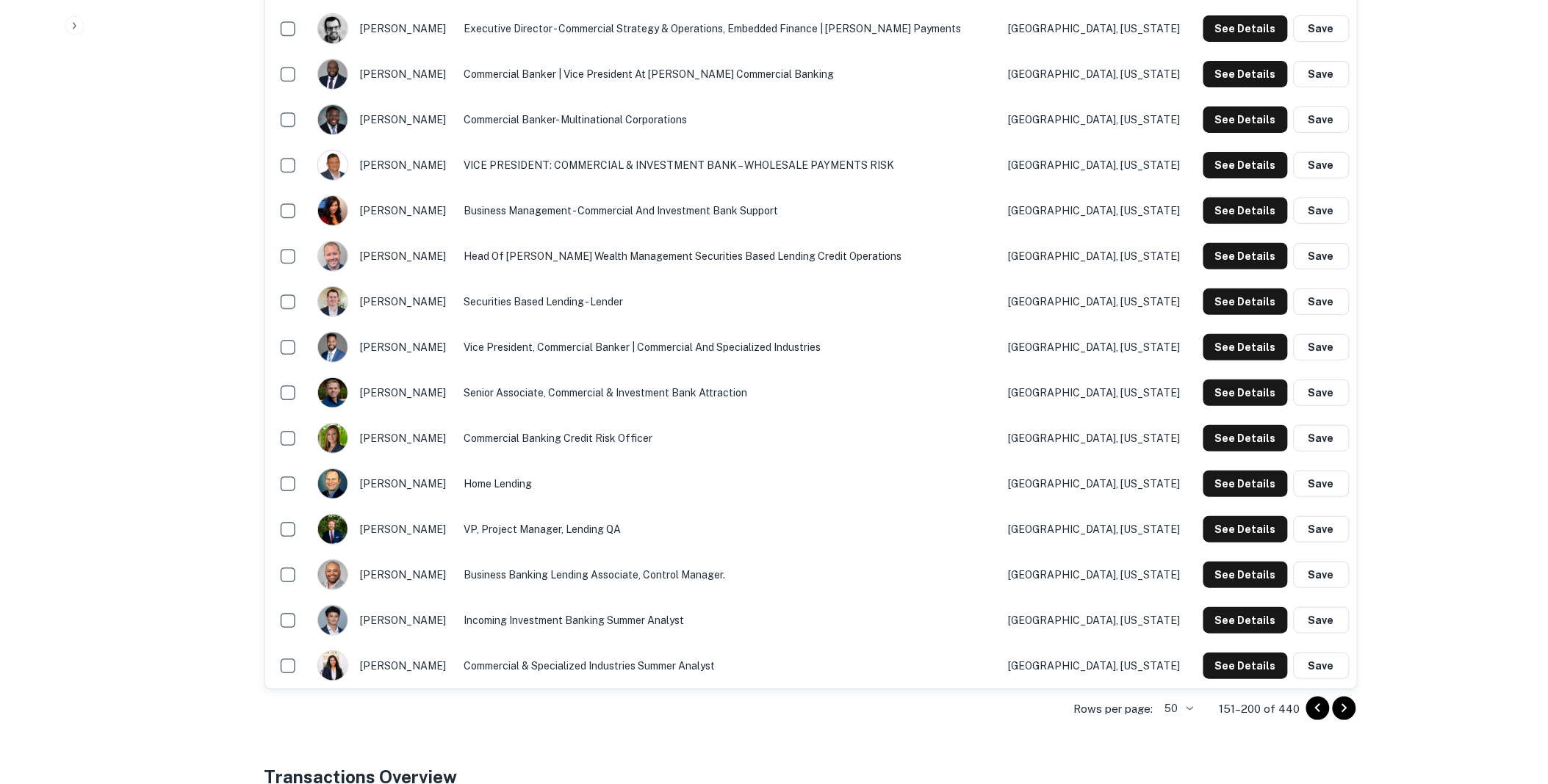
scroll to position [2052, 0]
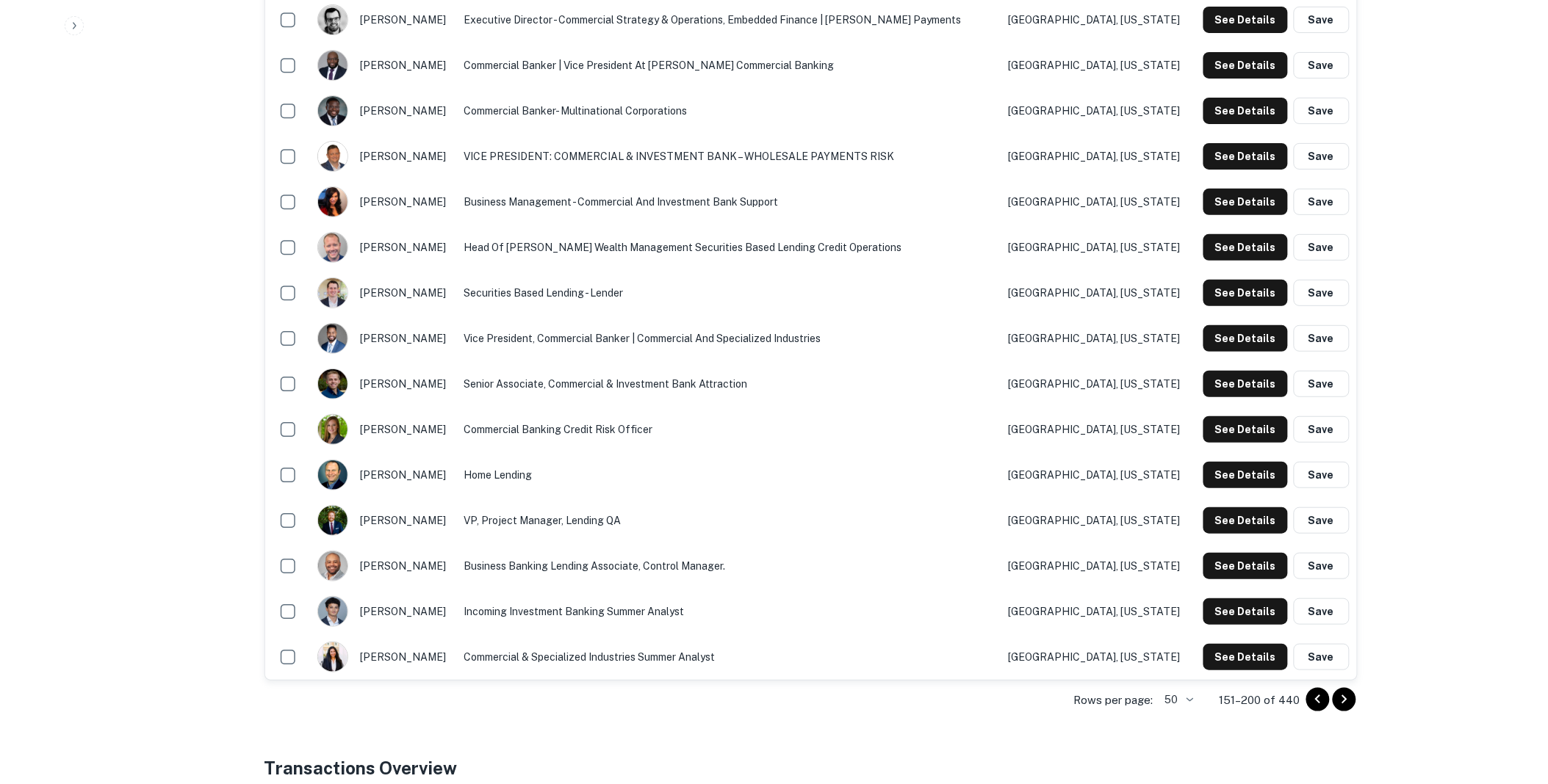
click at [1344, 698] on icon "Go to next page" at bounding box center [1344, 700] width 6 height 9
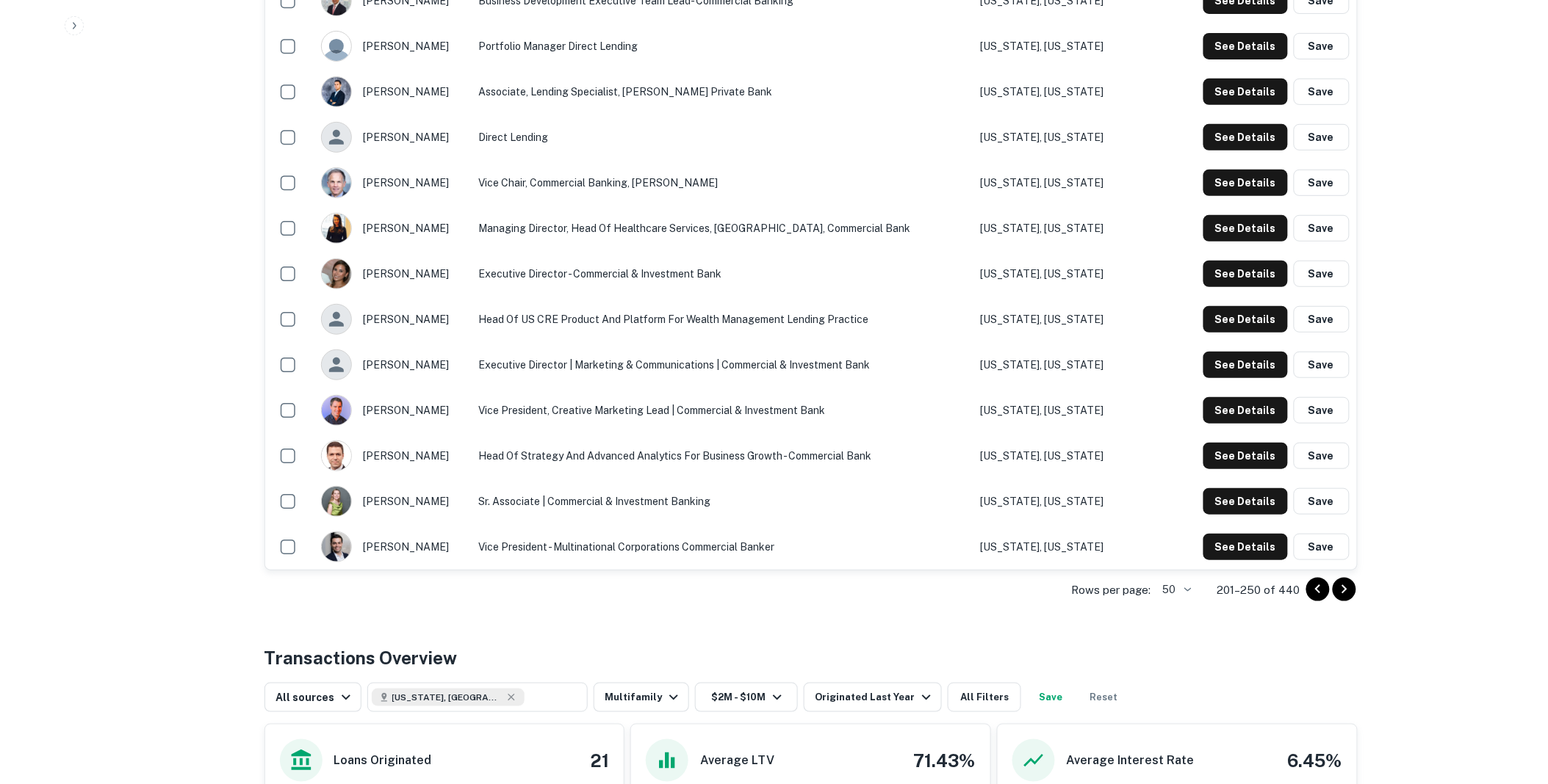
scroll to position [2175, 0]
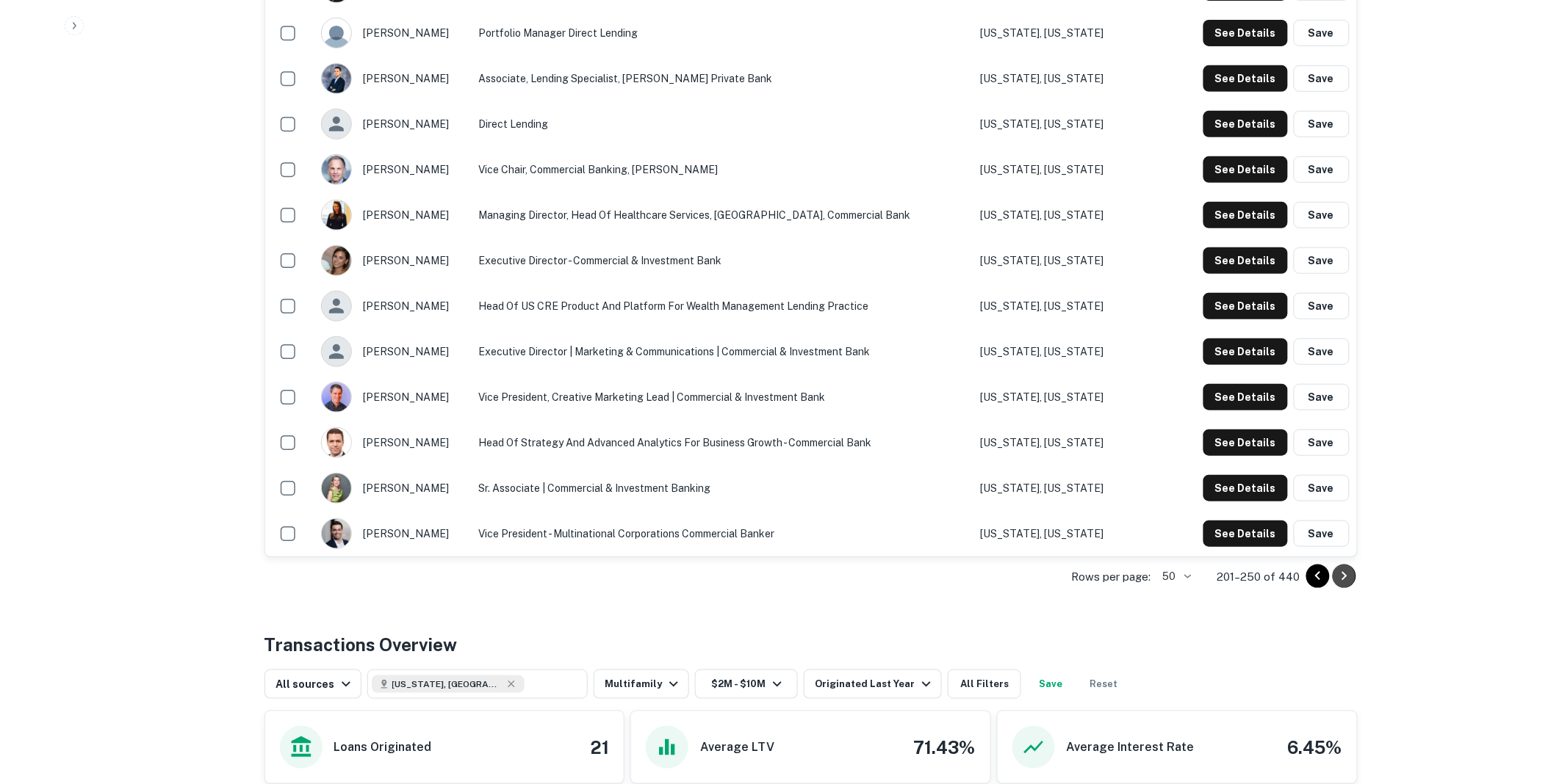
click at [1347, 576] on icon "Go to next page" at bounding box center [1344, 576] width 17 height 17
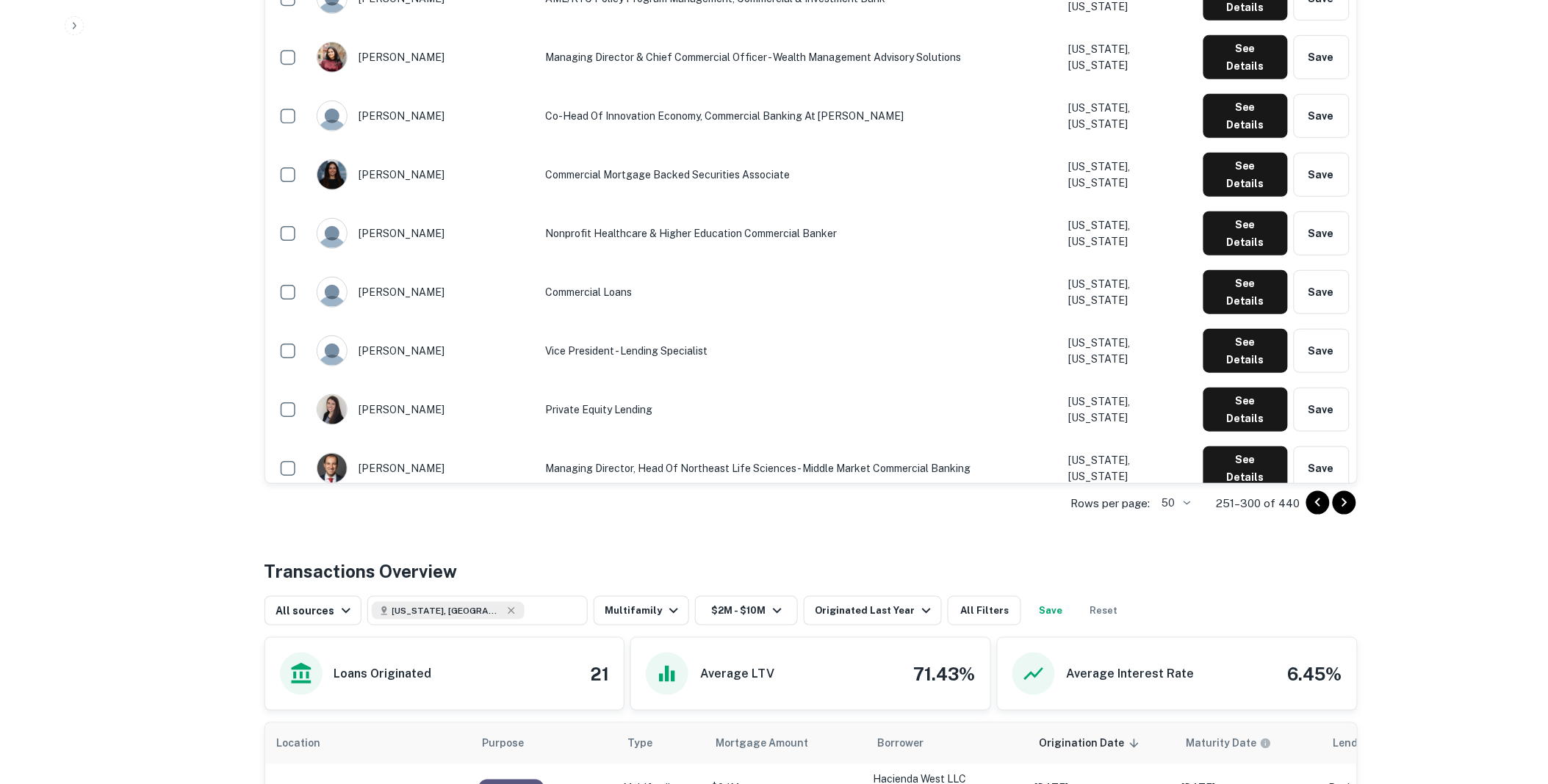
scroll to position [2257, 0]
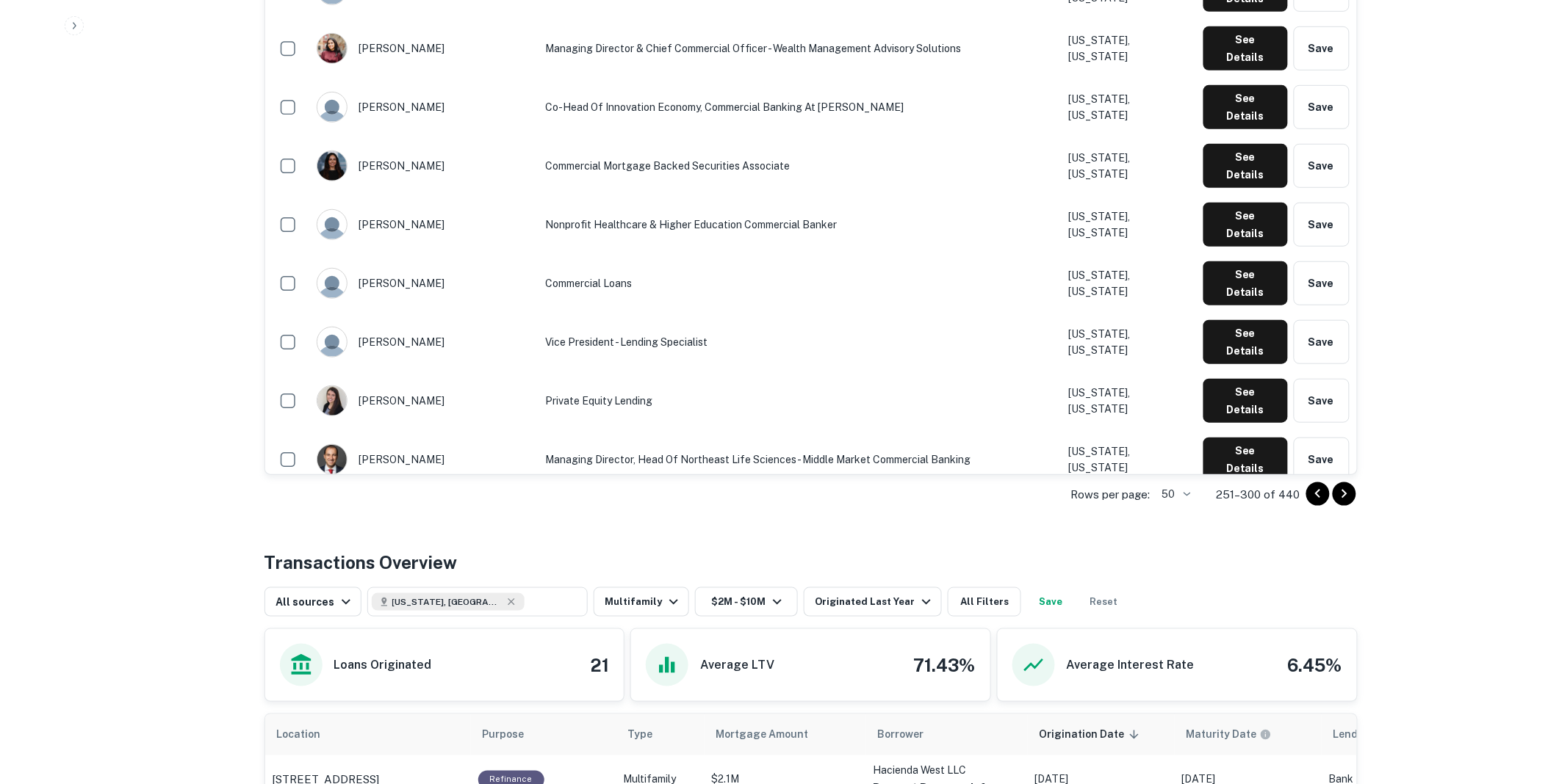
click at [1345, 493] on icon "Go to next page" at bounding box center [1344, 493] width 6 height 9
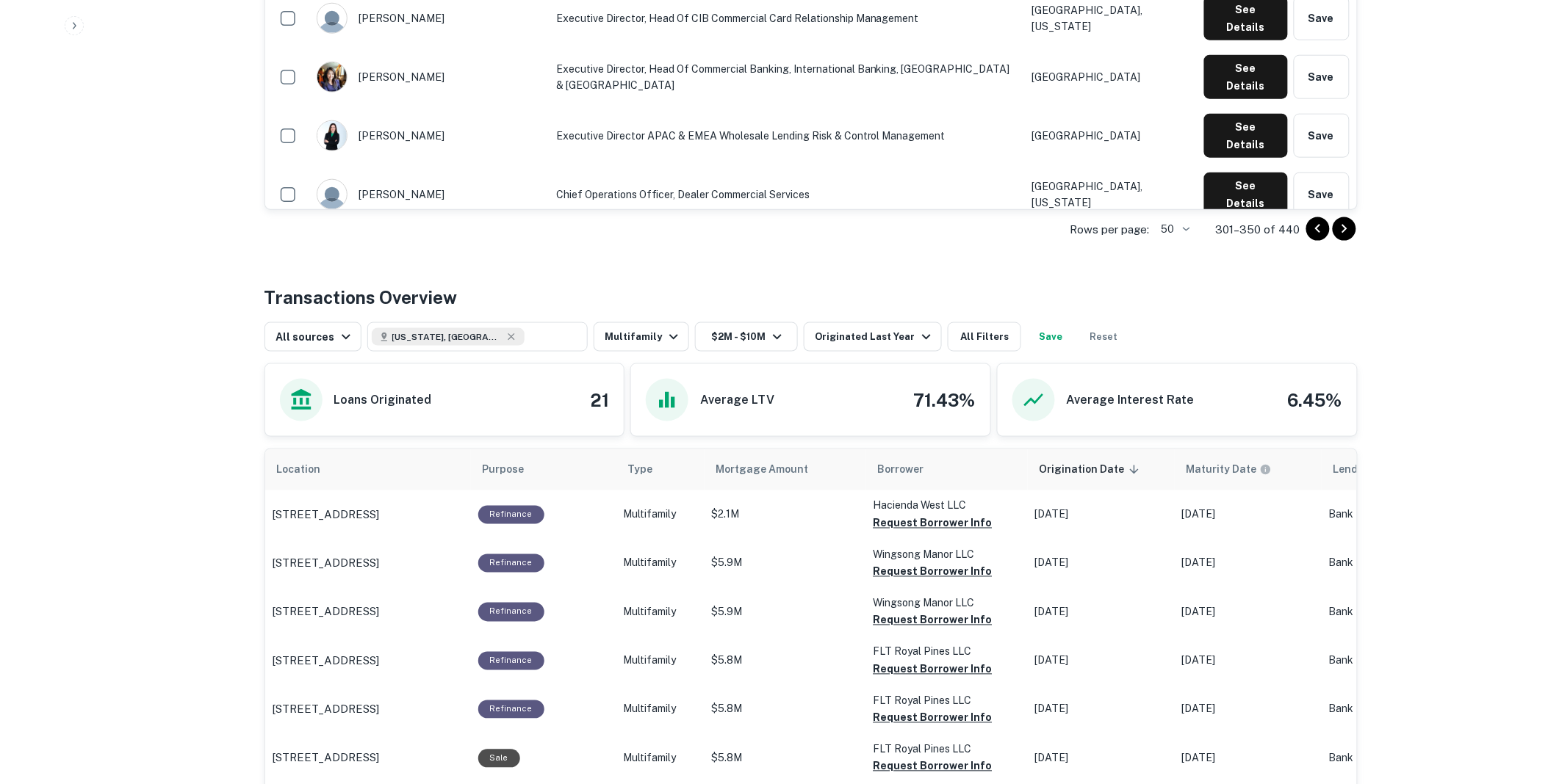
scroll to position [2509, 0]
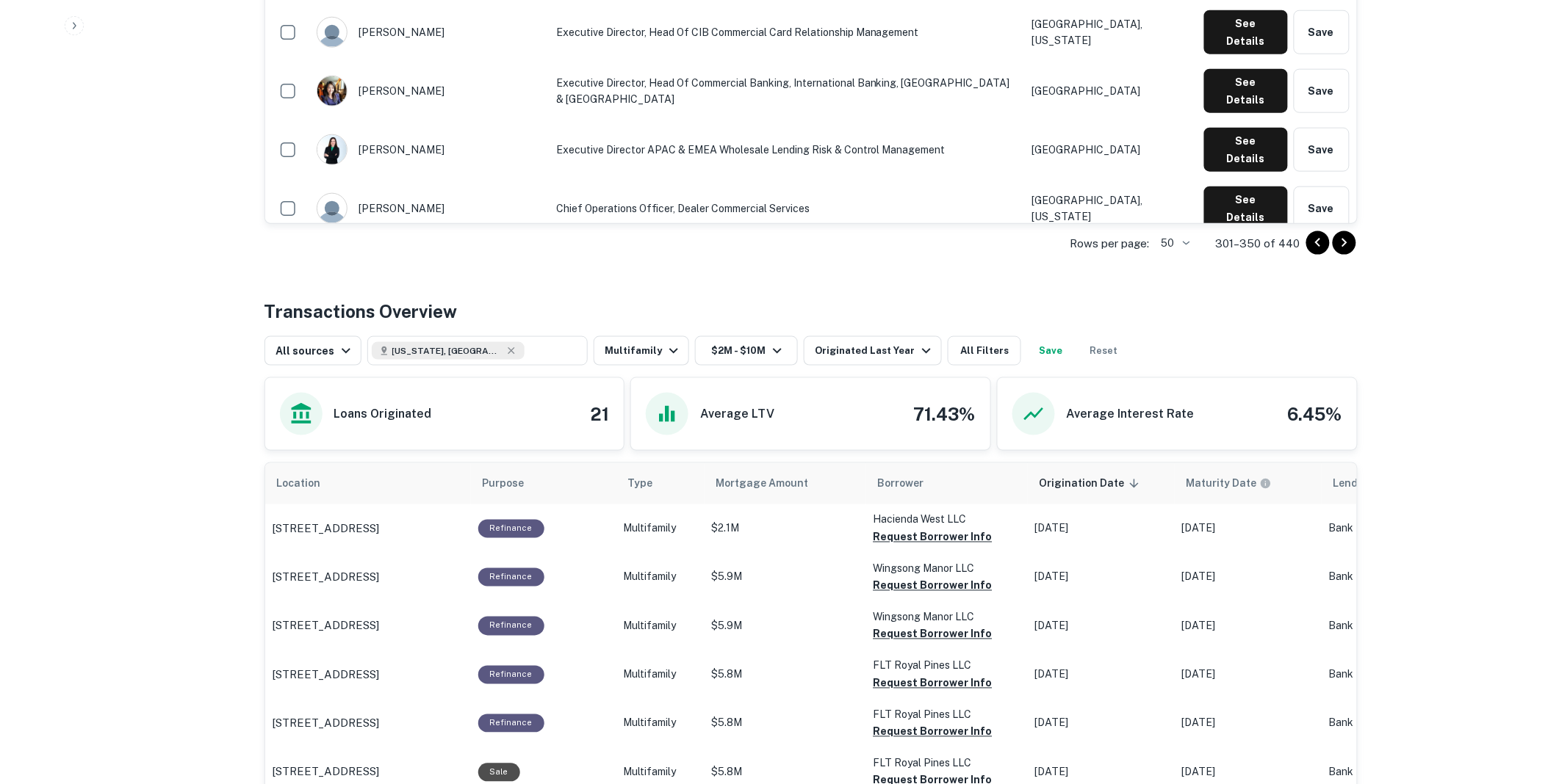
click at [1343, 241] on icon "Go to next page" at bounding box center [1344, 243] width 17 height 17
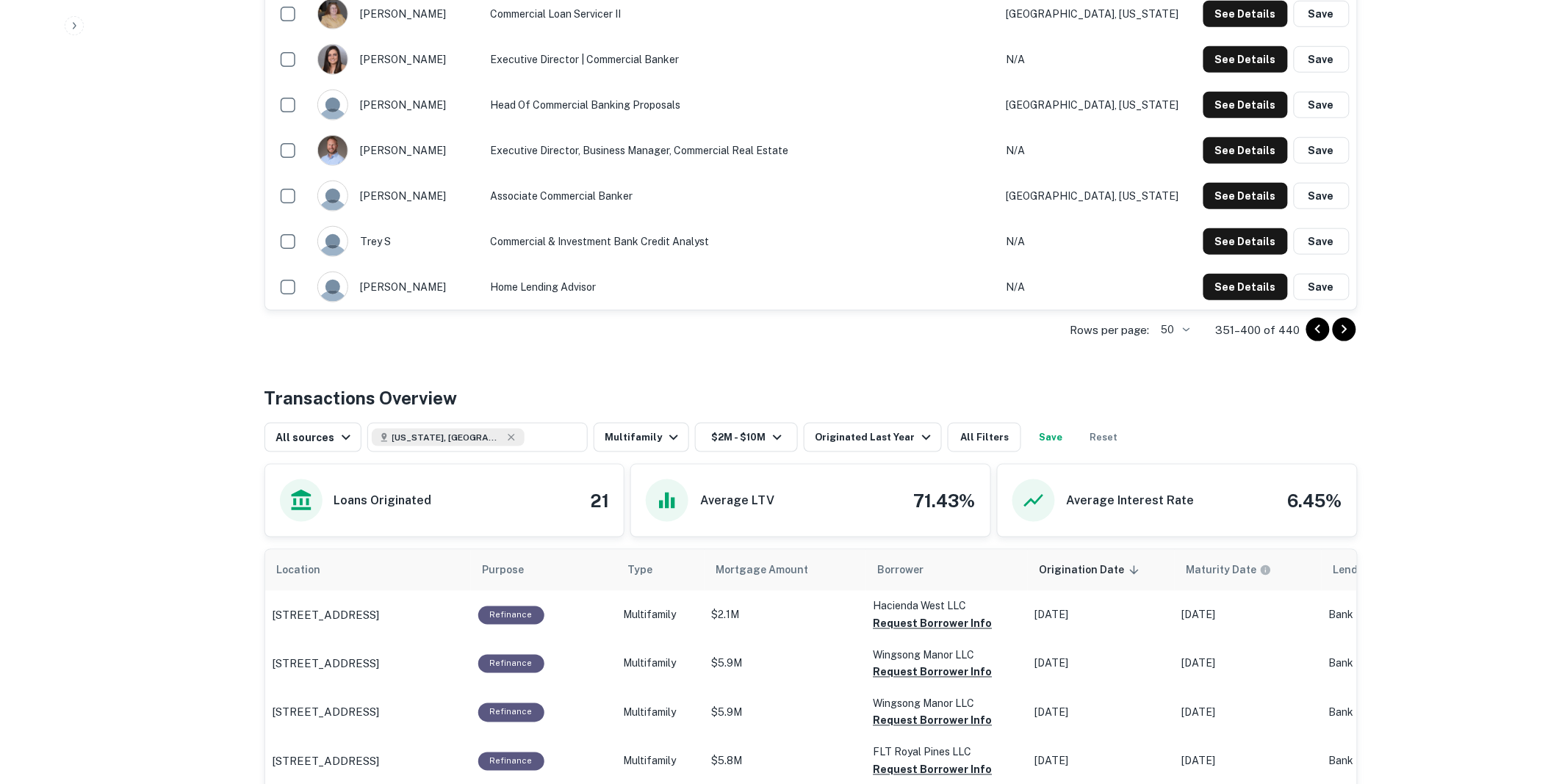
scroll to position [2413, 0]
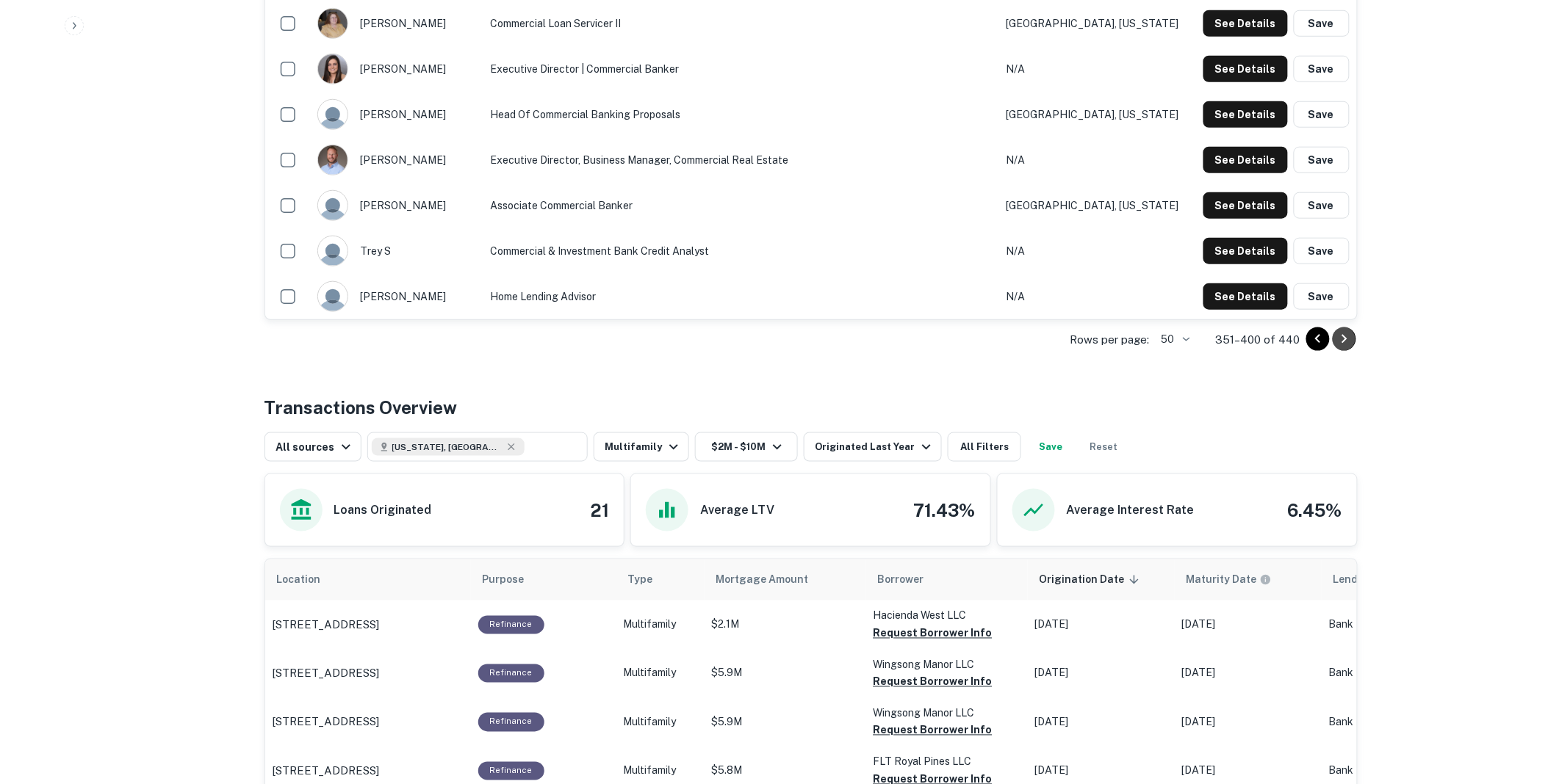
click at [1345, 334] on icon "Go to next page" at bounding box center [1344, 339] width 17 height 17
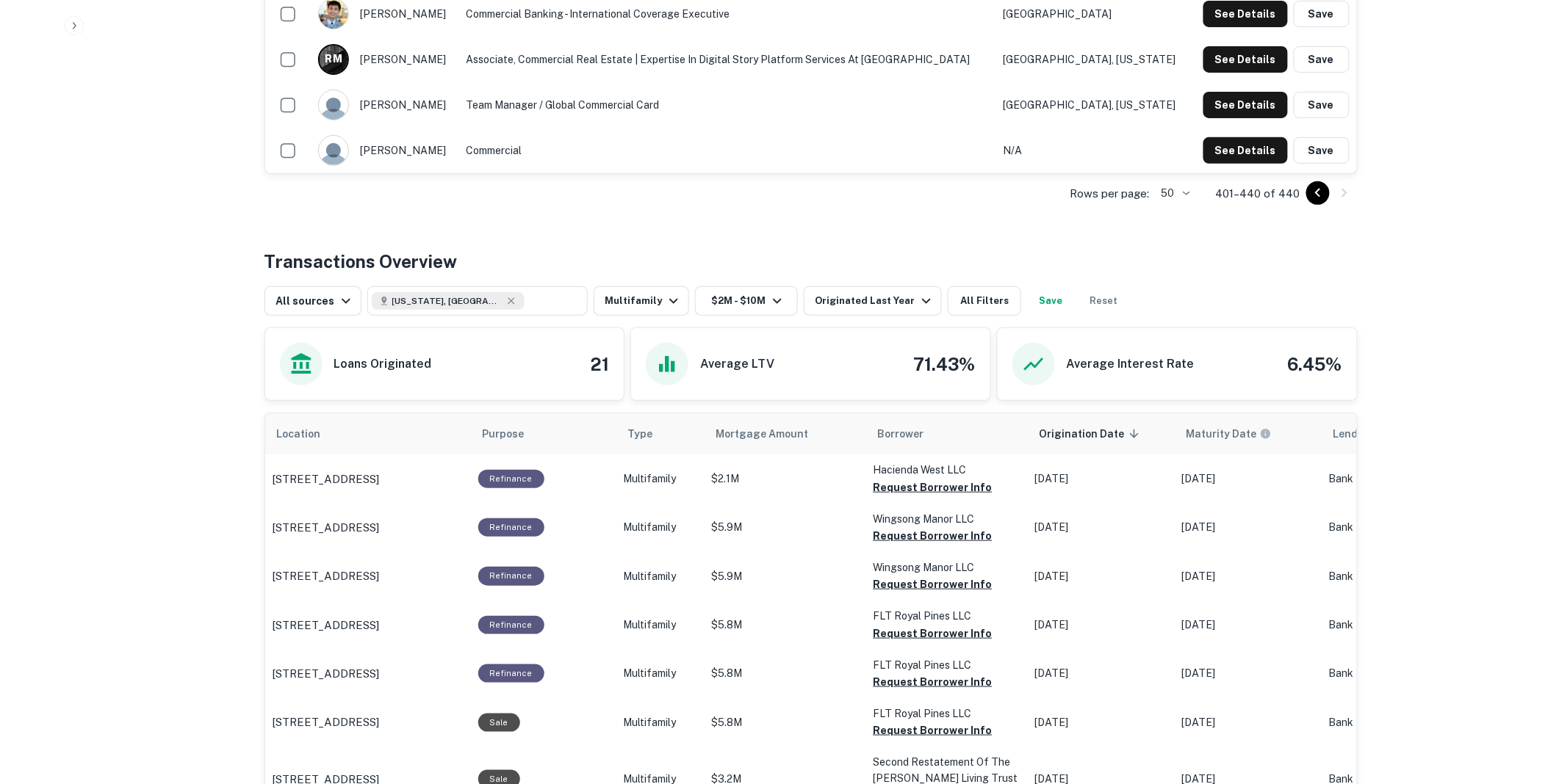
scroll to position [2161, 0]
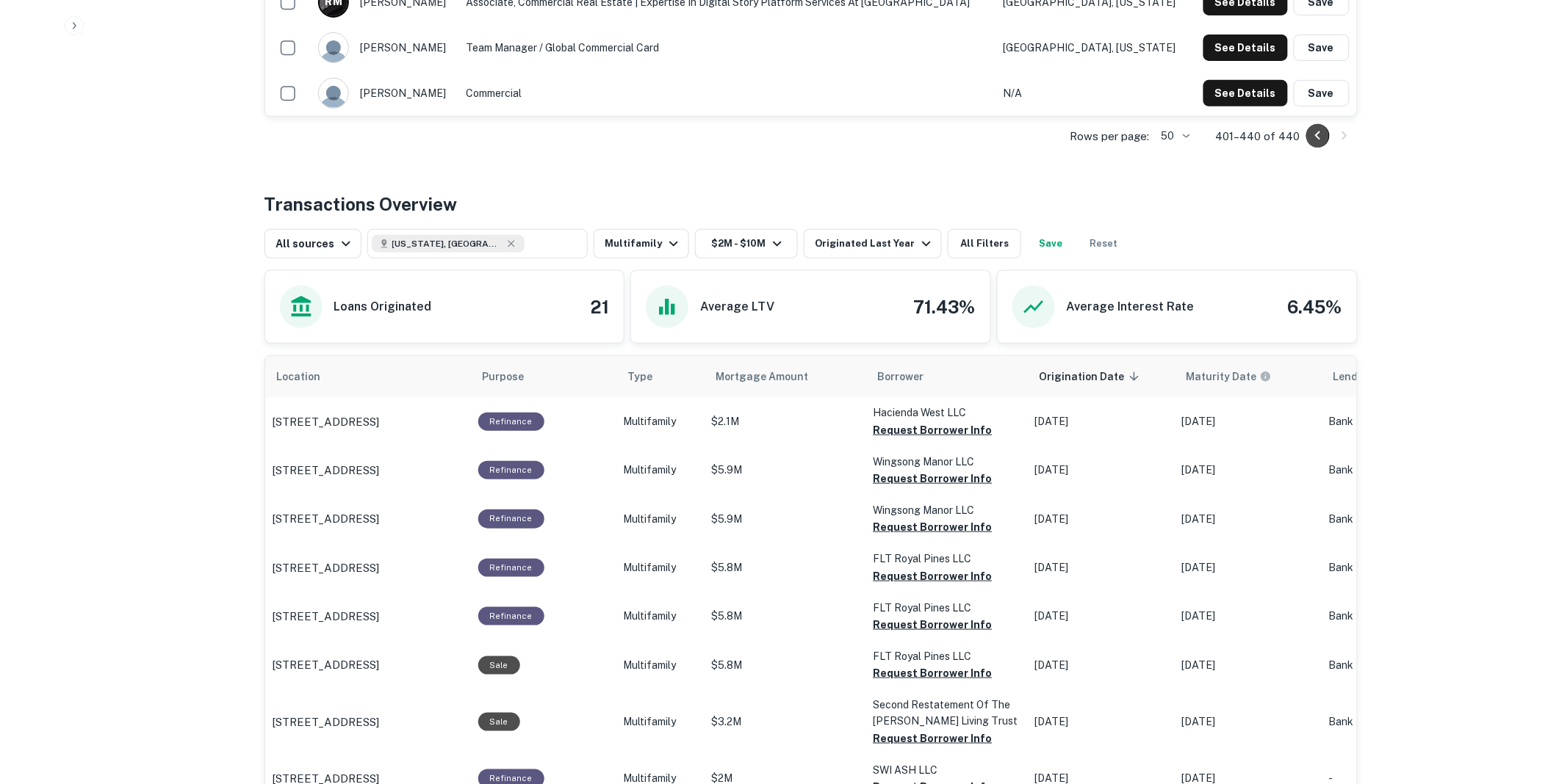
click at [1316, 133] on icon "Go to previous page" at bounding box center [1318, 136] width 17 height 17
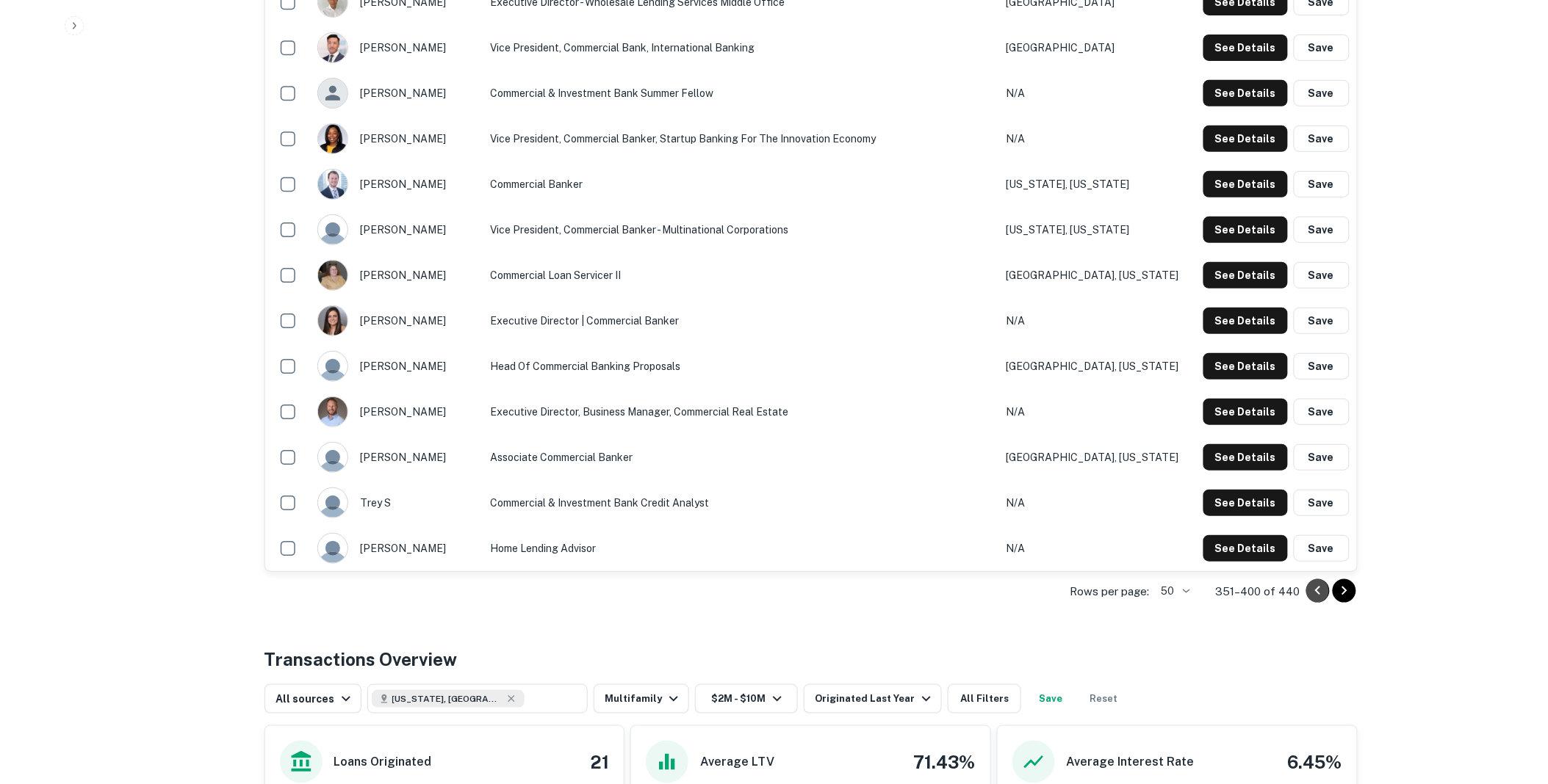
click at [1313, 589] on icon "Go to previous page" at bounding box center [1318, 591] width 17 height 17
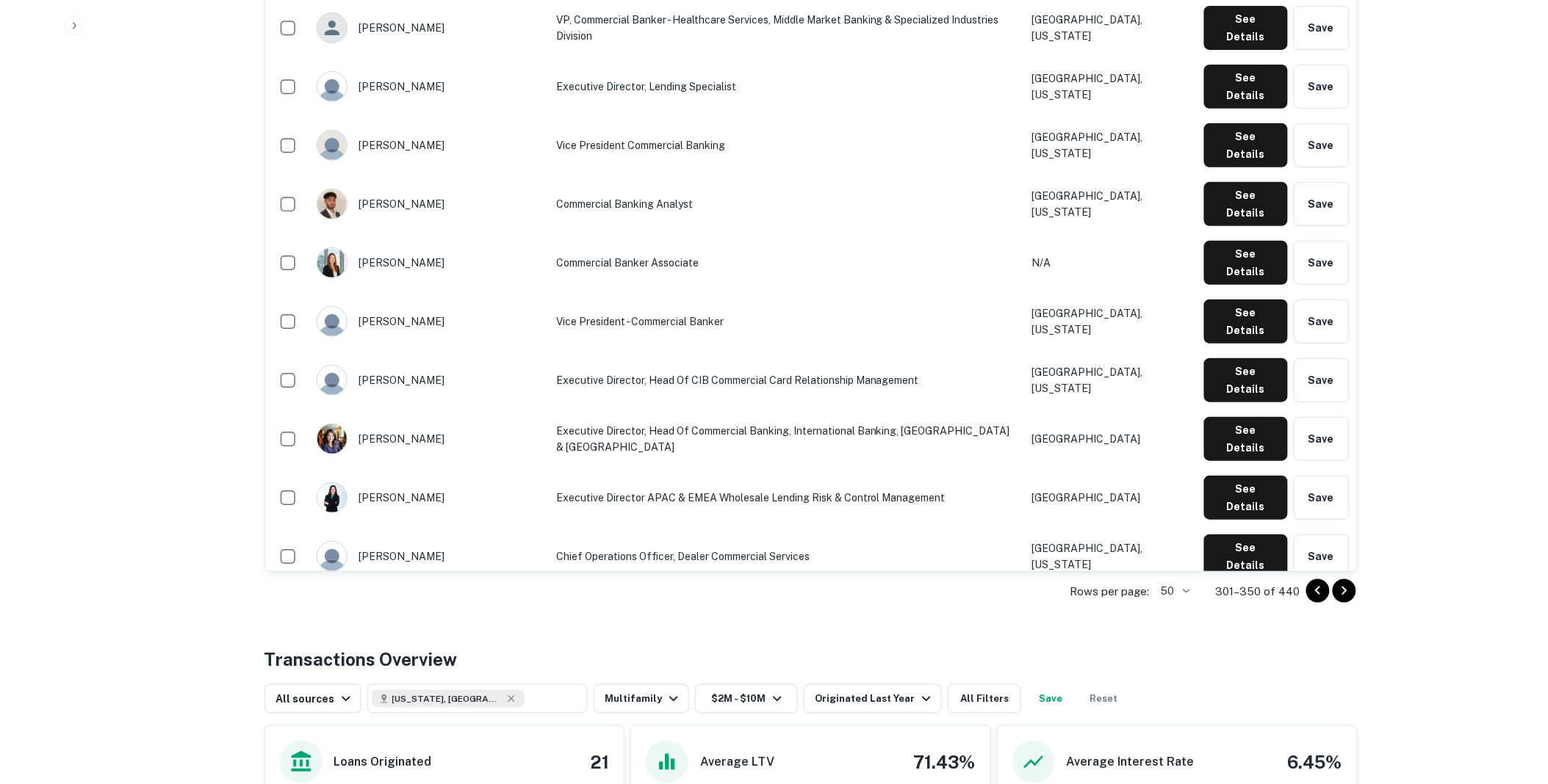
click at [1310, 591] on icon "Go to previous page" at bounding box center [1318, 591] width 17 height 17
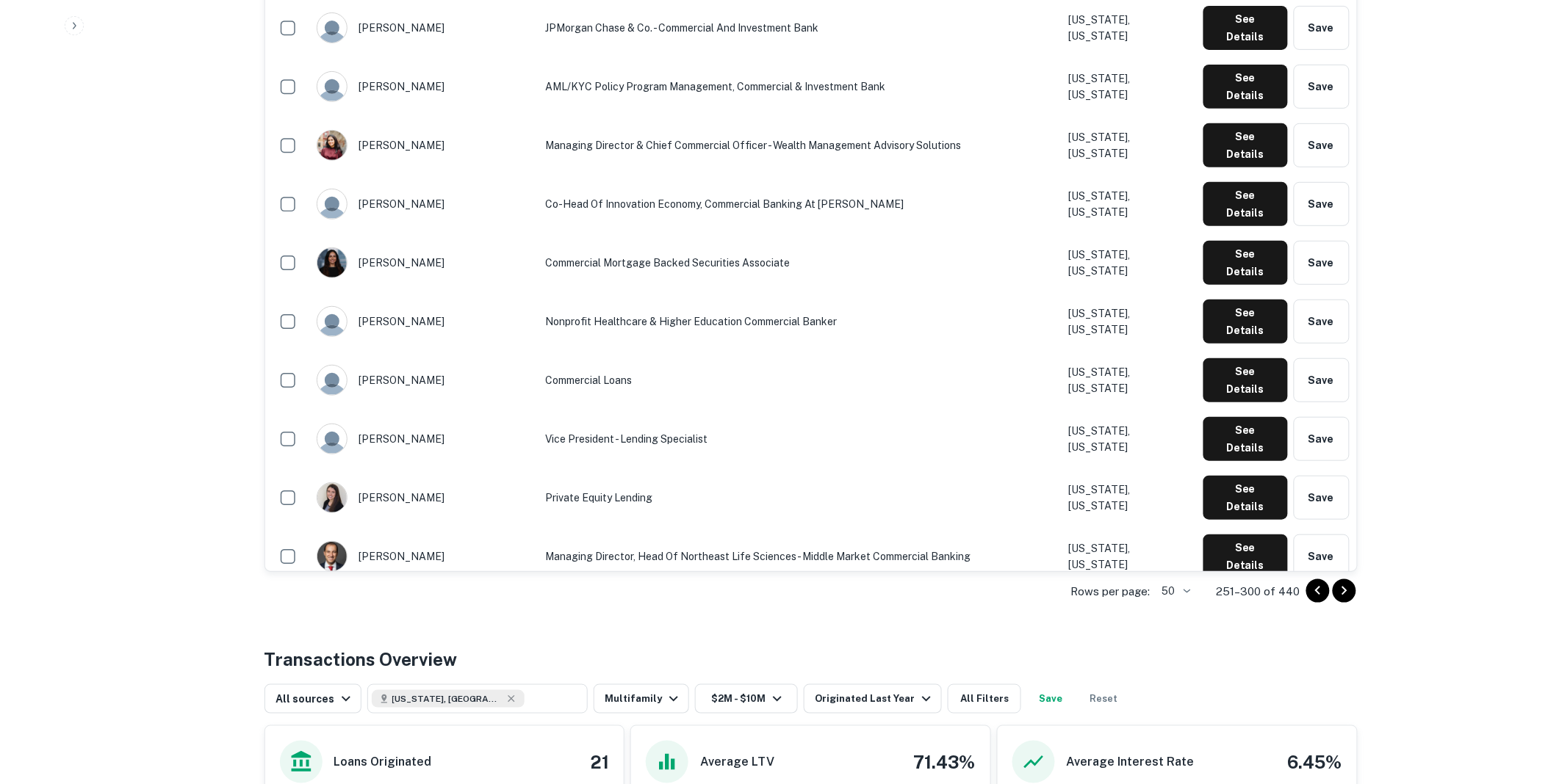
click at [1315, 590] on icon "Go to previous page" at bounding box center [1318, 591] width 17 height 17
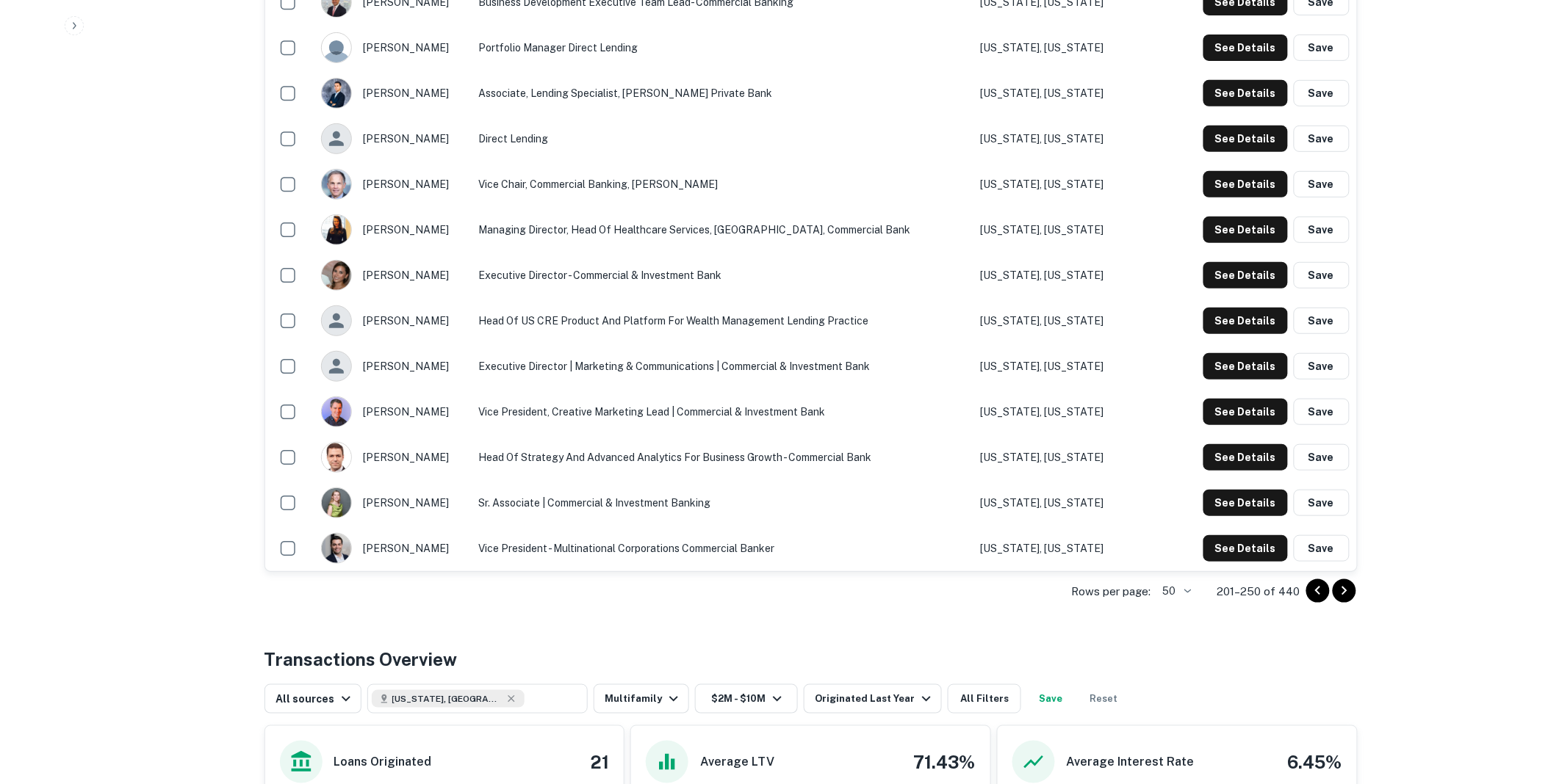
click at [1315, 590] on icon "Go to previous page" at bounding box center [1318, 591] width 17 height 17
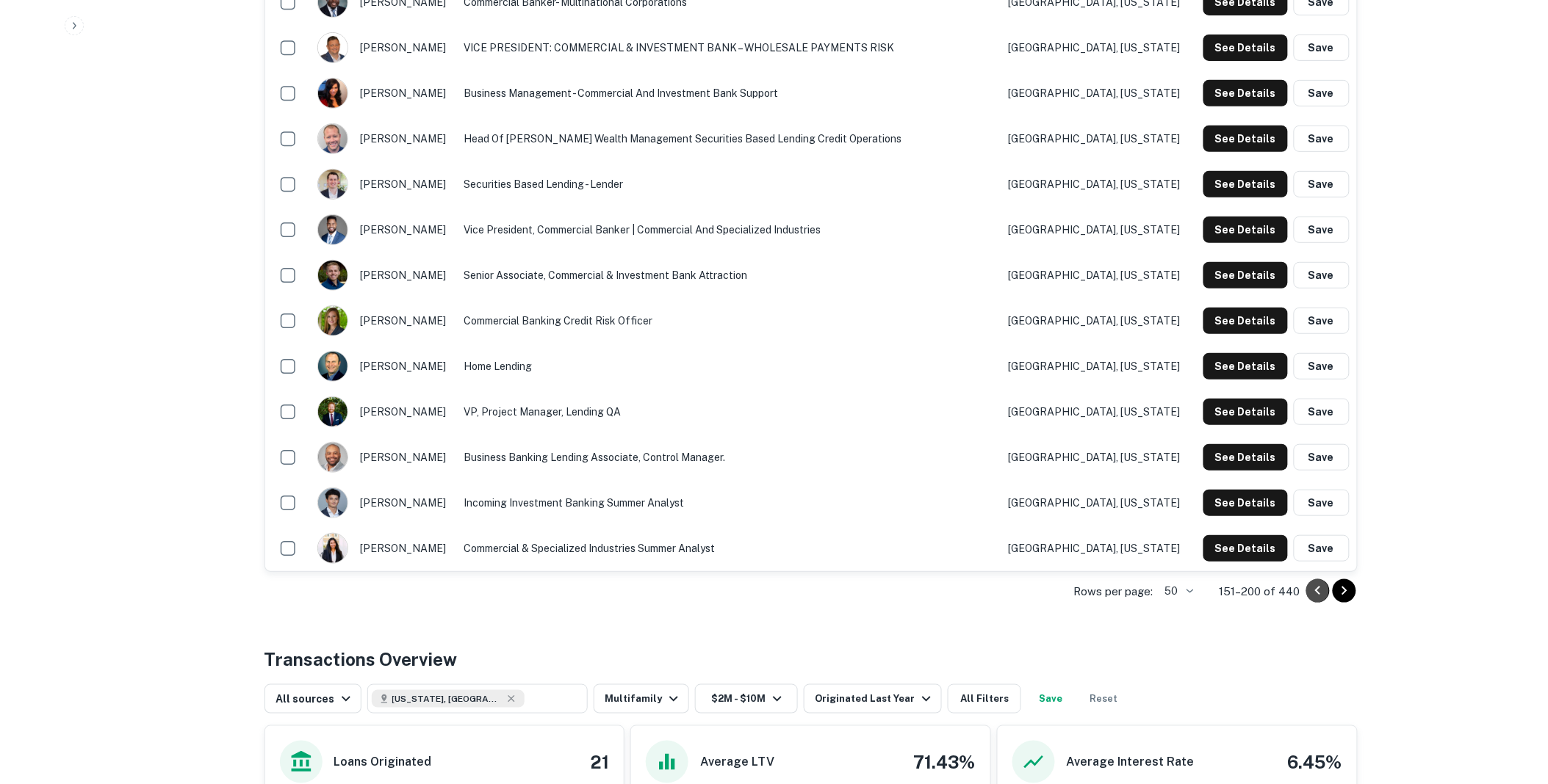
click at [1315, 590] on icon "Go to previous page" at bounding box center [1318, 591] width 17 height 17
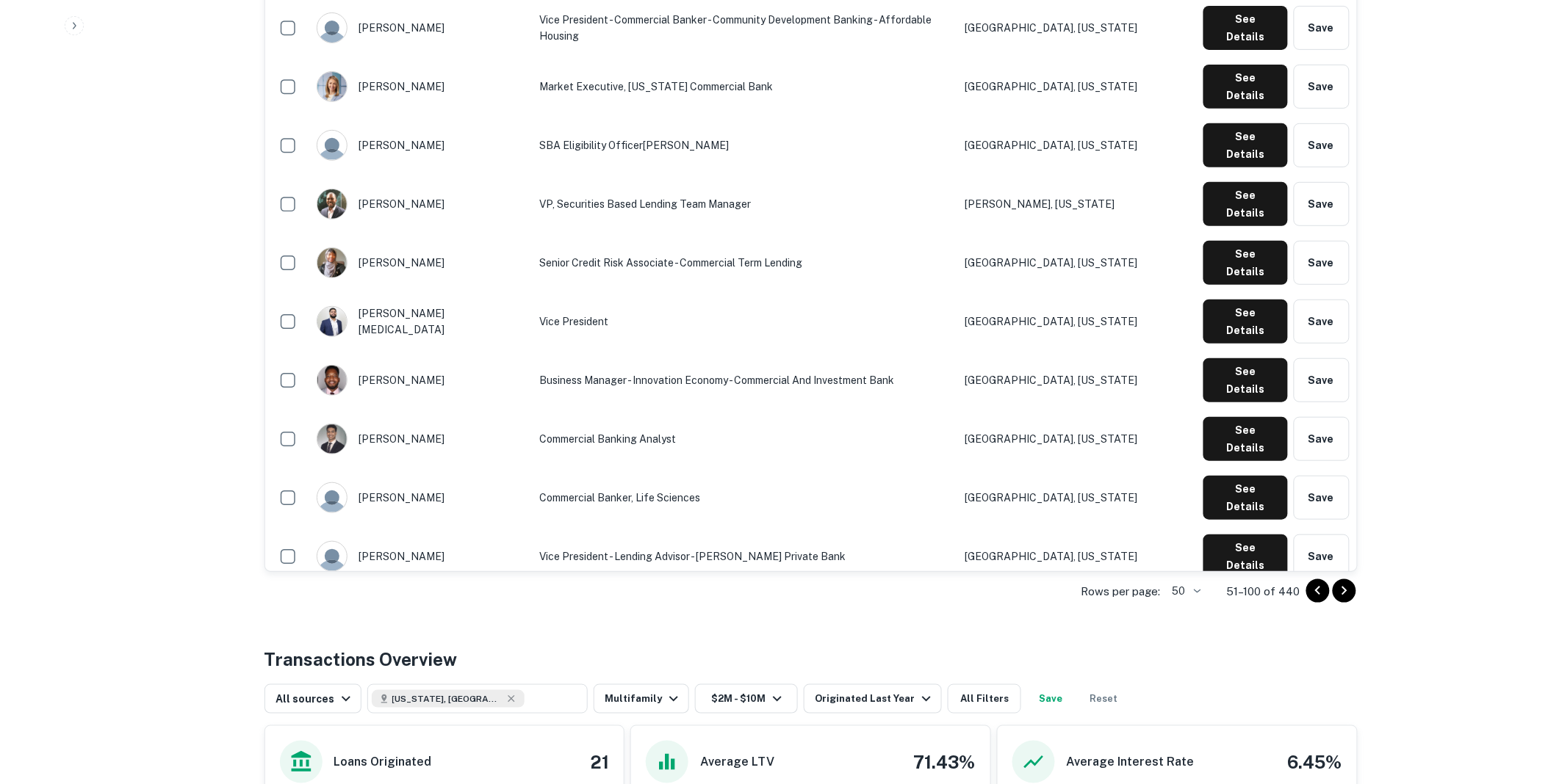
click at [1315, 590] on icon "Go to previous page" at bounding box center [1318, 591] width 17 height 17
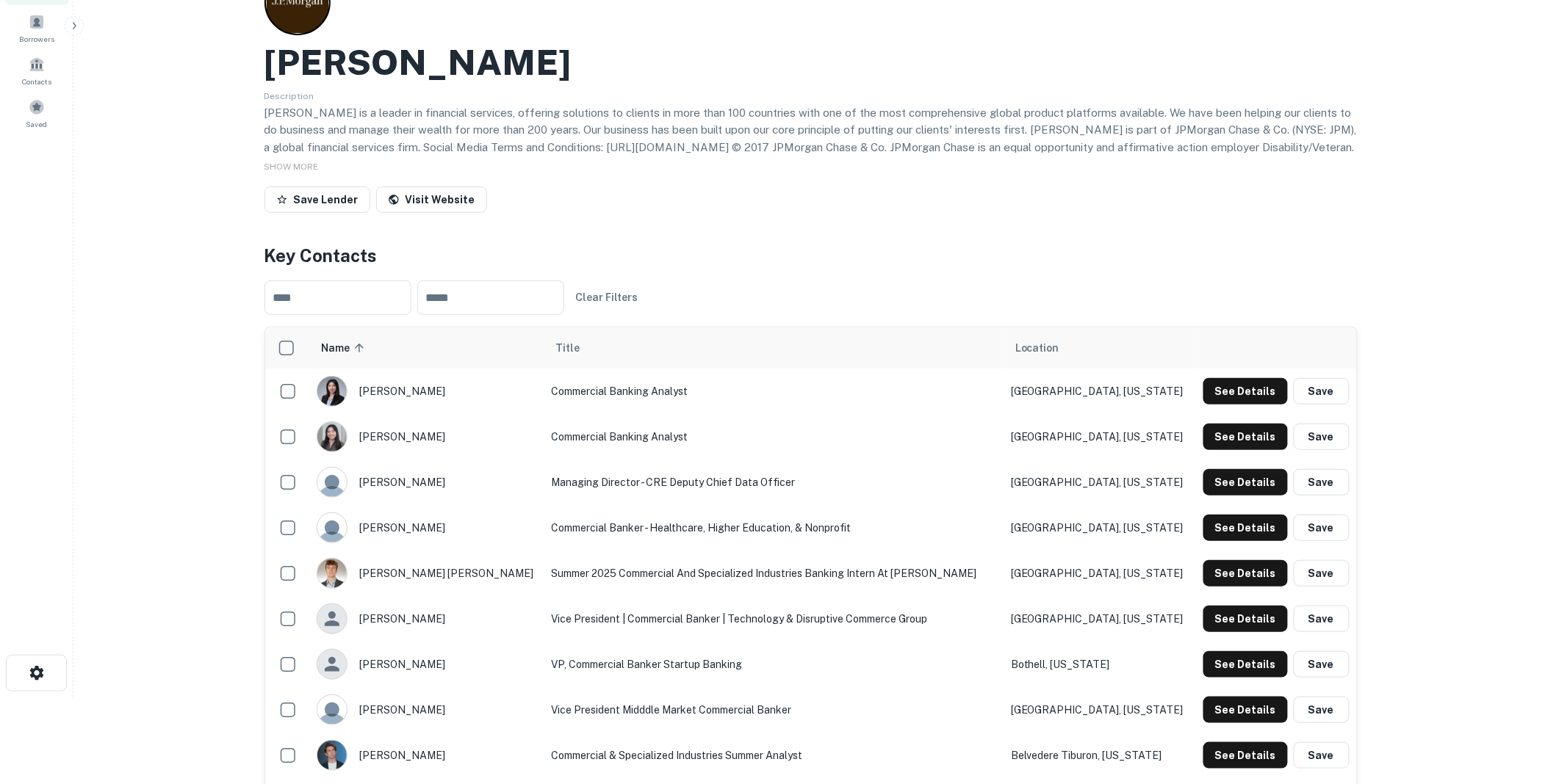
scroll to position [0, 0]
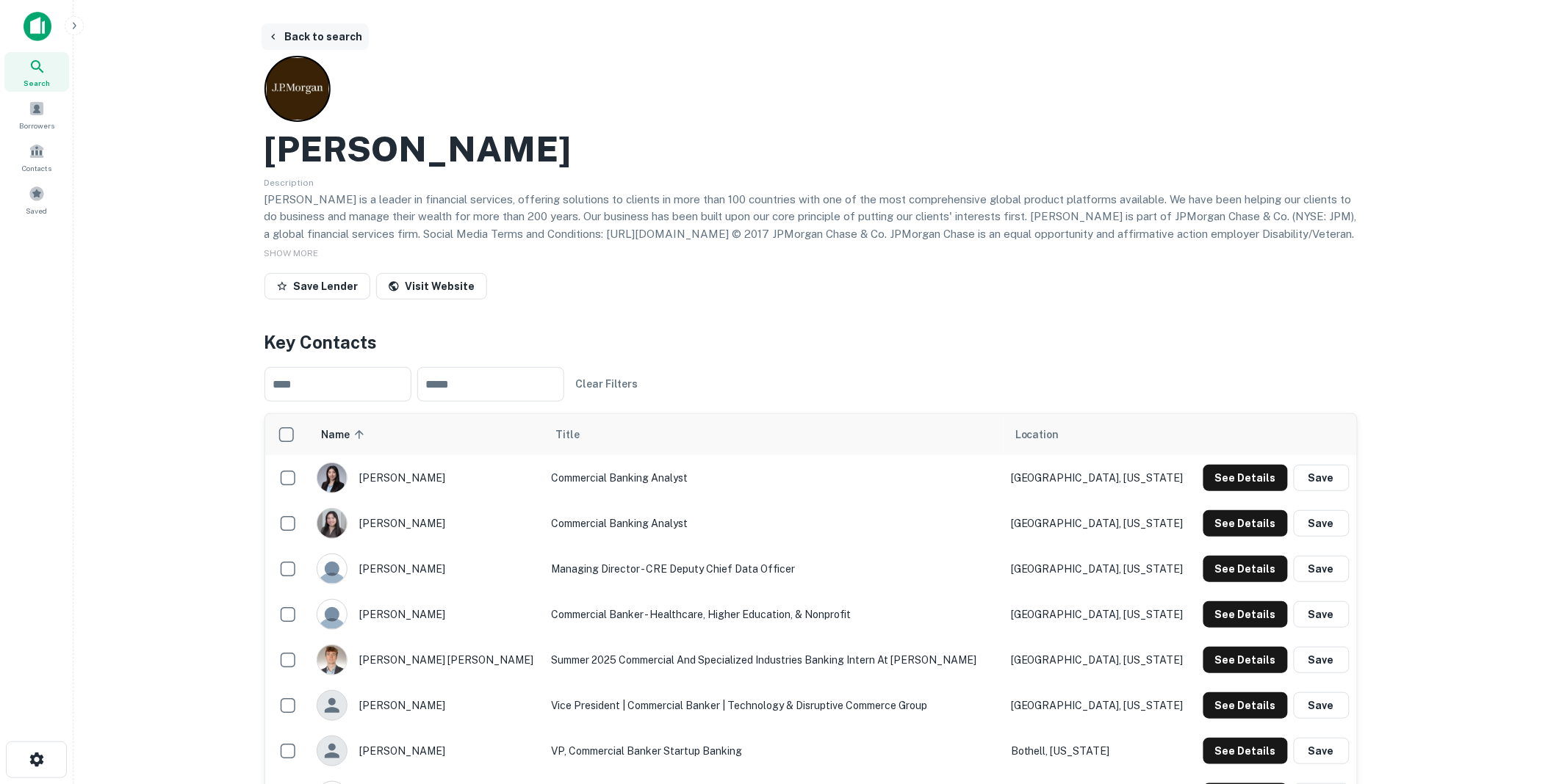
click at [303, 33] on button "Back to search" at bounding box center [315, 36] width 107 height 26
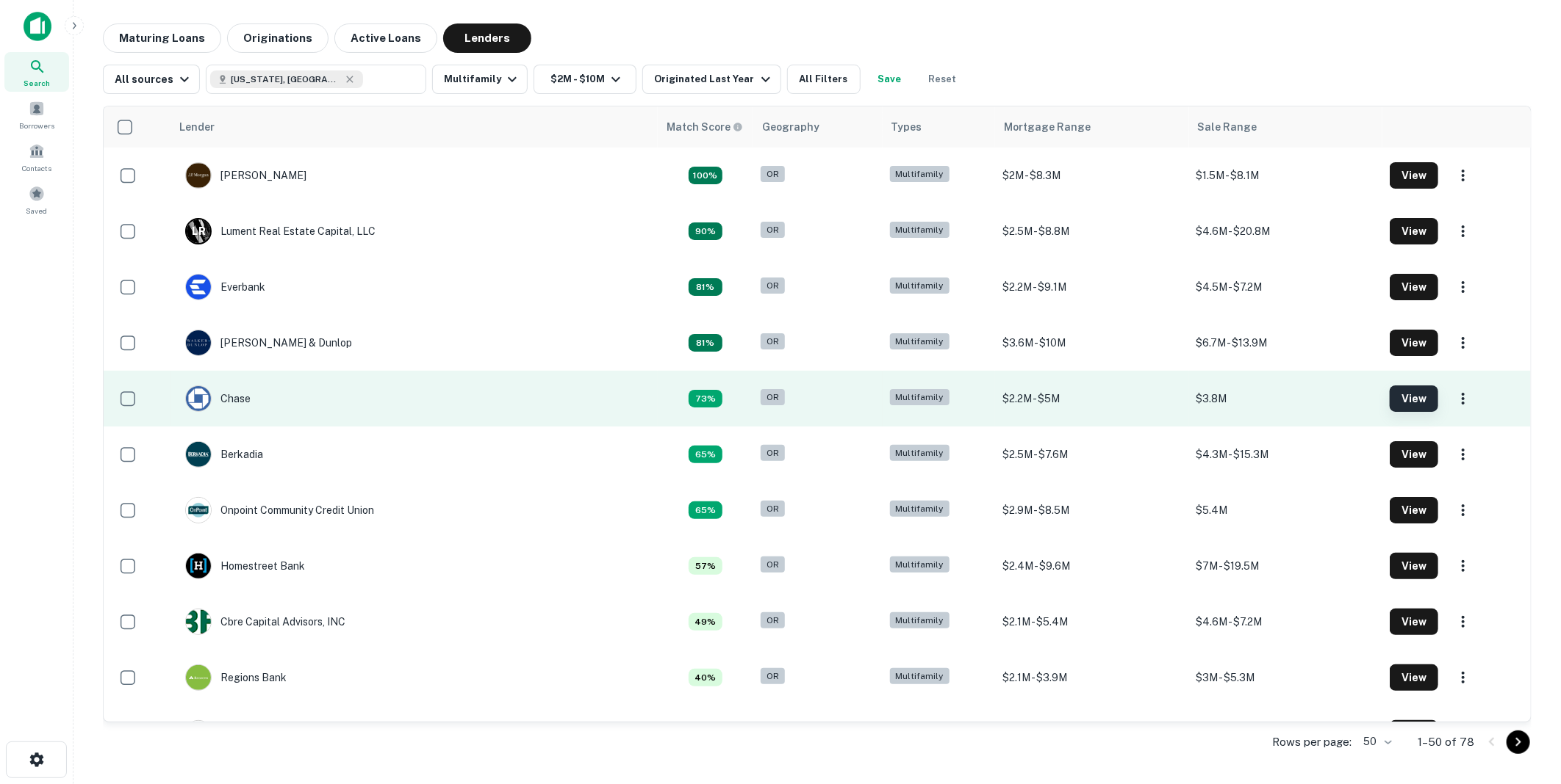
click at [1401, 398] on button "View" at bounding box center [1413, 398] width 48 height 26
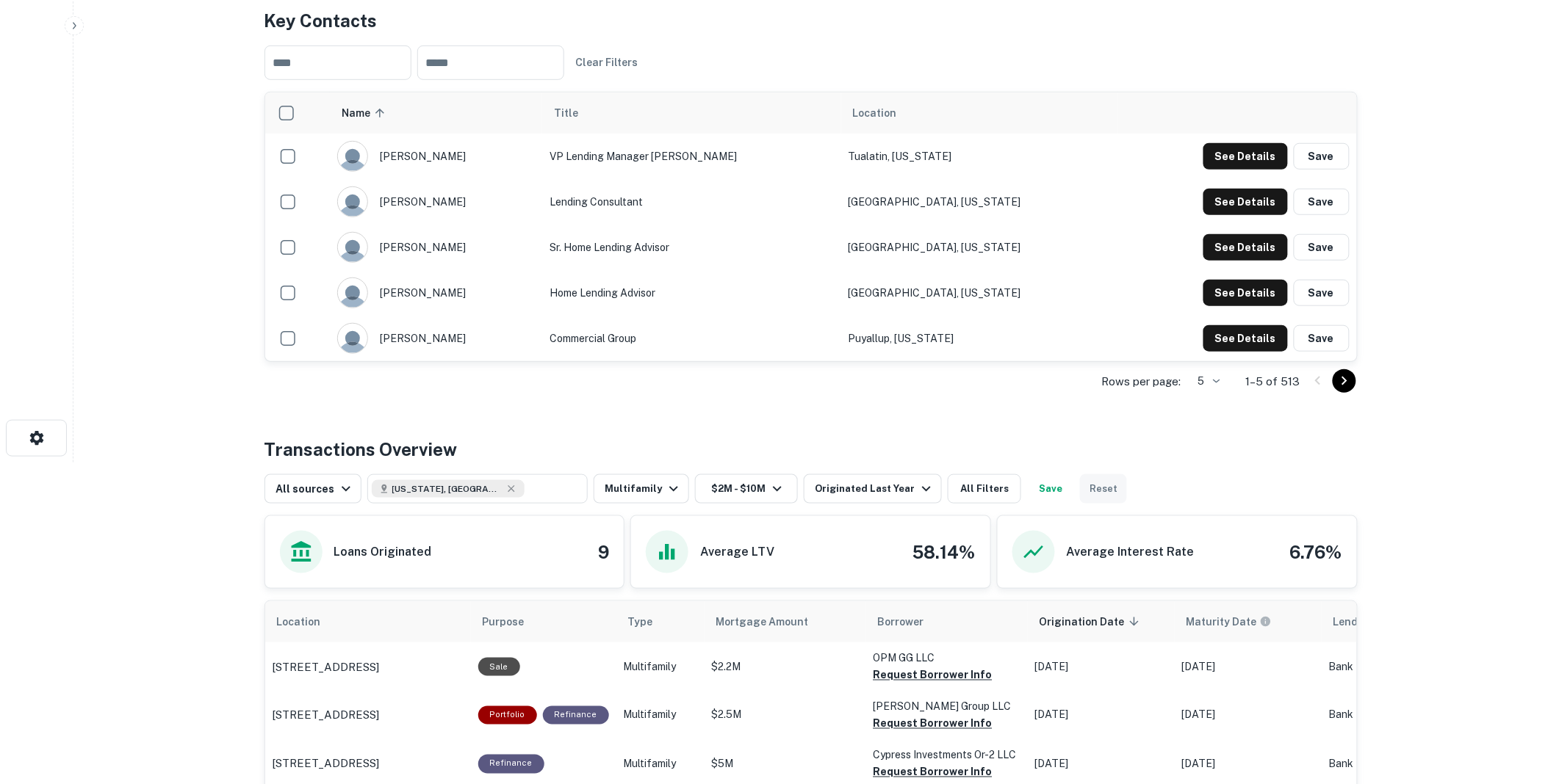
scroll to position [326, 0]
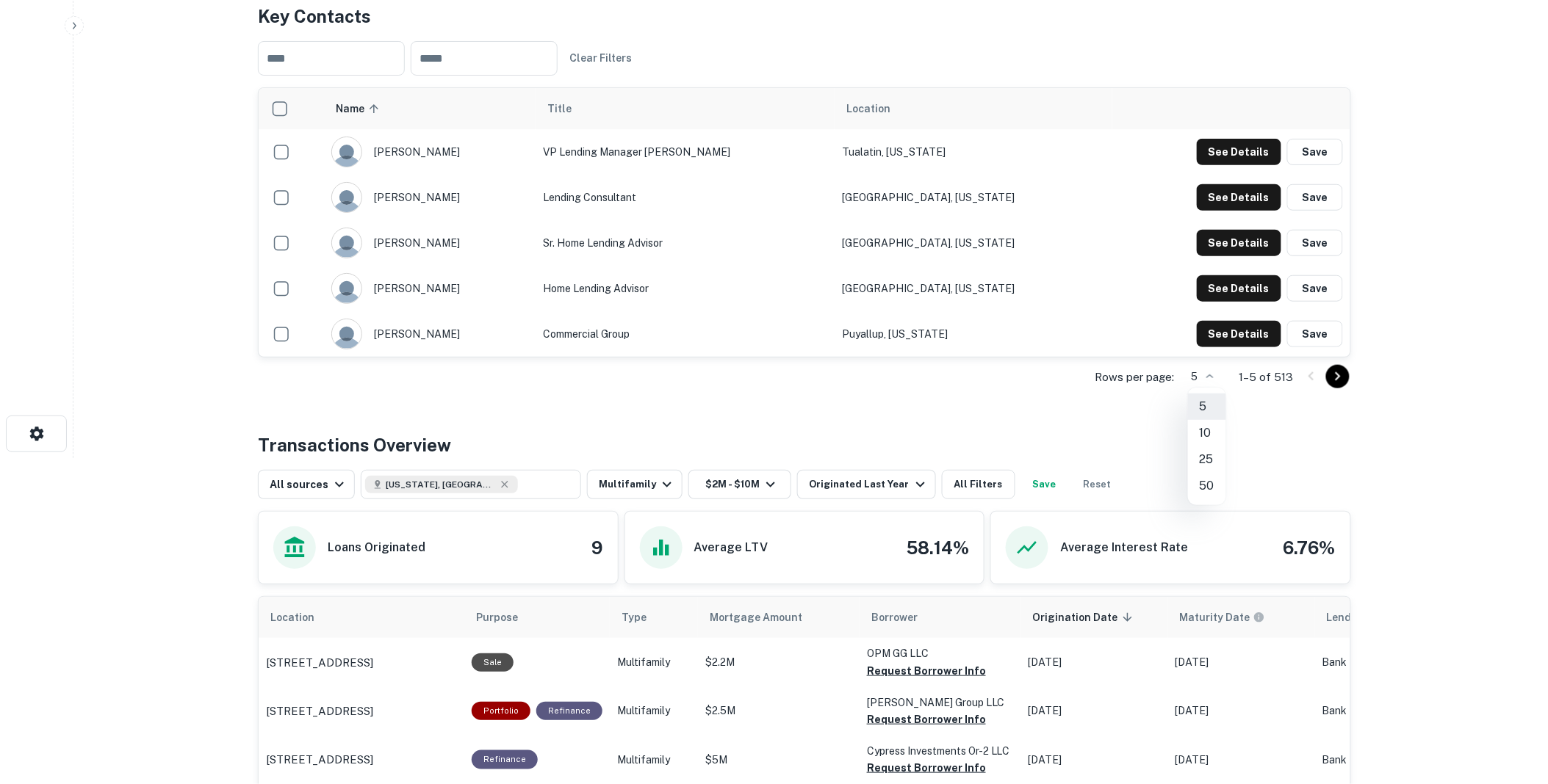
click at [1219, 377] on body "Search Borrowers Contacts Saved Back to search Chase Description At Chase, we'r…" at bounding box center [774, 66] width 1548 height 784
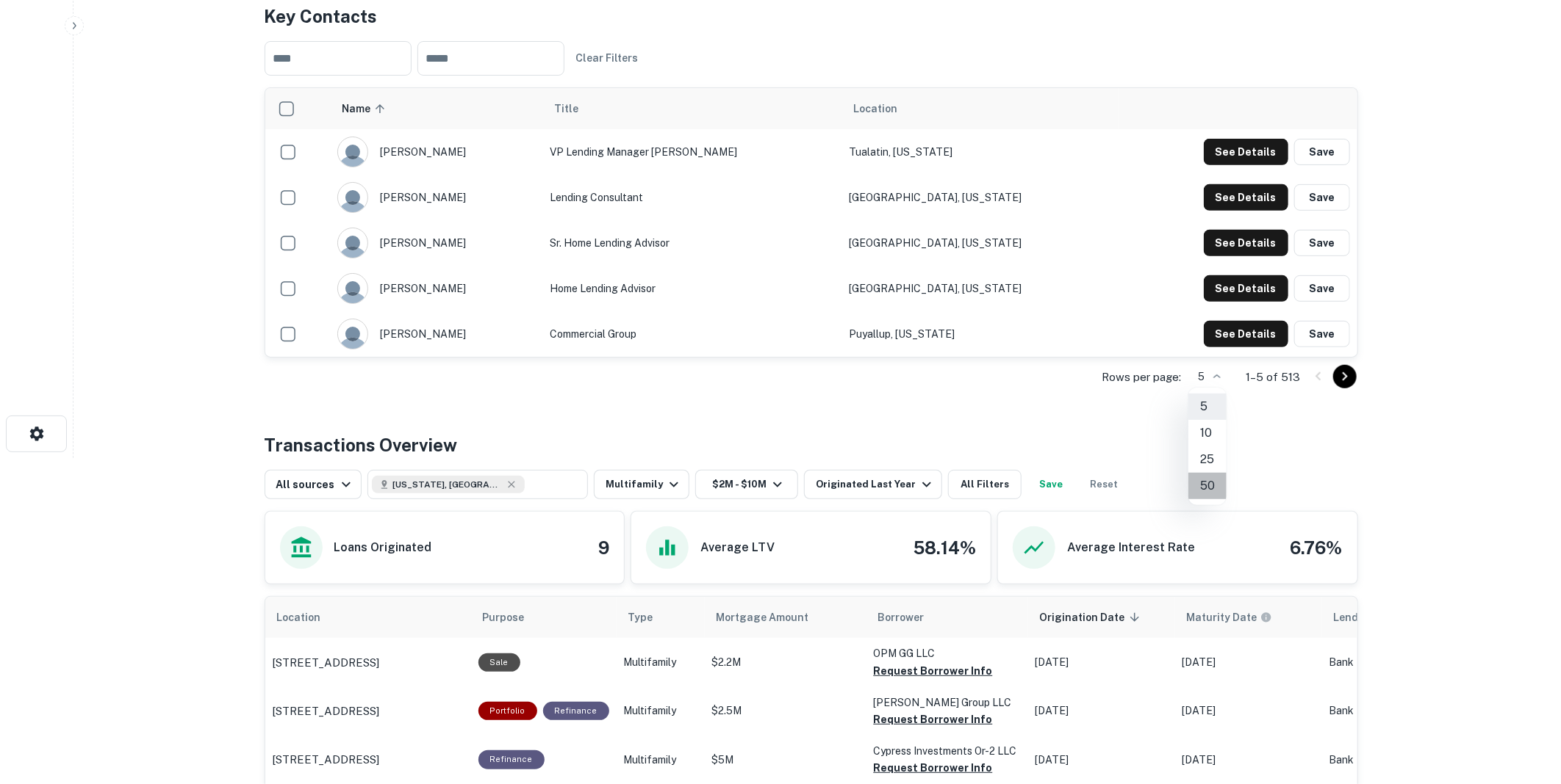
click at [1209, 487] on li "50" at bounding box center [1207, 486] width 38 height 26
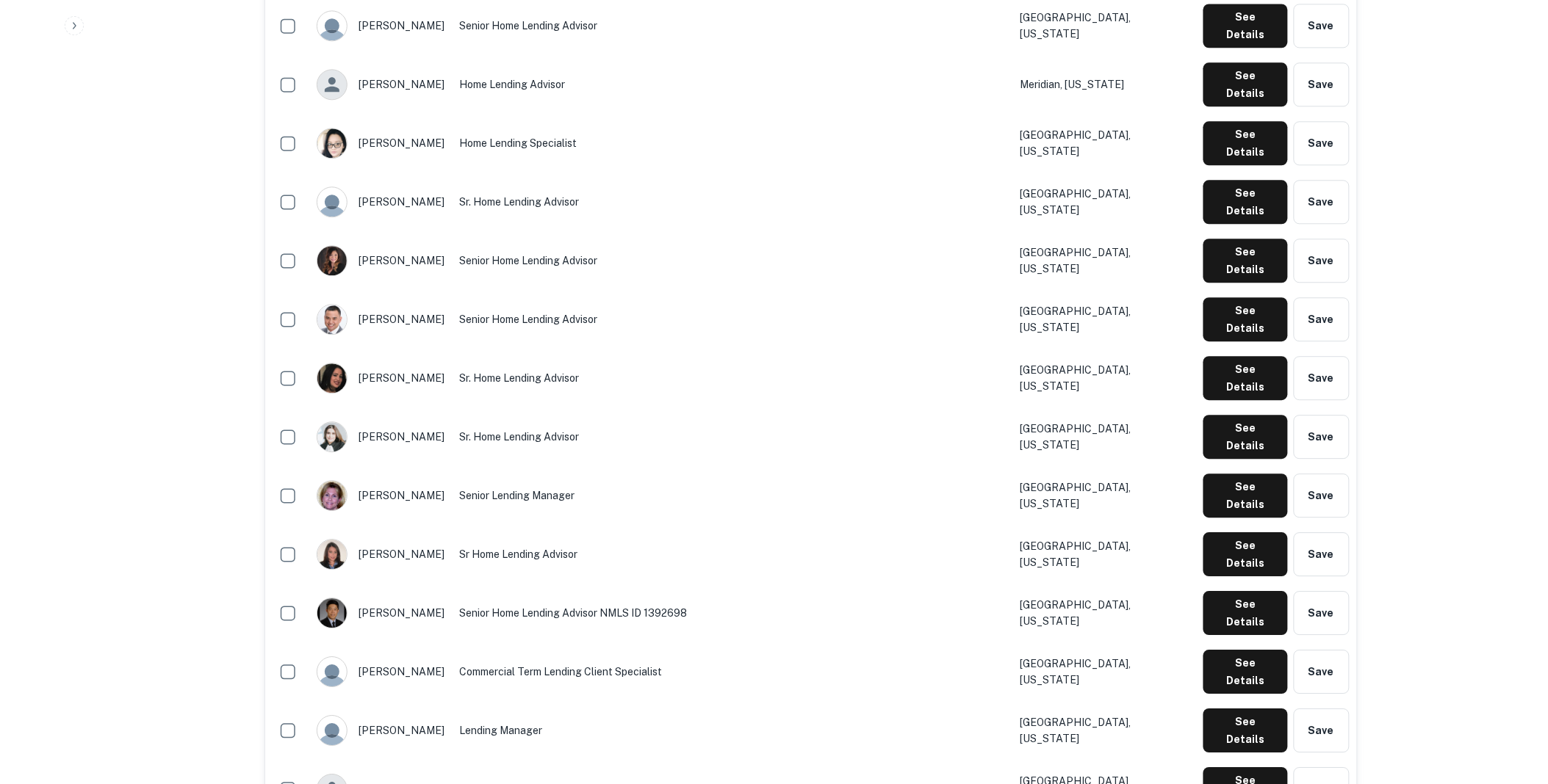
scroll to position [1224, 0]
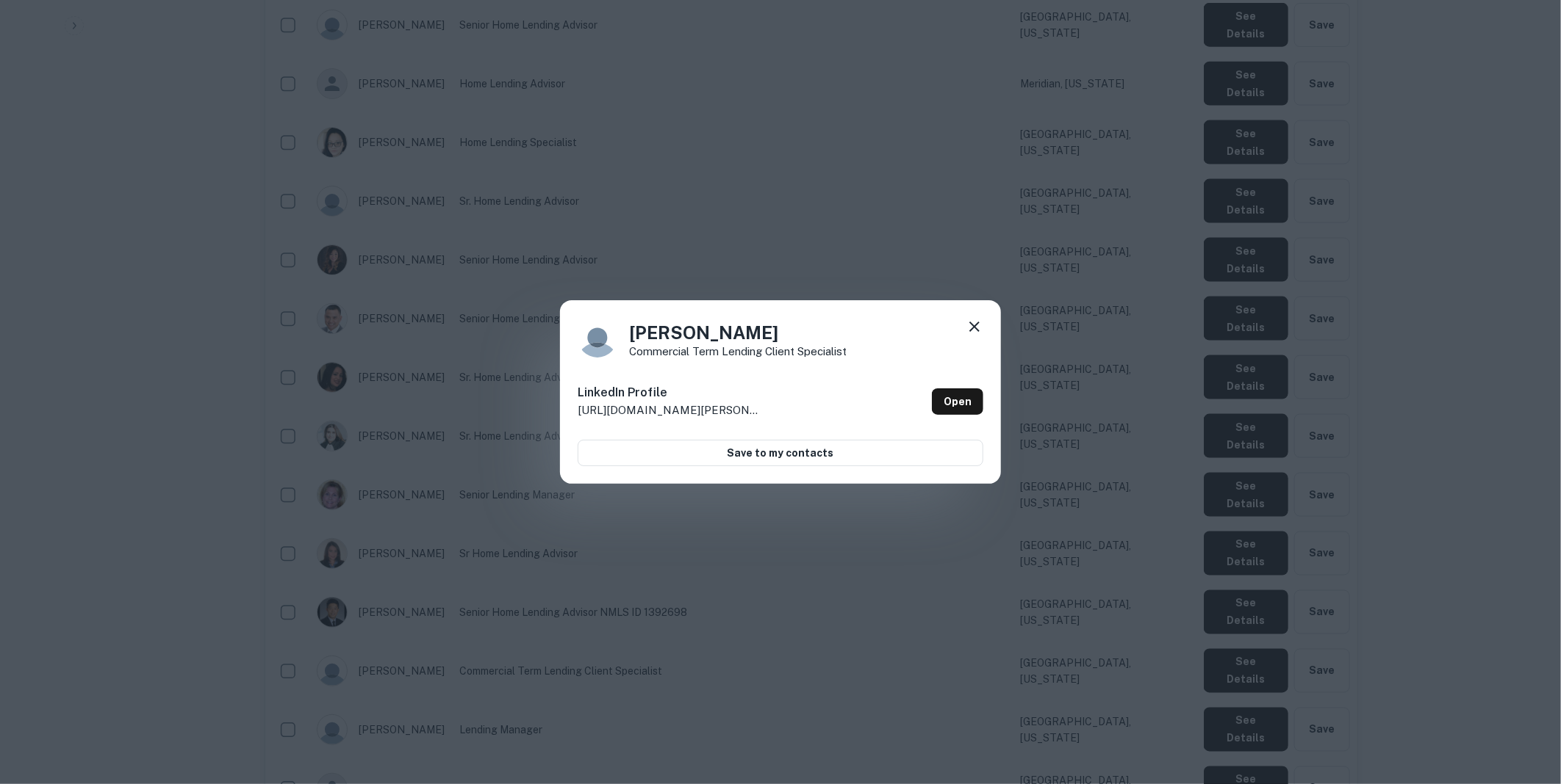
click at [976, 324] on icon at bounding box center [974, 327] width 17 height 17
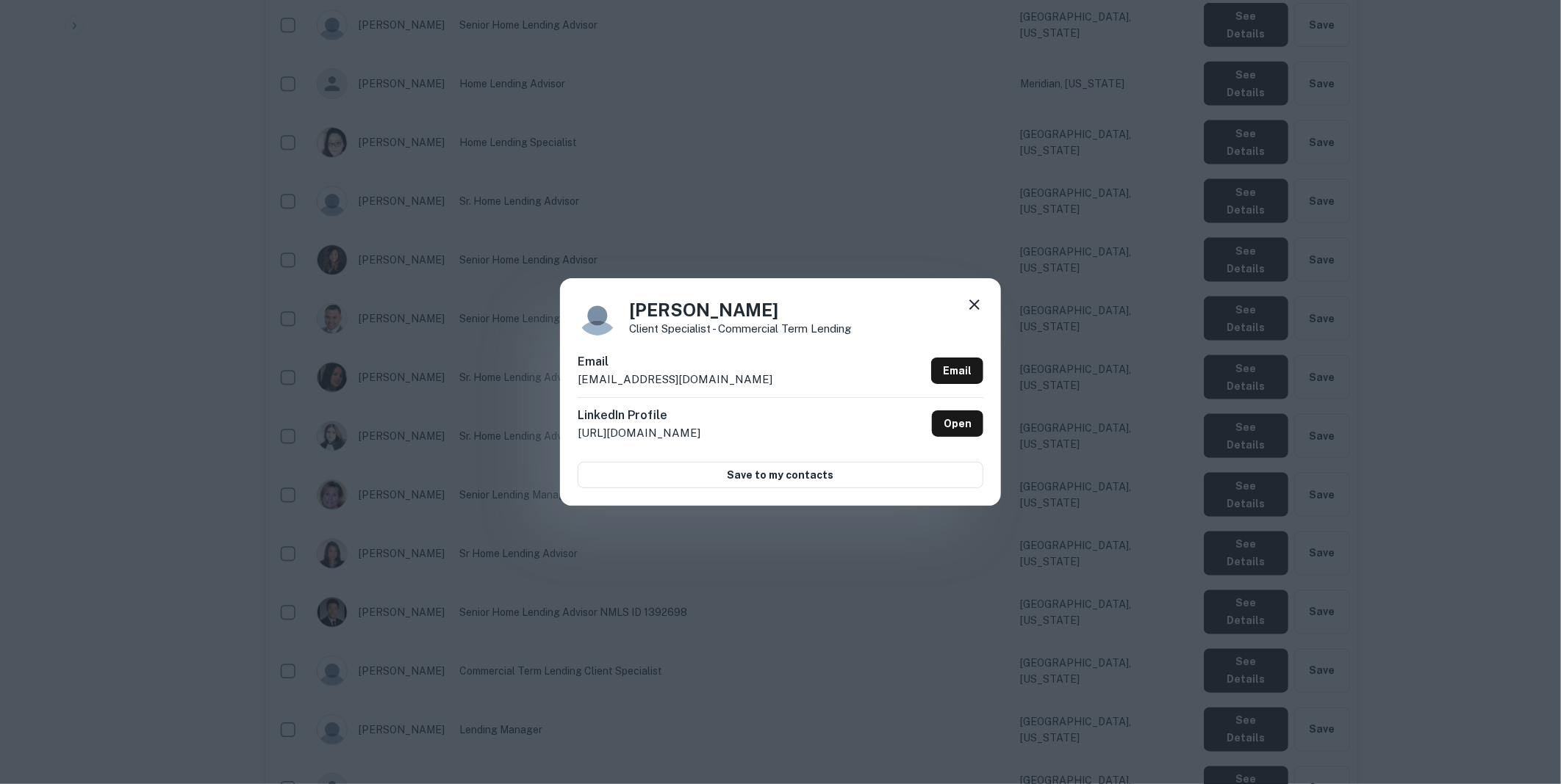
click at [972, 303] on icon at bounding box center [974, 305] width 17 height 17
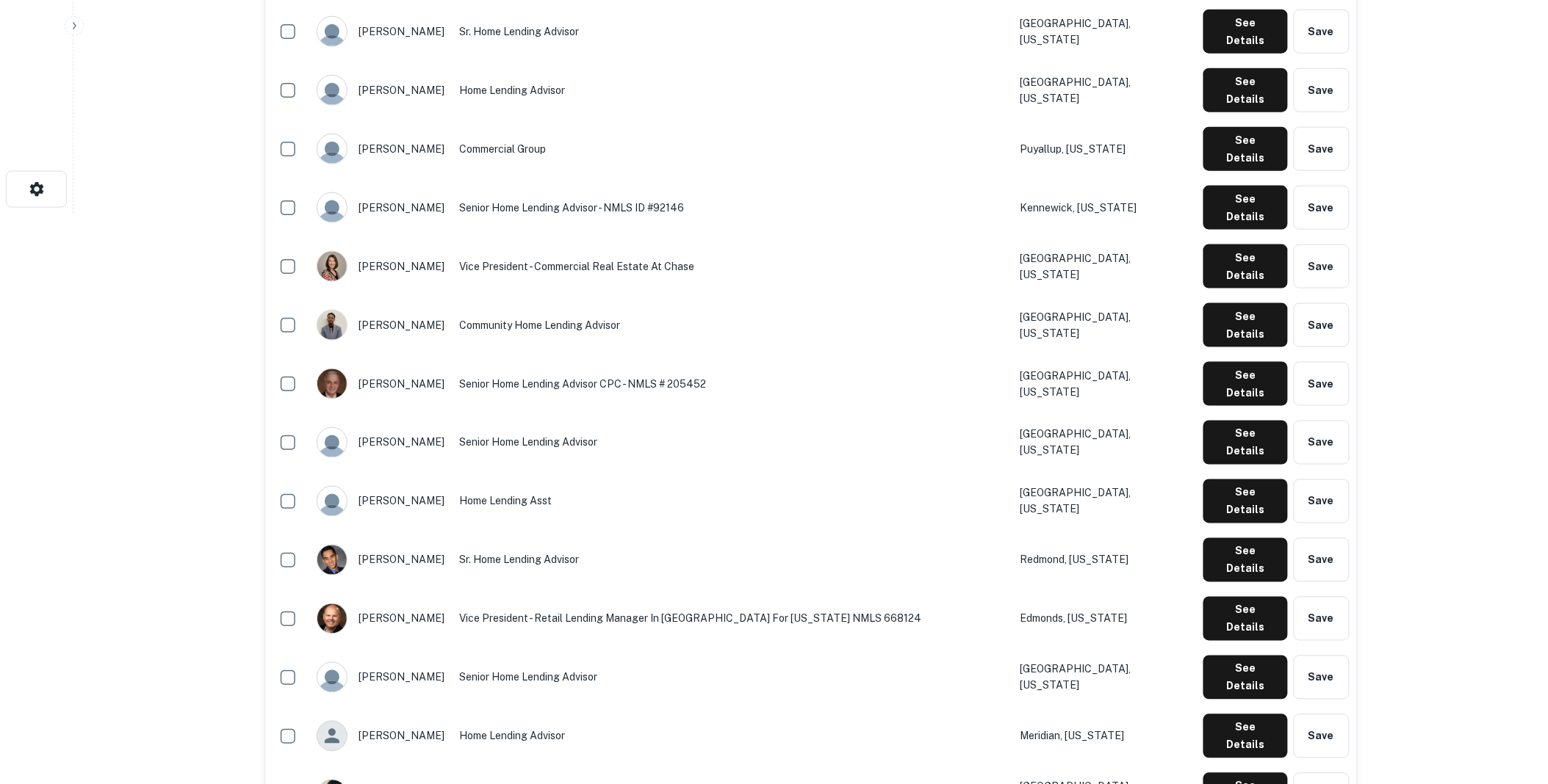
scroll to position [0, 0]
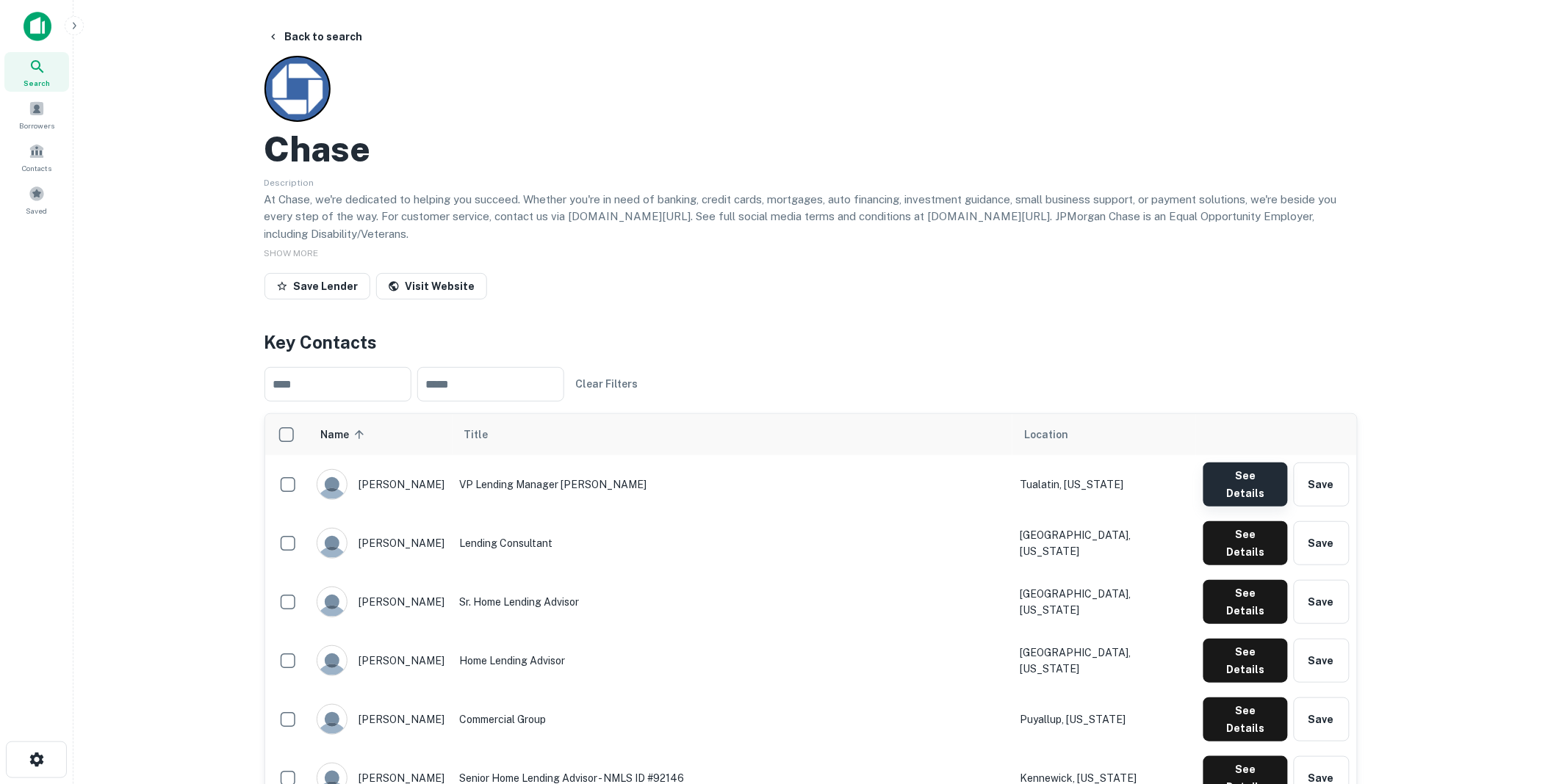
click at [1239, 473] on button "See Details" at bounding box center [1246, 485] width 85 height 44
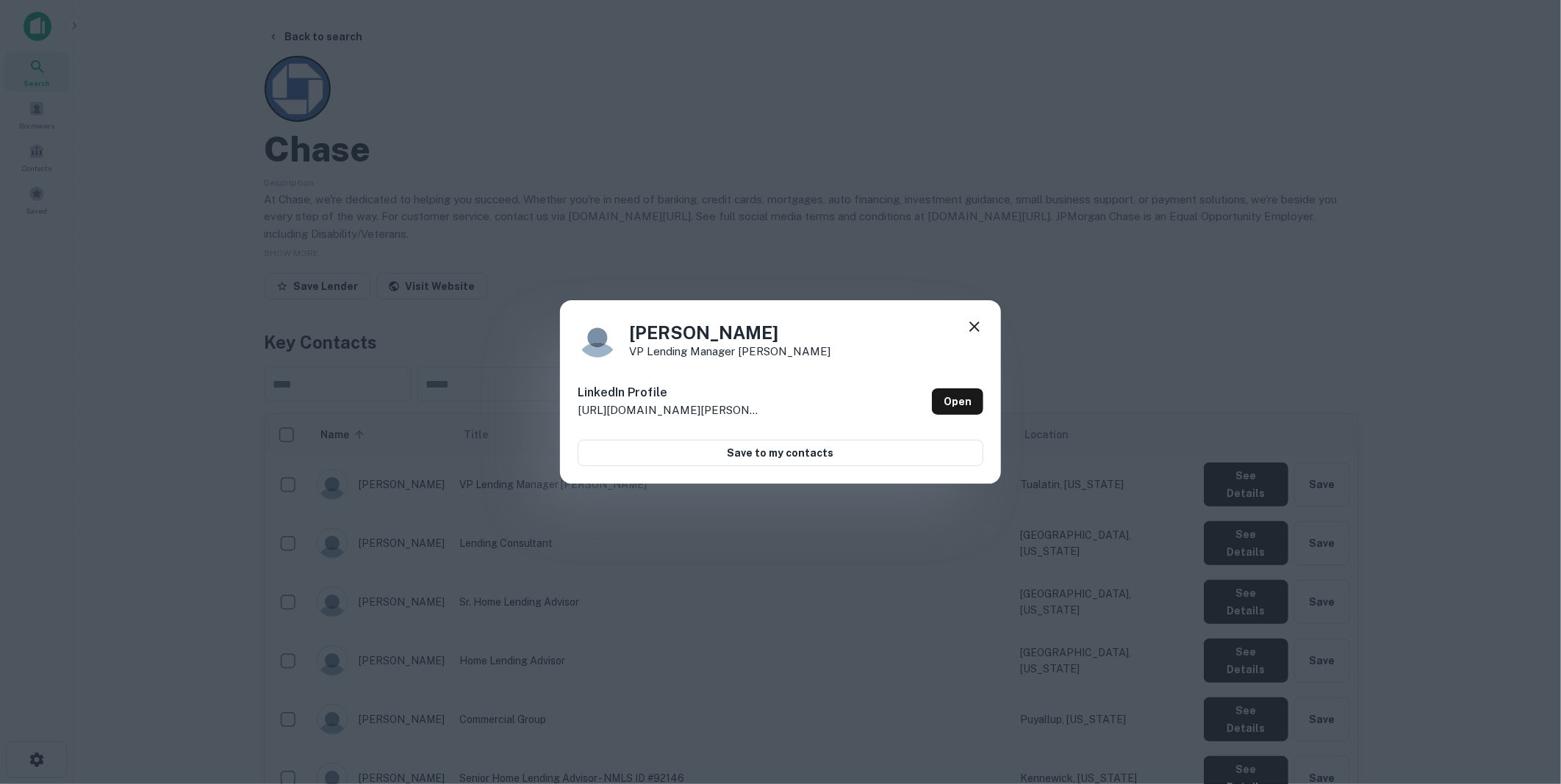
click at [974, 324] on icon at bounding box center [974, 327] width 17 height 17
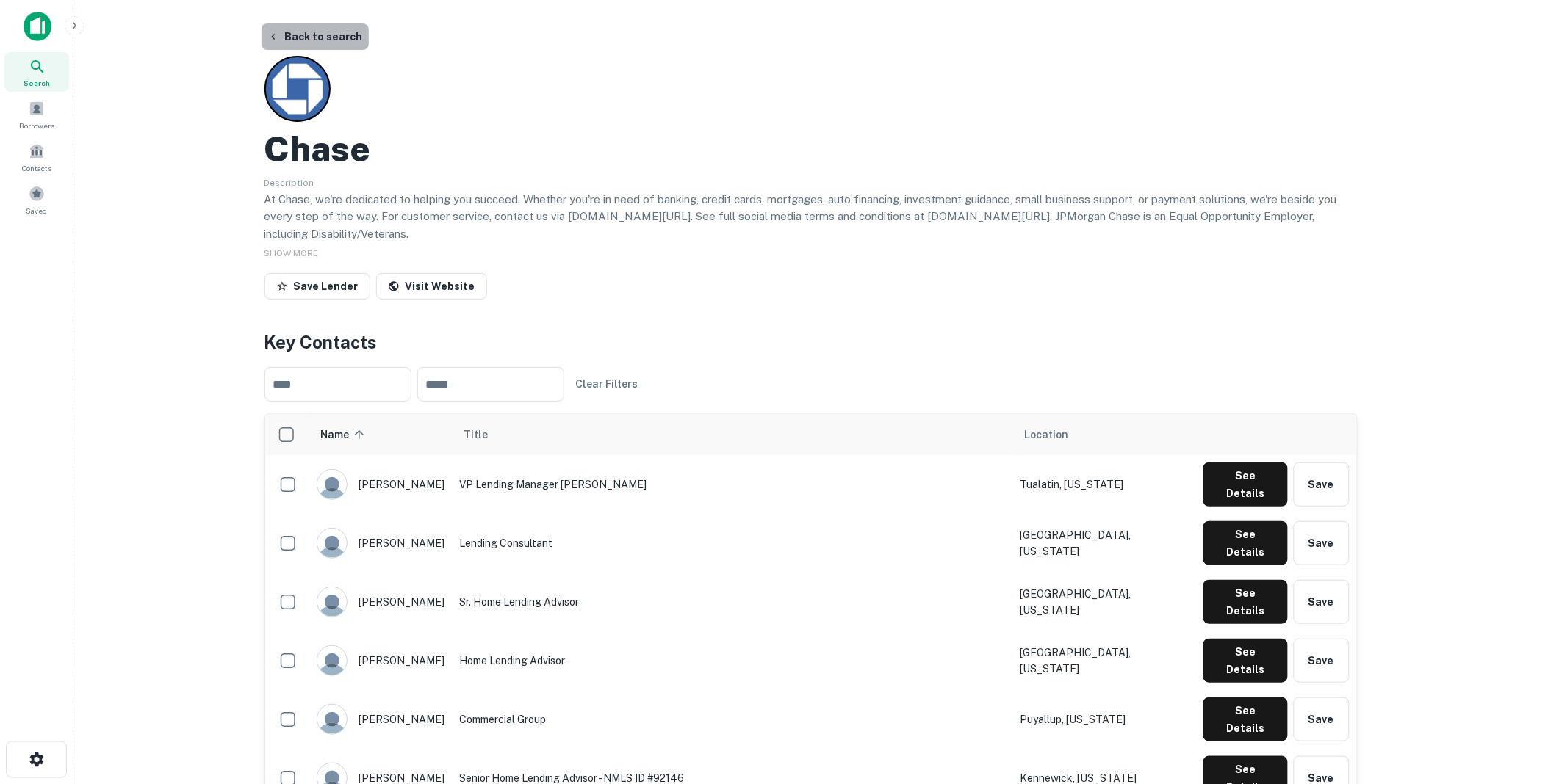
click at [336, 38] on button "Back to search" at bounding box center [315, 36] width 107 height 26
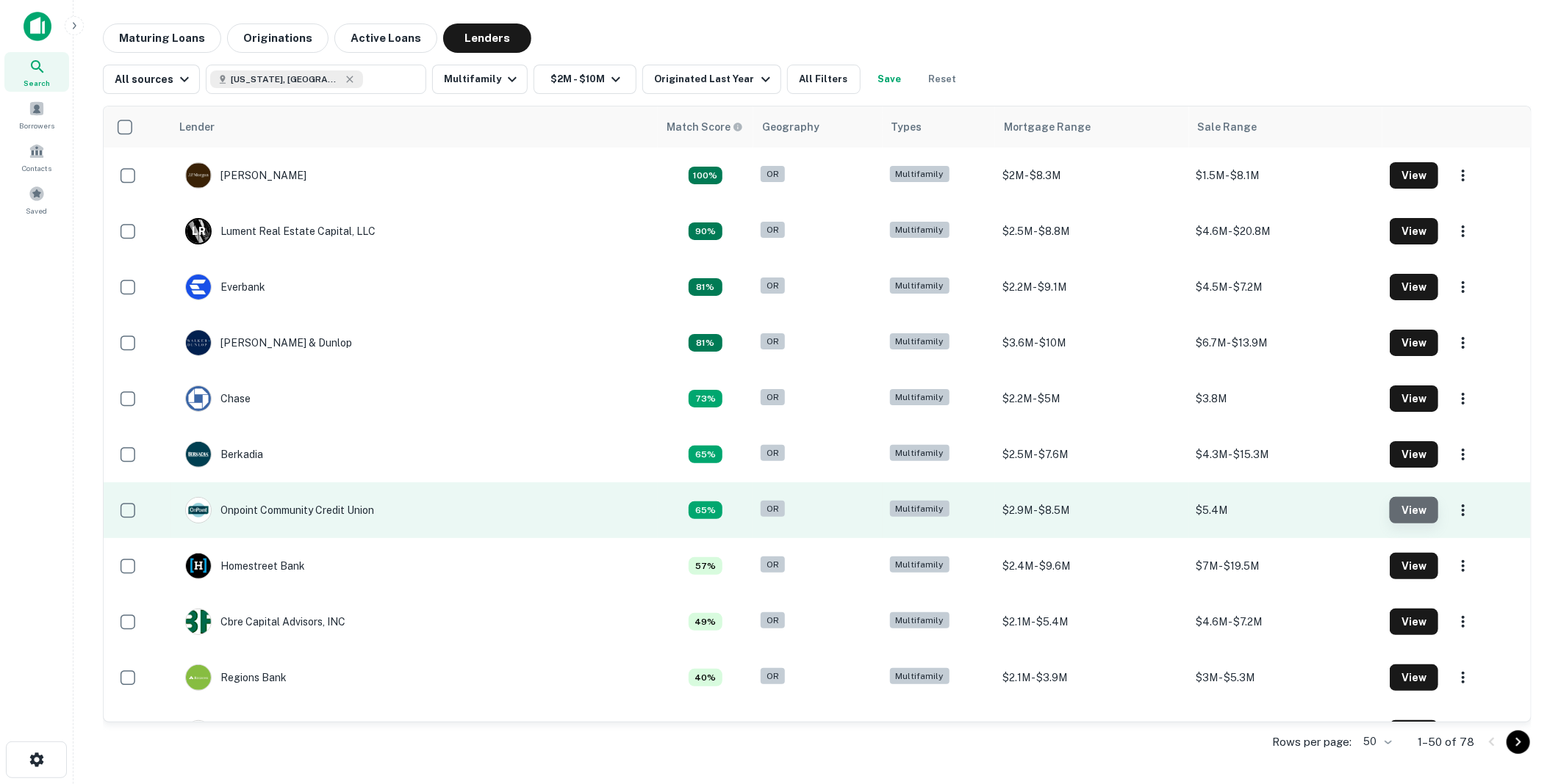
click at [1401, 508] on button "View" at bounding box center [1413, 510] width 48 height 26
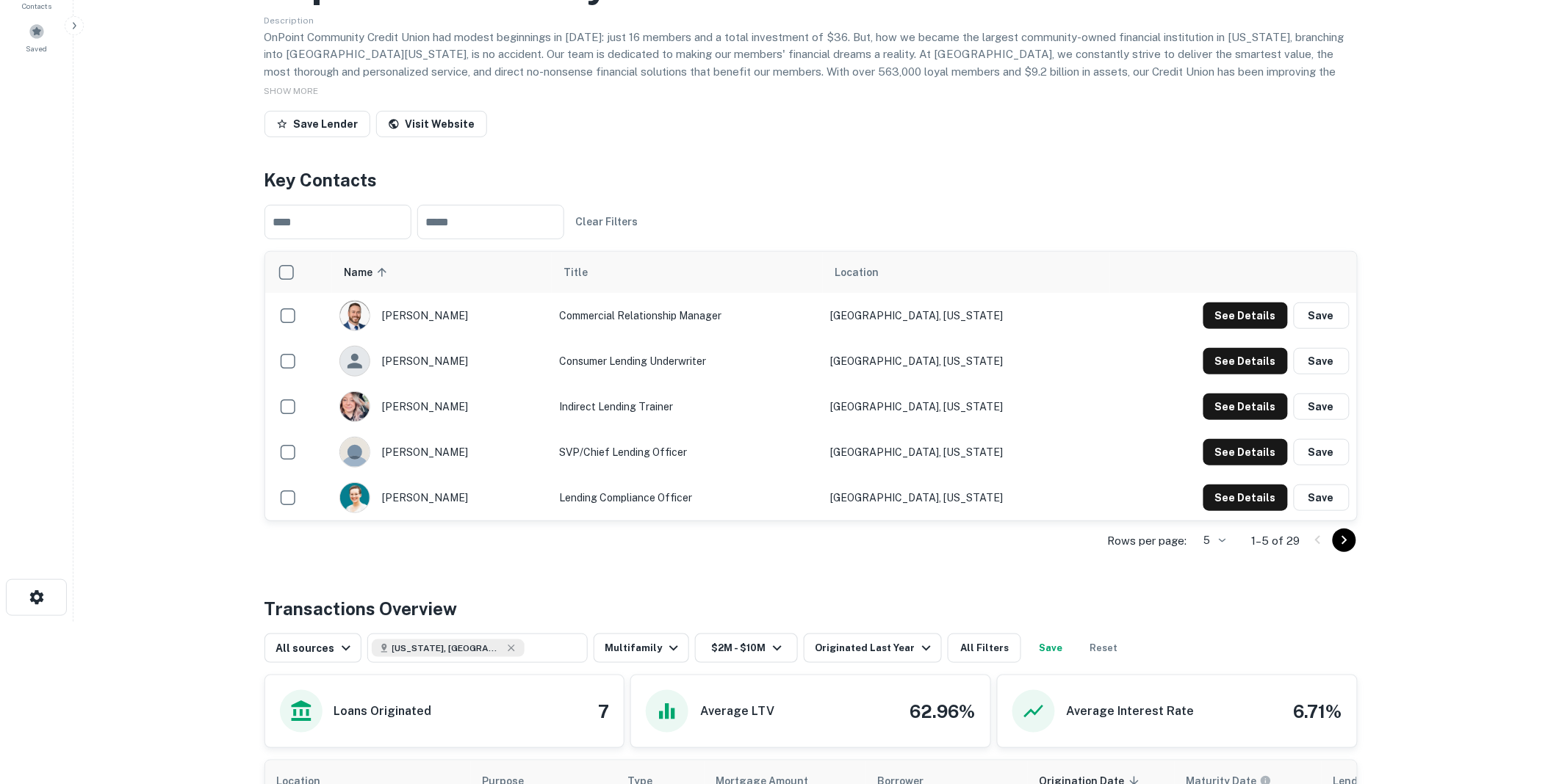
scroll to position [163, 0]
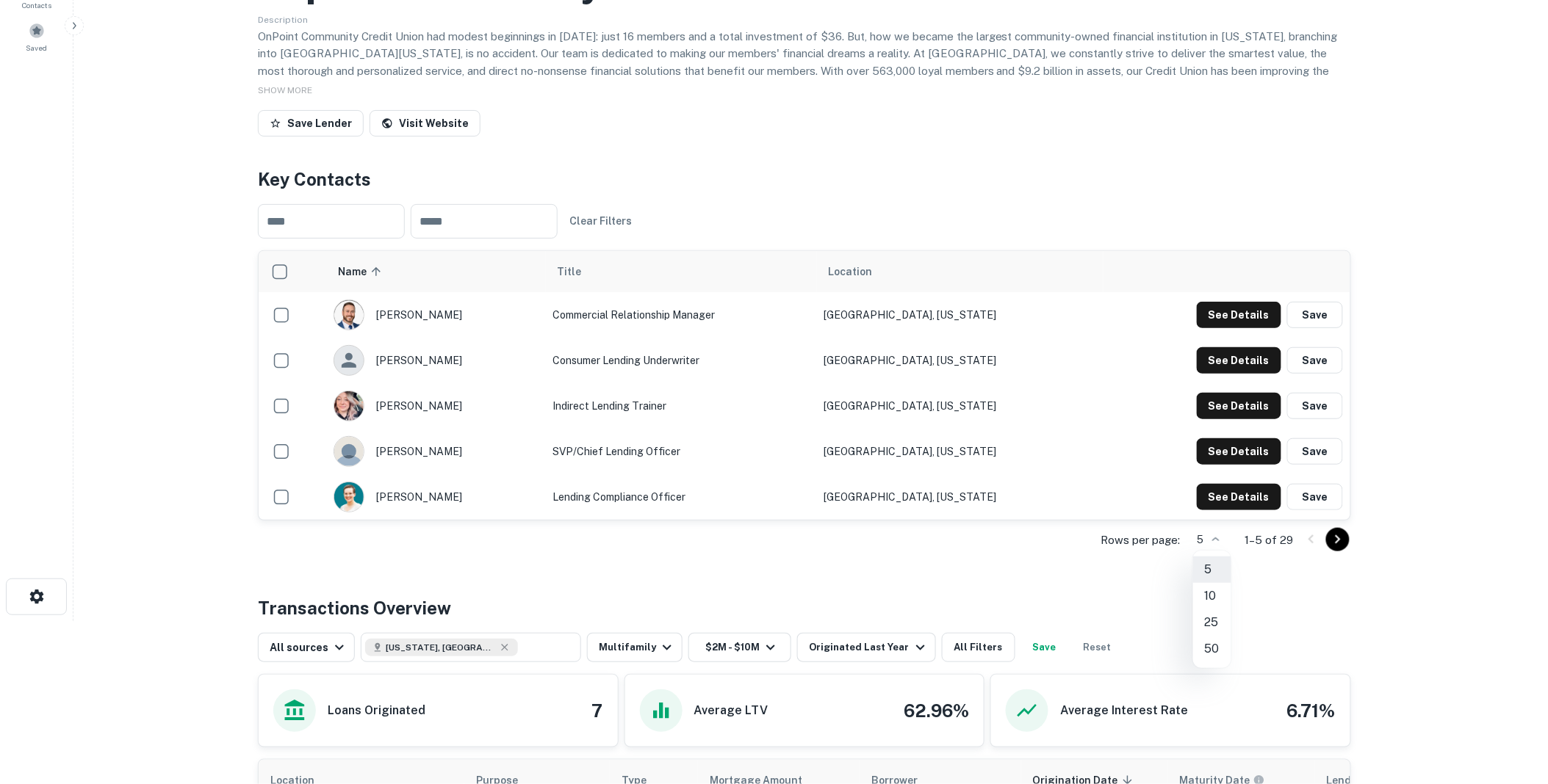
click at [1223, 540] on body "Search Borrowers Contacts Saved Back to search Onpoint Community Credit Union D…" at bounding box center [774, 228] width 1548 height 784
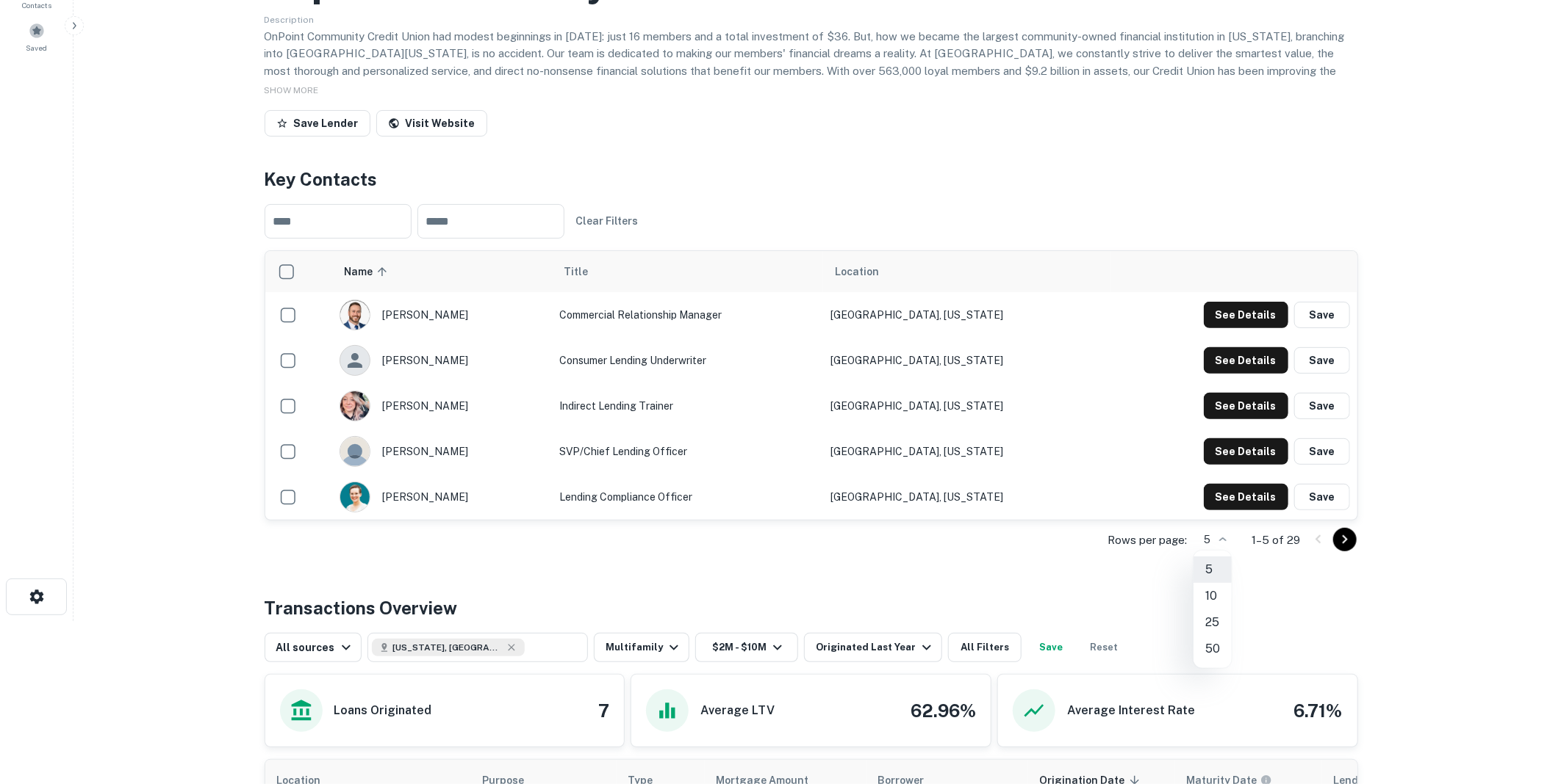
click at [1213, 648] on li "50" at bounding box center [1213, 649] width 38 height 26
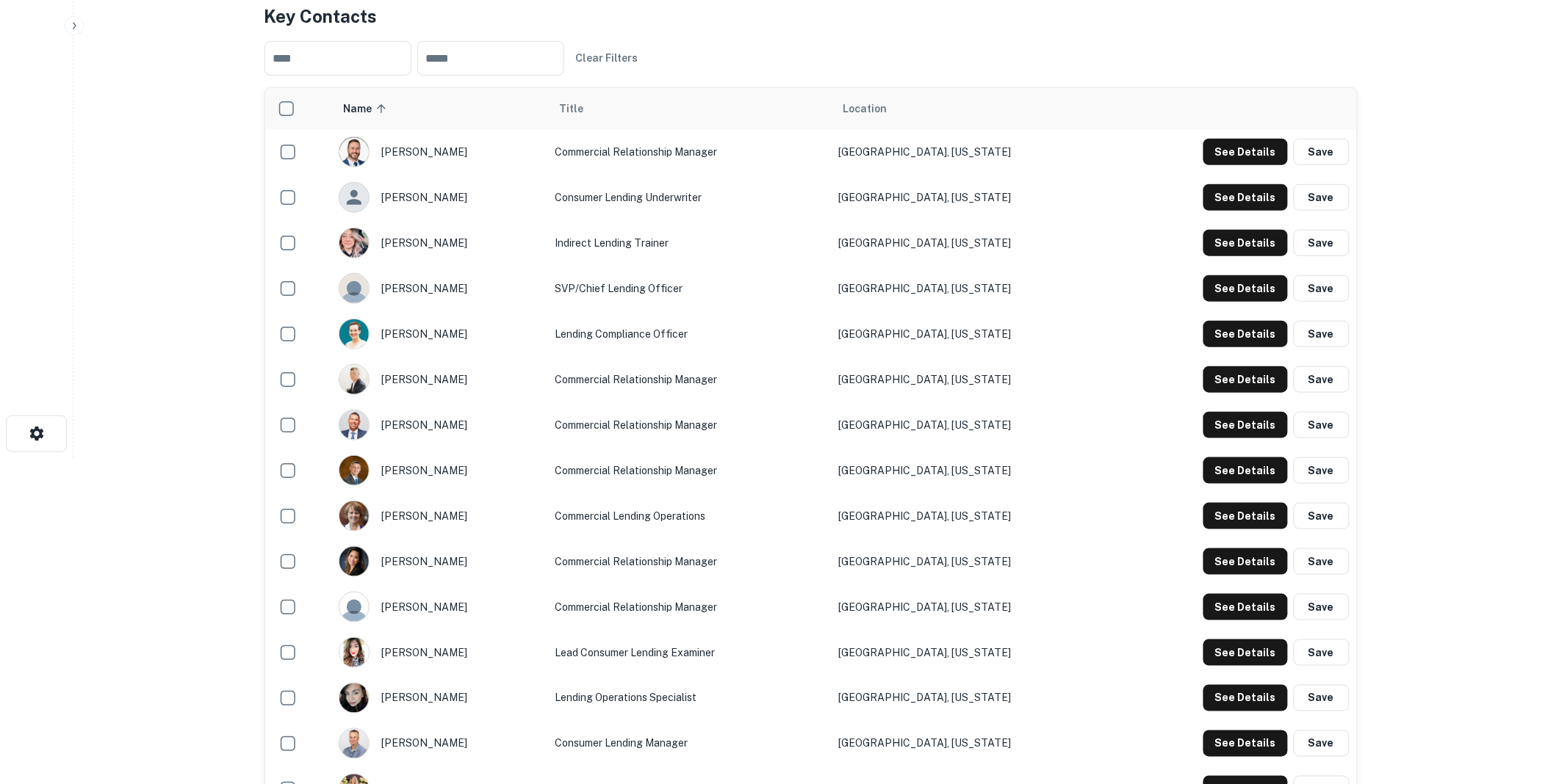
scroll to position [407, 0]
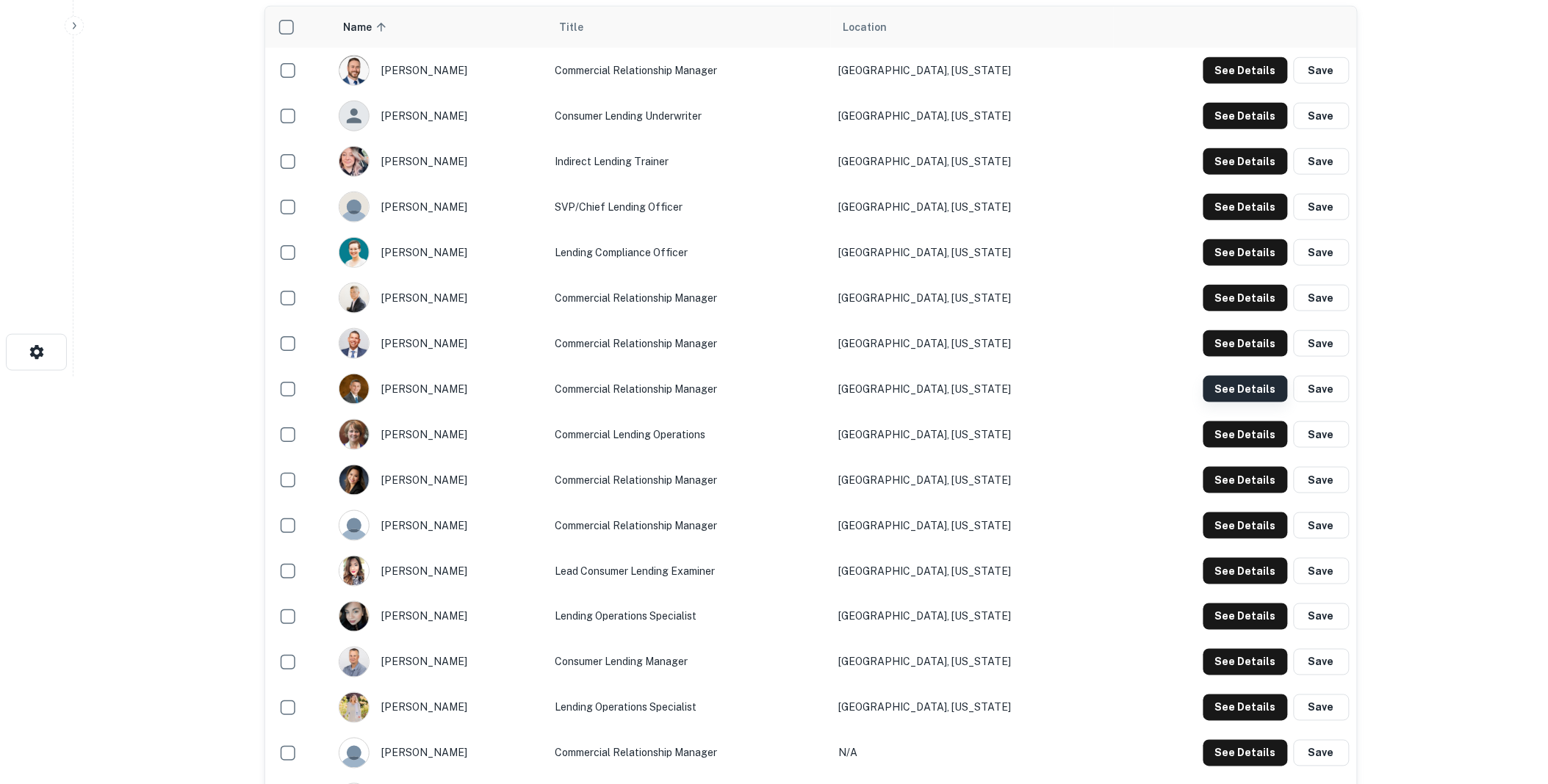
click at [1247, 84] on button "See Details" at bounding box center [1246, 70] width 85 height 26
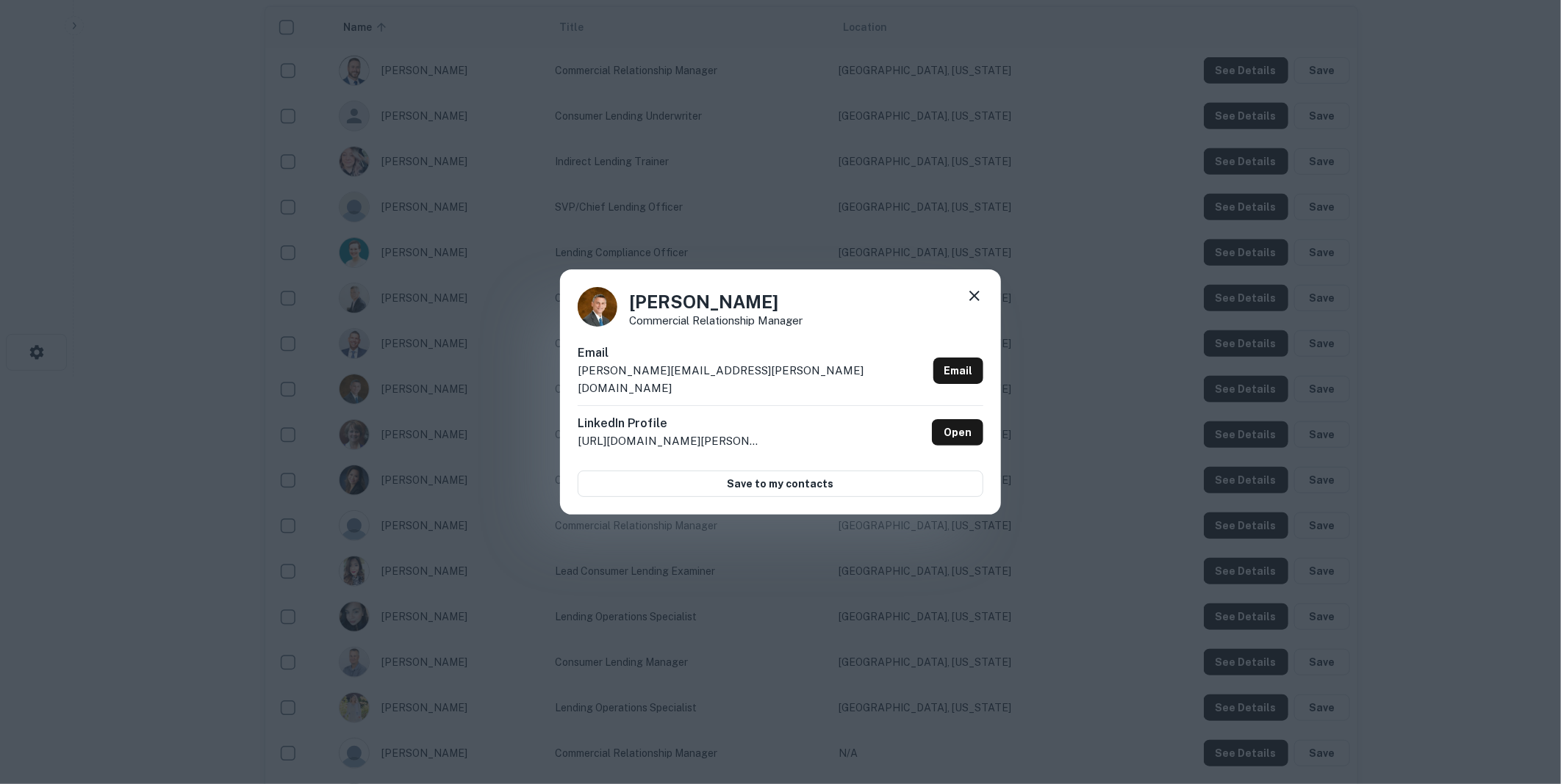
click at [974, 302] on icon at bounding box center [974, 296] width 17 height 17
